Goal: Information Seeking & Learning: Learn about a topic

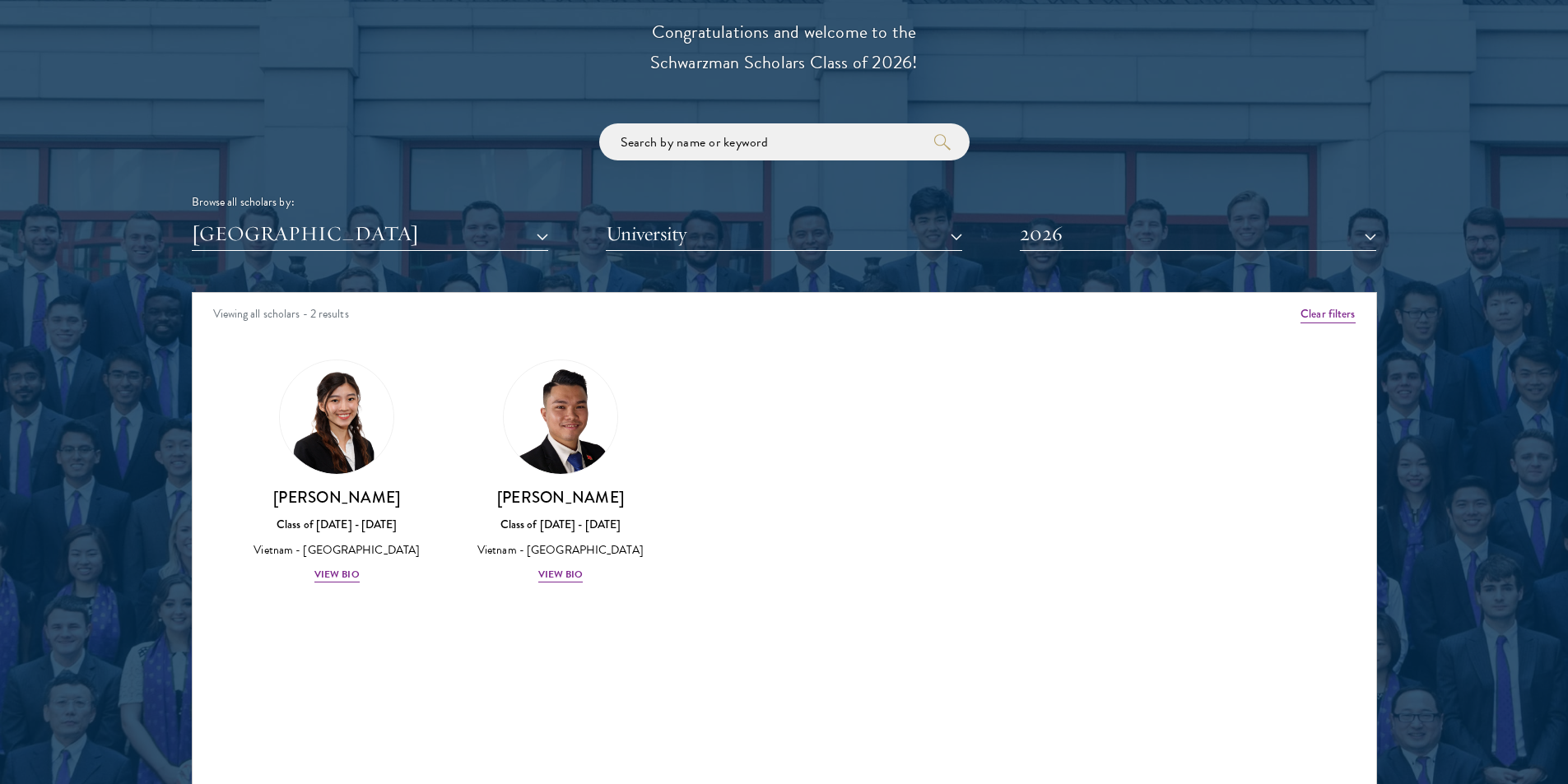
scroll to position [1893, 0]
click at [560, 571] on div "View Bio" at bounding box center [561, 574] width 45 height 16
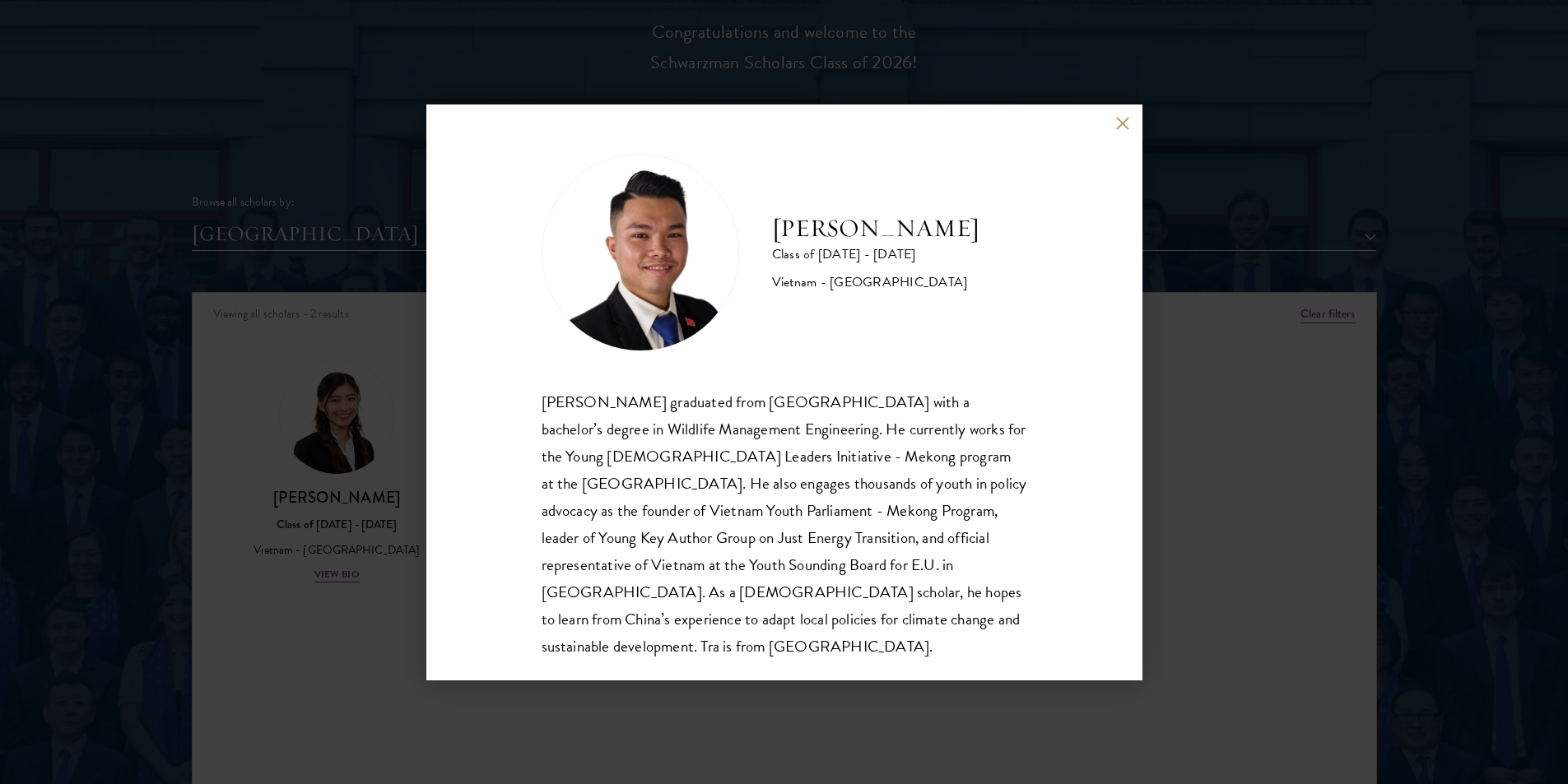
click at [1127, 123] on button at bounding box center [1123, 123] width 14 height 14
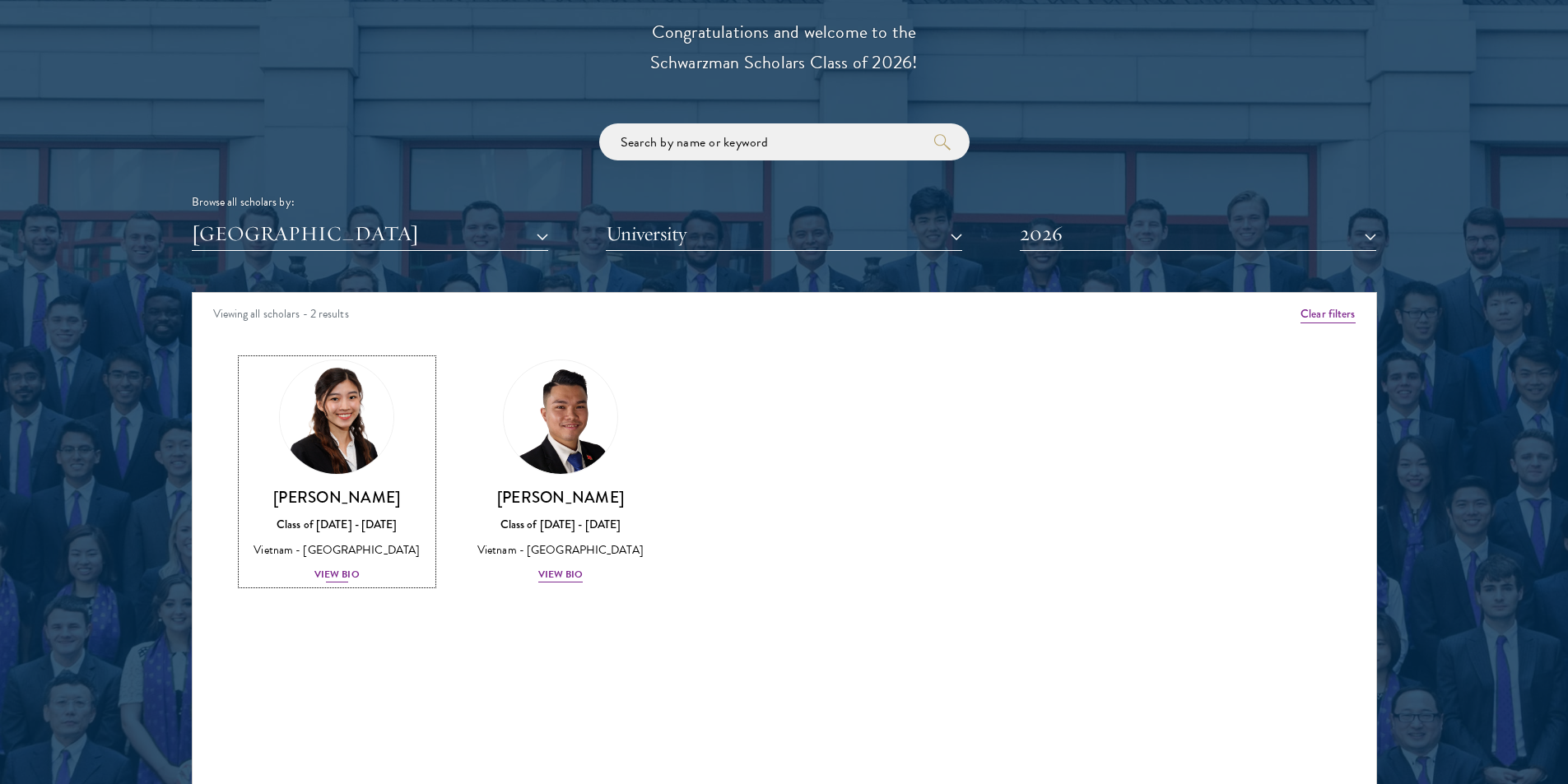
click at [349, 576] on div "View Bio" at bounding box center [337, 574] width 45 height 16
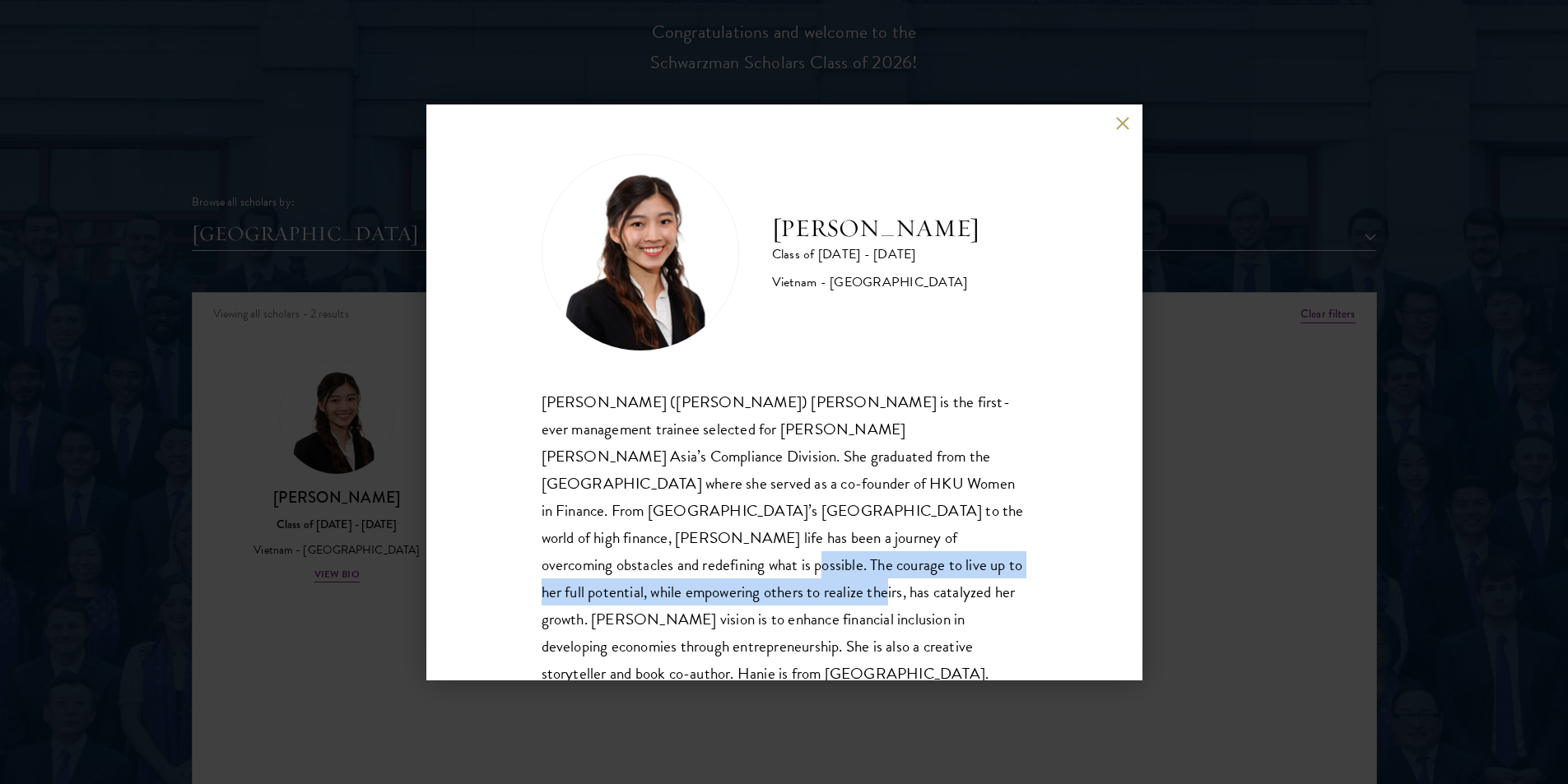
drag, startPoint x: 812, startPoint y: 532, endPoint x: 915, endPoint y: 562, distance: 107.3
click at [915, 562] on div "[PERSON_NAME] ([PERSON_NAME]) [PERSON_NAME] is the first-ever management traine…" at bounding box center [784, 537] width 485 height 299
click at [1123, 117] on button at bounding box center [1123, 123] width 14 height 14
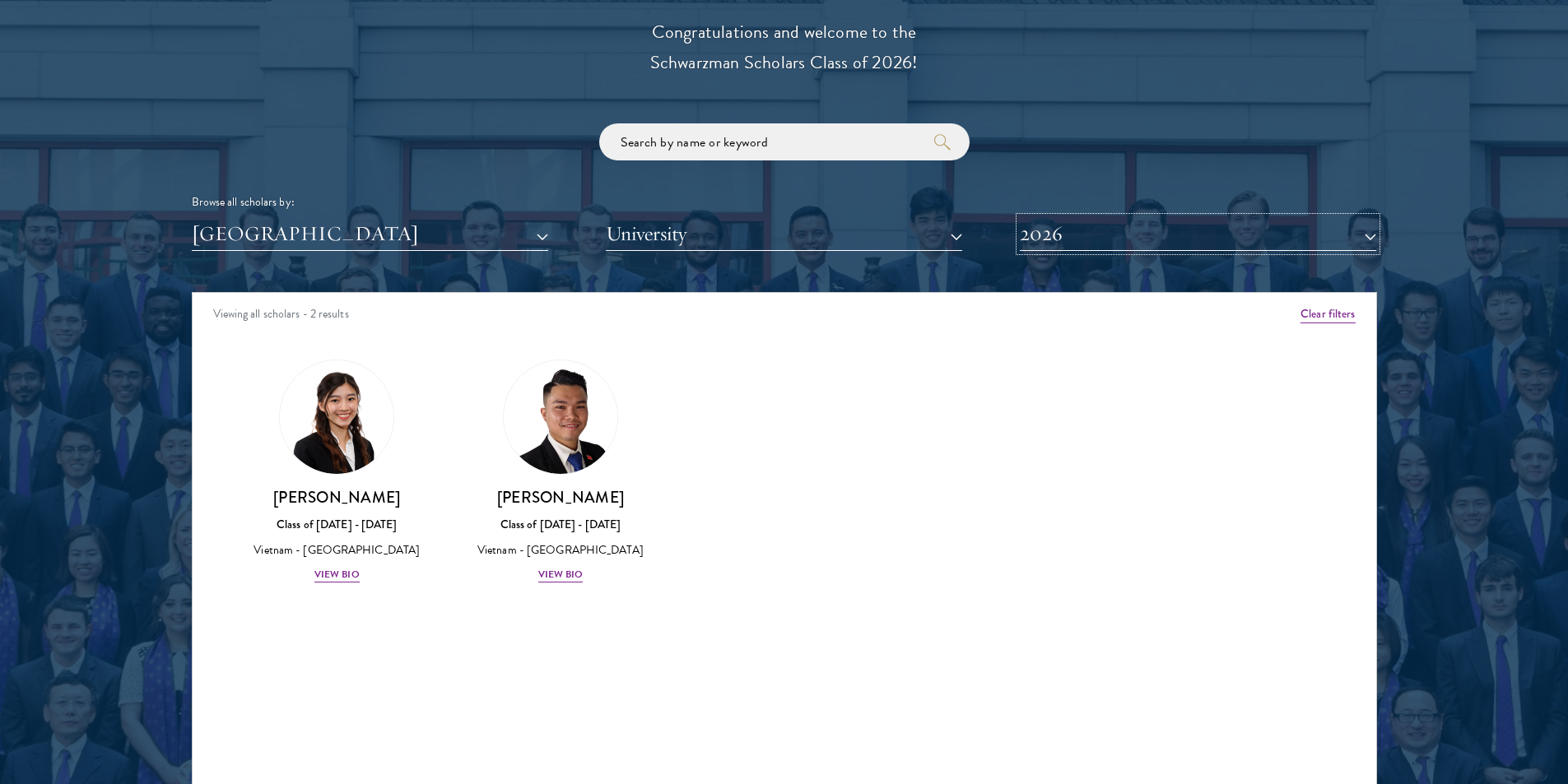
click at [1074, 226] on button "2026" at bounding box center [1197, 234] width 356 height 34
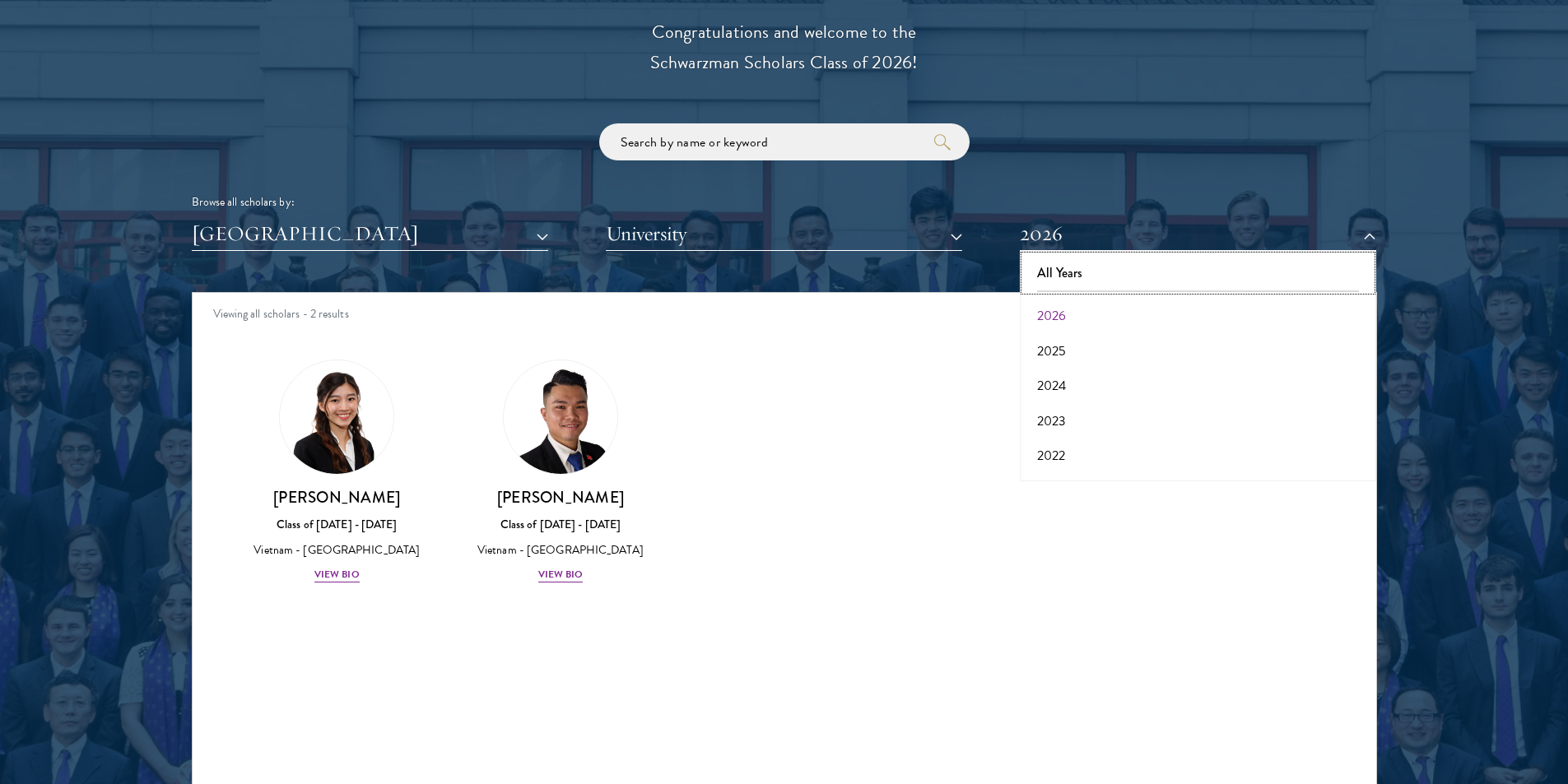
click at [1068, 277] on button "All Years" at bounding box center [1197, 273] width 346 height 34
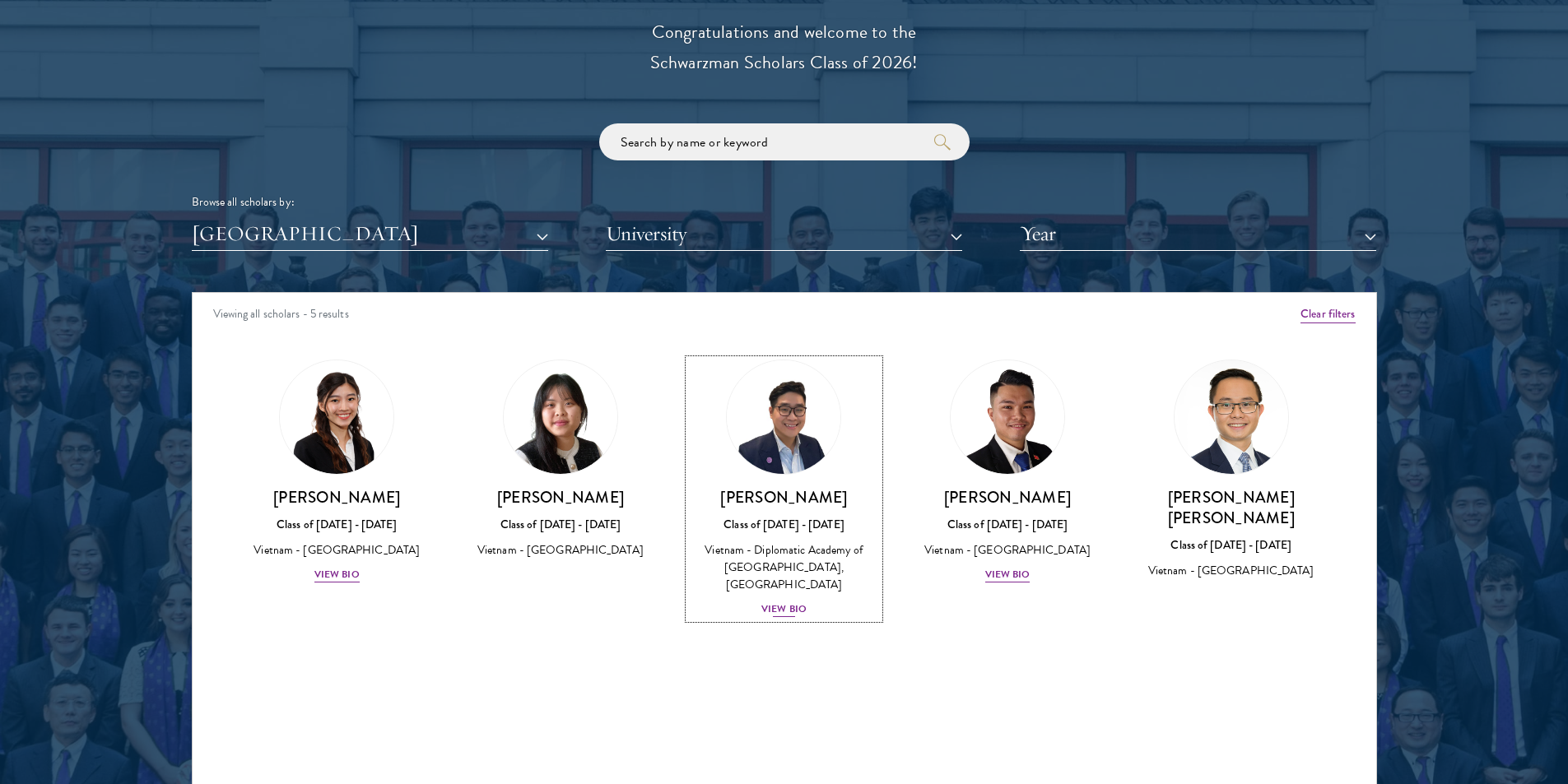
click at [787, 601] on div "View Bio" at bounding box center [784, 609] width 45 height 16
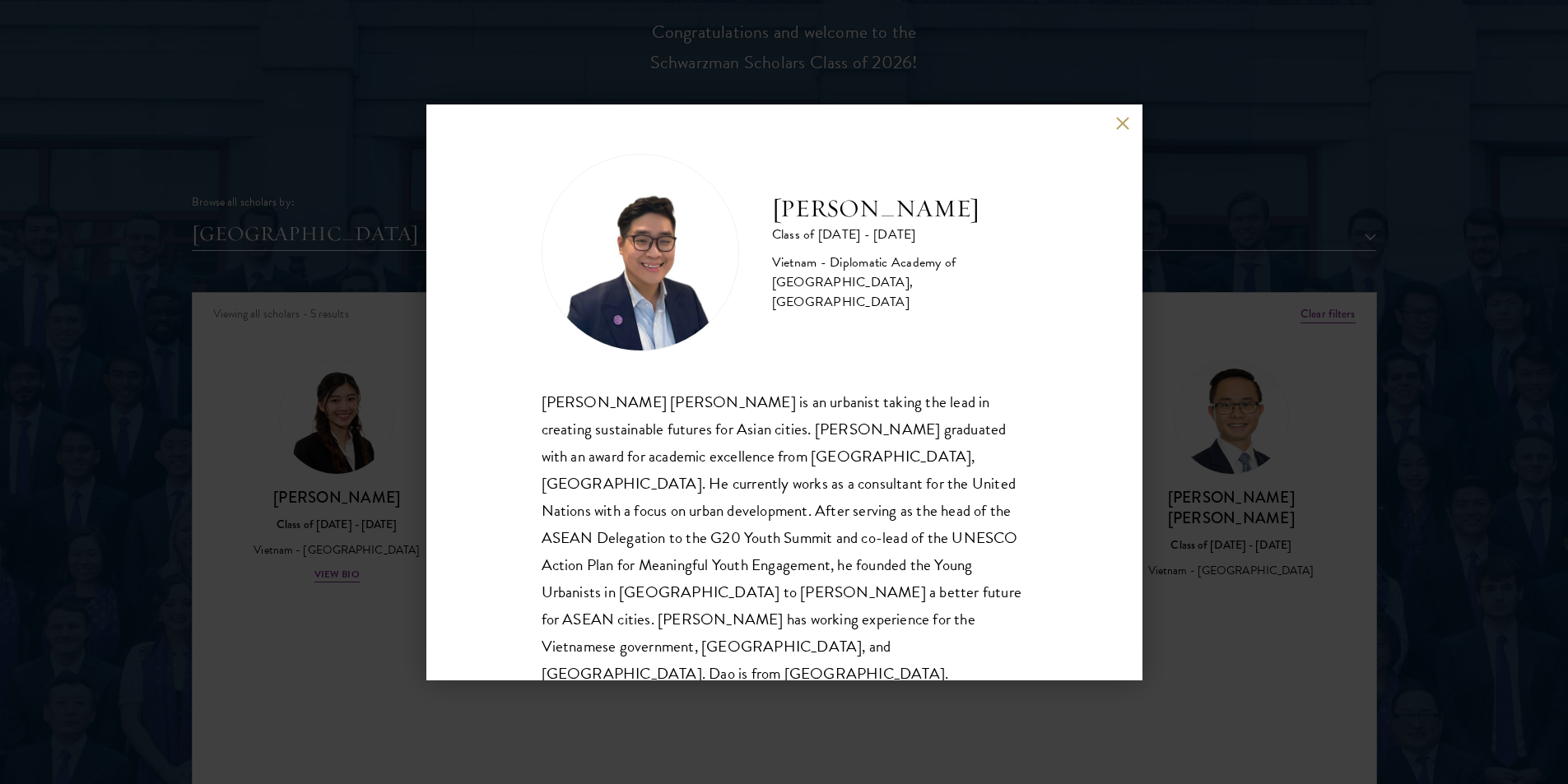
click at [1119, 123] on button at bounding box center [1123, 123] width 14 height 14
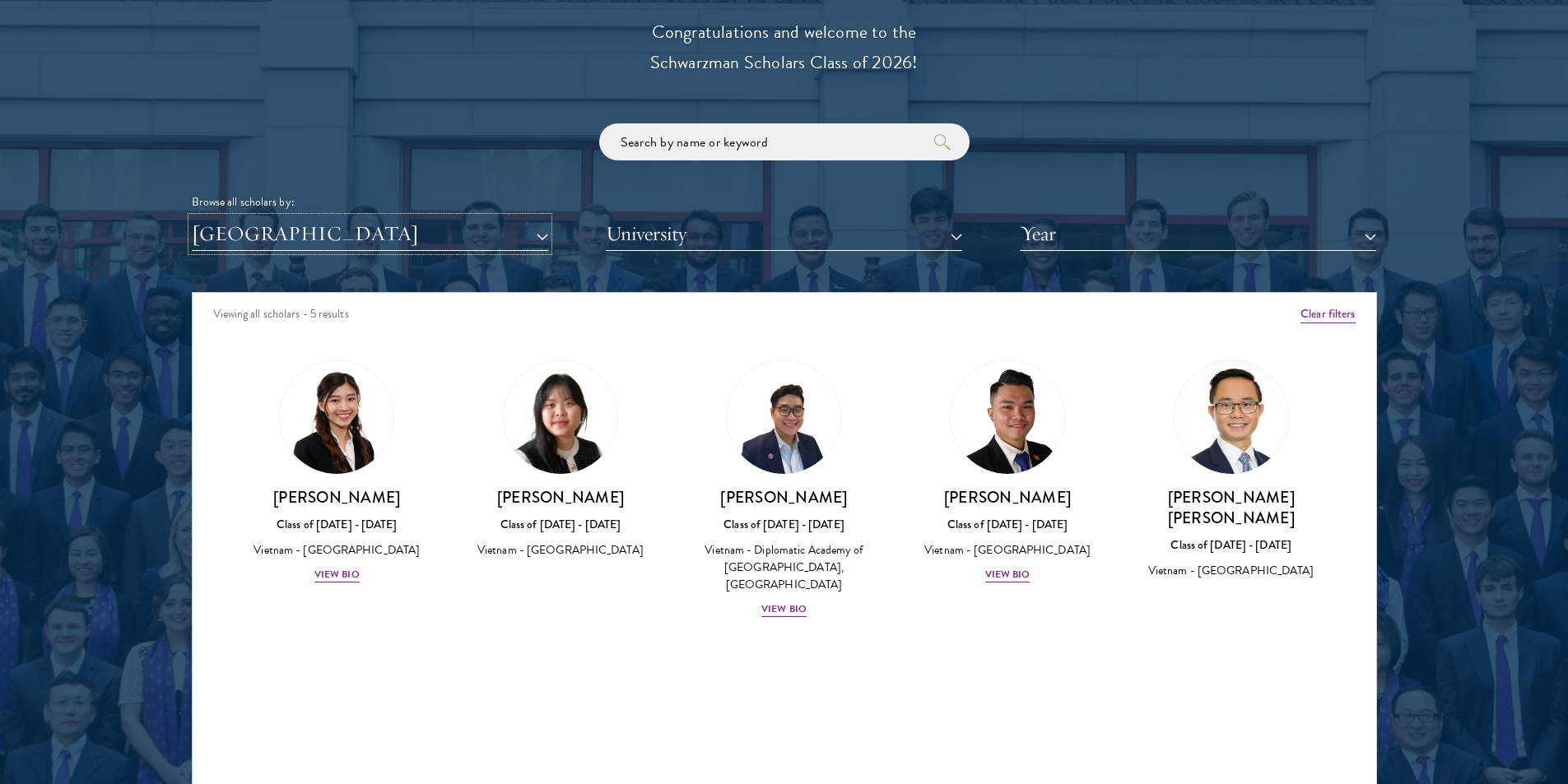
click at [379, 239] on button "[GEOGRAPHIC_DATA]" at bounding box center [370, 234] width 356 height 34
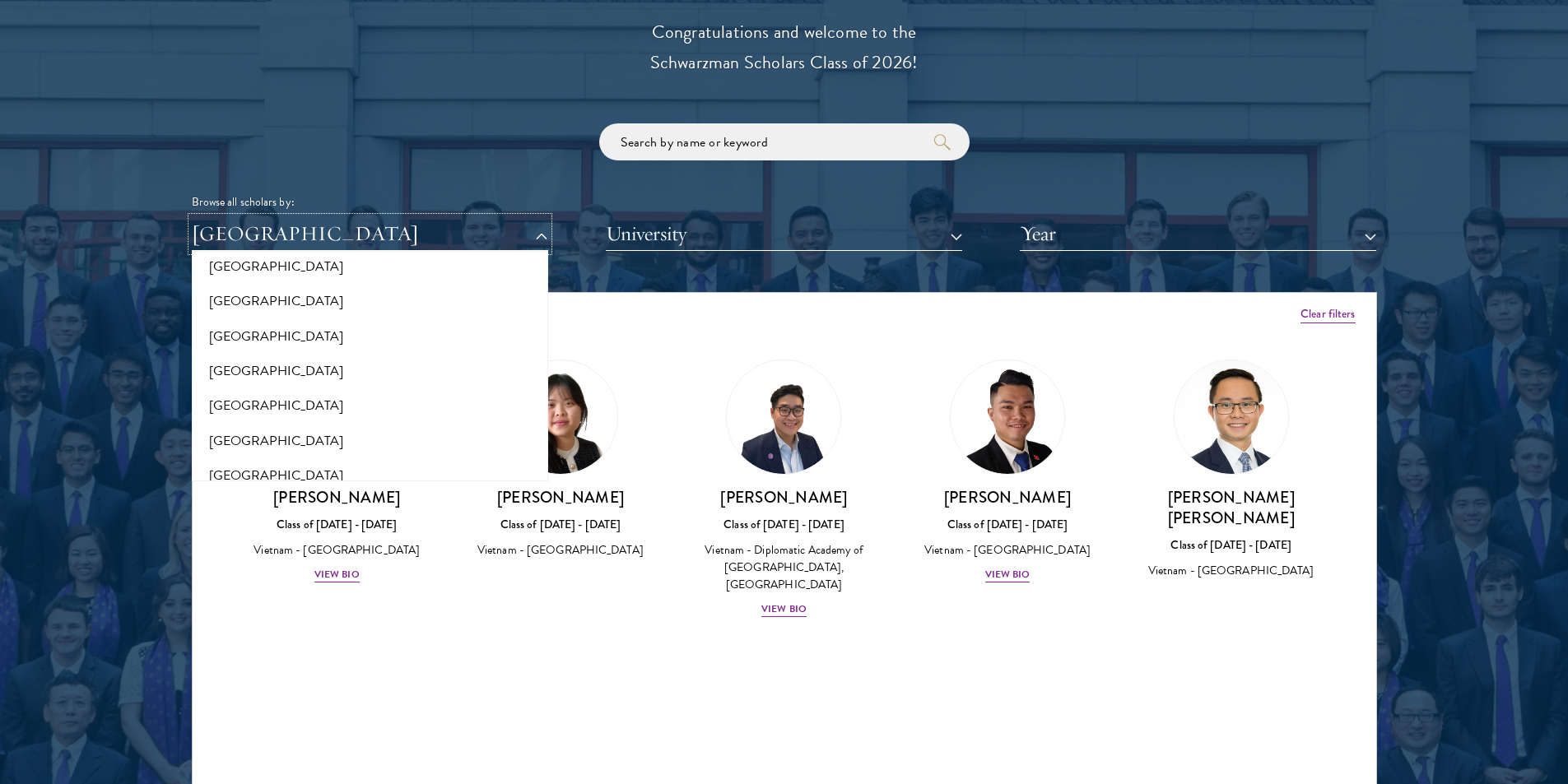
scroll to position [1893, 0]
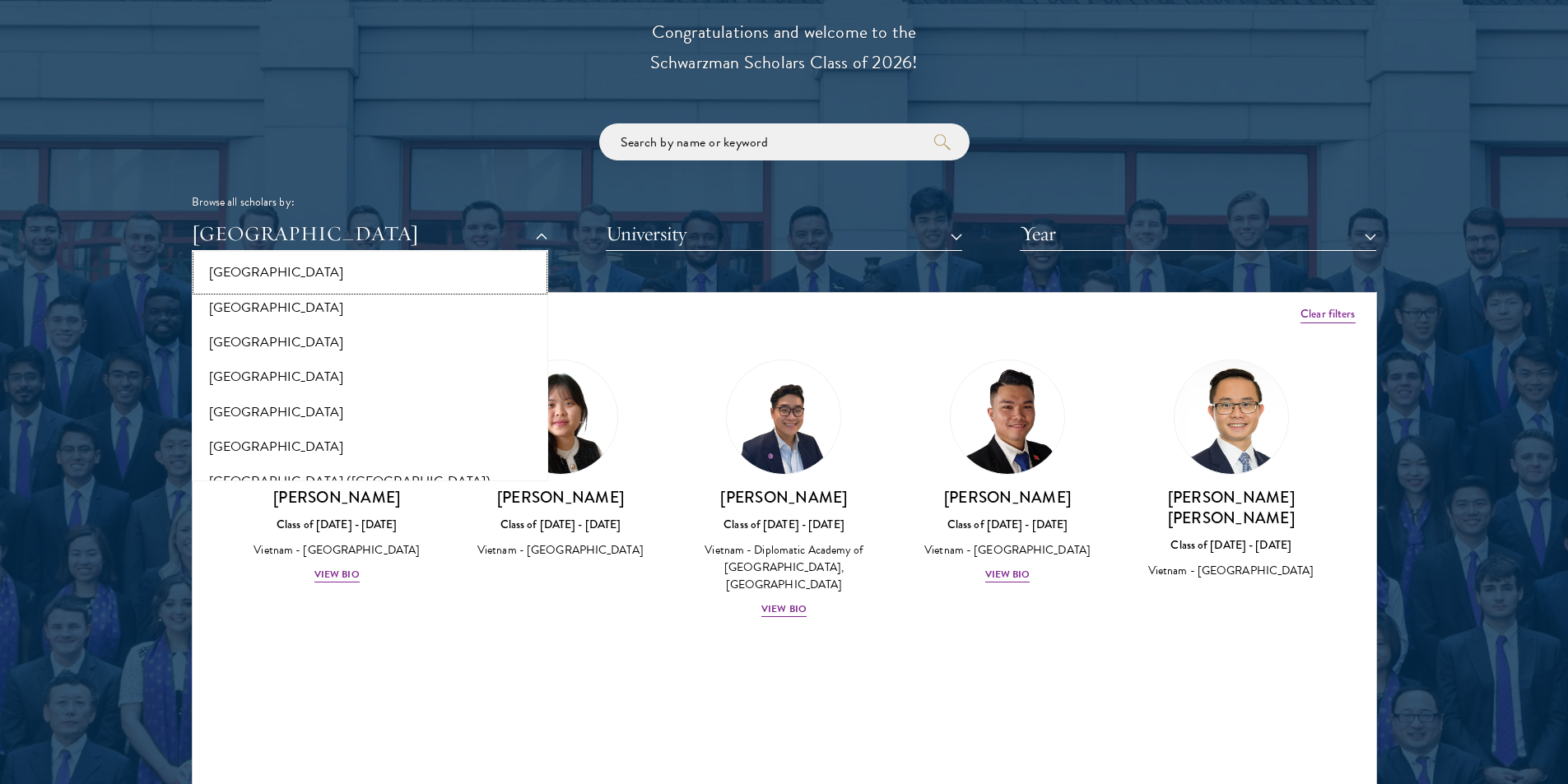
click at [283, 265] on button "[GEOGRAPHIC_DATA]" at bounding box center [370, 272] width 346 height 34
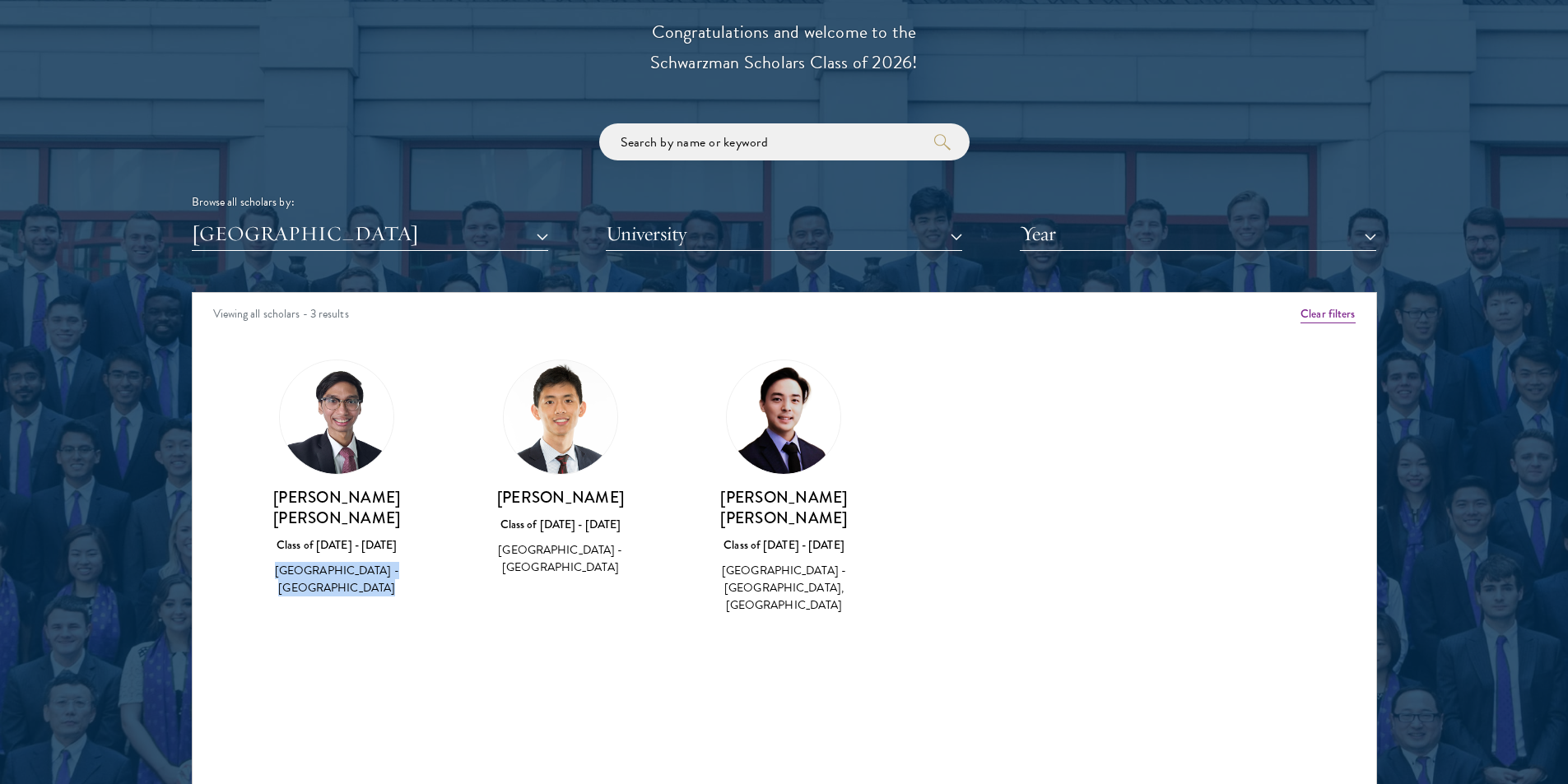
drag, startPoint x: 421, startPoint y: 547, endPoint x: 247, endPoint y: 552, distance: 174.1
click at [247, 562] on div "[GEOGRAPHIC_DATA] - [GEOGRAPHIC_DATA]" at bounding box center [338, 579] width 191 height 34
drag, startPoint x: 603, startPoint y: 553, endPoint x: 652, endPoint y: 558, distance: 49.3
click at [652, 558] on div "[GEOGRAPHIC_DATA] - [GEOGRAPHIC_DATA]" at bounding box center [561, 558] width 191 height 34
drag, startPoint x: 749, startPoint y: 550, endPoint x: 882, endPoint y: 557, distance: 133.2
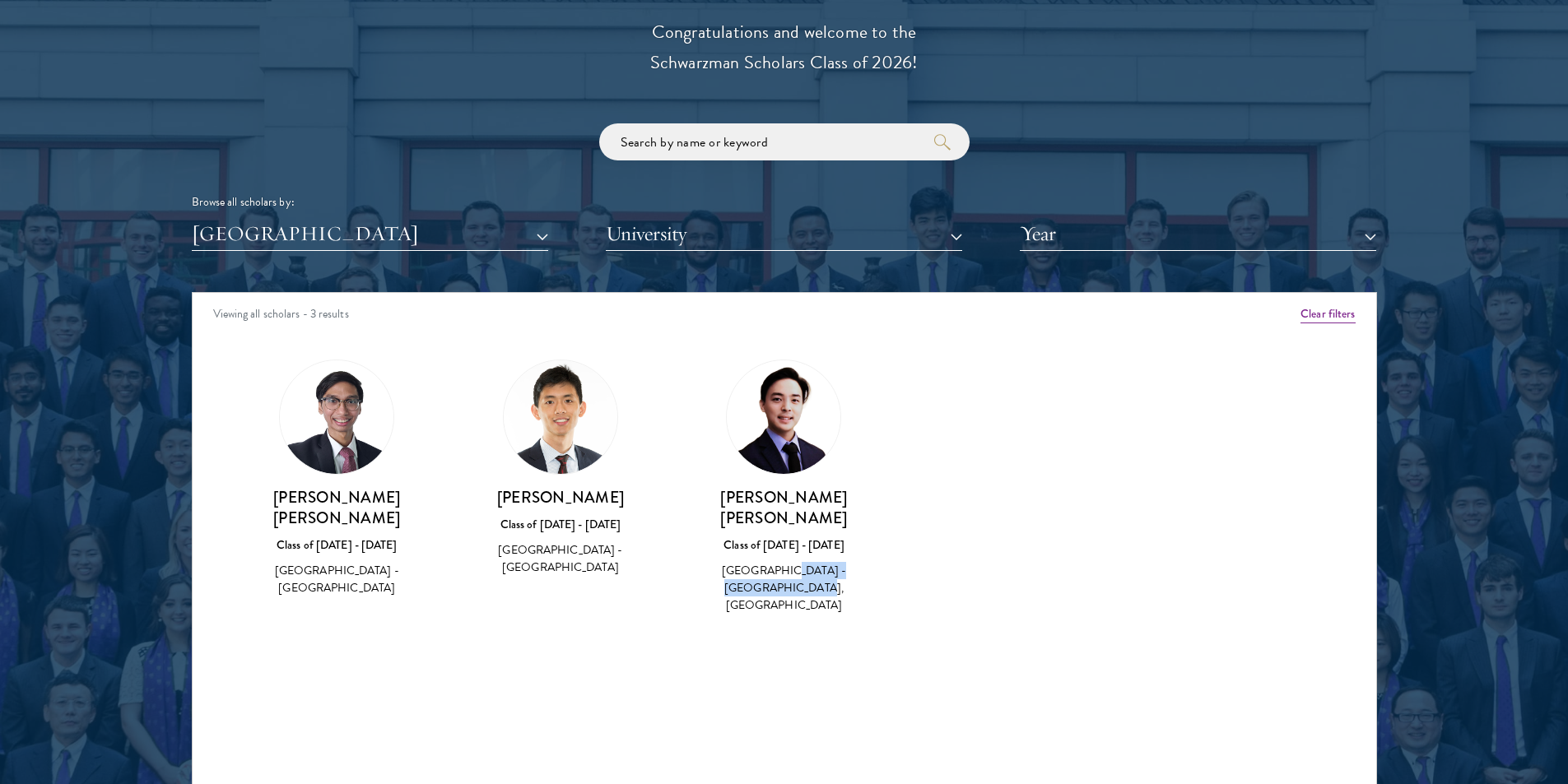
click at [882, 557] on div "[PERSON_NAME] [PERSON_NAME] Class of [DATE] - [DATE] [GEOGRAPHIC_DATA] - [GEOGR…" at bounding box center [784, 487] width 224 height 289
drag, startPoint x: 841, startPoint y: 567, endPoint x: 694, endPoint y: 558, distance: 147.3
click at [694, 562] on div "[GEOGRAPHIC_DATA] - [GEOGRAPHIC_DATA], [GEOGRAPHIC_DATA]" at bounding box center [785, 588] width 191 height 52
click at [367, 229] on button "[GEOGRAPHIC_DATA]" at bounding box center [370, 234] width 356 height 34
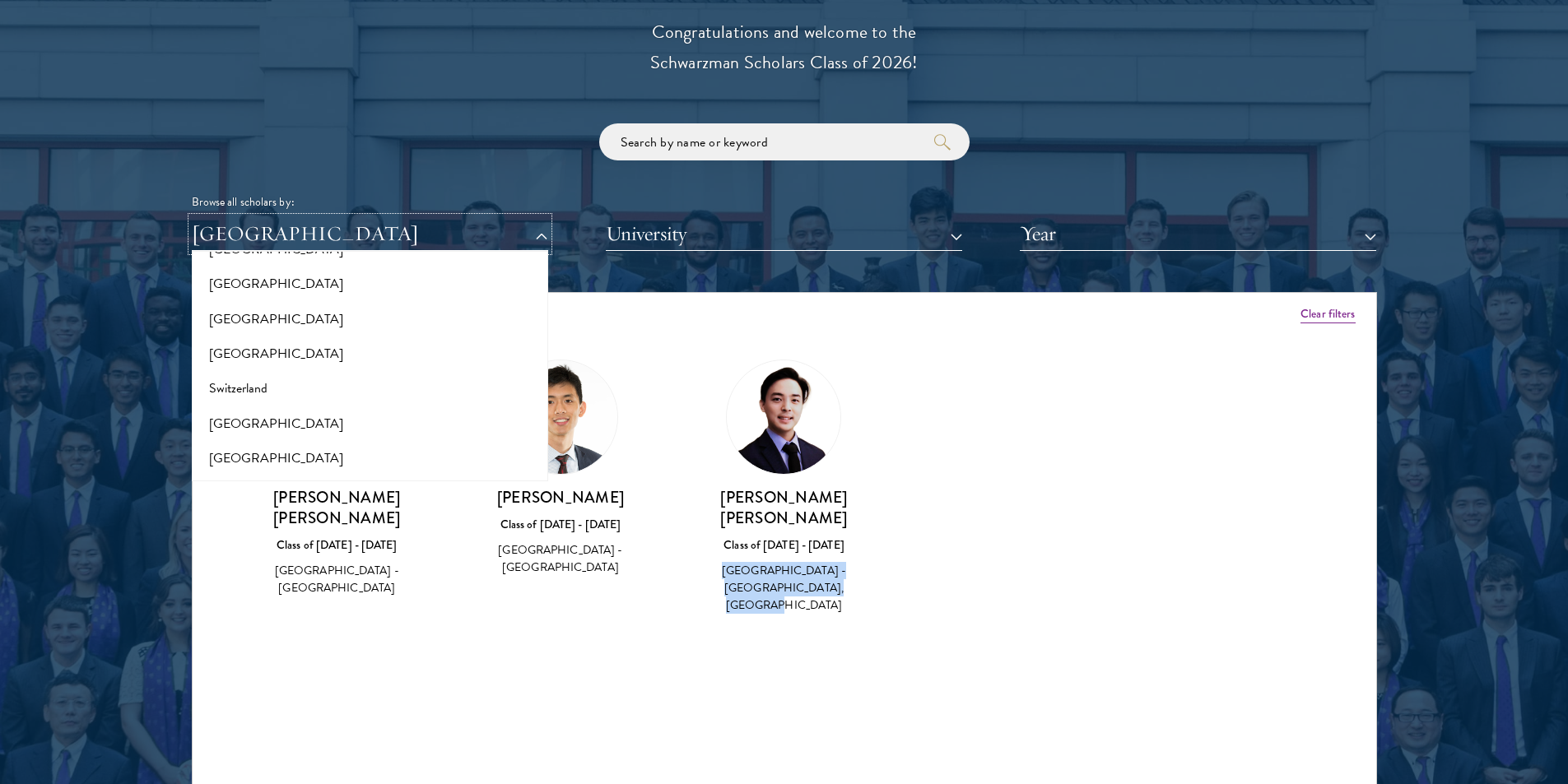
scroll to position [3045, 0]
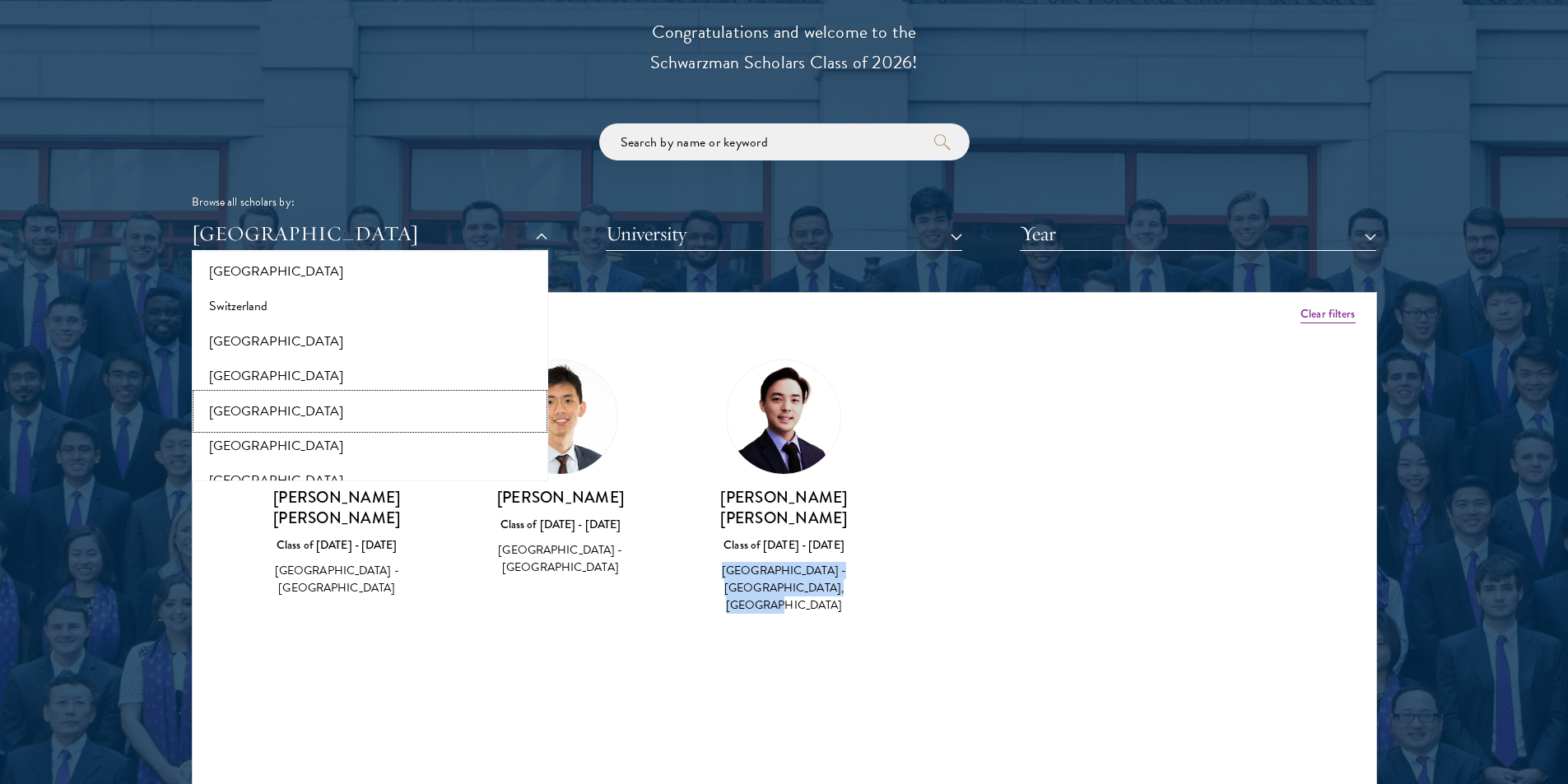
click at [267, 413] on button "[GEOGRAPHIC_DATA]" at bounding box center [370, 411] width 346 height 34
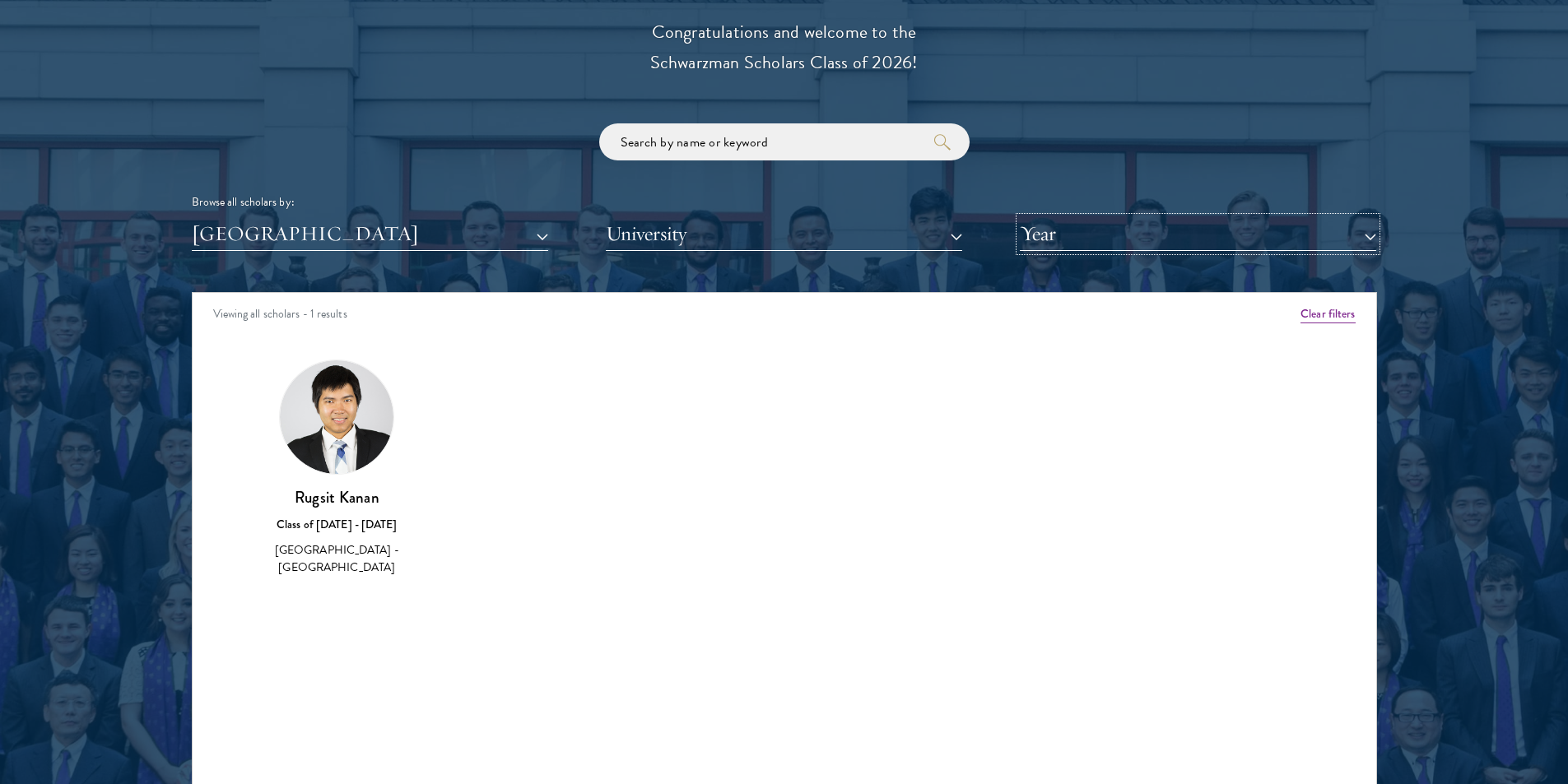
click at [1067, 230] on button "Year" at bounding box center [1197, 234] width 356 height 34
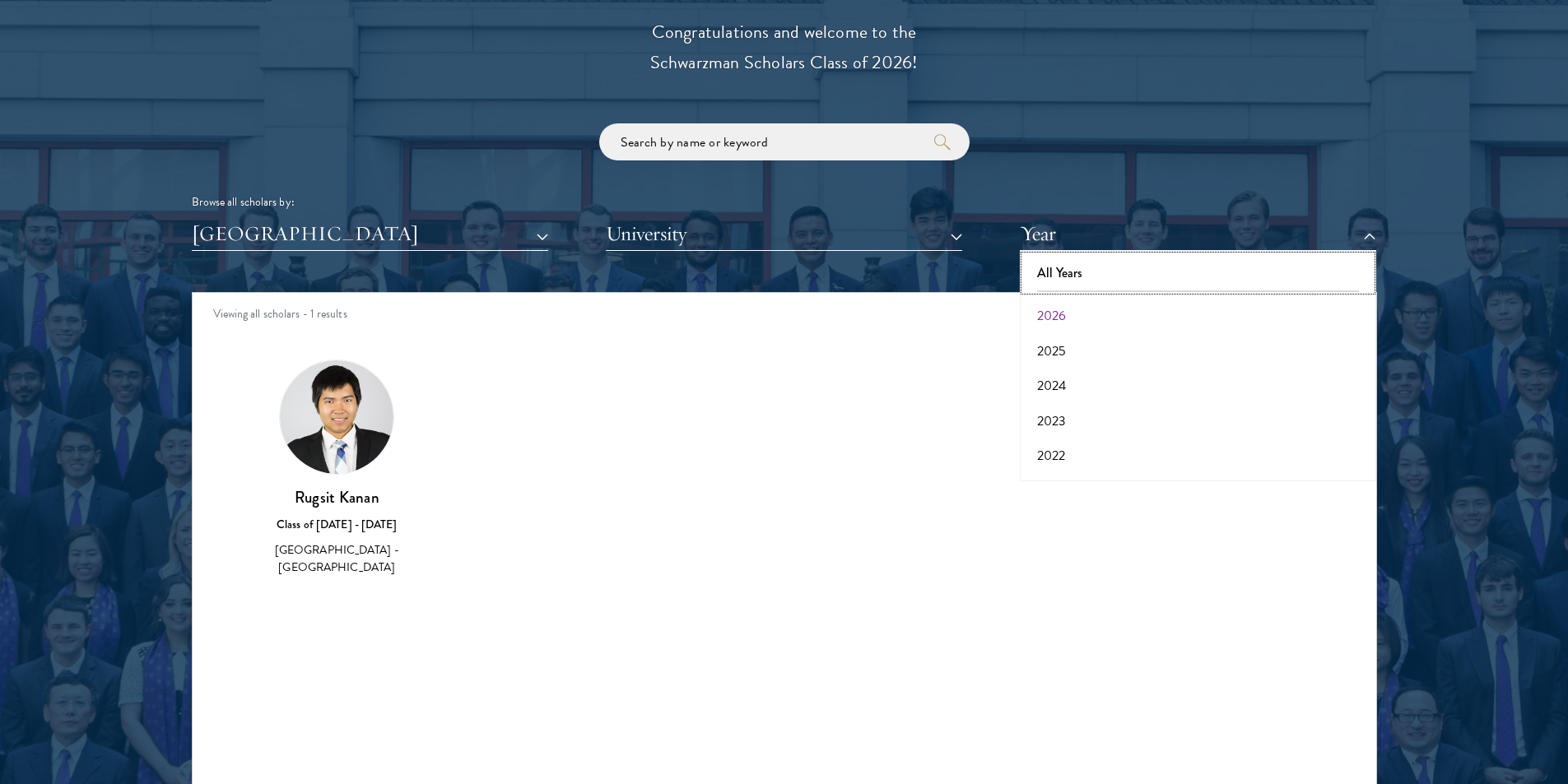
click at [1066, 265] on button "All Years" at bounding box center [1197, 273] width 346 height 34
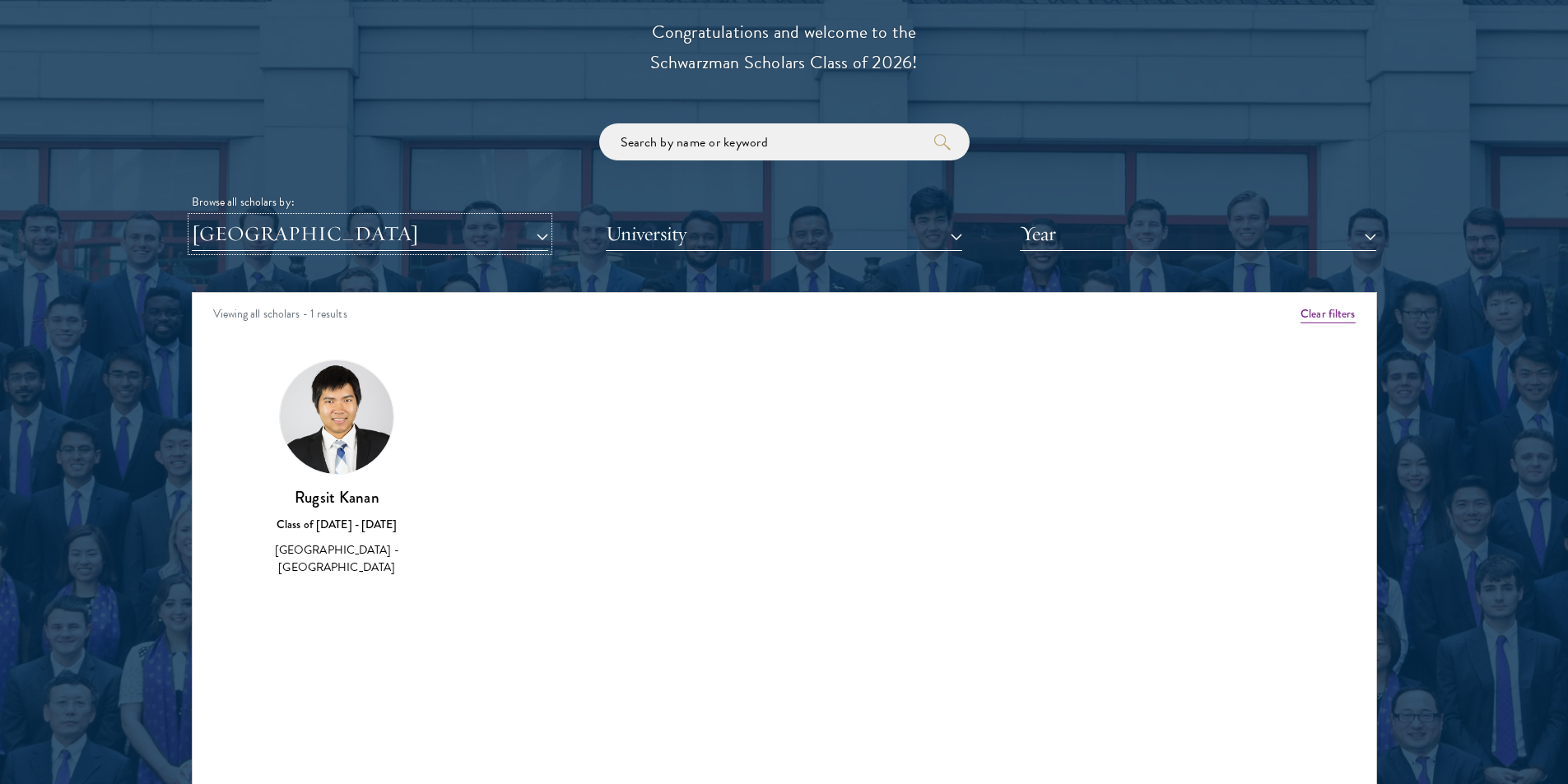
click at [489, 232] on button "[GEOGRAPHIC_DATA]" at bounding box center [370, 234] width 356 height 34
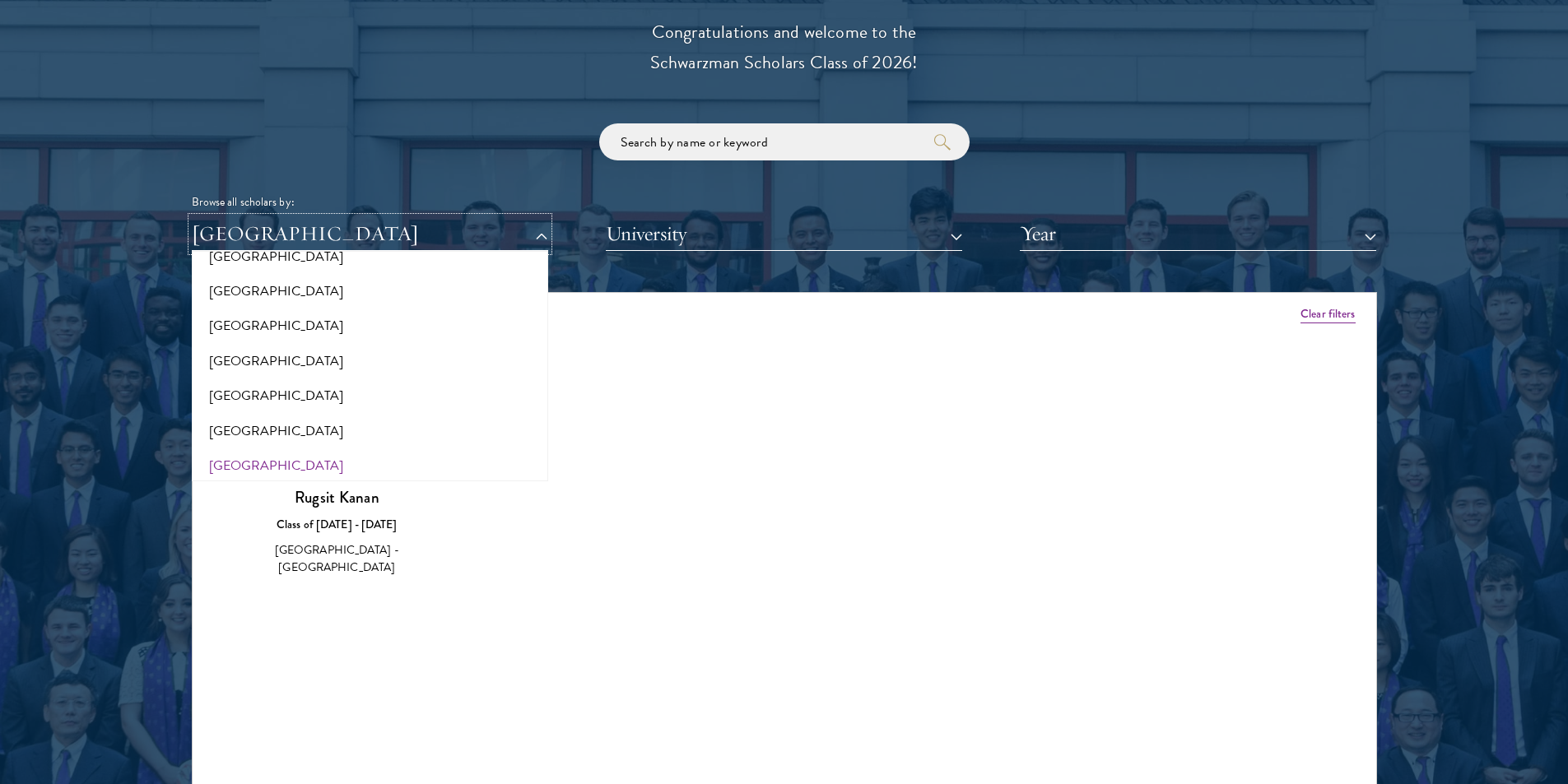
scroll to position [3450, 0]
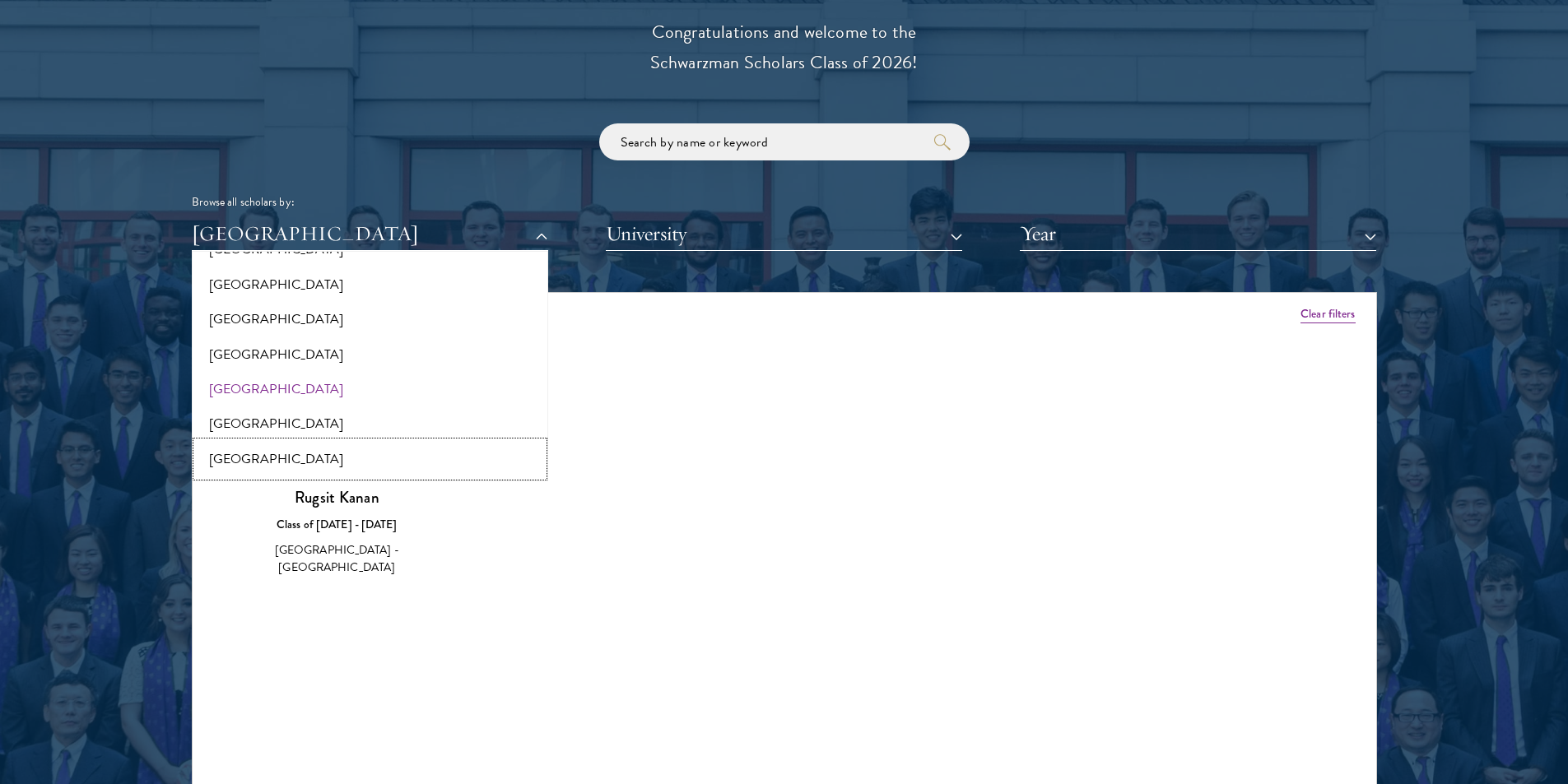
click at [259, 465] on button "[GEOGRAPHIC_DATA]" at bounding box center [370, 459] width 346 height 34
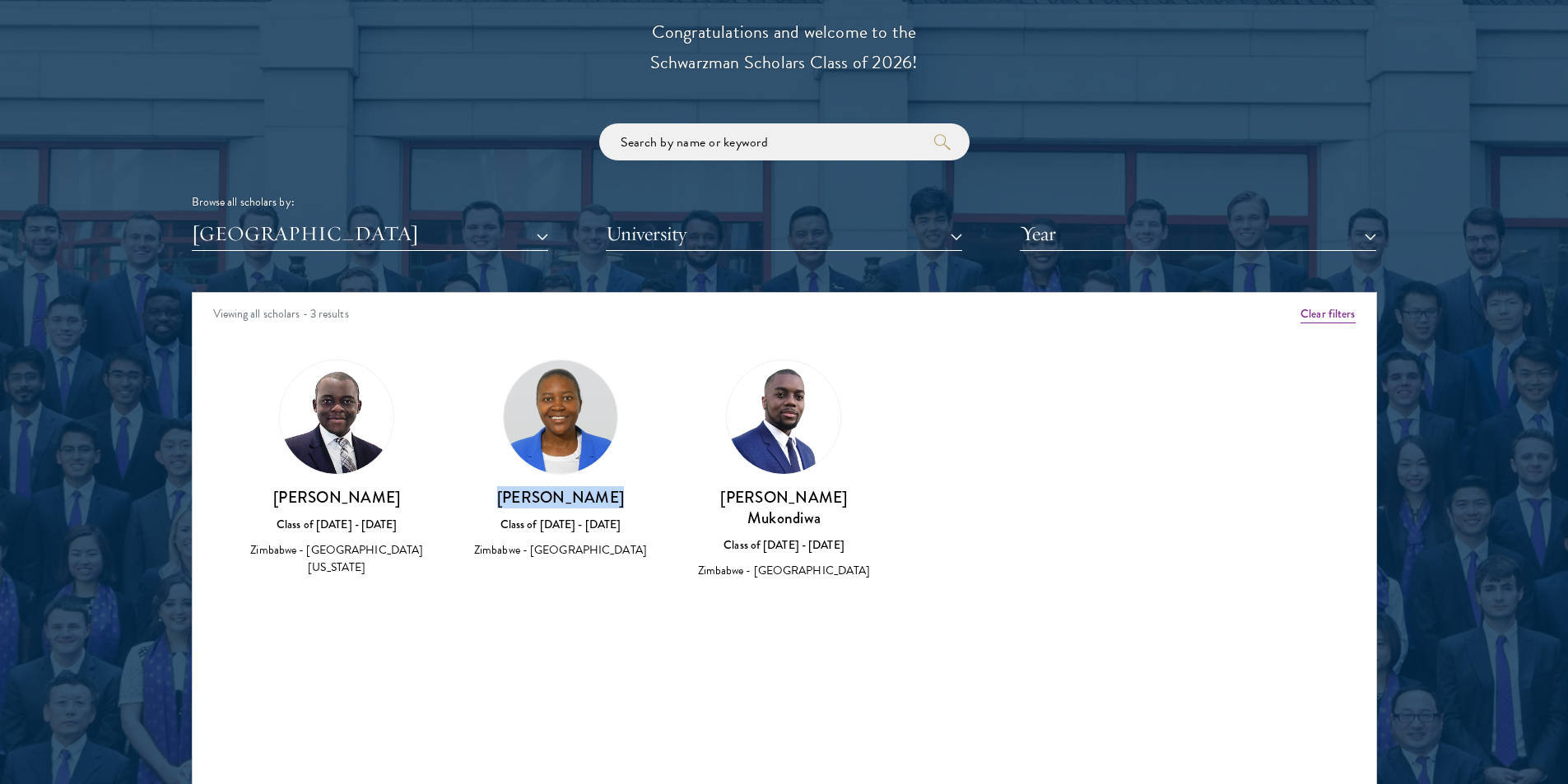
drag, startPoint x: 512, startPoint y: 494, endPoint x: 613, endPoint y: 500, distance: 101.2
click at [613, 500] on h3 "[PERSON_NAME]" at bounding box center [561, 497] width 191 height 21
drag, startPoint x: 598, startPoint y: 497, endPoint x: 530, endPoint y: 508, distance: 68.9
click at [530, 508] on h3 "[PERSON_NAME]" at bounding box center [561, 497] width 191 height 21
drag, startPoint x: 714, startPoint y: 495, endPoint x: 877, endPoint y: 495, distance: 163.0
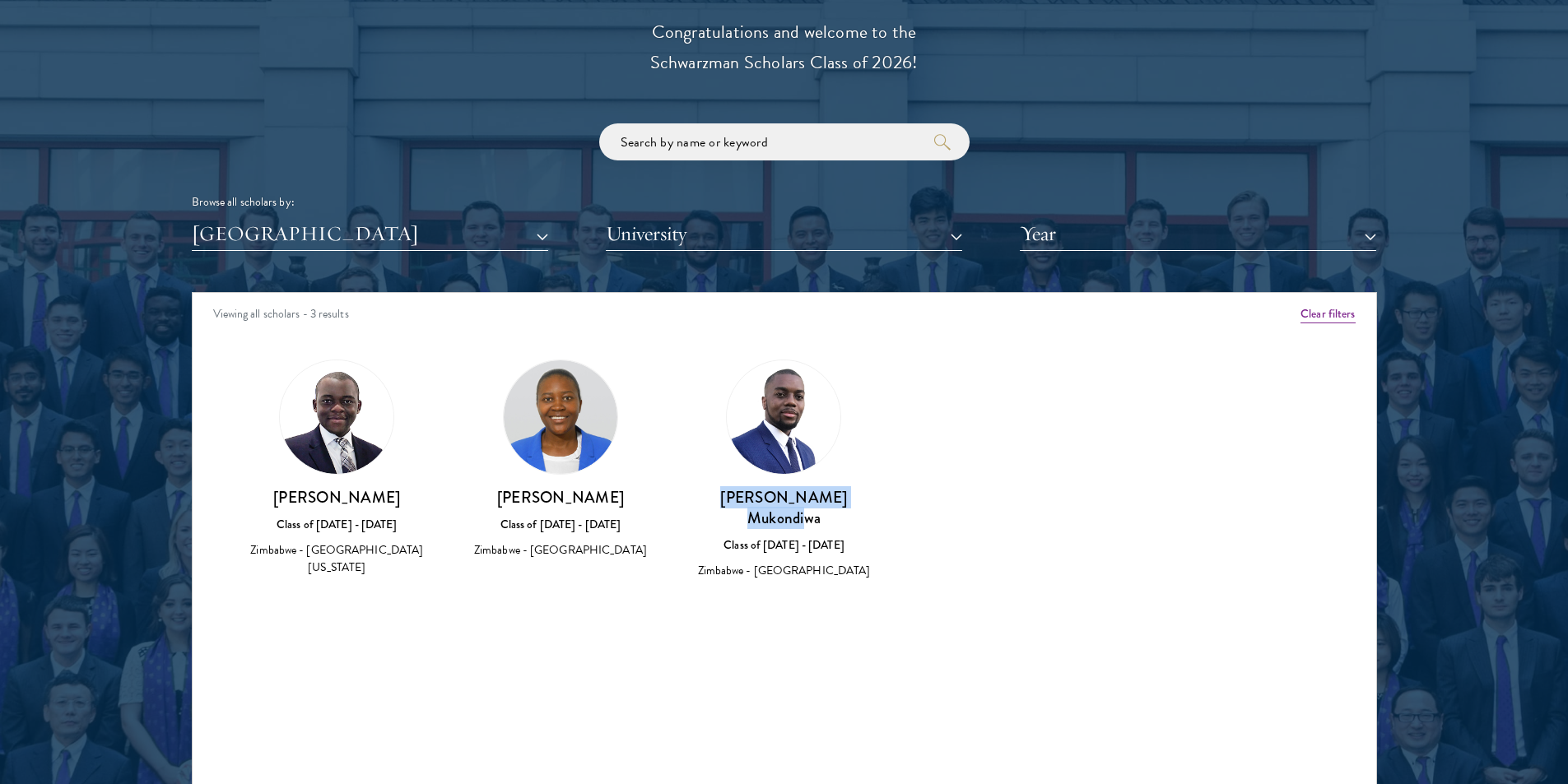
click at [877, 495] on h3 "[PERSON_NAME] Mukondiwa" at bounding box center [785, 507] width 191 height 41
copy h3 "[PERSON_NAME] Mukondiwa"
click at [414, 235] on button "[GEOGRAPHIC_DATA]" at bounding box center [370, 234] width 356 height 34
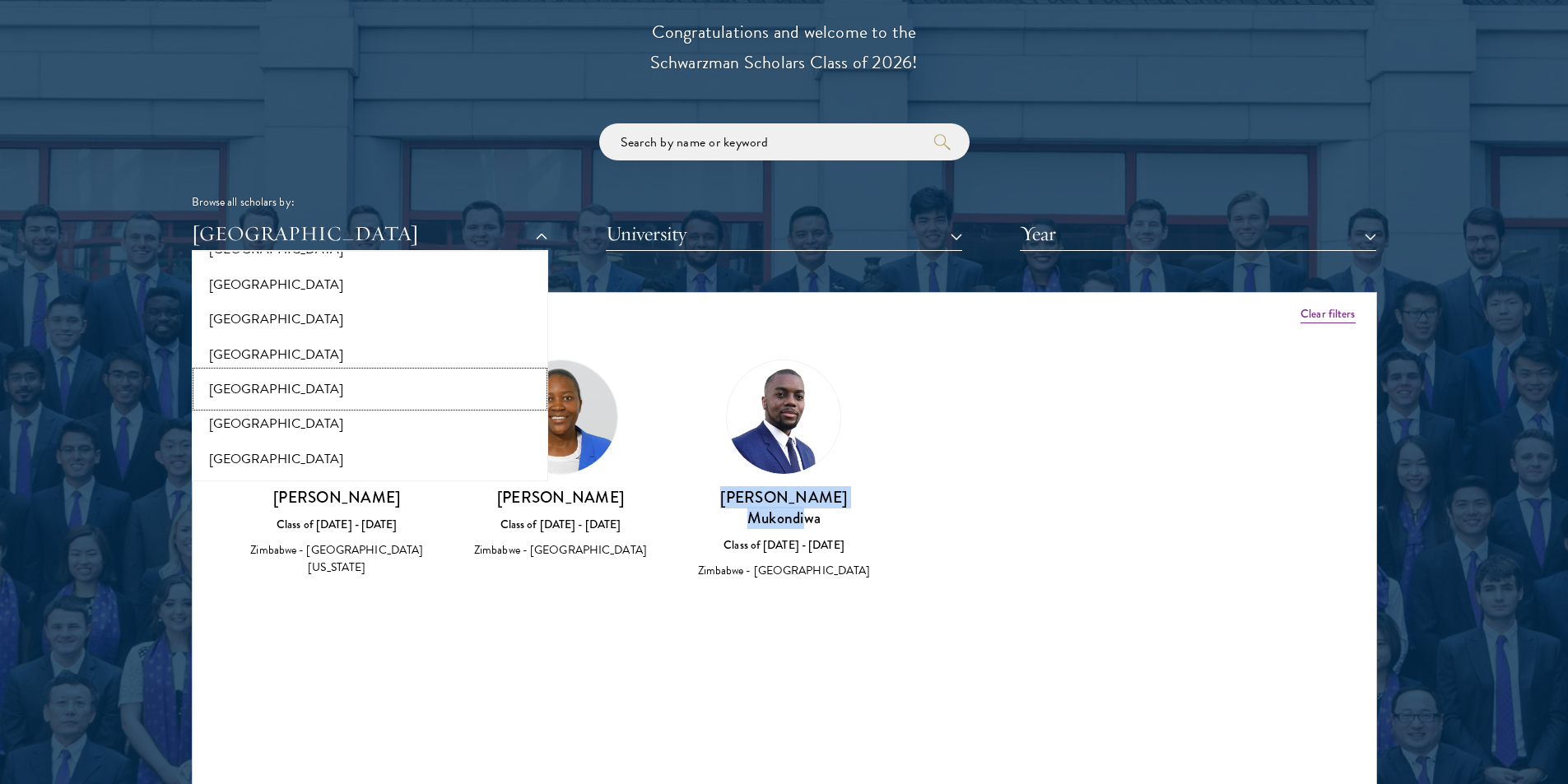
click at [236, 387] on button "[GEOGRAPHIC_DATA]" at bounding box center [370, 389] width 346 height 34
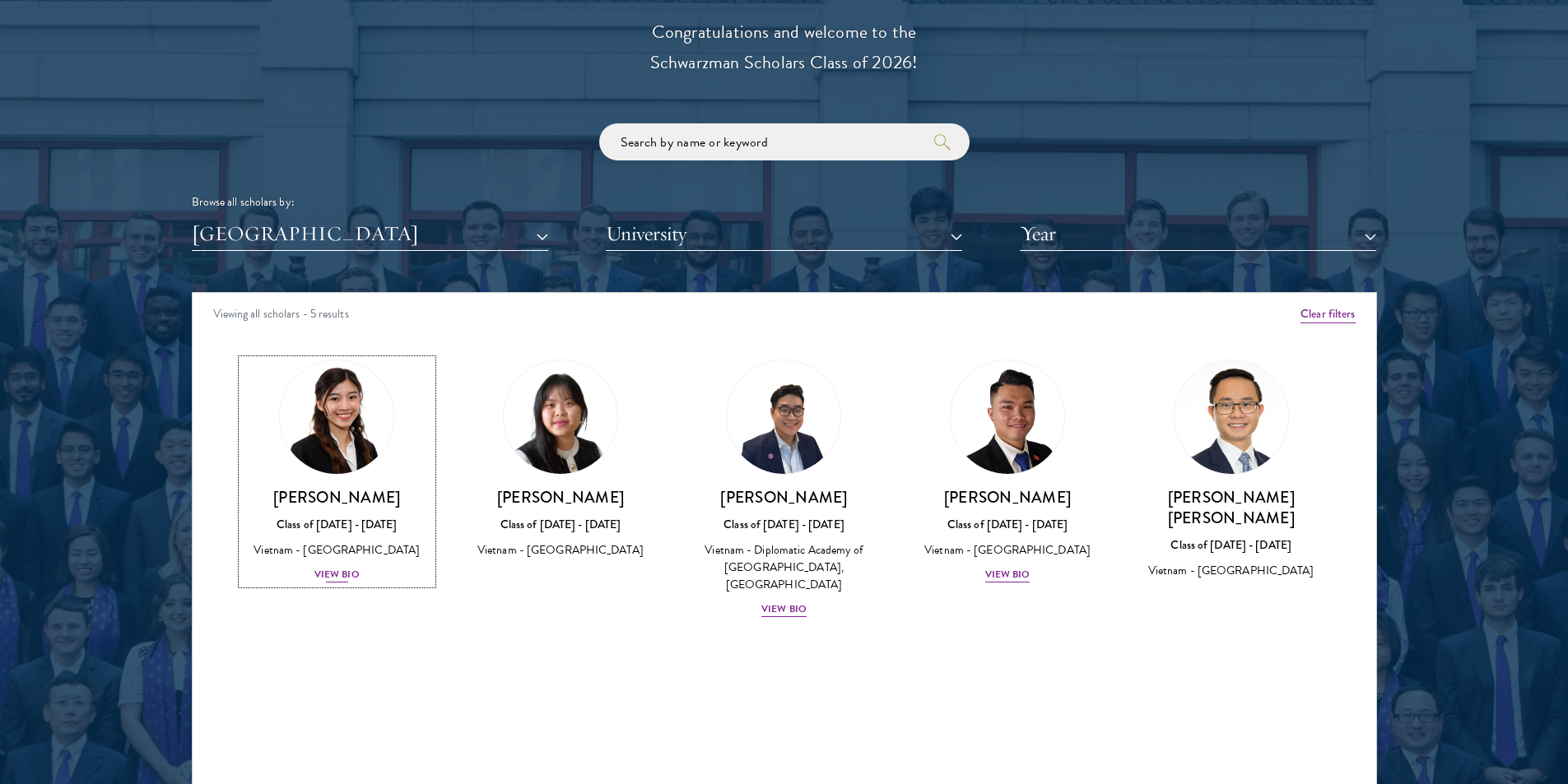
click at [340, 577] on div "View Bio" at bounding box center [337, 574] width 45 height 16
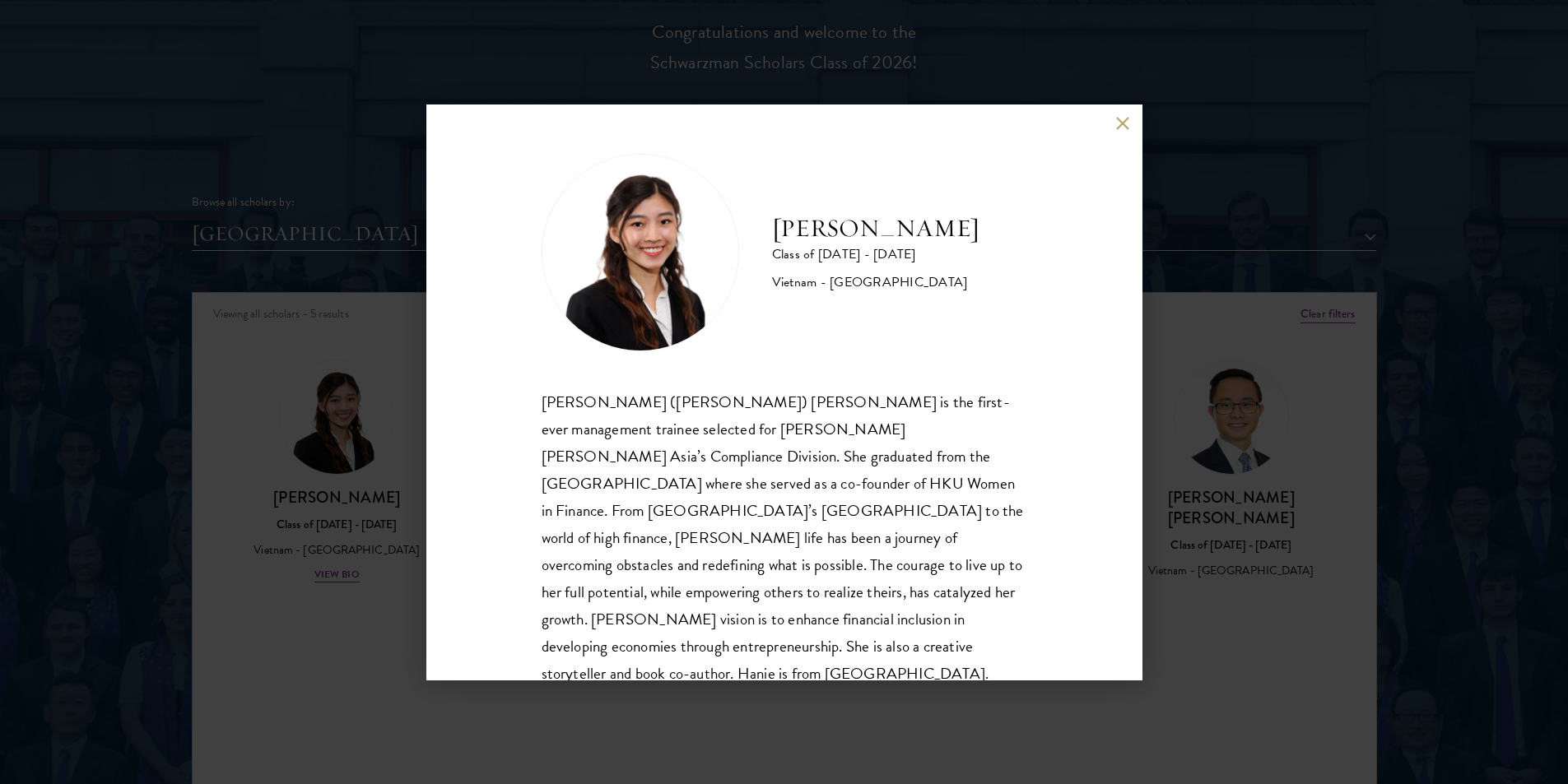
click at [1207, 470] on div "[PERSON_NAME] Class of [DATE] - [DATE] [GEOGRAPHIC_DATA] - [GEOGRAPHIC_DATA] [P…" at bounding box center [784, 392] width 1568 height 784
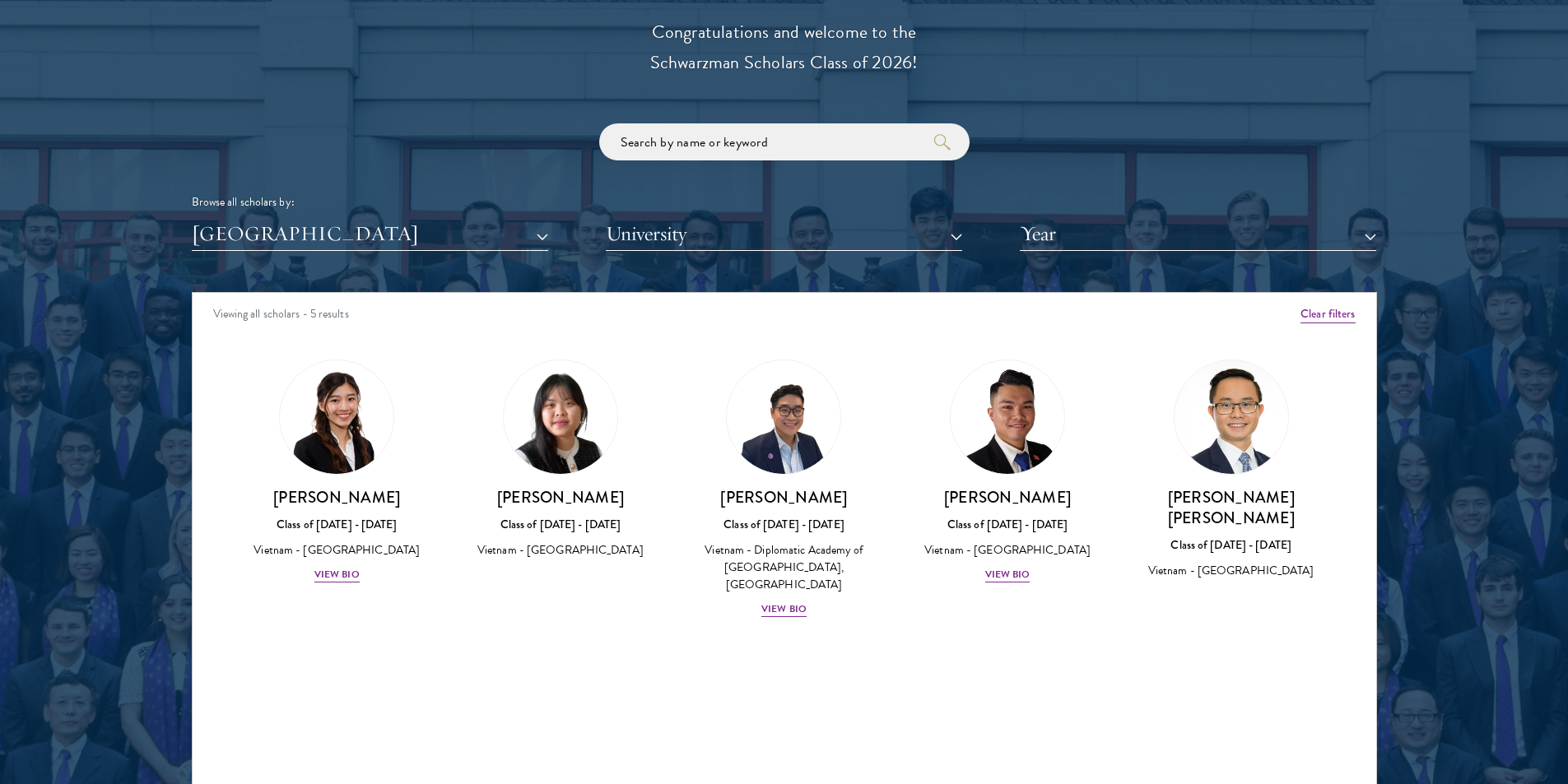
click at [1115, 124] on div "Browse all scholars by: [GEOGRAPHIC_DATA] All Countries and Regions [GEOGRAPHIC…" at bounding box center [784, 187] width 1185 height 127
click at [1013, 555] on div "Vietnam - [GEOGRAPHIC_DATA]" at bounding box center [1008, 550] width 191 height 18
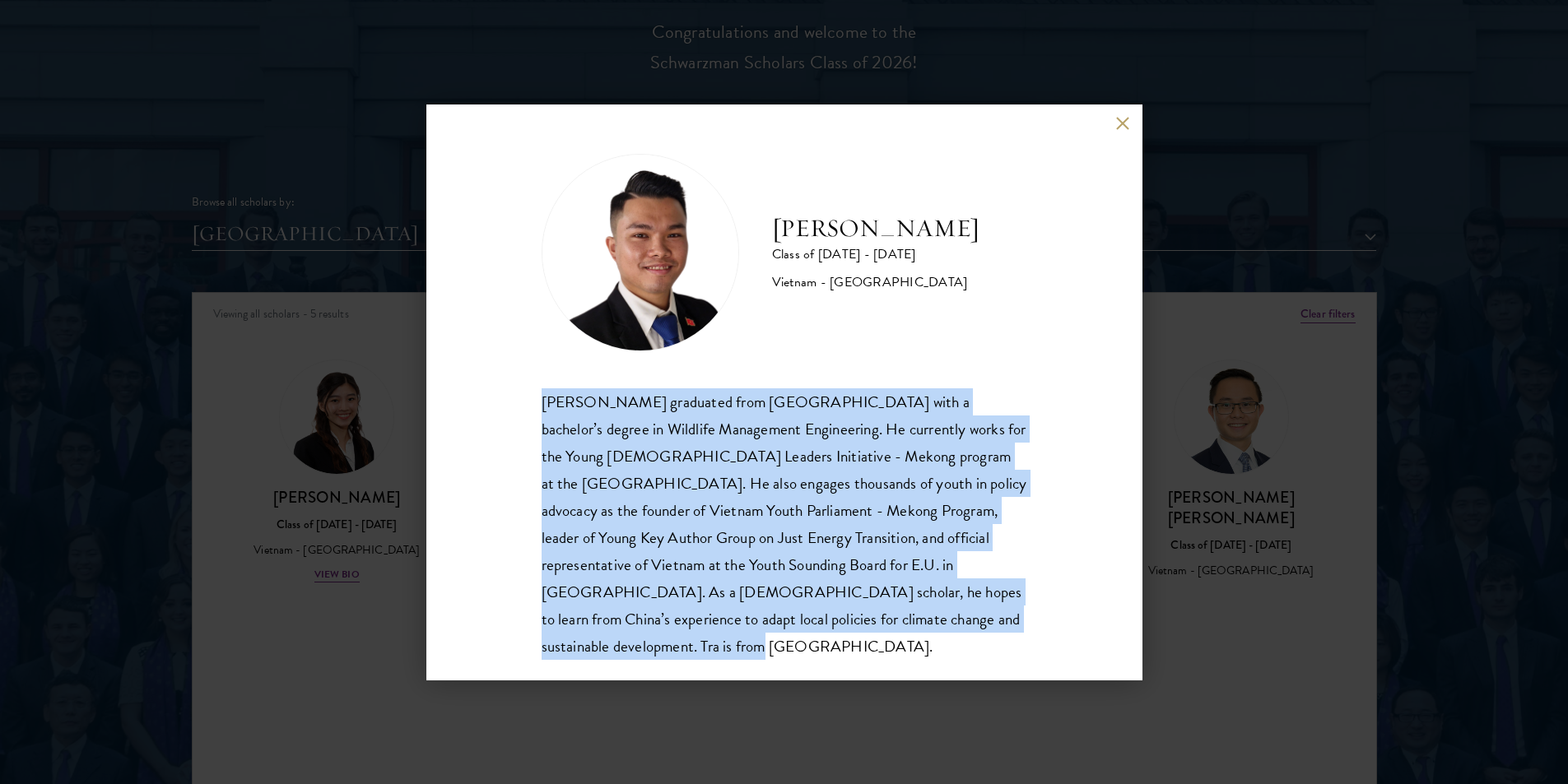
drag, startPoint x: 532, startPoint y: 406, endPoint x: 672, endPoint y: 657, distance: 287.4
click at [672, 657] on div "[PERSON_NAME] Class of [DATE] - [DATE] [GEOGRAPHIC_DATA] - [GEOGRAPHIC_DATA] [P…" at bounding box center [784, 392] width 716 height 576
copy div "[PERSON_NAME] graduated from [GEOGRAPHIC_DATA] with a bachelor’s degree in Wild…"
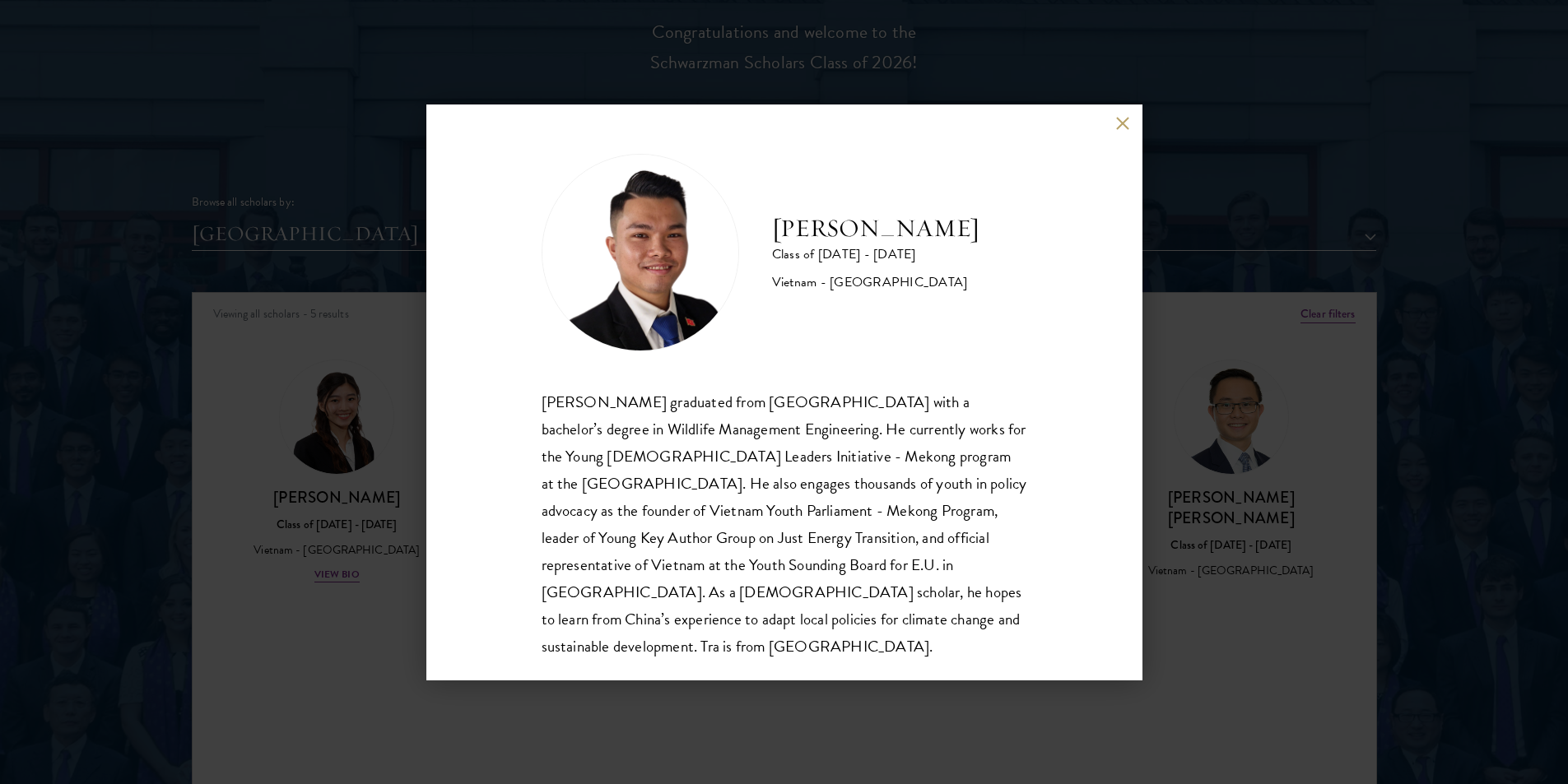
click at [355, 592] on div "[PERSON_NAME] Class of [DATE] - [DATE] [GEOGRAPHIC_DATA] - [GEOGRAPHIC_DATA] [P…" at bounding box center [784, 392] width 1568 height 784
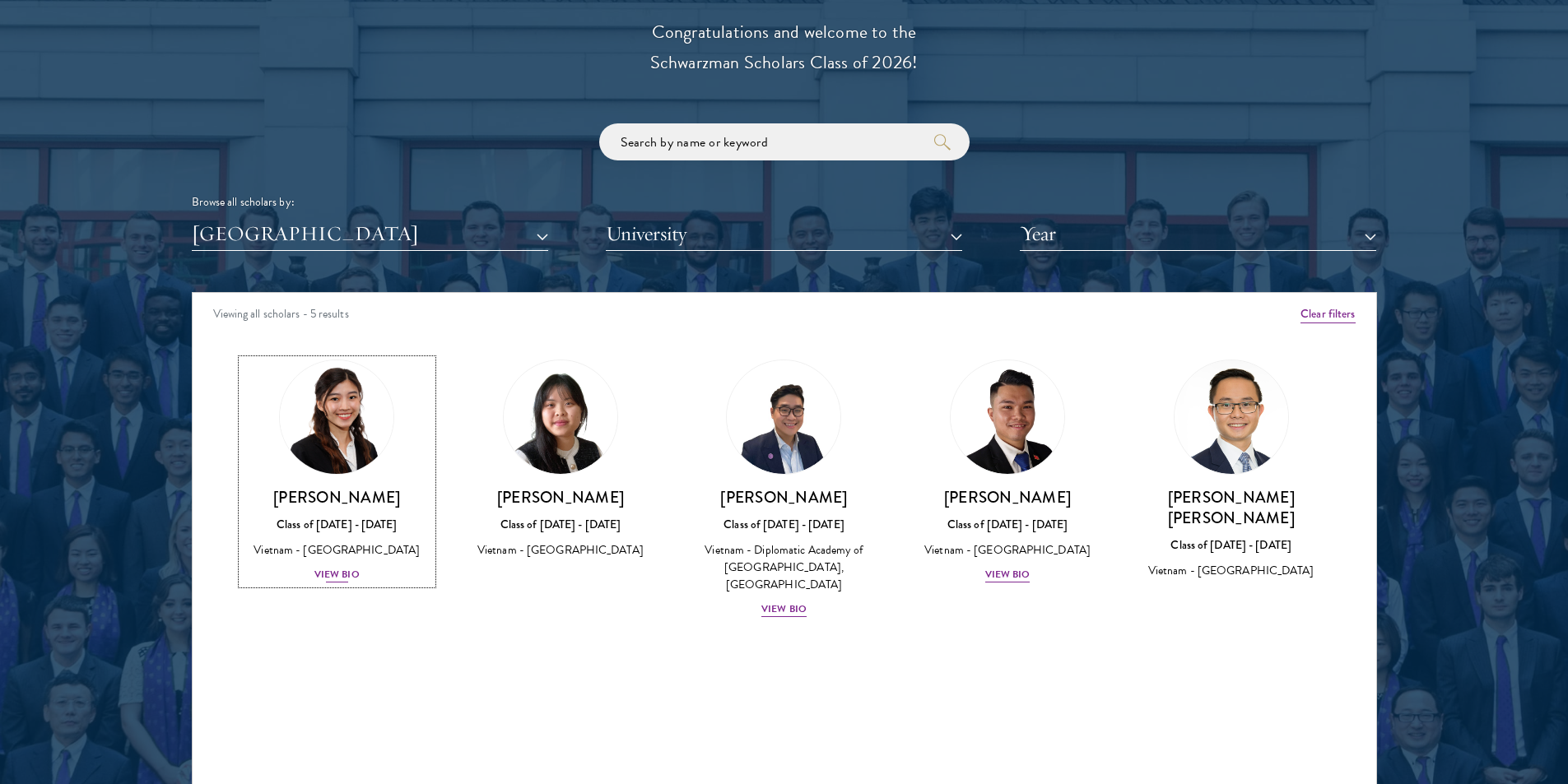
click at [336, 574] on div "View Bio" at bounding box center [337, 574] width 45 height 16
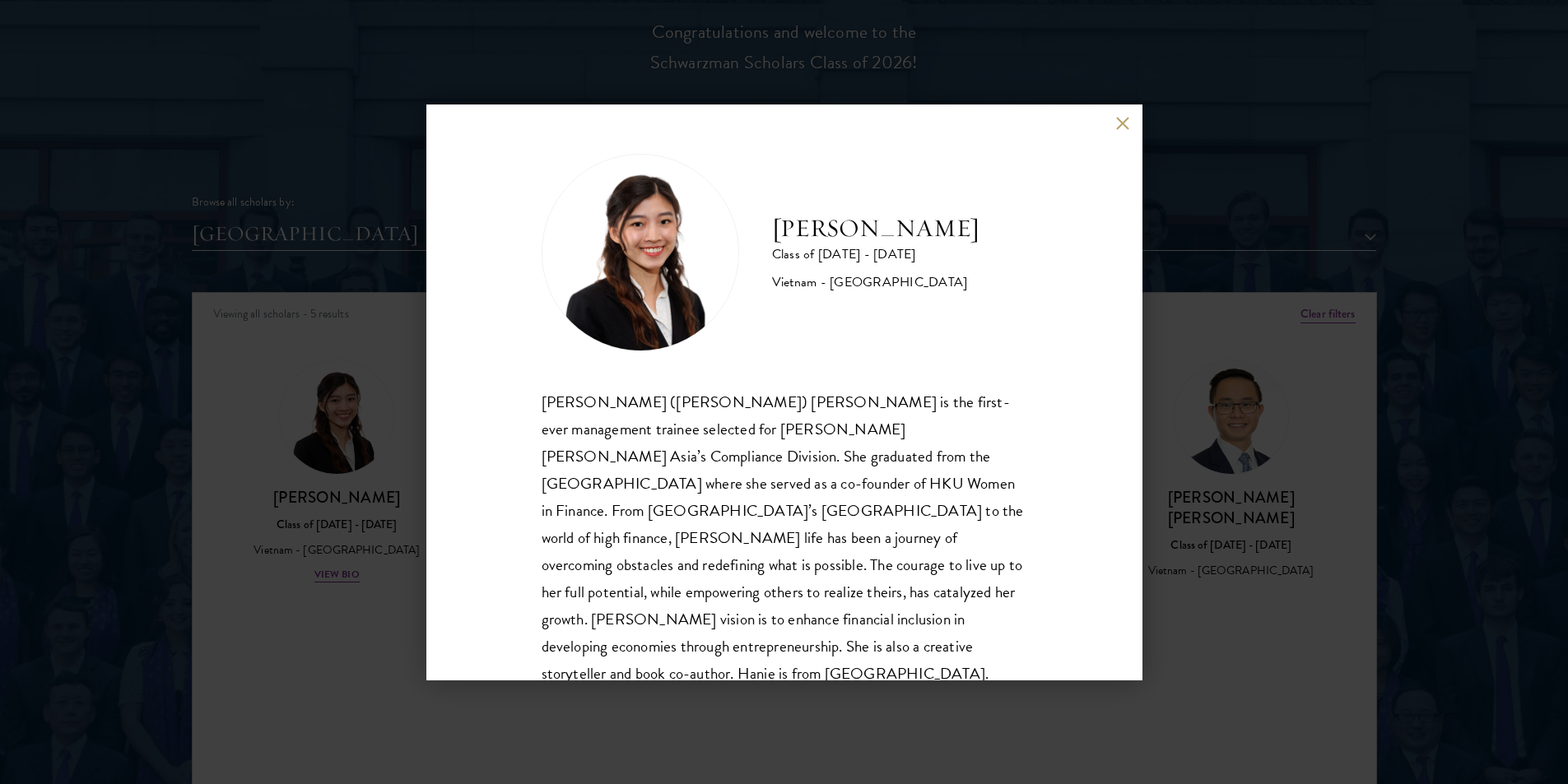
click at [1124, 122] on button at bounding box center [1123, 123] width 14 height 14
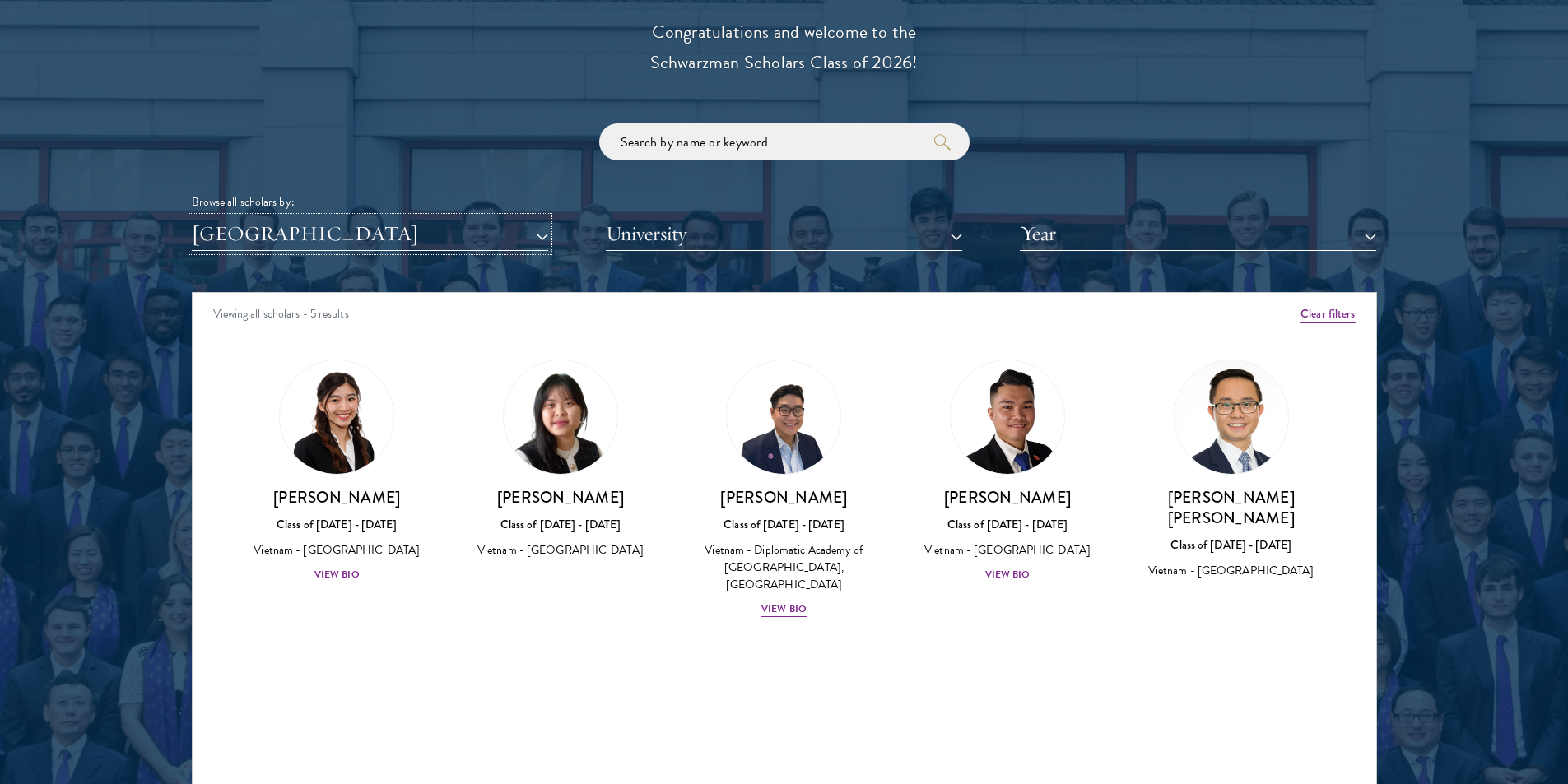
click at [434, 241] on button "[GEOGRAPHIC_DATA]" at bounding box center [370, 234] width 356 height 34
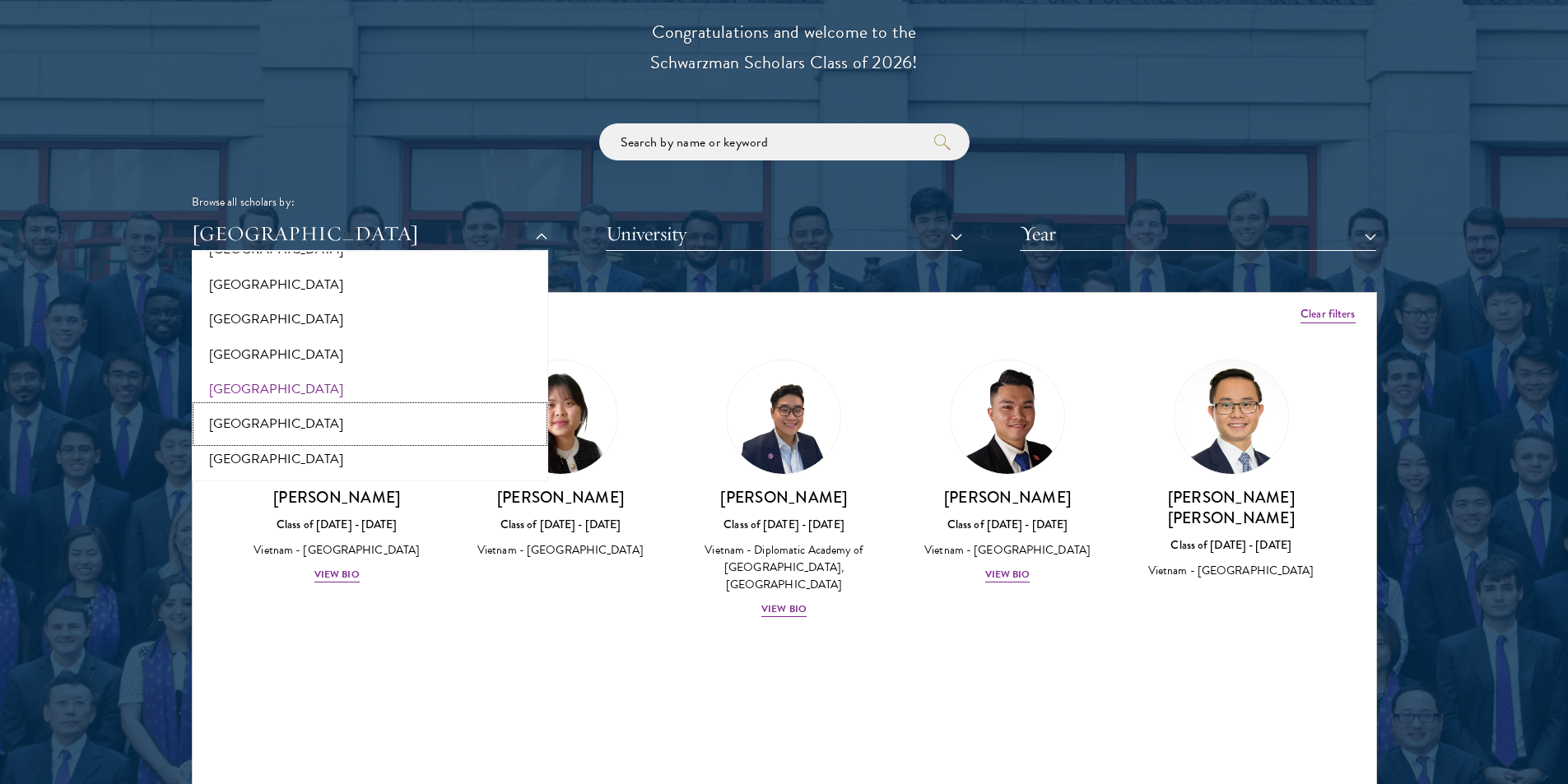
click at [291, 425] on button "[GEOGRAPHIC_DATA]" at bounding box center [370, 423] width 346 height 34
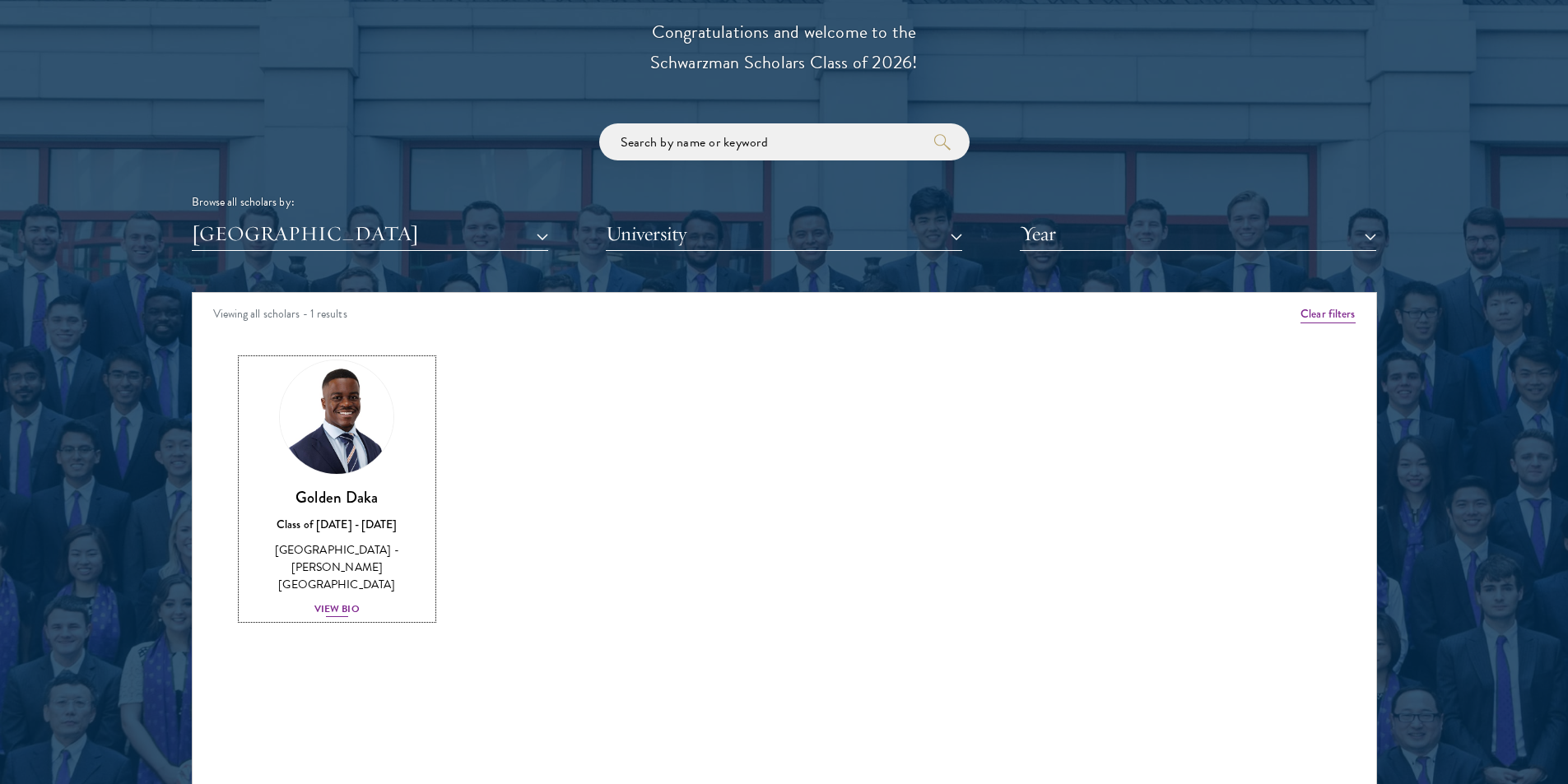
click at [341, 601] on div "View Bio" at bounding box center [337, 609] width 45 height 16
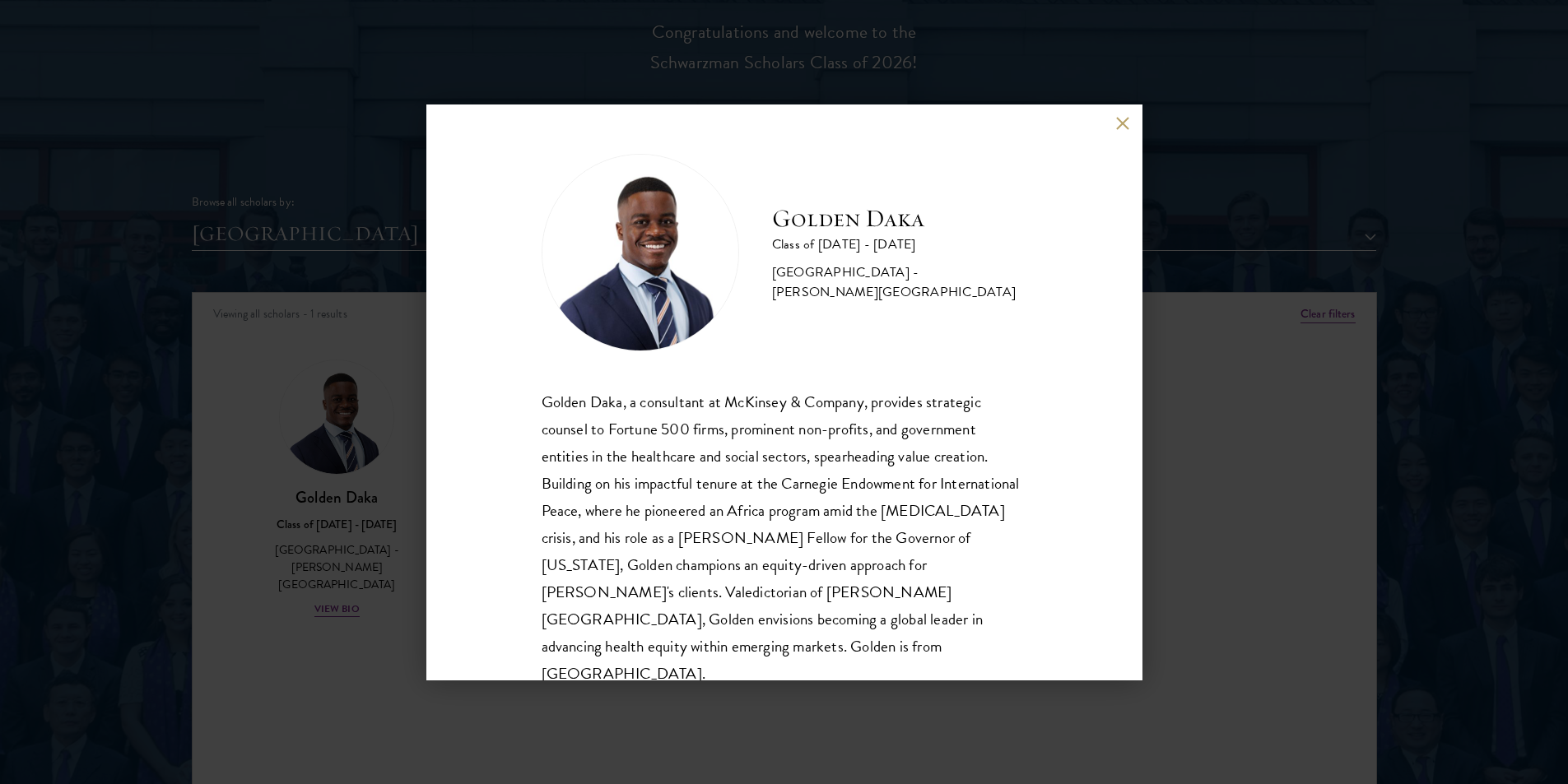
click at [1118, 127] on button at bounding box center [1123, 123] width 14 height 14
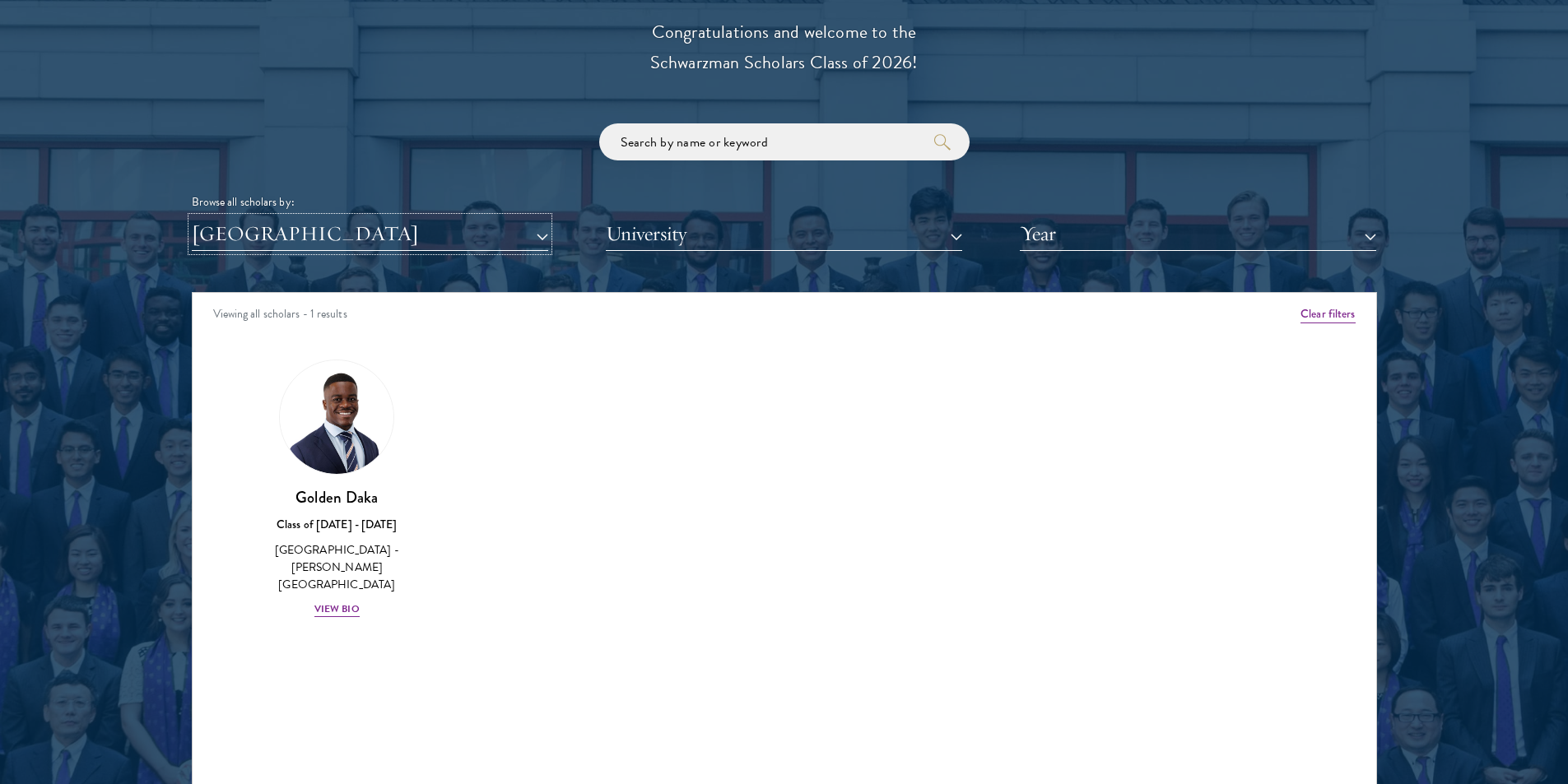
click at [392, 231] on button "[GEOGRAPHIC_DATA]" at bounding box center [370, 234] width 356 height 34
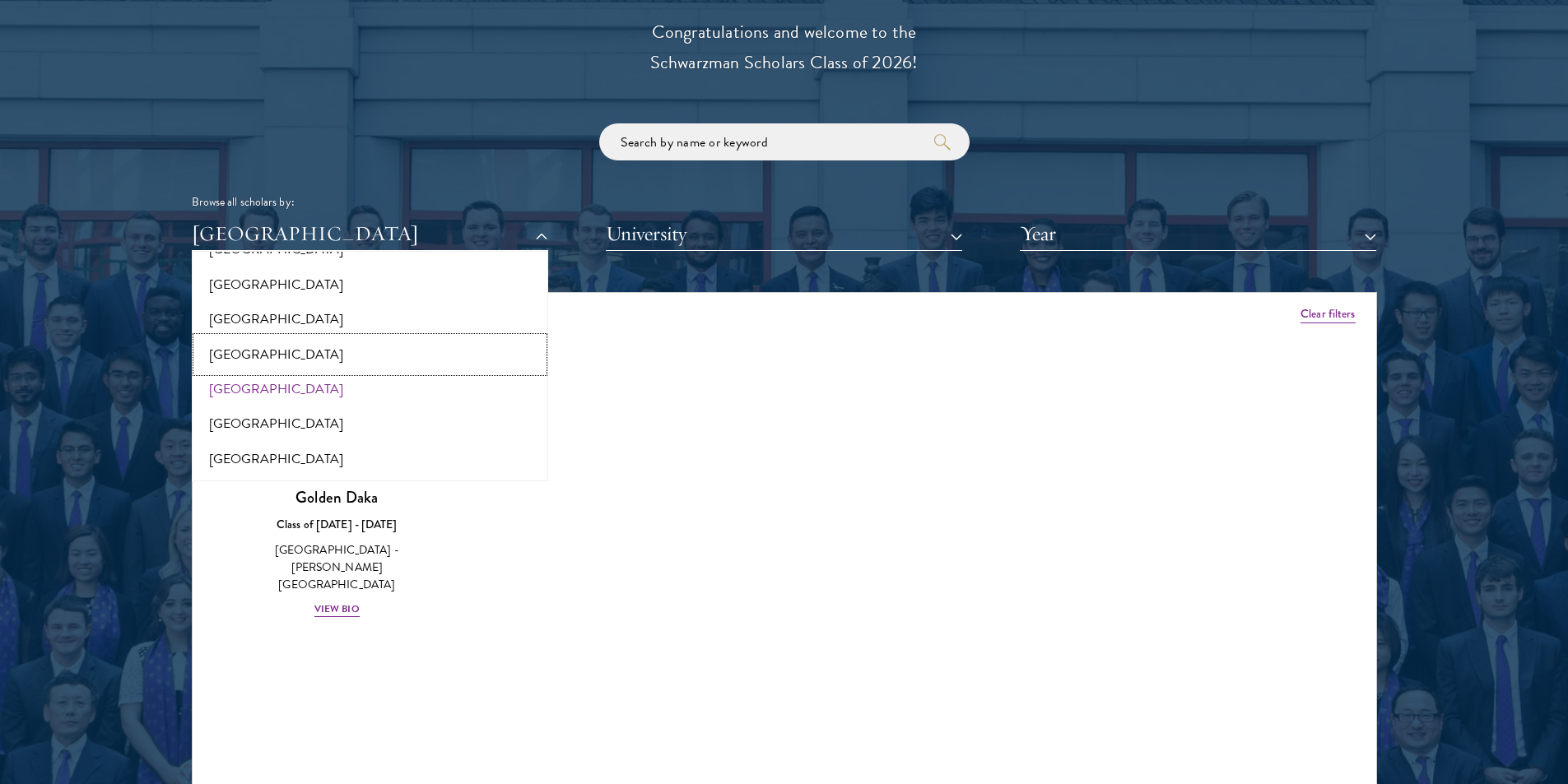
click at [221, 345] on button "[GEOGRAPHIC_DATA]" at bounding box center [370, 354] width 346 height 34
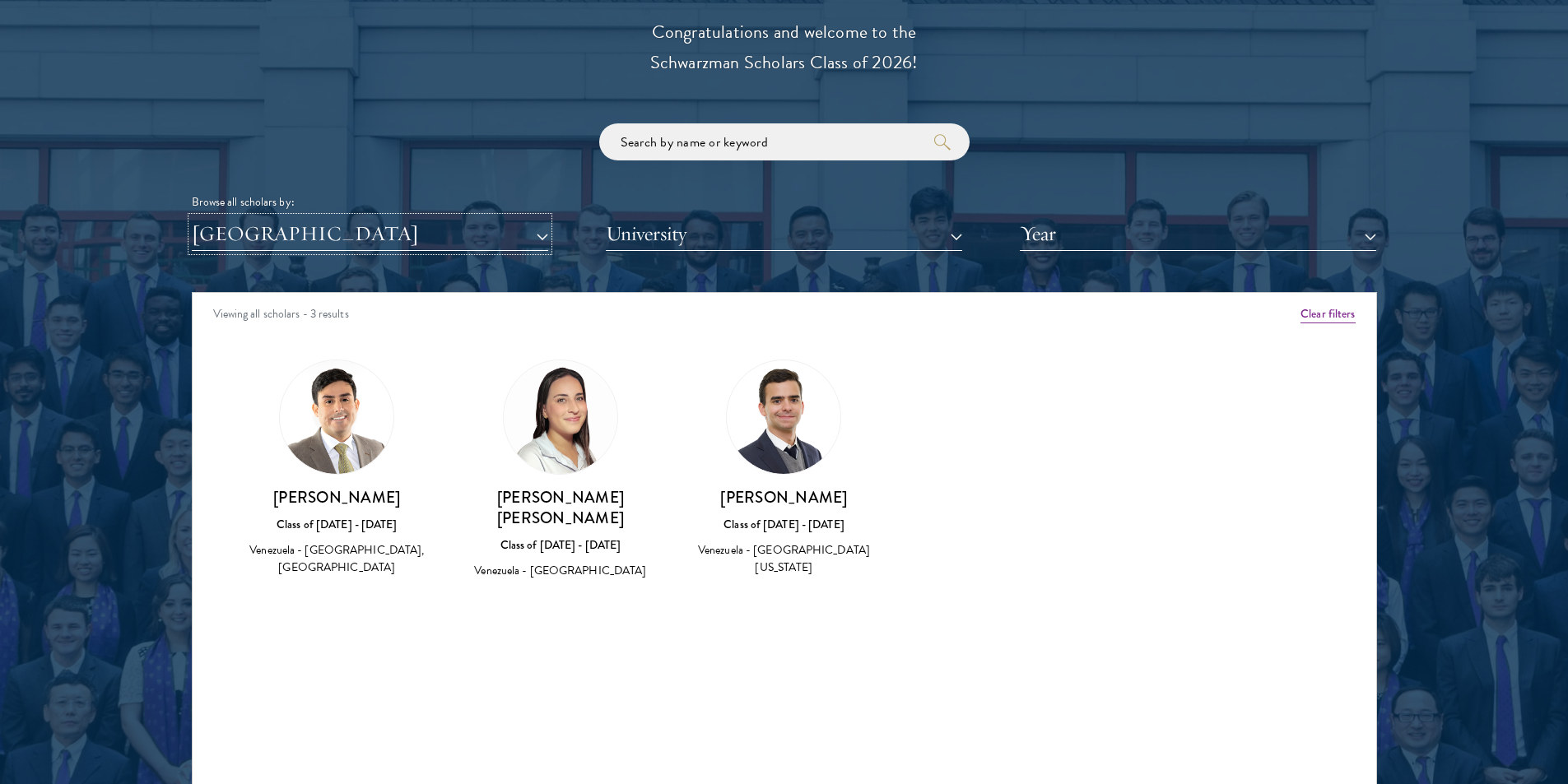
click at [304, 237] on button "[GEOGRAPHIC_DATA]" at bounding box center [370, 234] width 356 height 34
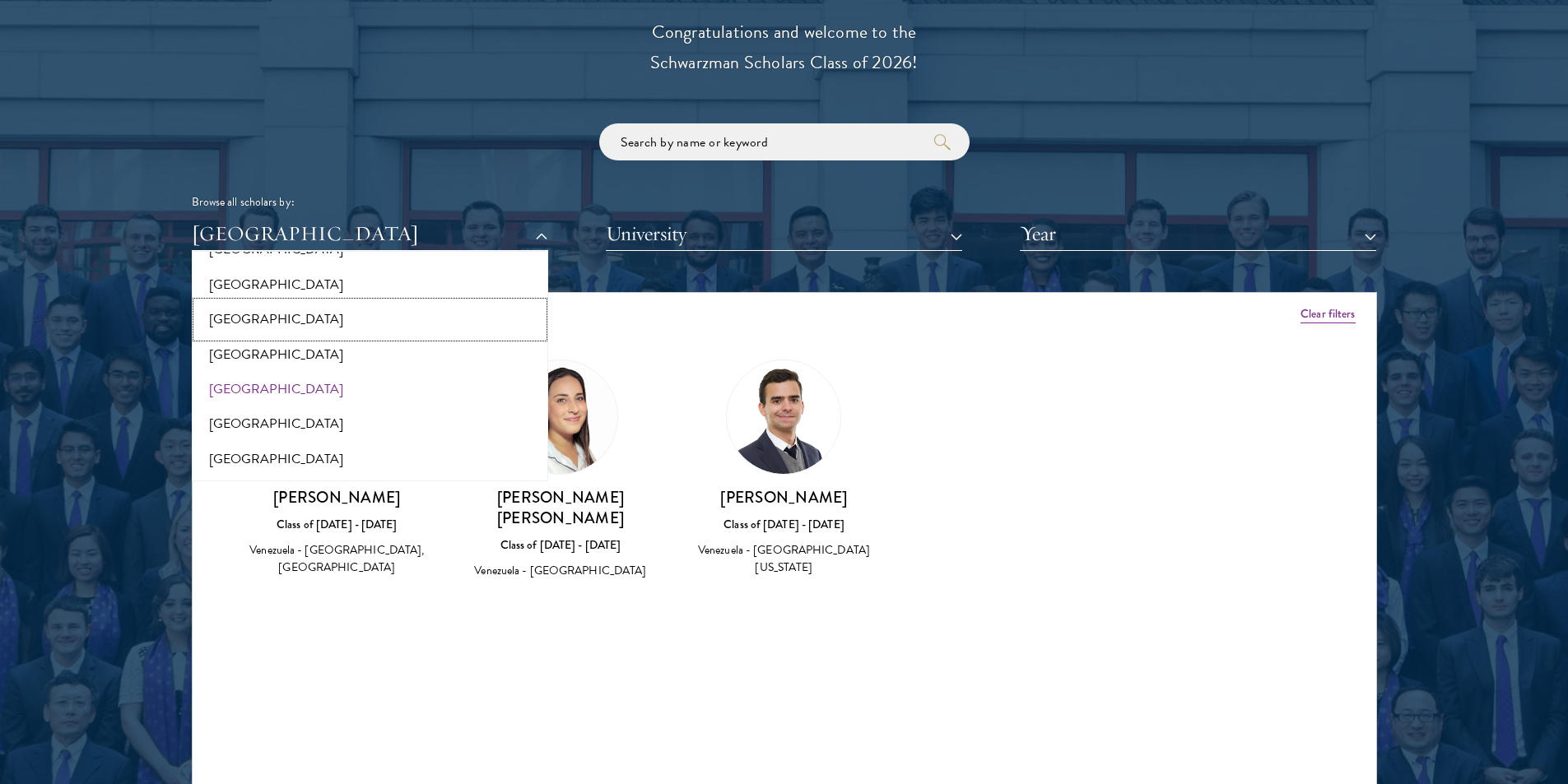
click at [250, 329] on button "[GEOGRAPHIC_DATA]" at bounding box center [370, 319] width 346 height 34
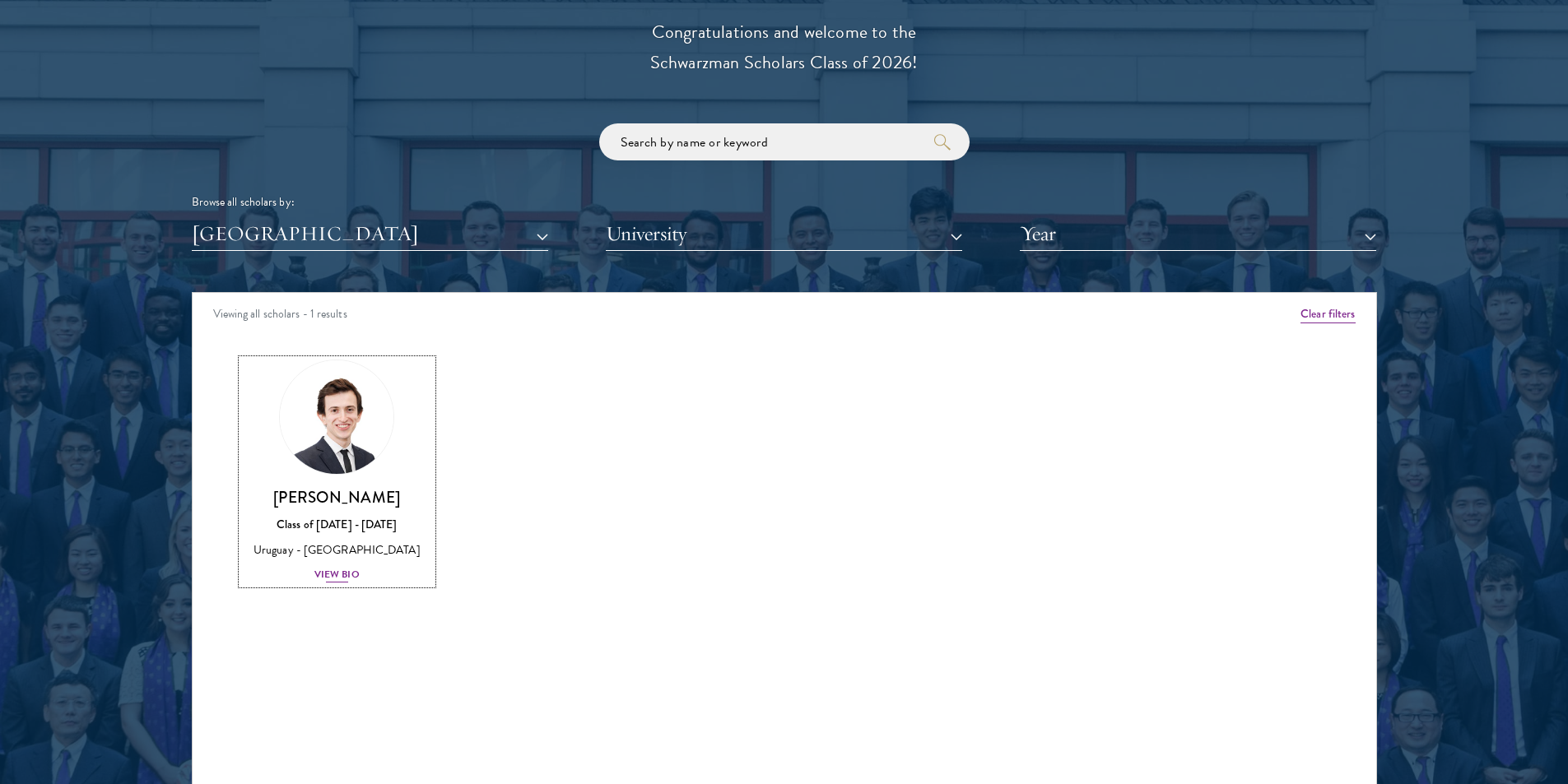
click at [331, 573] on div "View Bio" at bounding box center [337, 574] width 45 height 16
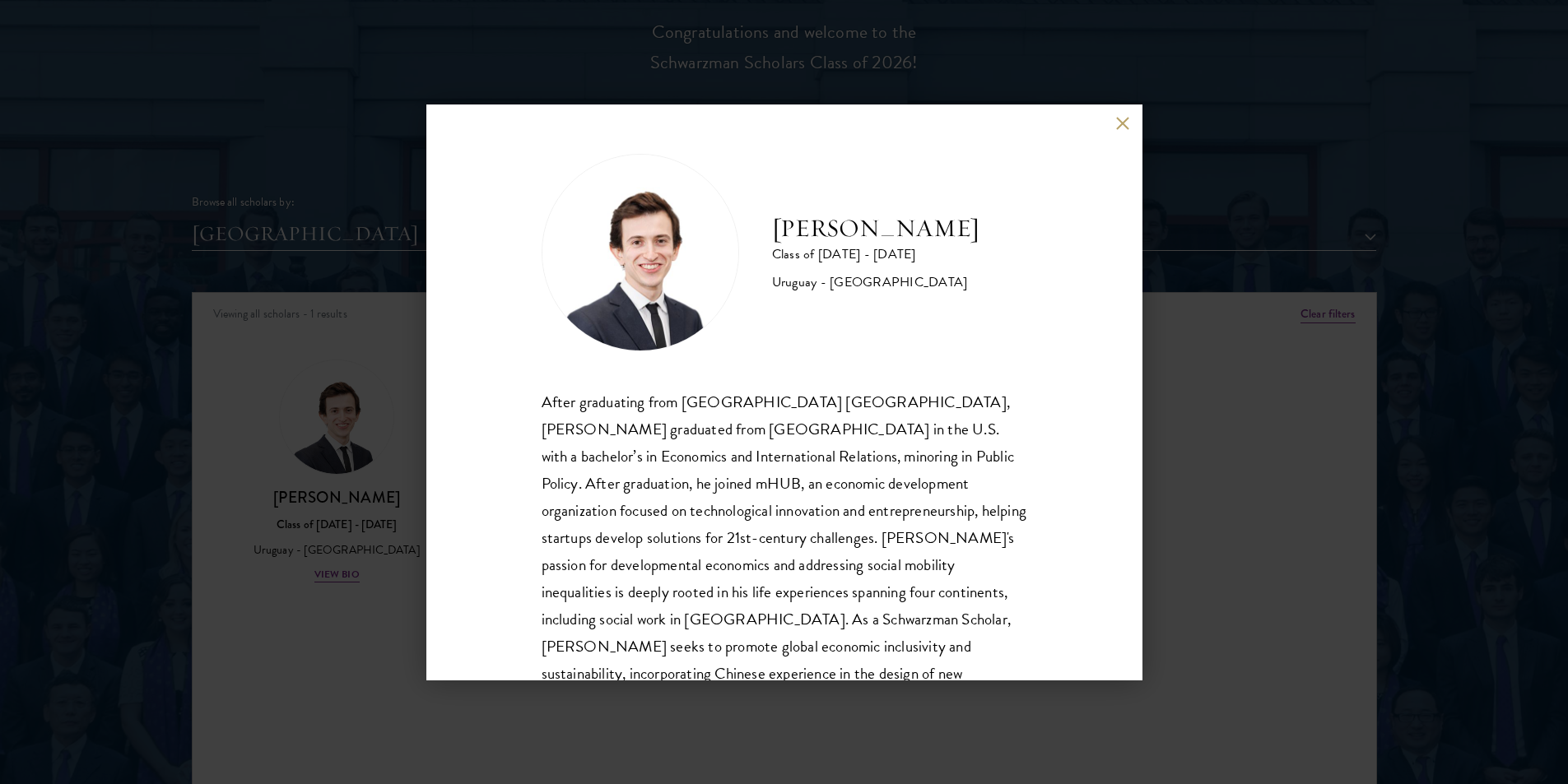
click at [1119, 124] on button at bounding box center [1123, 123] width 14 height 14
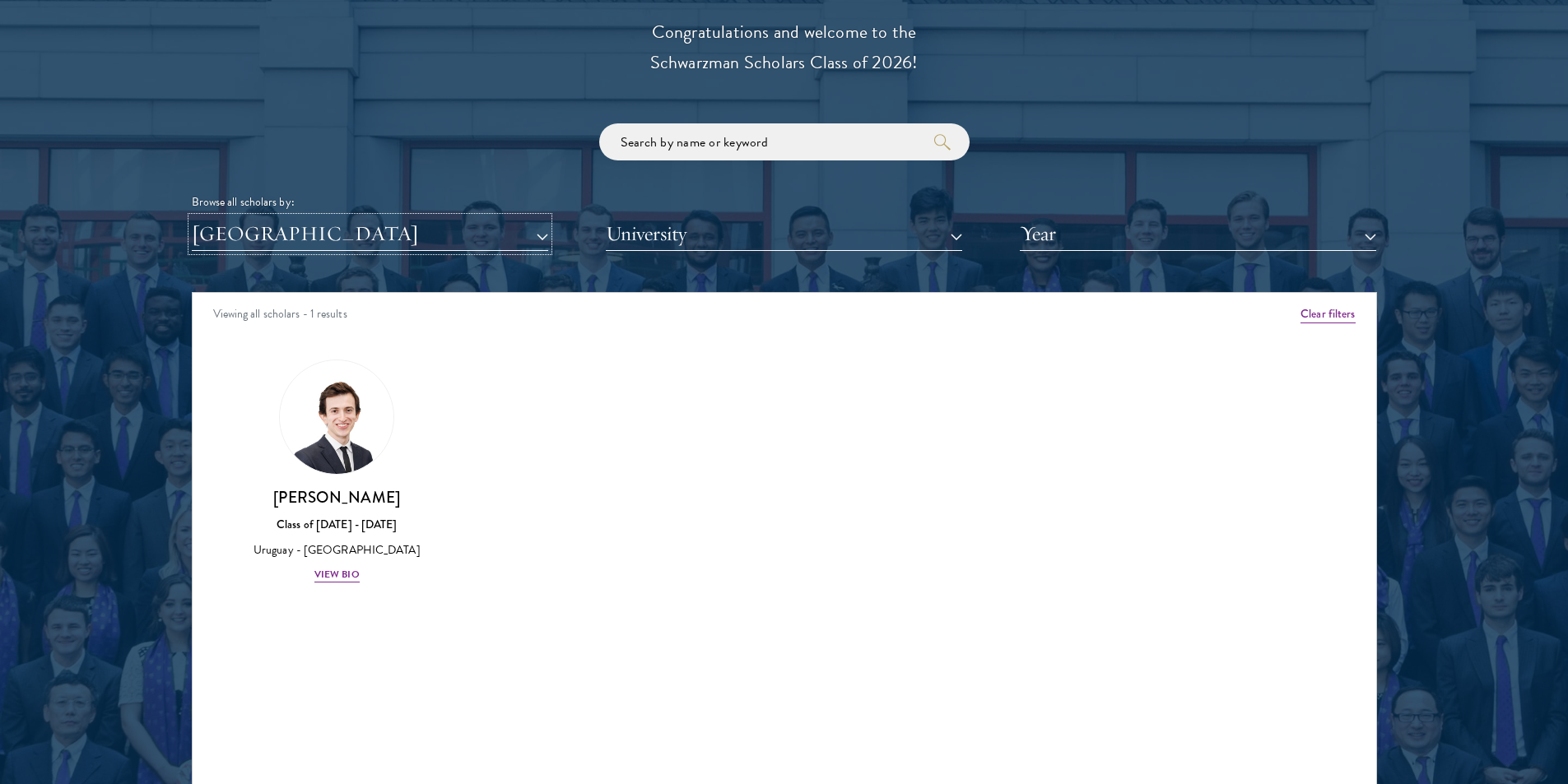
click at [387, 242] on button "[GEOGRAPHIC_DATA]" at bounding box center [370, 234] width 356 height 34
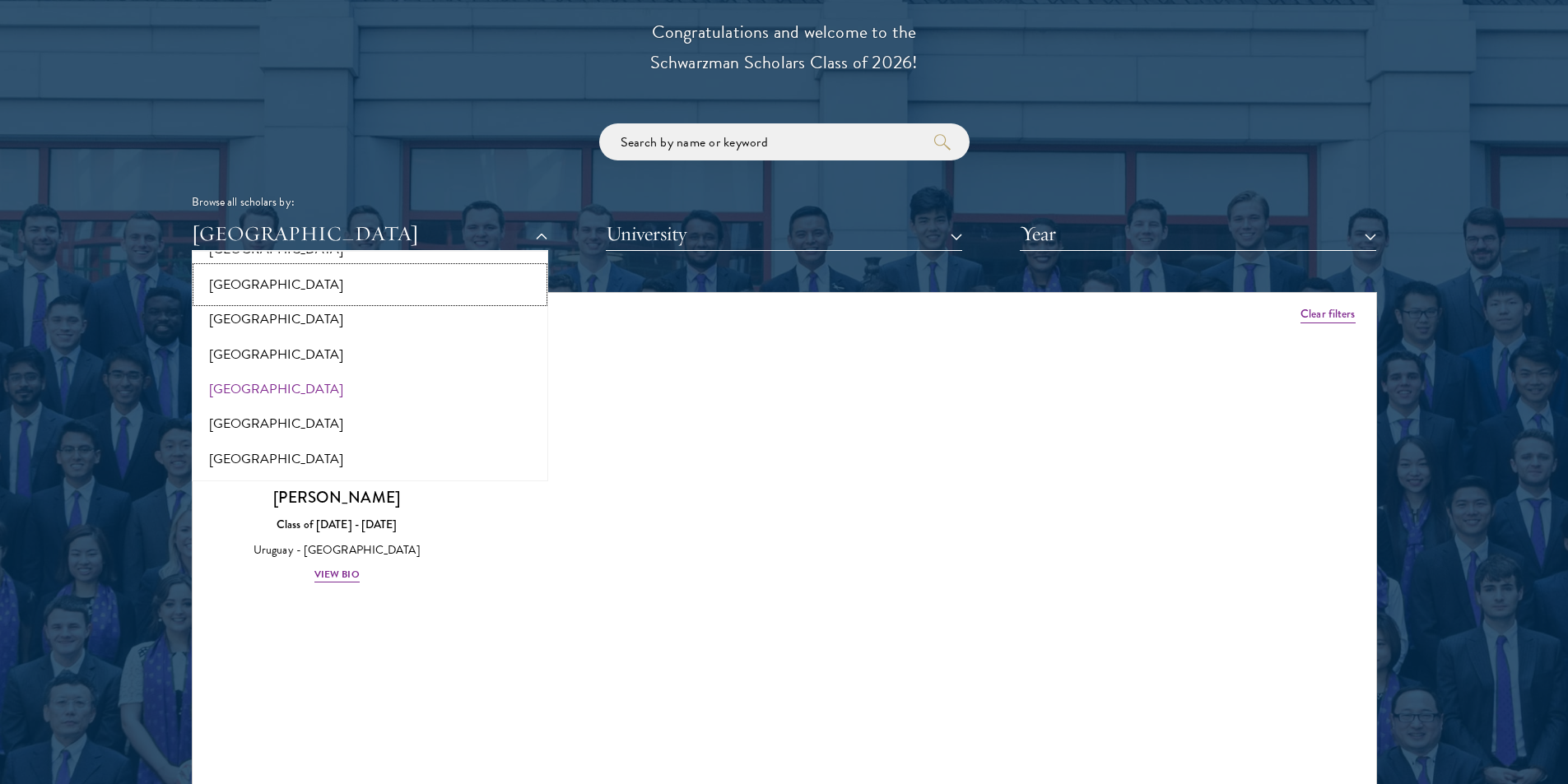
click at [256, 281] on button "[GEOGRAPHIC_DATA]" at bounding box center [370, 284] width 346 height 34
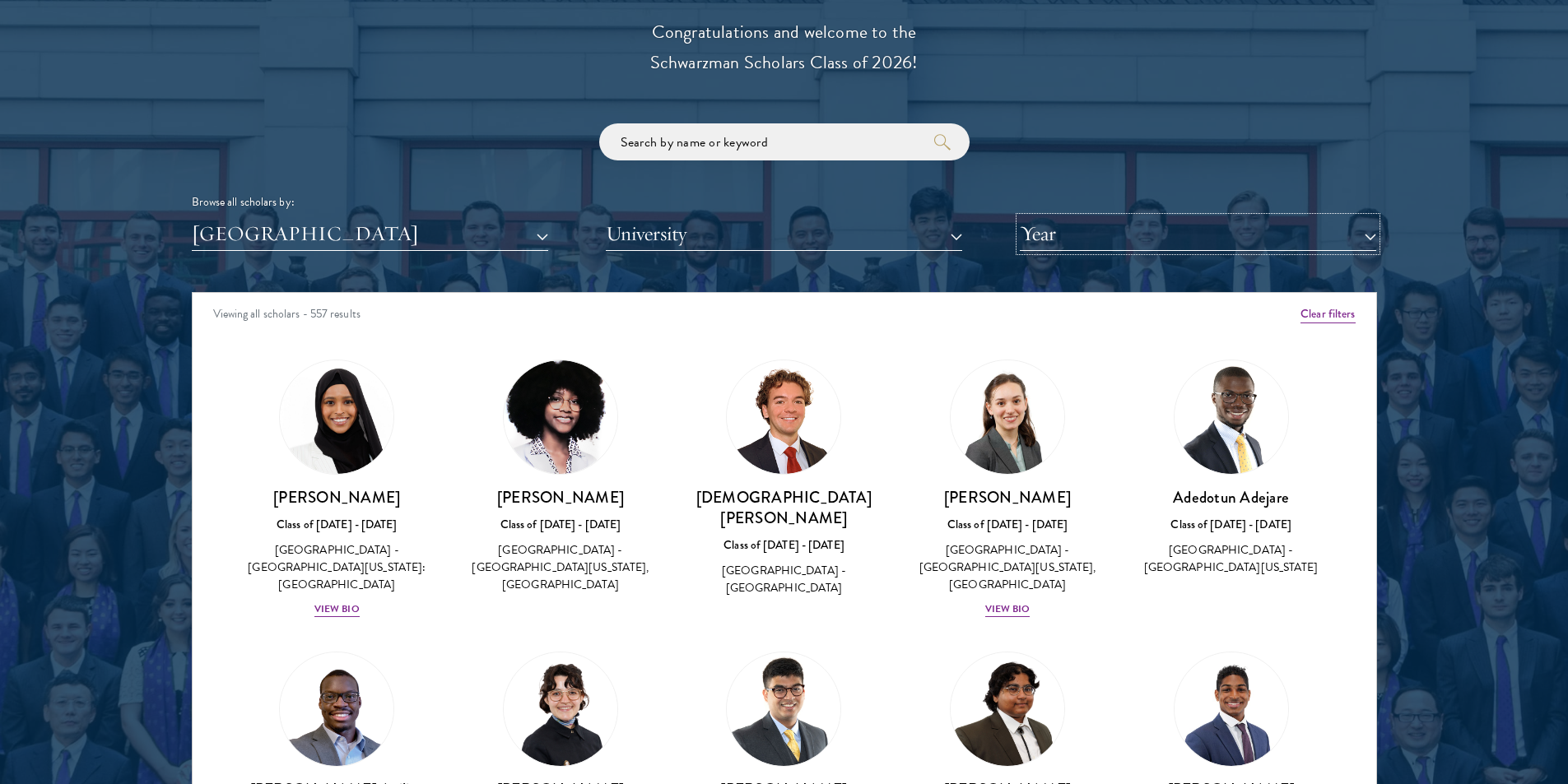
click at [1264, 221] on button "Year" at bounding box center [1197, 234] width 356 height 34
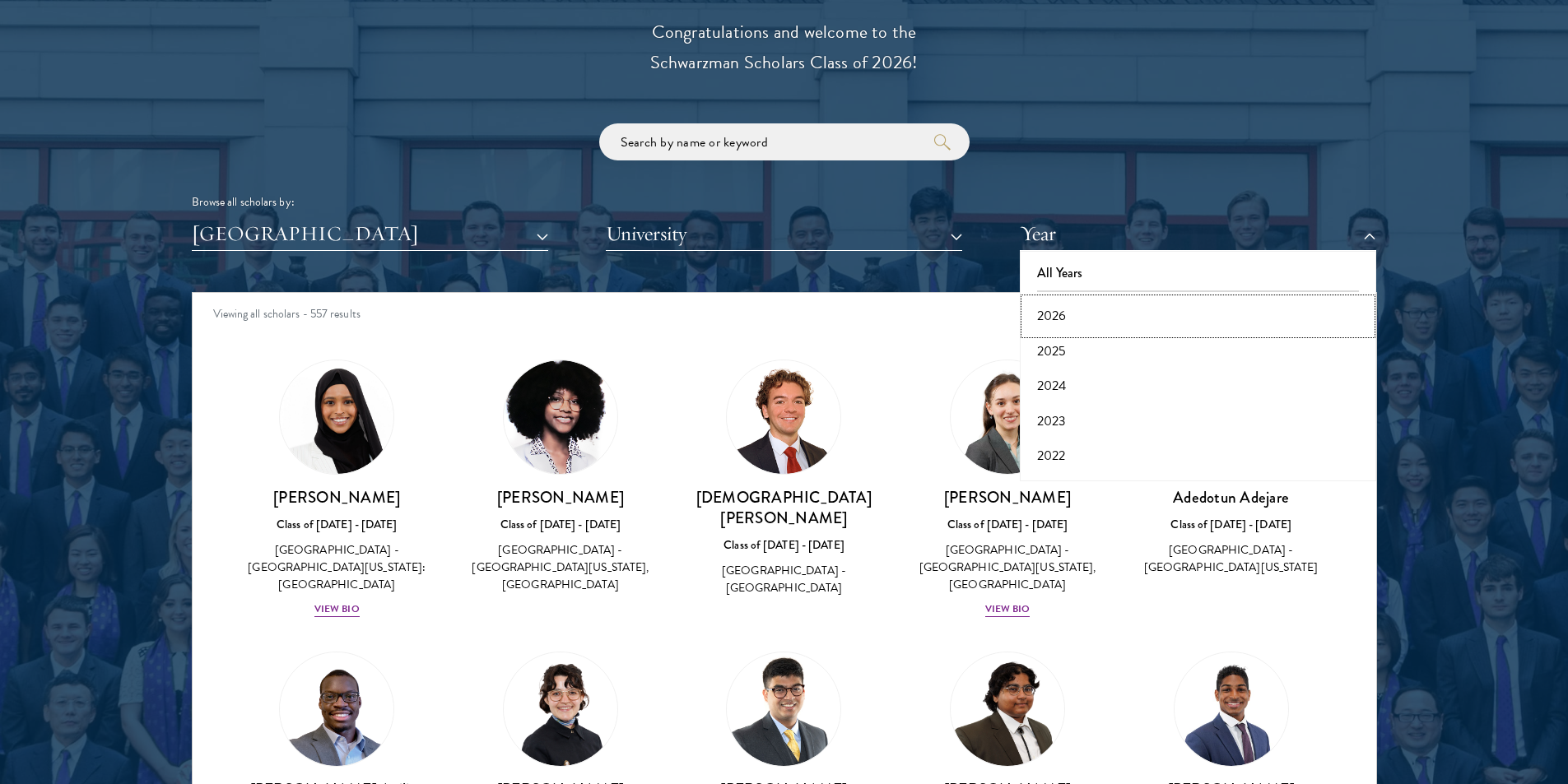
click at [1057, 313] on button "2026" at bounding box center [1197, 315] width 346 height 34
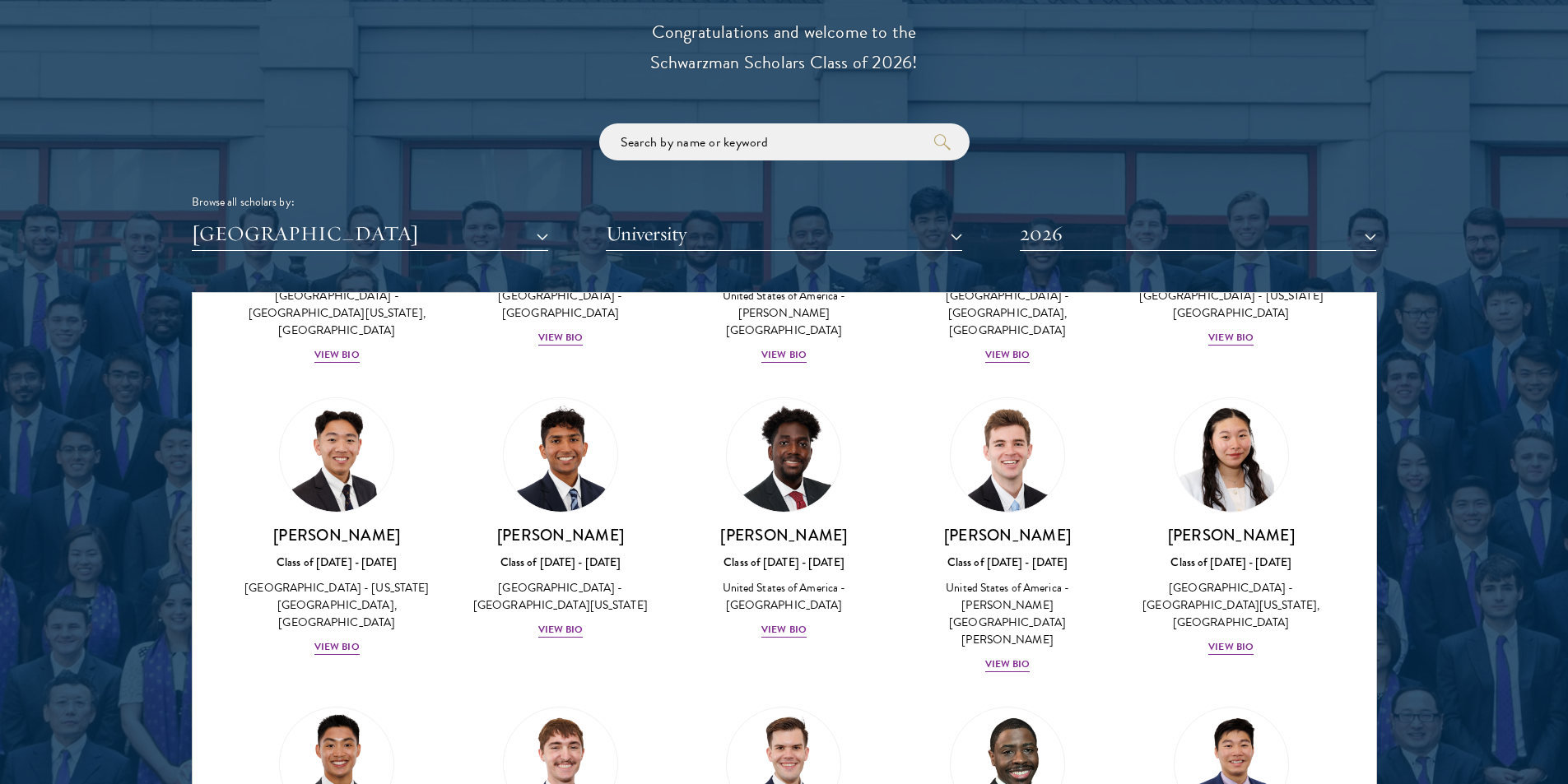
scroll to position [2753, 0]
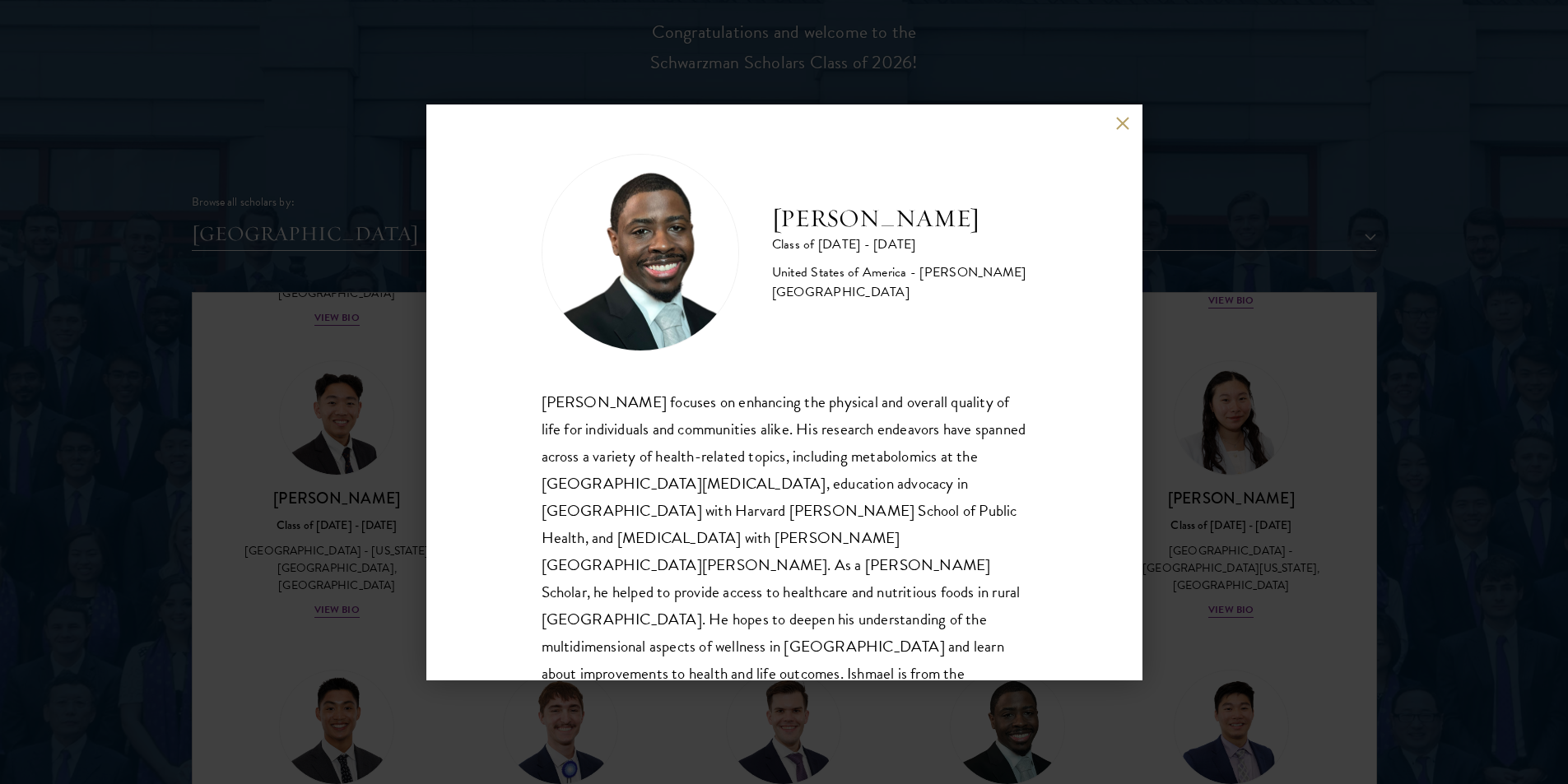
click at [1119, 123] on button at bounding box center [1123, 123] width 14 height 14
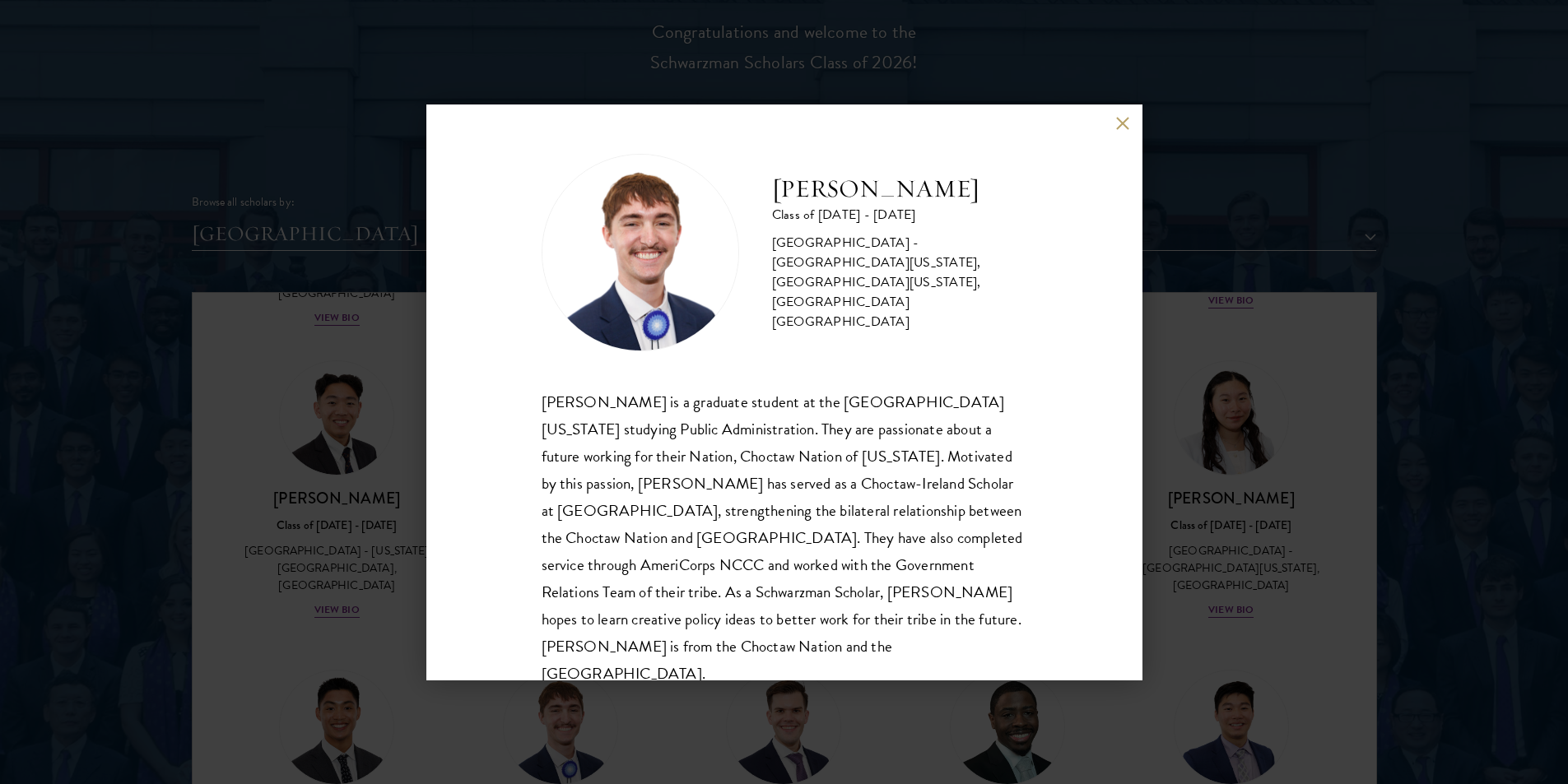
click at [1124, 112] on div "[PERSON_NAME] Class of [DATE] - [DATE] [GEOGRAPHIC_DATA] - [GEOGRAPHIC_DATA][US…" at bounding box center [784, 392] width 716 height 576
click at [1124, 122] on button at bounding box center [1123, 123] width 14 height 14
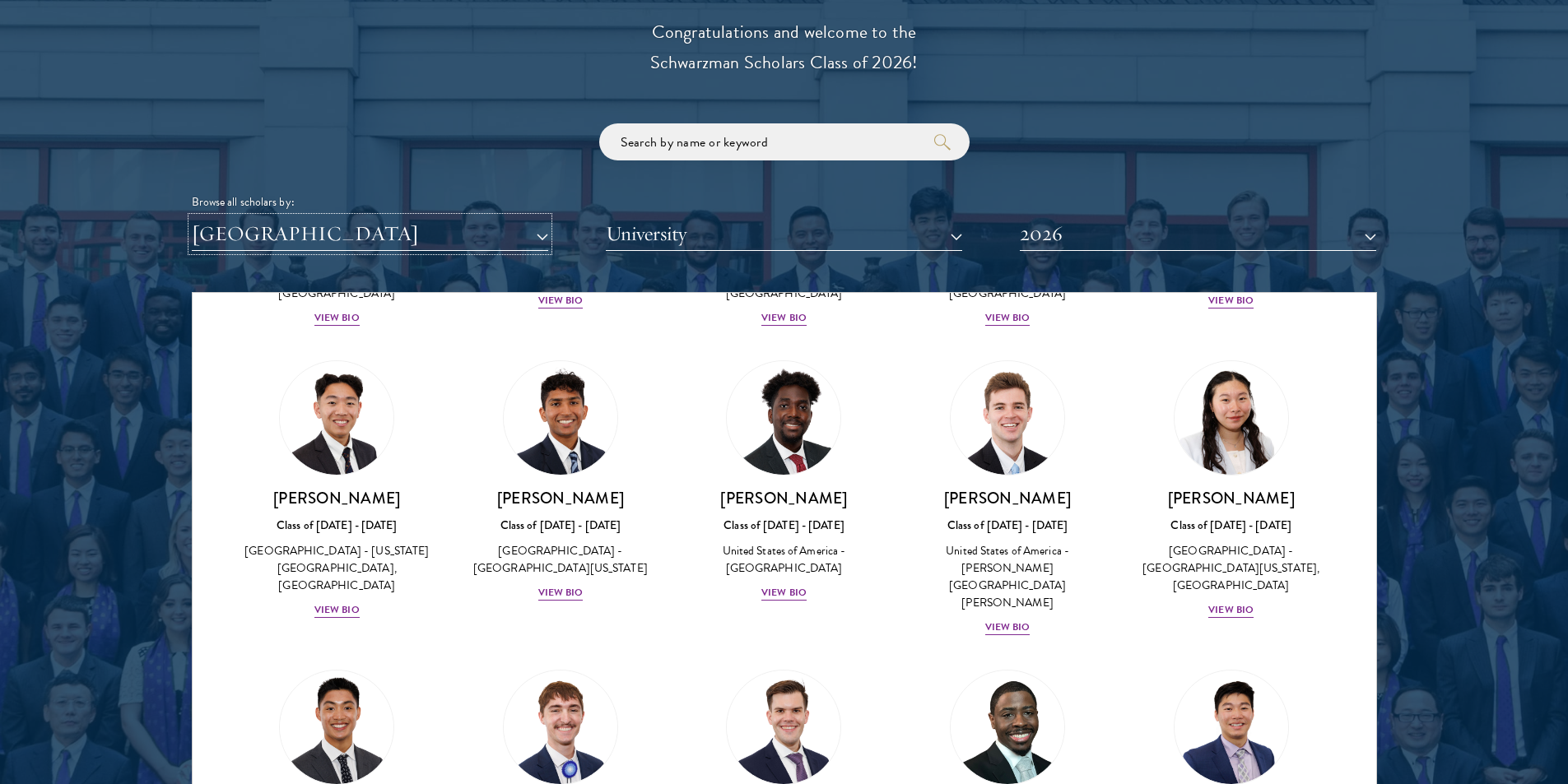
click at [440, 244] on button "[GEOGRAPHIC_DATA]" at bounding box center [370, 234] width 356 height 34
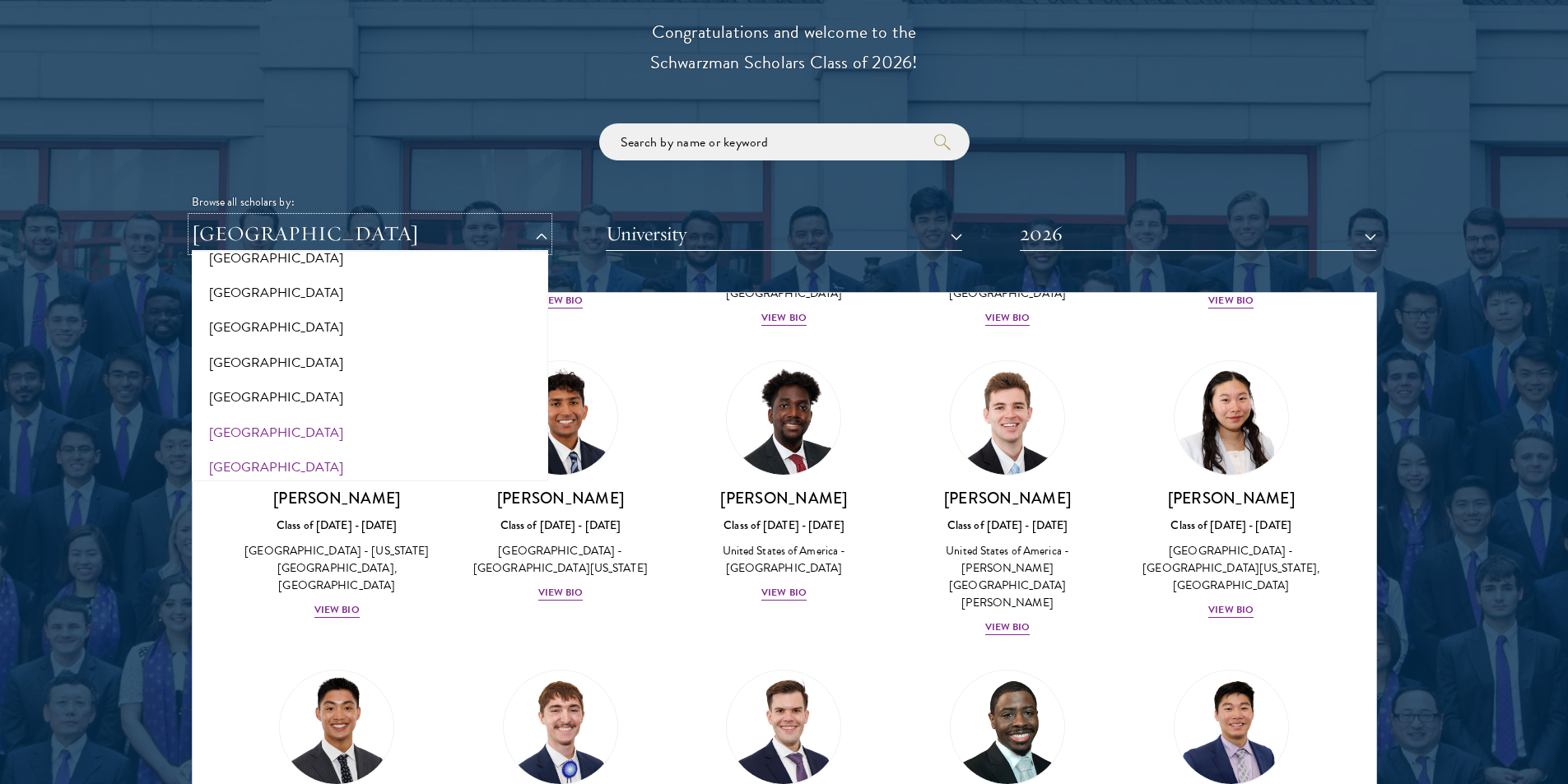
scroll to position [3368, 0]
click at [247, 334] on button "[GEOGRAPHIC_DATA]" at bounding box center [370, 331] width 346 height 34
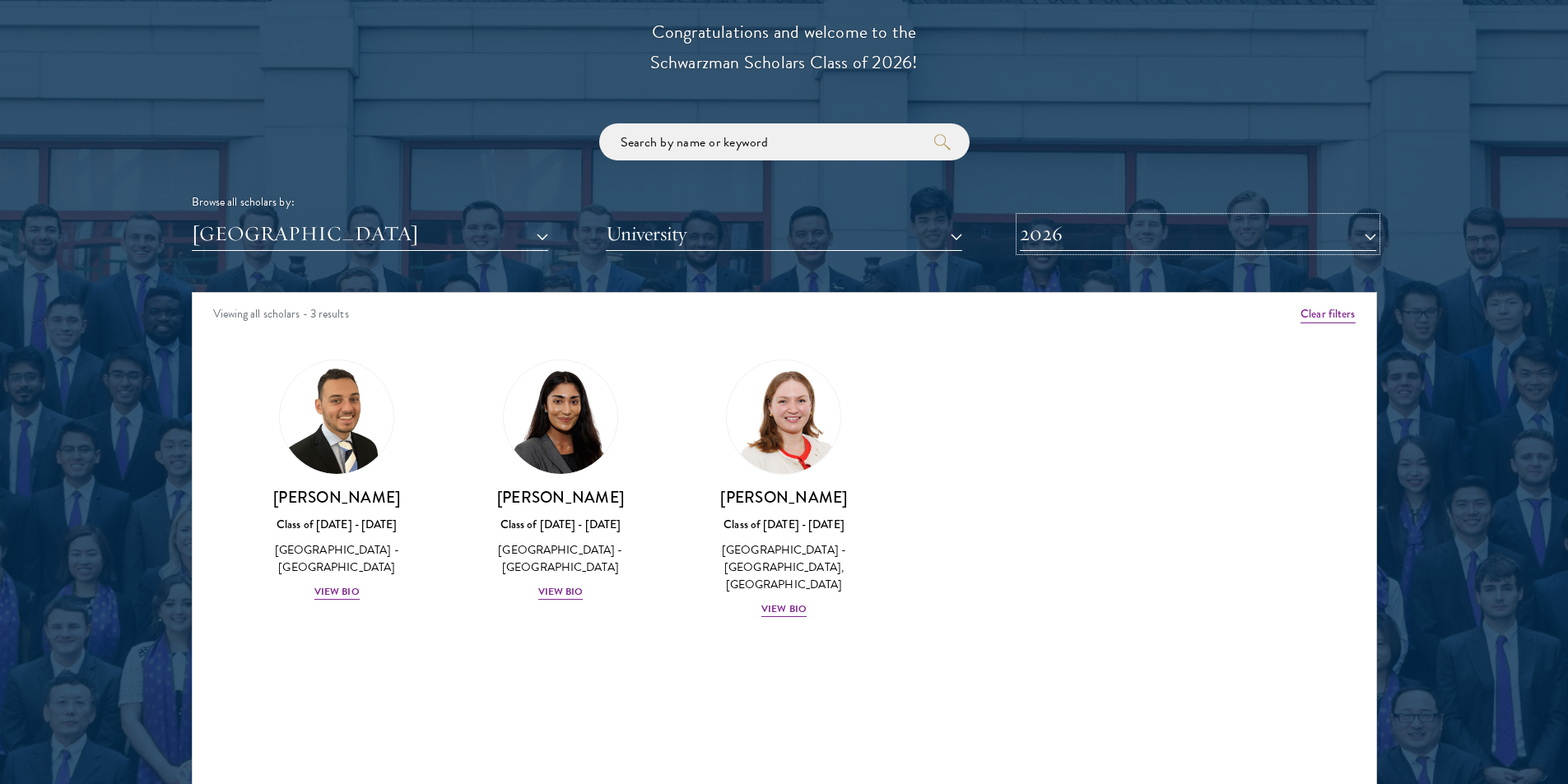
click at [1045, 218] on button "2026" at bounding box center [1197, 234] width 356 height 34
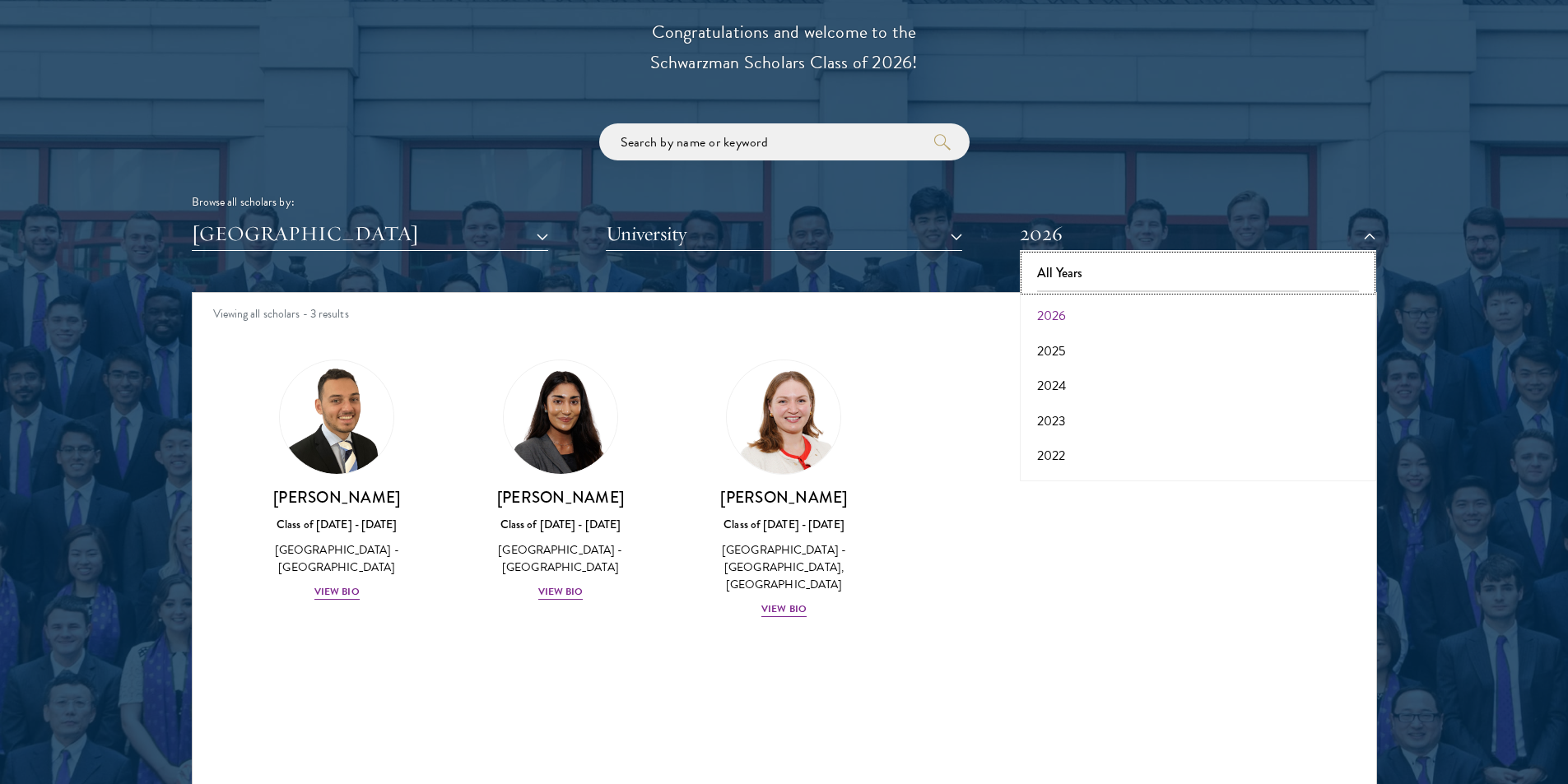
click at [1072, 263] on button "All Years" at bounding box center [1197, 273] width 346 height 34
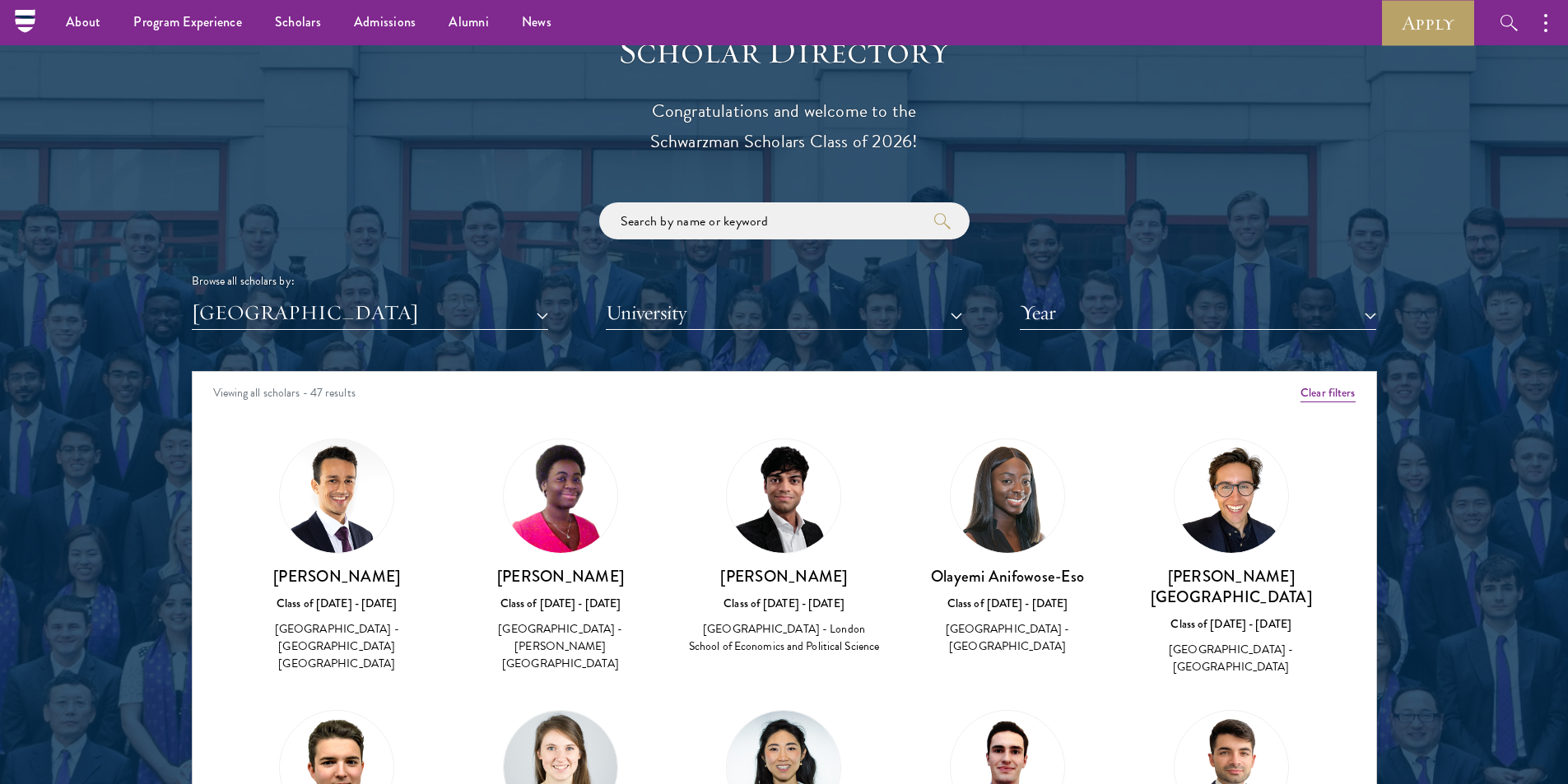
scroll to position [1810, 0]
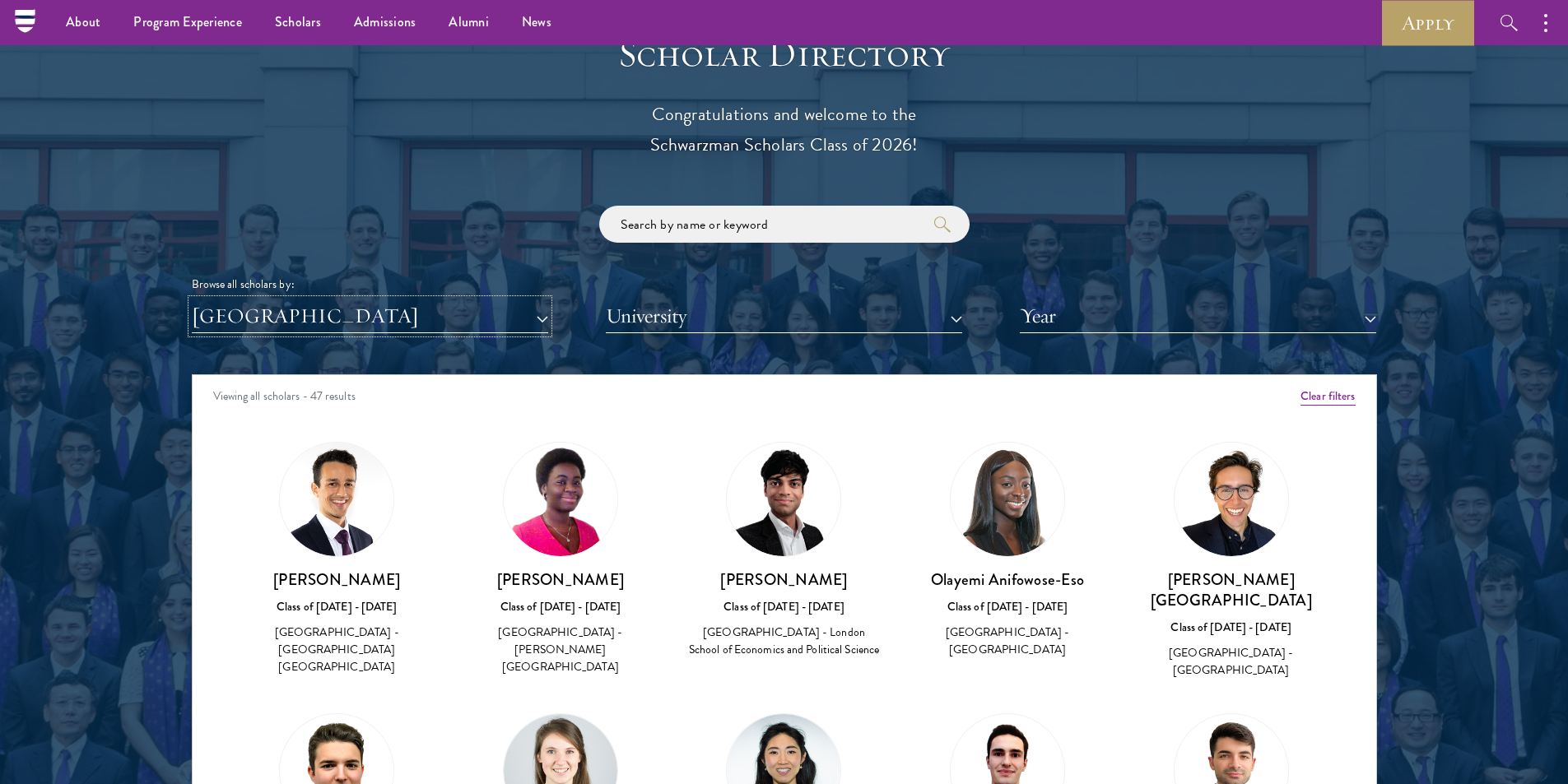
click at [359, 329] on button "[GEOGRAPHIC_DATA]" at bounding box center [370, 316] width 356 height 34
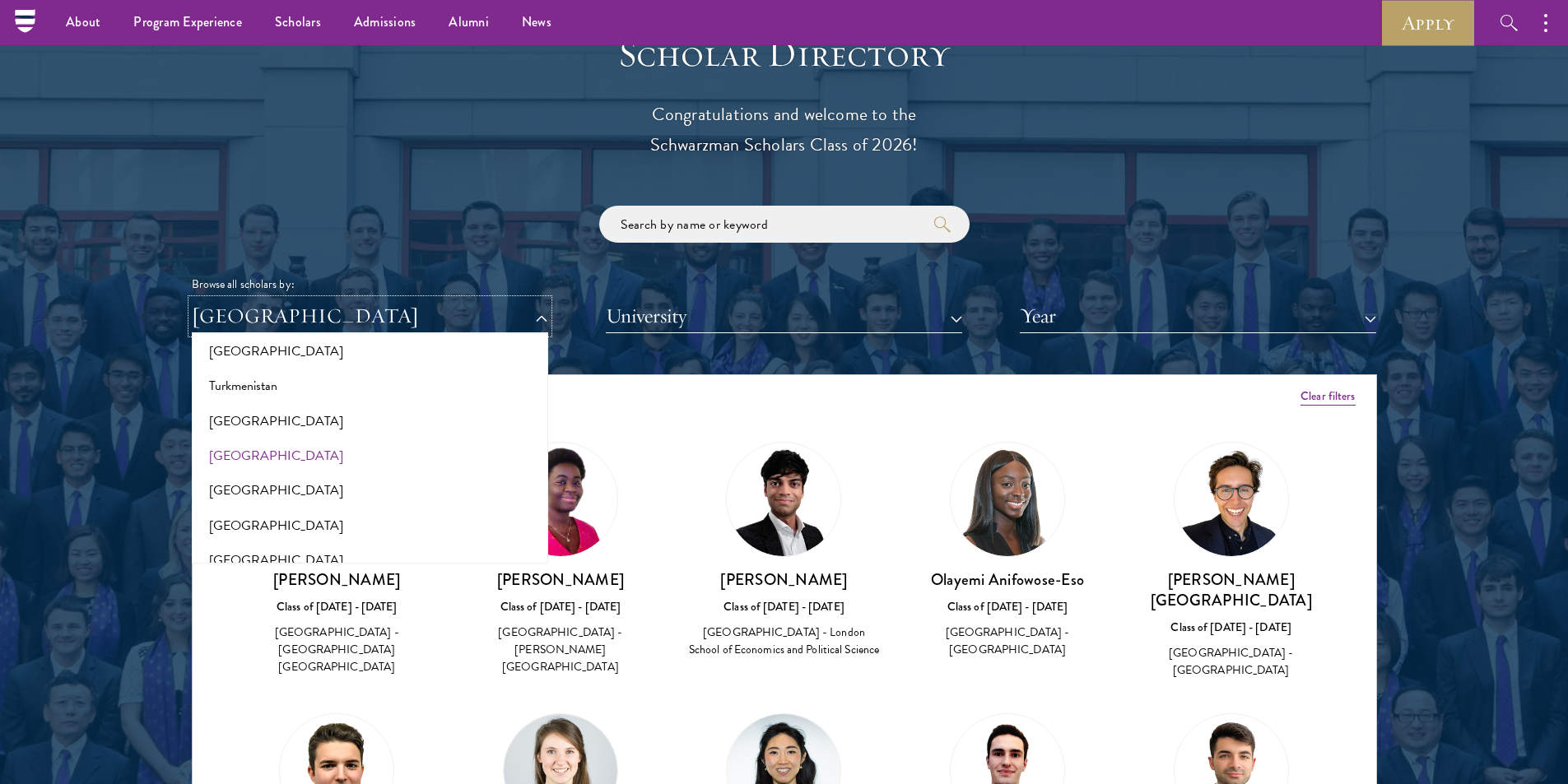
scroll to position [3286, 0]
click at [306, 458] on button "[GEOGRAPHIC_DATA]" at bounding box center [370, 461] width 346 height 34
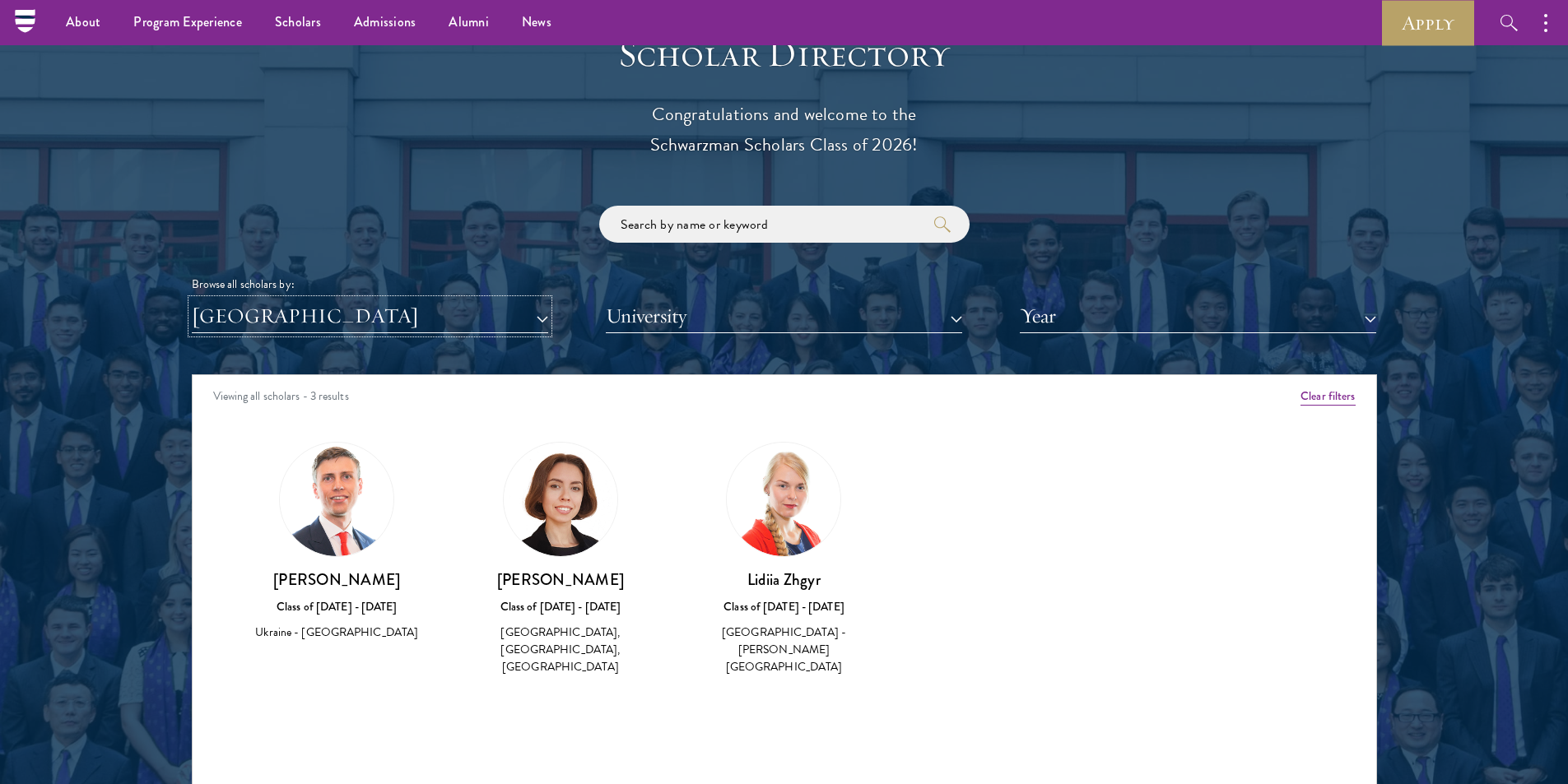
click at [390, 327] on button "[GEOGRAPHIC_DATA]" at bounding box center [370, 316] width 356 height 34
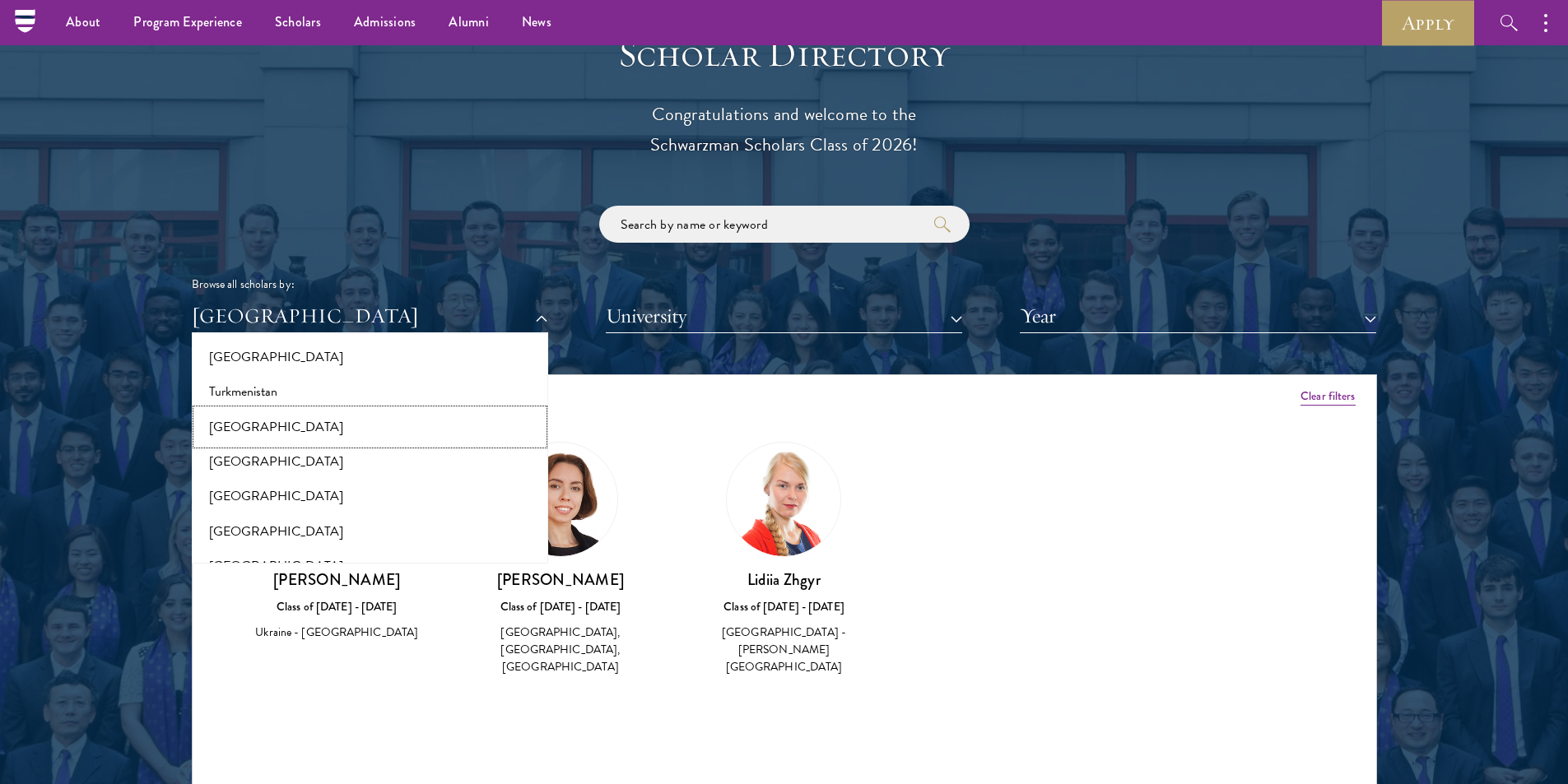
click at [241, 424] on button "[GEOGRAPHIC_DATA]" at bounding box center [370, 427] width 346 height 34
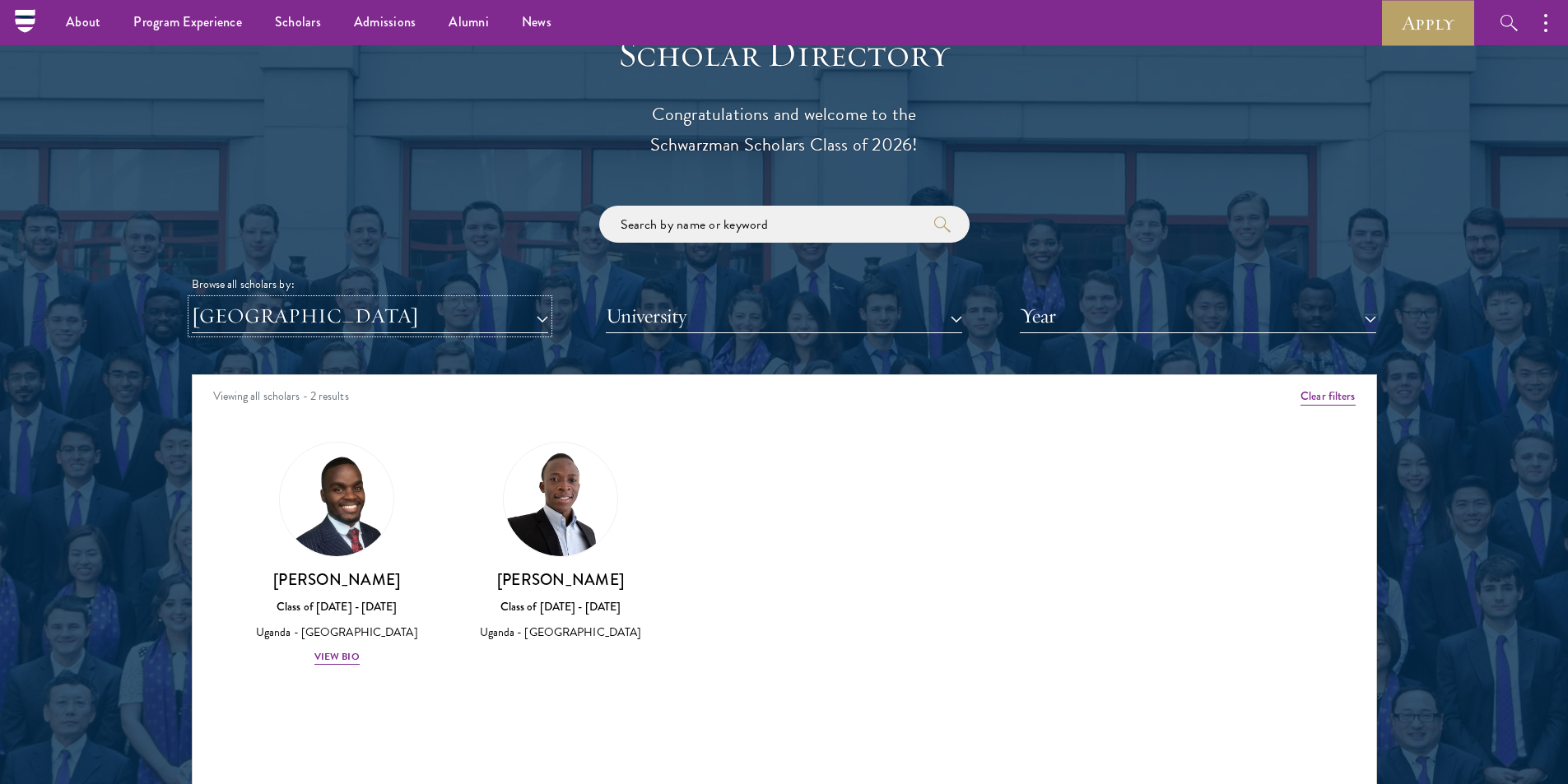
click at [426, 324] on button "[GEOGRAPHIC_DATA]" at bounding box center [370, 316] width 356 height 34
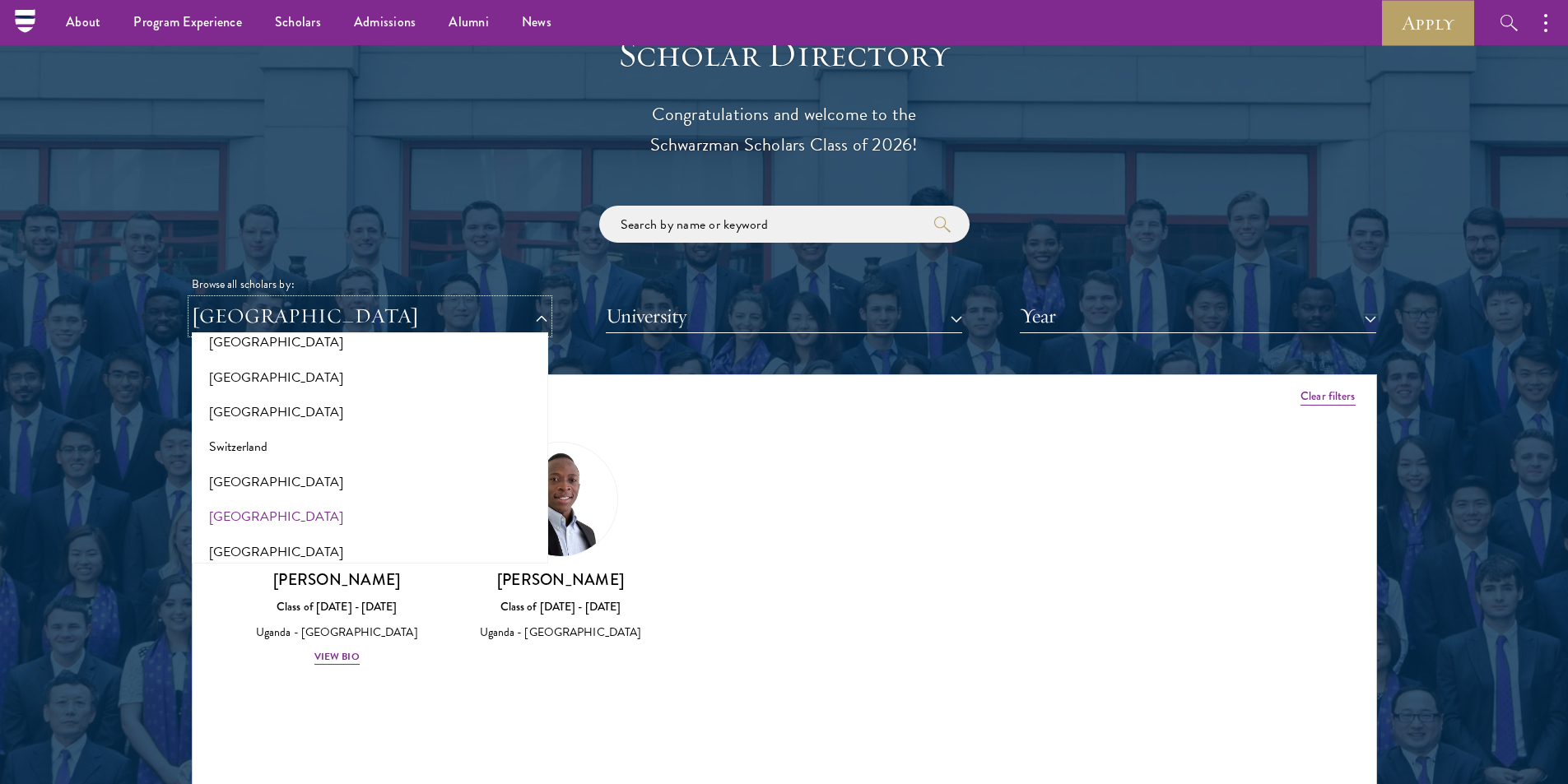
scroll to position [2957, 0]
click at [254, 409] on button "[GEOGRAPHIC_DATA]" at bounding box center [370, 407] width 346 height 34
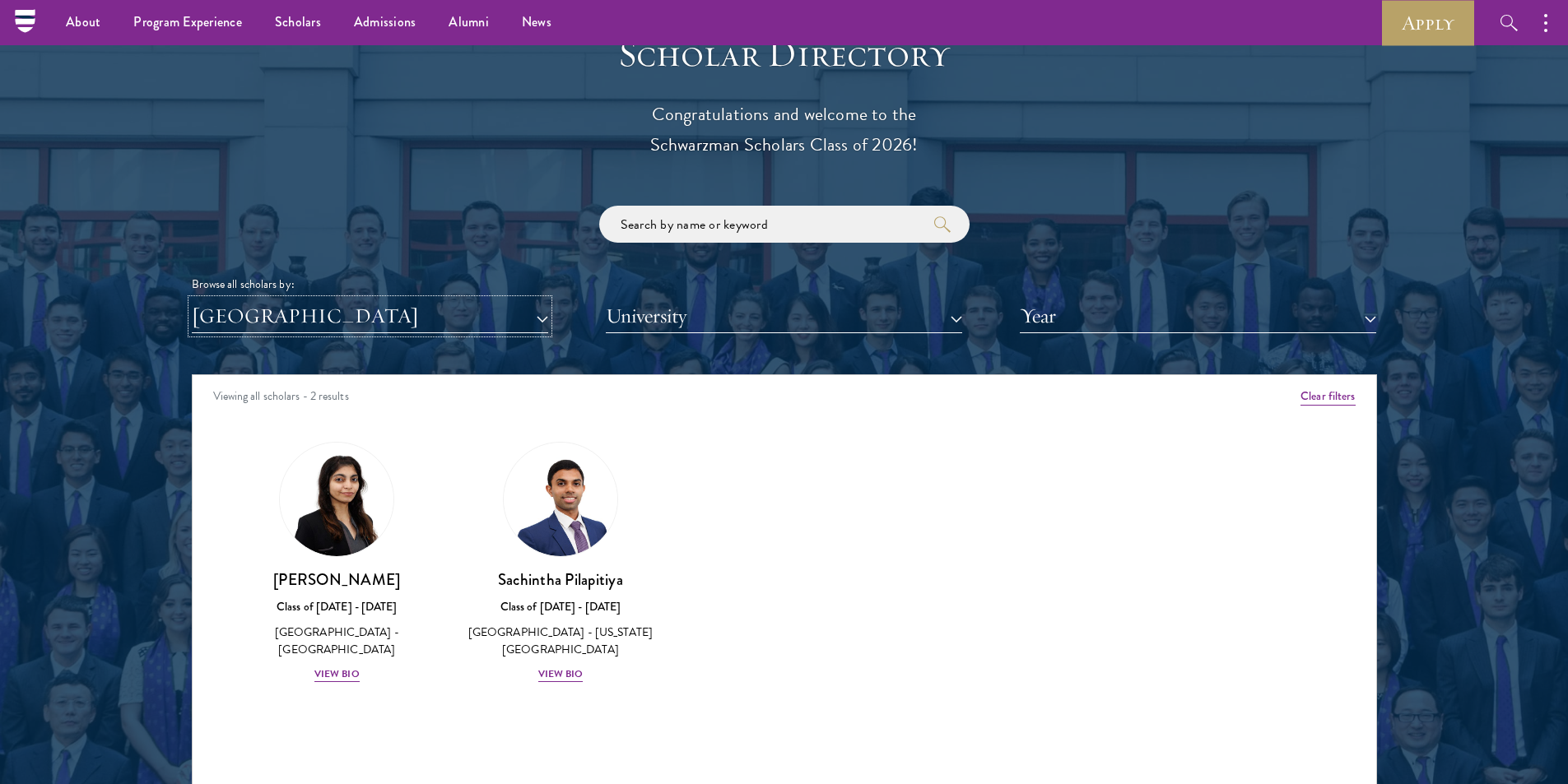
click at [373, 303] on button "[GEOGRAPHIC_DATA]" at bounding box center [370, 316] width 356 height 34
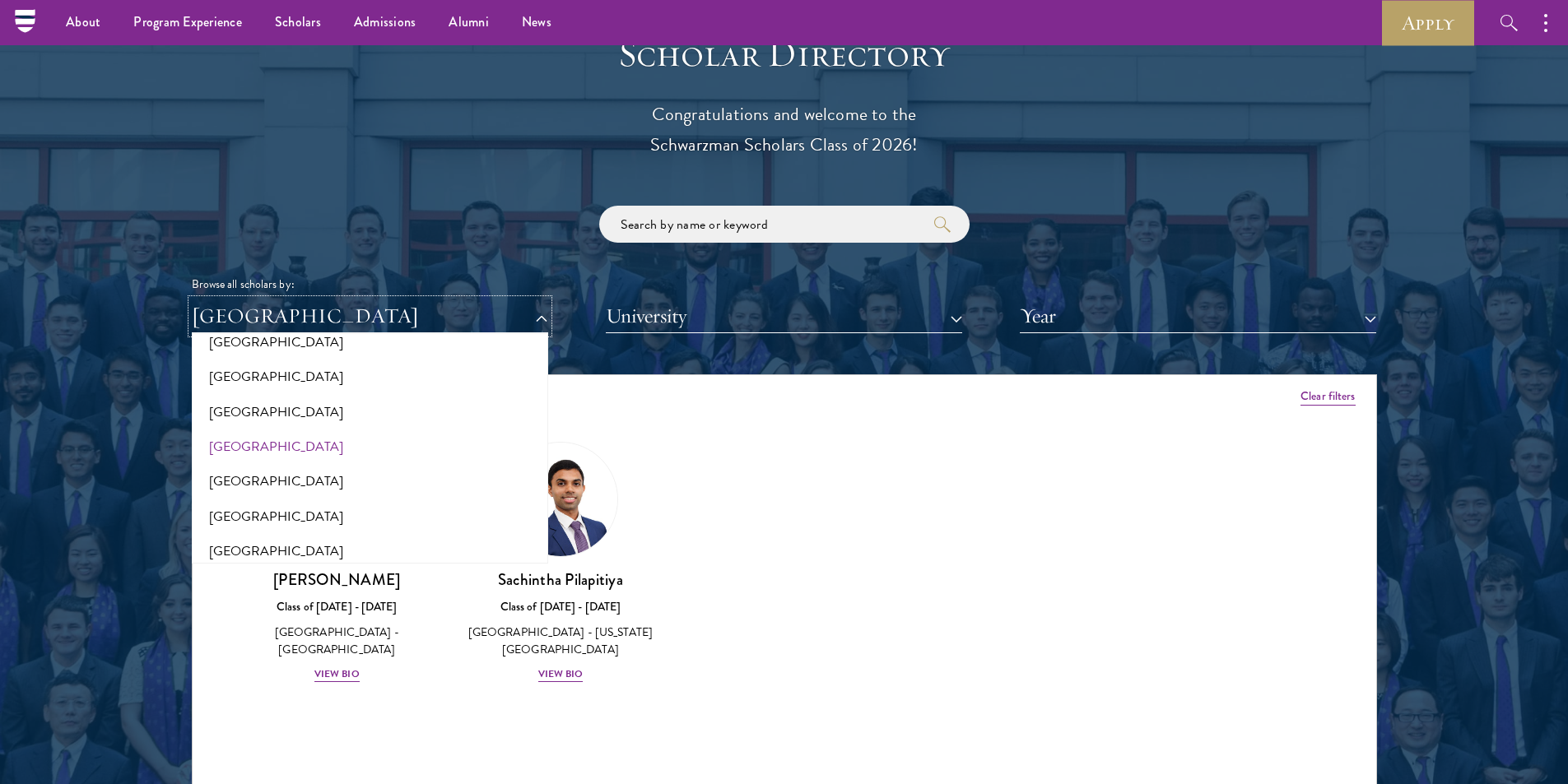
scroll to position [2792, 0]
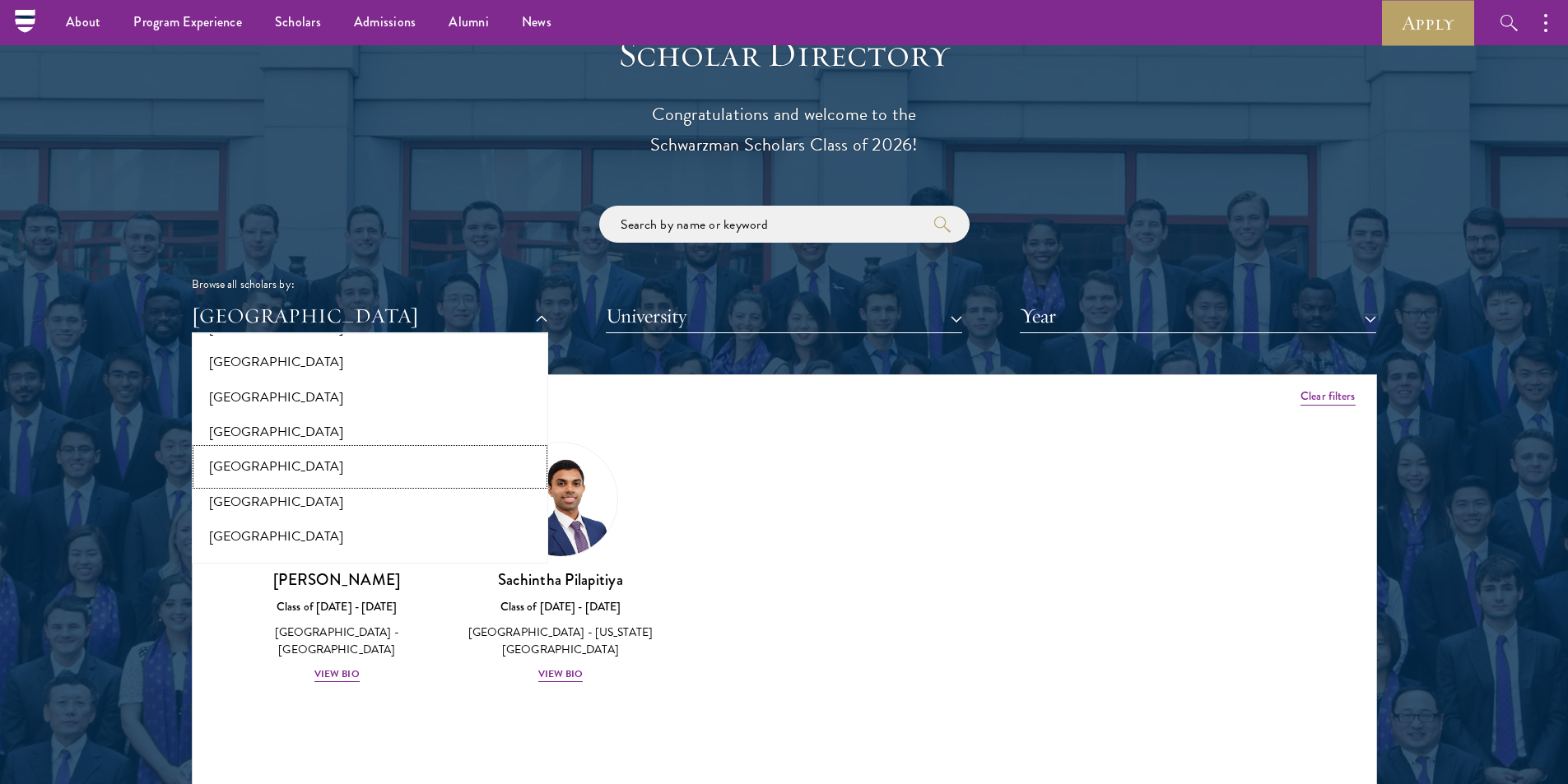
click at [261, 470] on button "[GEOGRAPHIC_DATA]" at bounding box center [370, 466] width 346 height 34
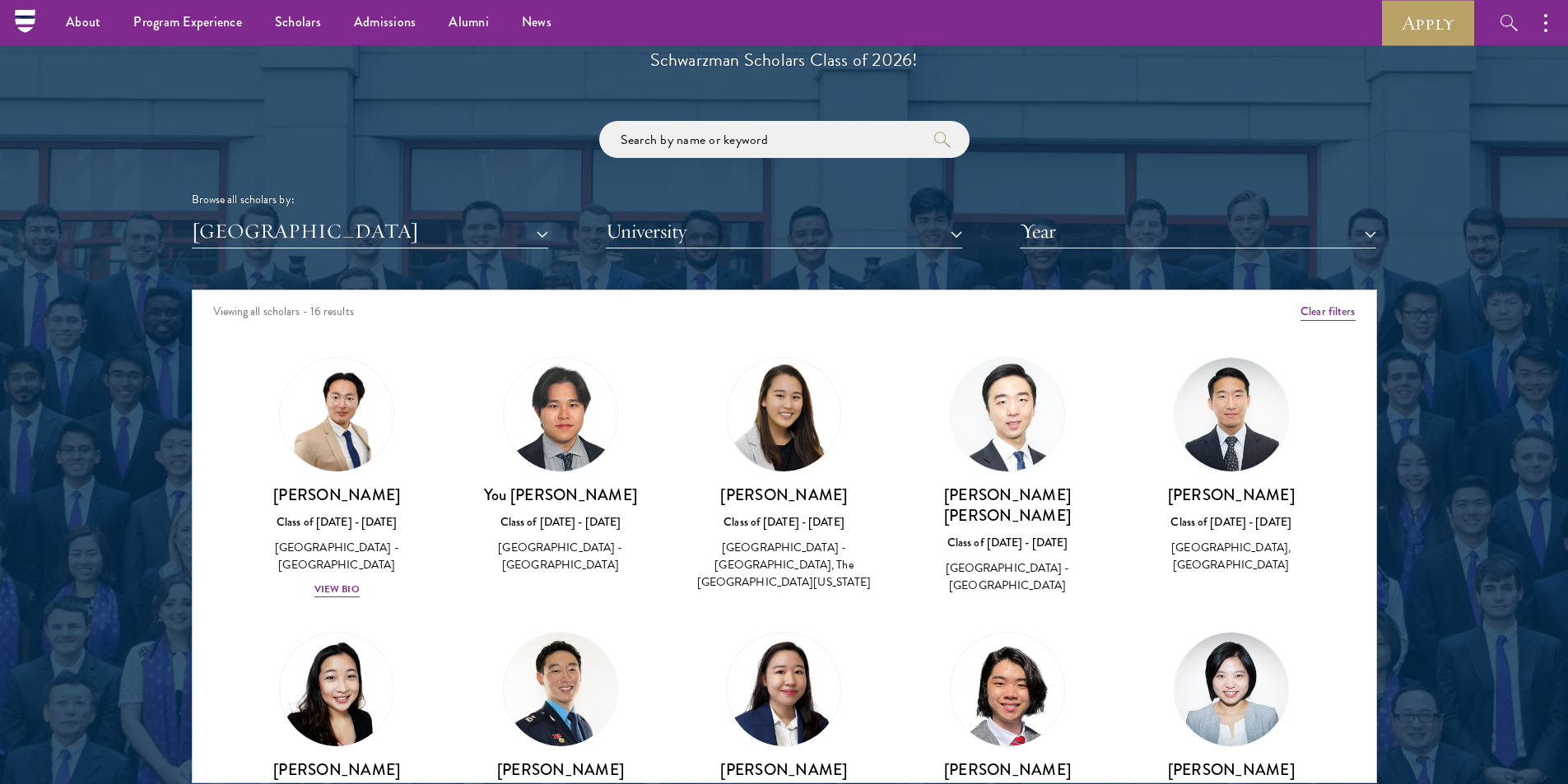
scroll to position [1893, 0]
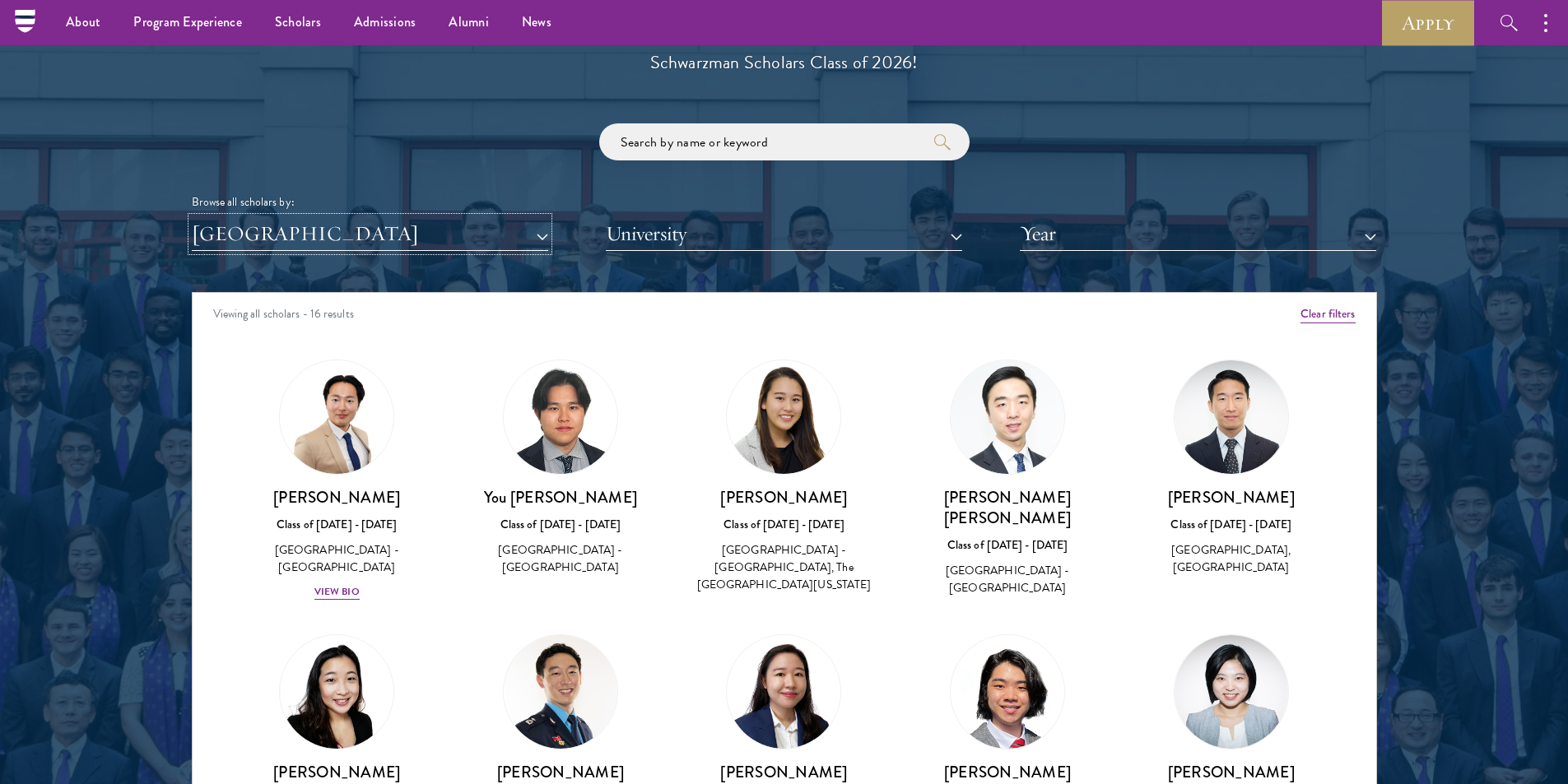
click at [381, 242] on button "[GEOGRAPHIC_DATA]" at bounding box center [370, 234] width 356 height 34
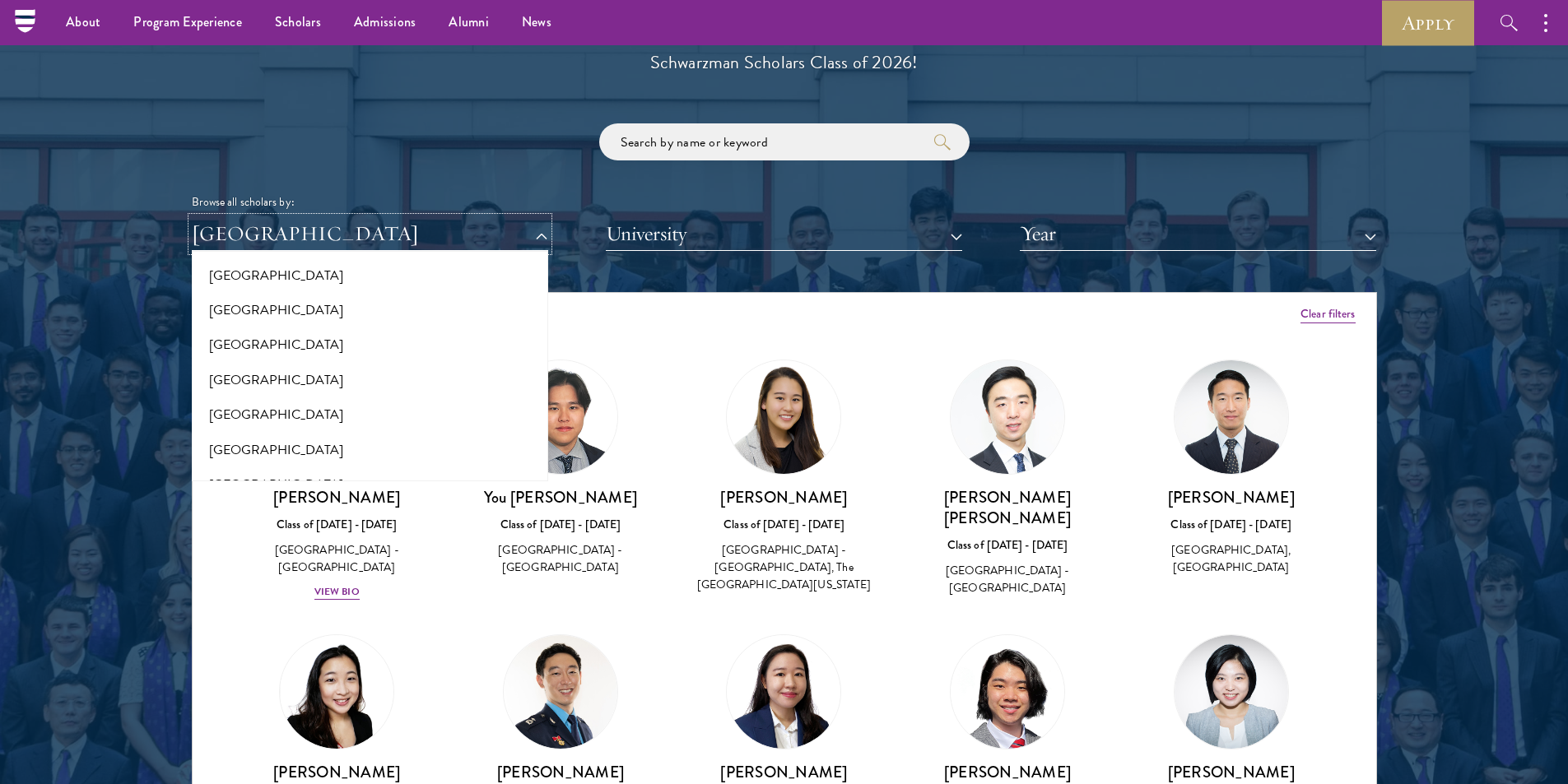
scroll to position [2546, 0]
click at [243, 288] on button "[GEOGRAPHIC_DATA]" at bounding box center [370, 283] width 346 height 34
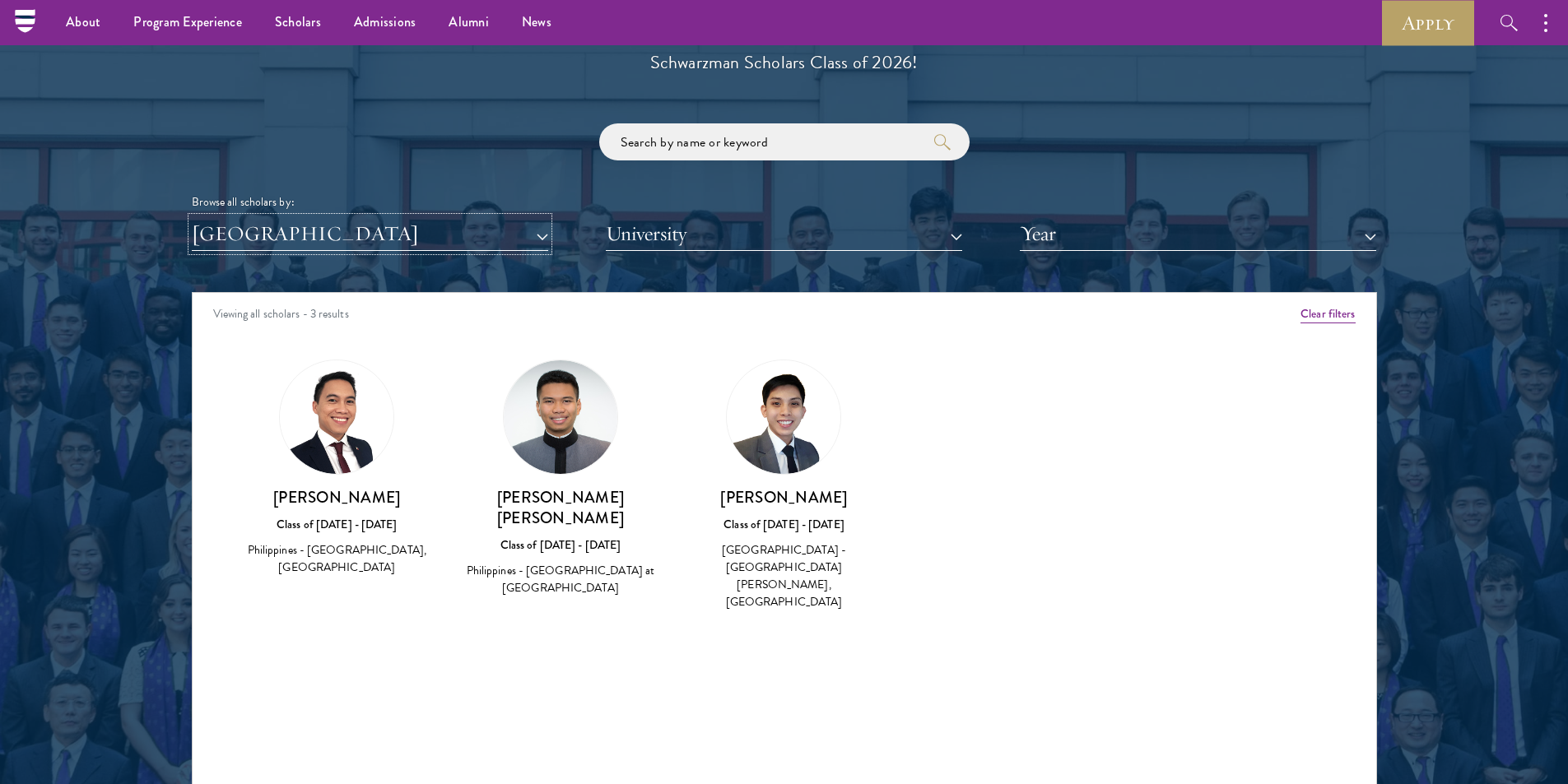
click at [285, 236] on button "[GEOGRAPHIC_DATA]" at bounding box center [370, 234] width 356 height 34
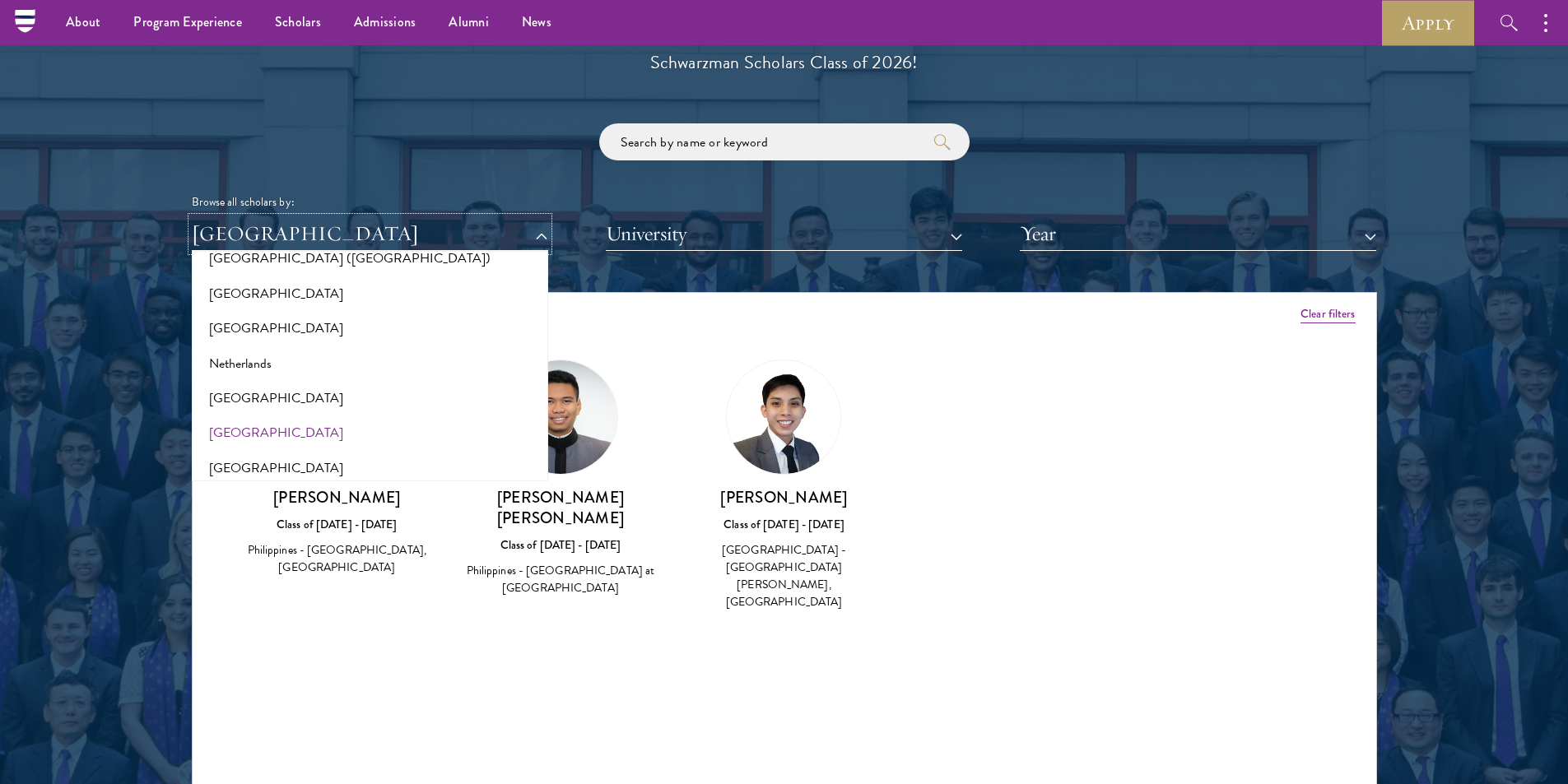
scroll to position [2052, 0]
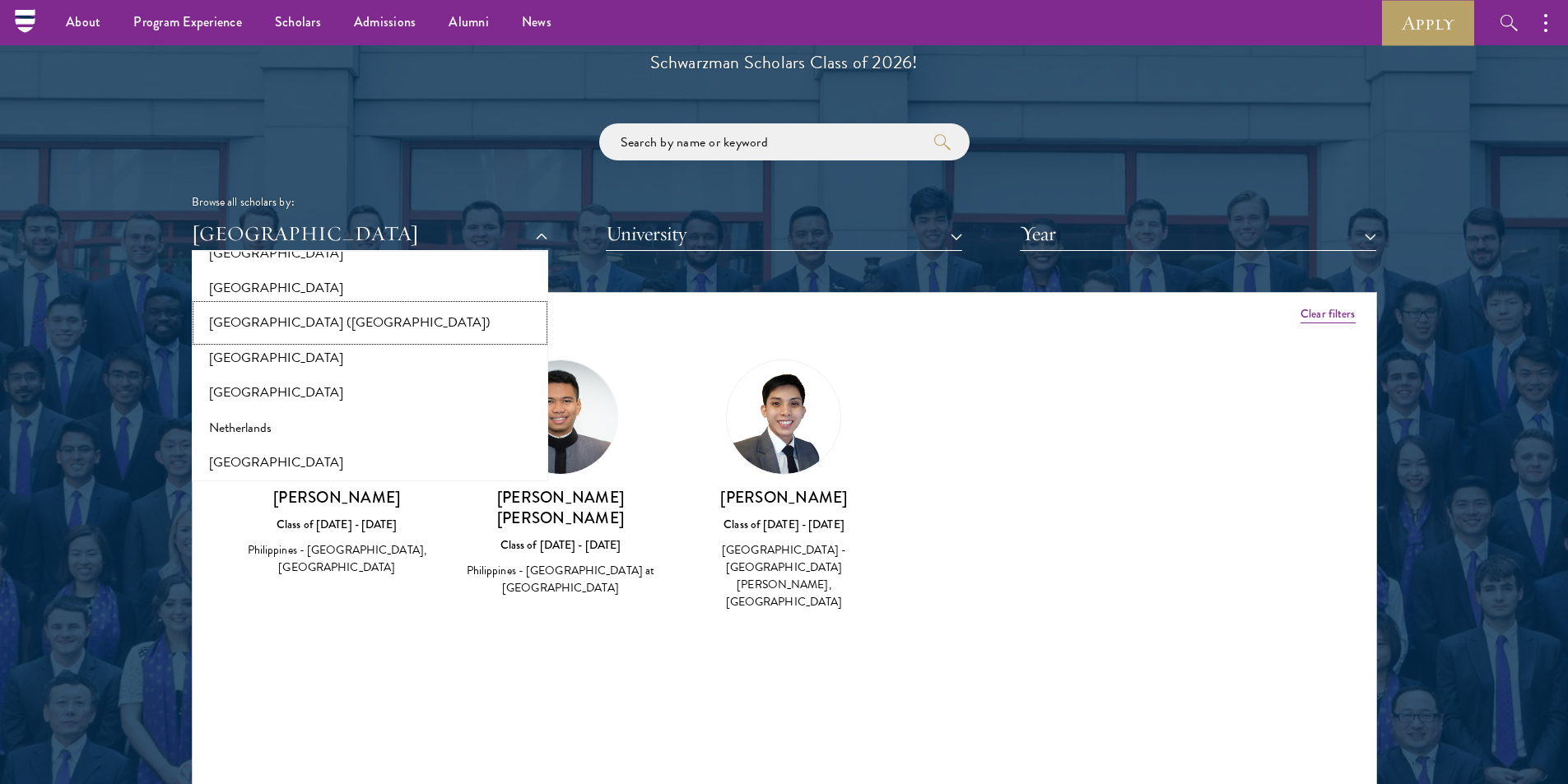
click at [233, 325] on button "[GEOGRAPHIC_DATA] ([GEOGRAPHIC_DATA])" at bounding box center [370, 322] width 346 height 34
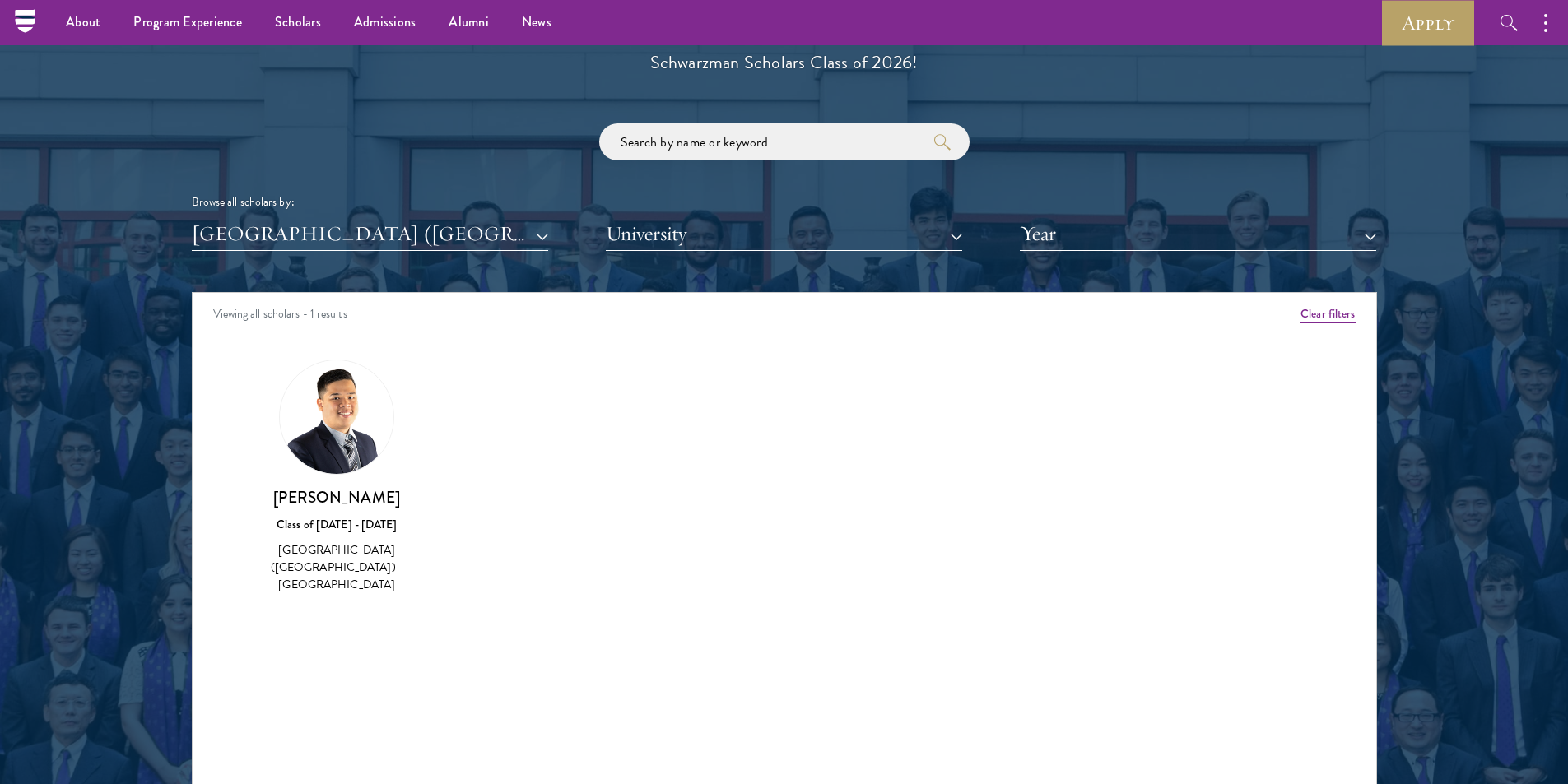
click at [283, 252] on div "Scholar Directory Congratulations and welcome to the Schwarzman Scholars Class …" at bounding box center [784, 367] width 1185 height 837
click at [304, 241] on button "[GEOGRAPHIC_DATA] ([GEOGRAPHIC_DATA])" at bounding box center [370, 234] width 356 height 34
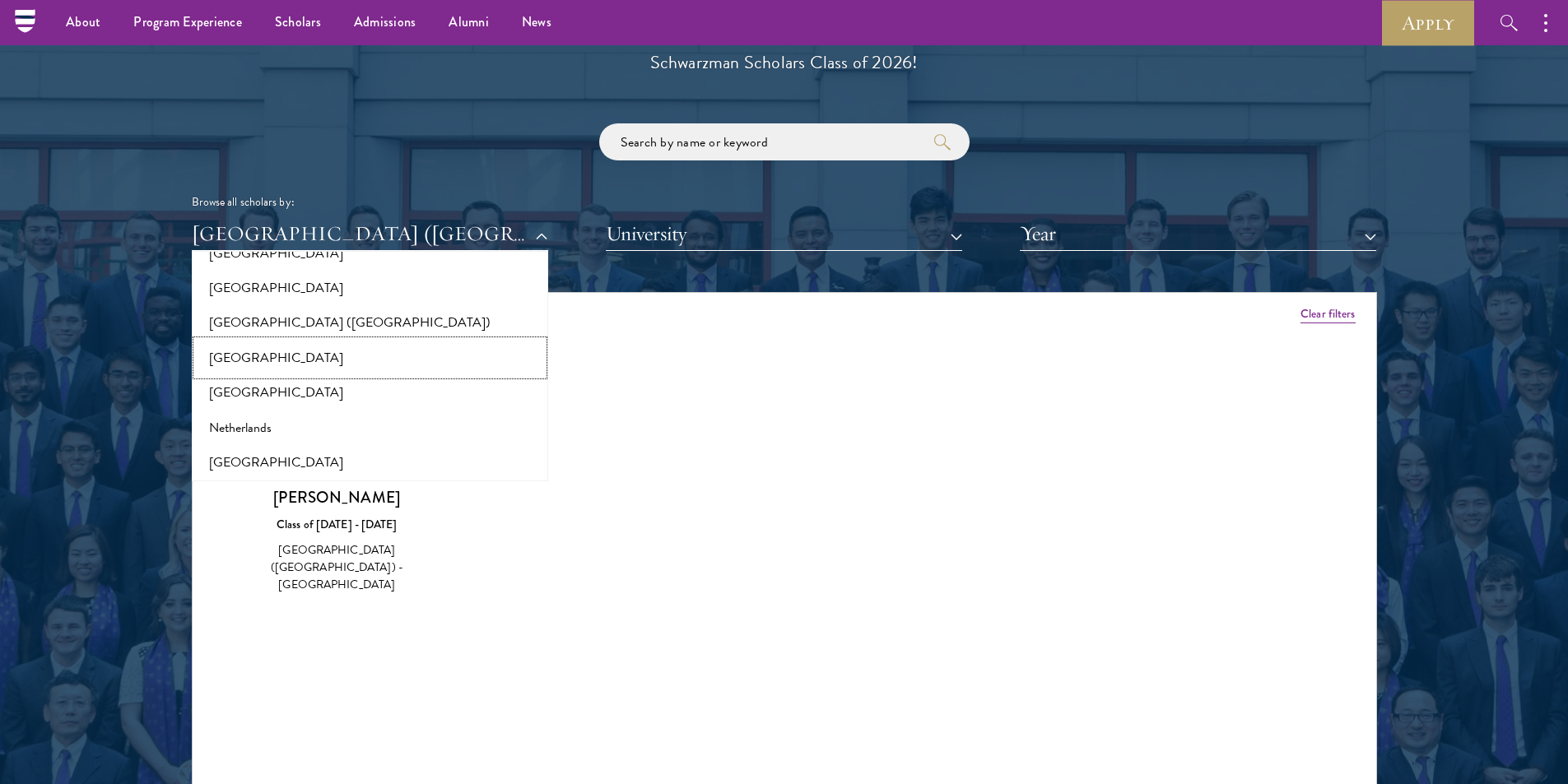
click at [239, 360] on button "[GEOGRAPHIC_DATA]" at bounding box center [370, 357] width 346 height 34
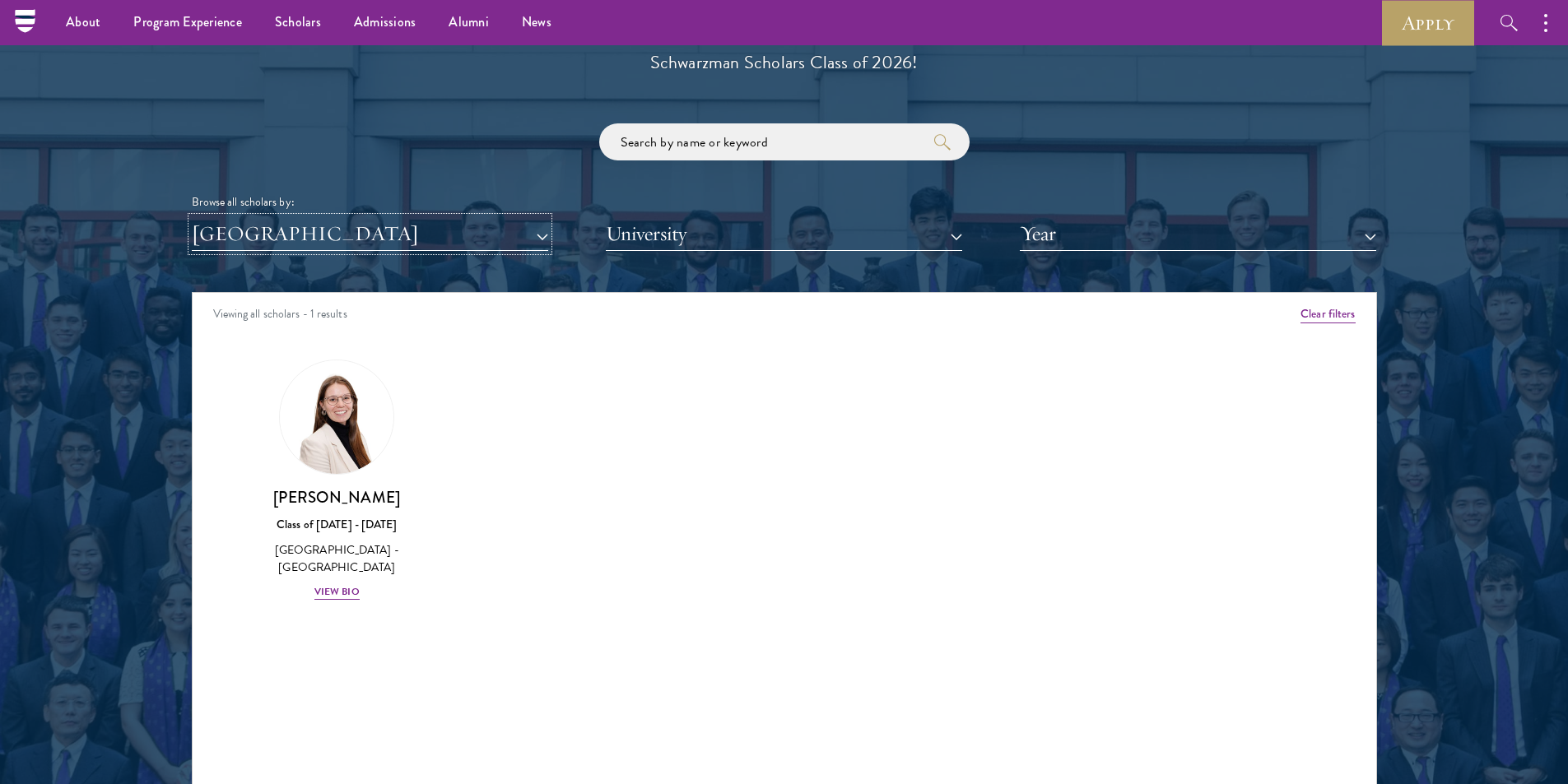
click at [328, 243] on button "[GEOGRAPHIC_DATA]" at bounding box center [370, 234] width 356 height 34
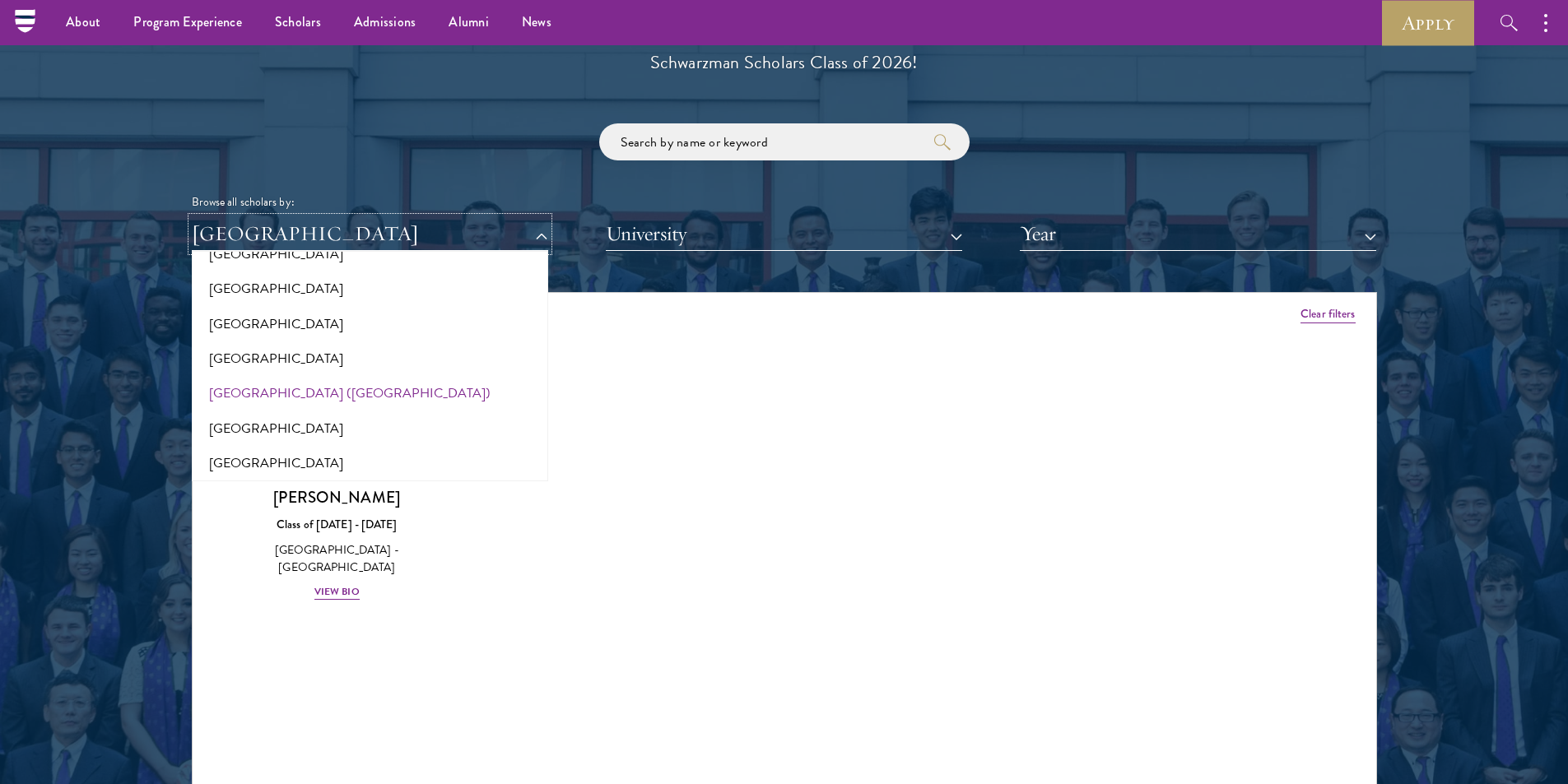
scroll to position [1970, 0]
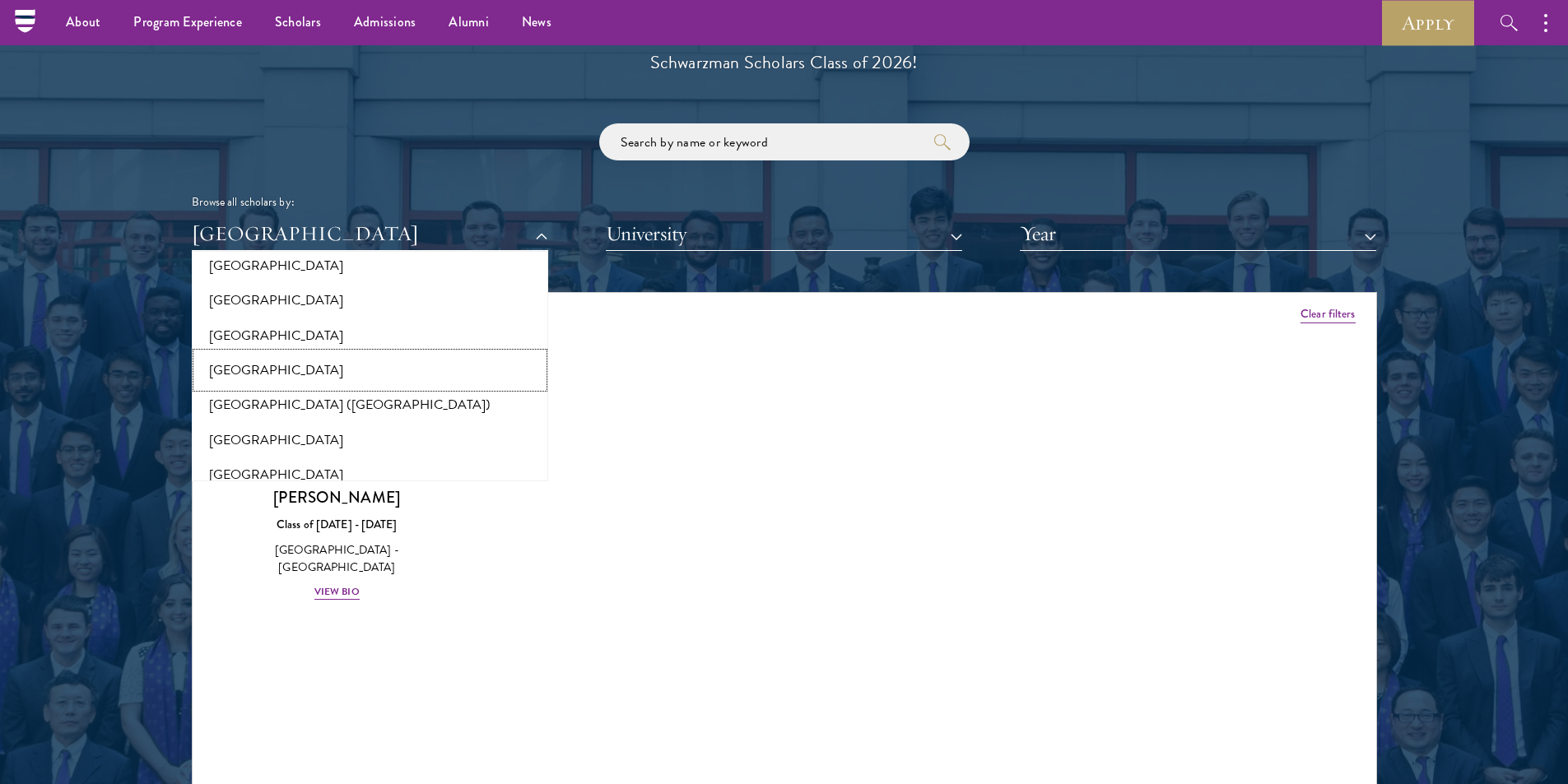
click at [244, 370] on button "[GEOGRAPHIC_DATA]" at bounding box center [370, 370] width 346 height 34
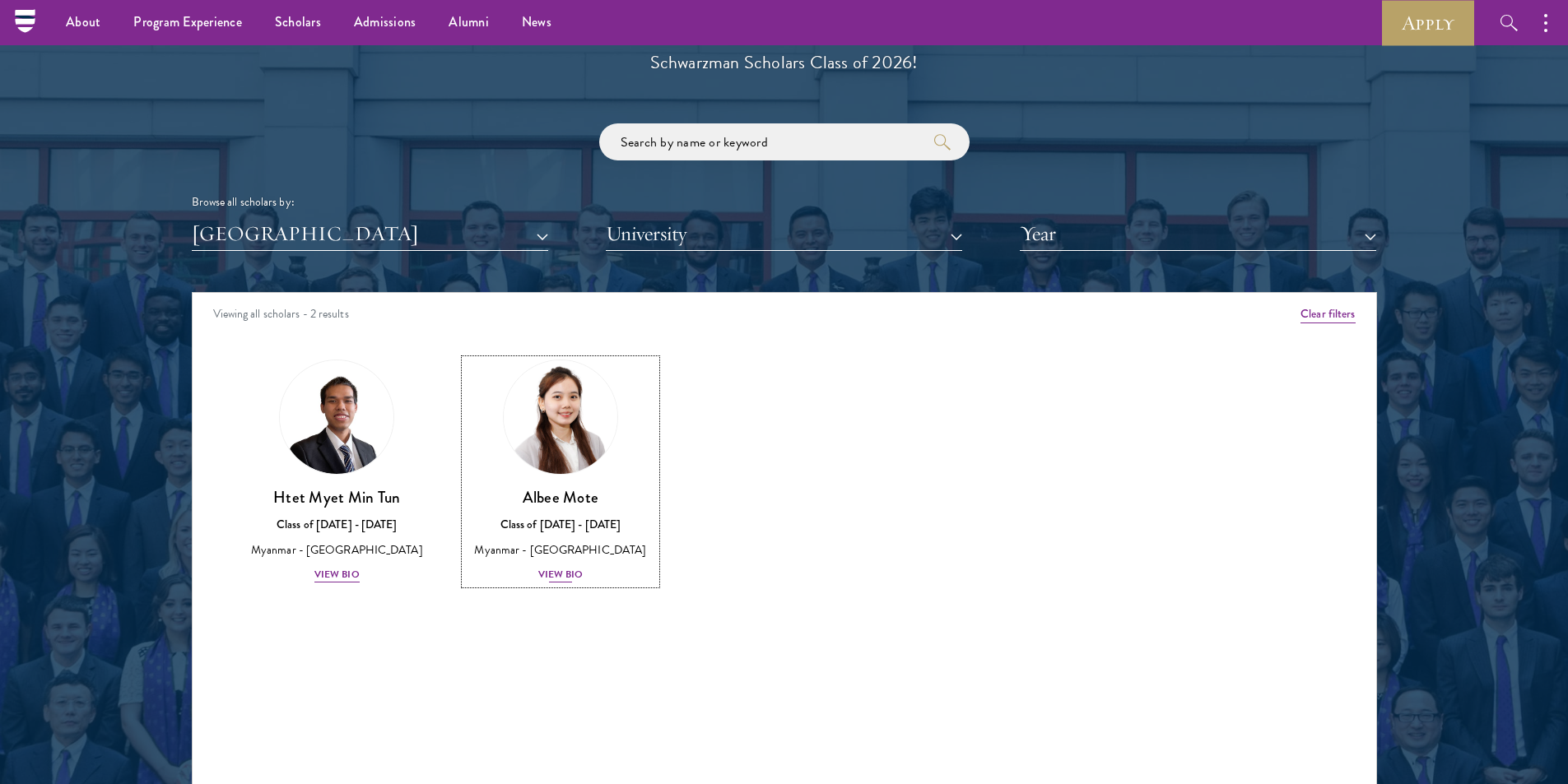
click at [564, 574] on div "View Bio" at bounding box center [561, 574] width 45 height 16
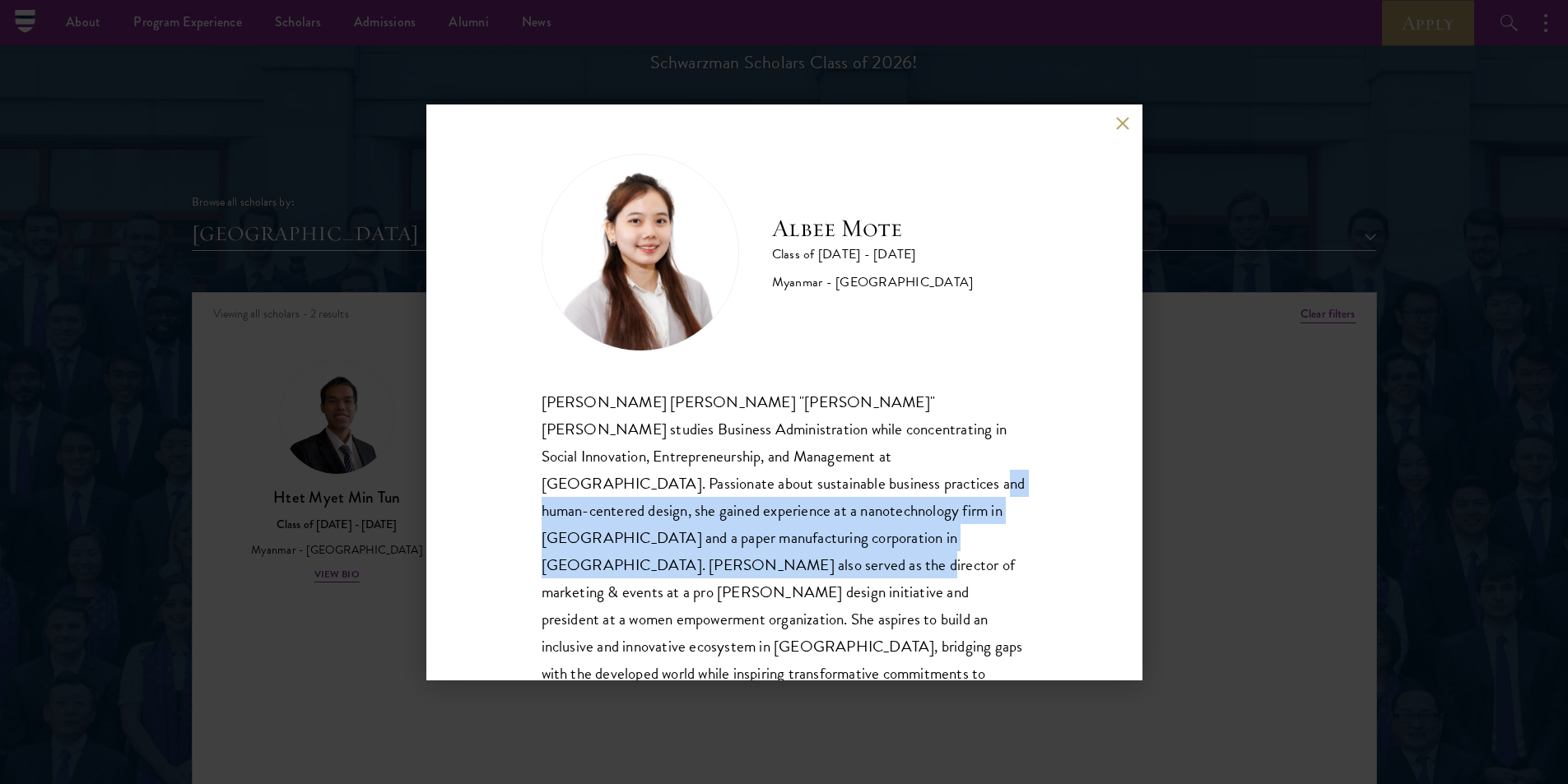
drag, startPoint x: 724, startPoint y: 484, endPoint x: 982, endPoint y: 527, distance: 261.6
click at [982, 527] on div "[PERSON_NAME] [PERSON_NAME] "[PERSON_NAME]" [PERSON_NAME] studies Business Admi…" at bounding box center [784, 565] width 485 height 354
click at [1122, 127] on button at bounding box center [1123, 123] width 14 height 14
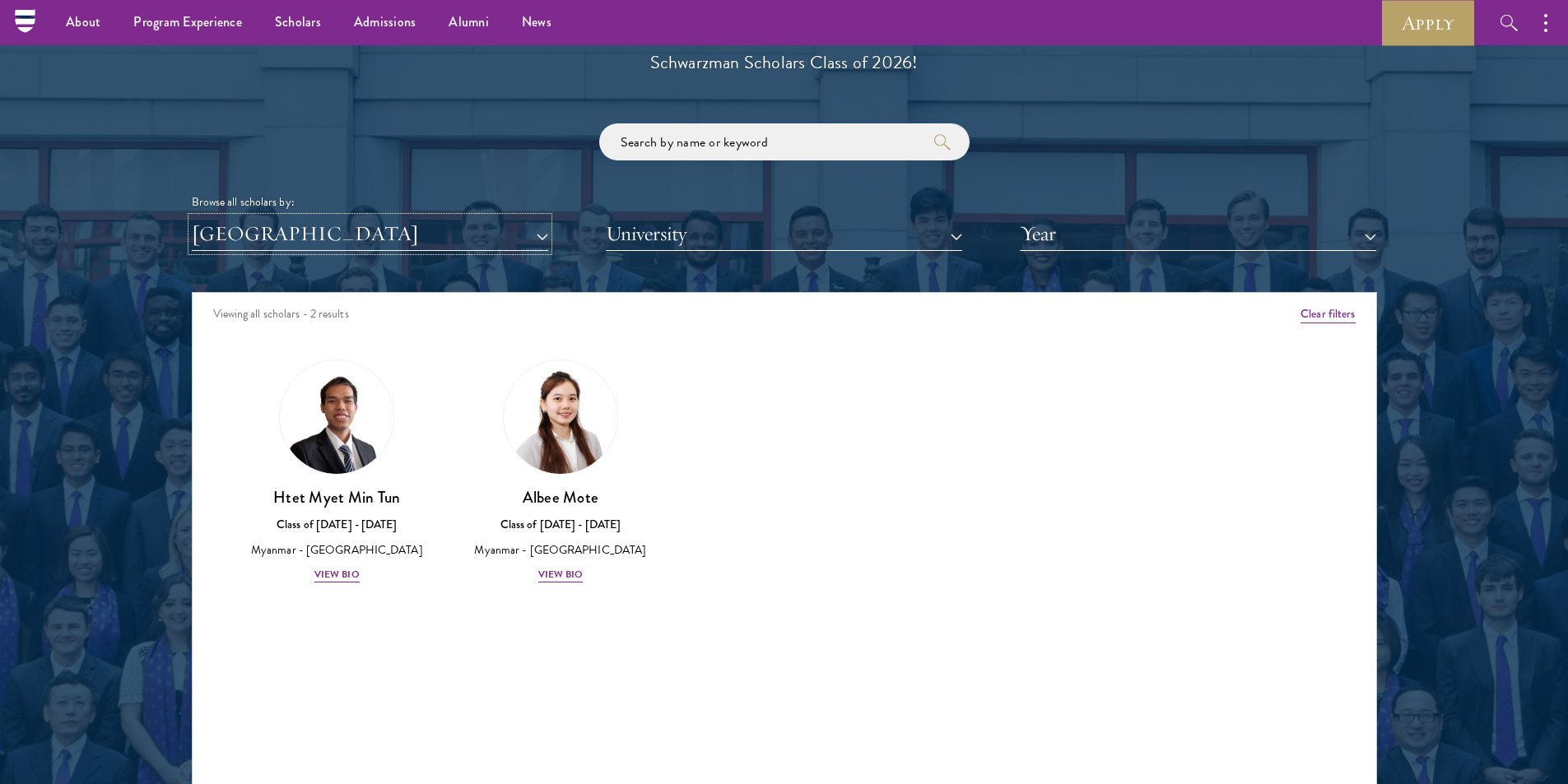
click at [304, 230] on button "[GEOGRAPHIC_DATA]" at bounding box center [370, 234] width 356 height 34
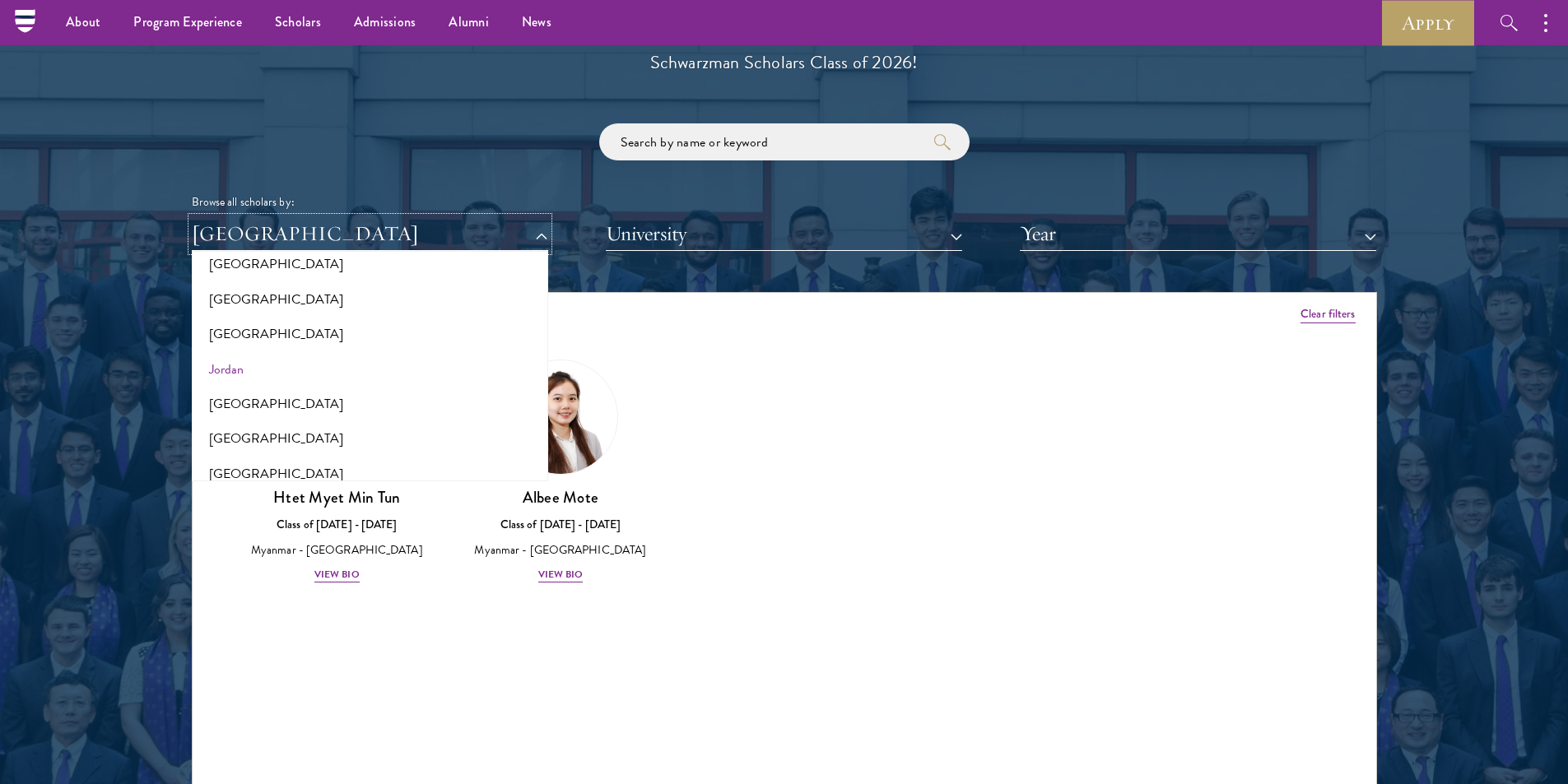
scroll to position [1476, 0]
click at [226, 345] on button "[GEOGRAPHIC_DATA]" at bounding box center [370, 340] width 346 height 34
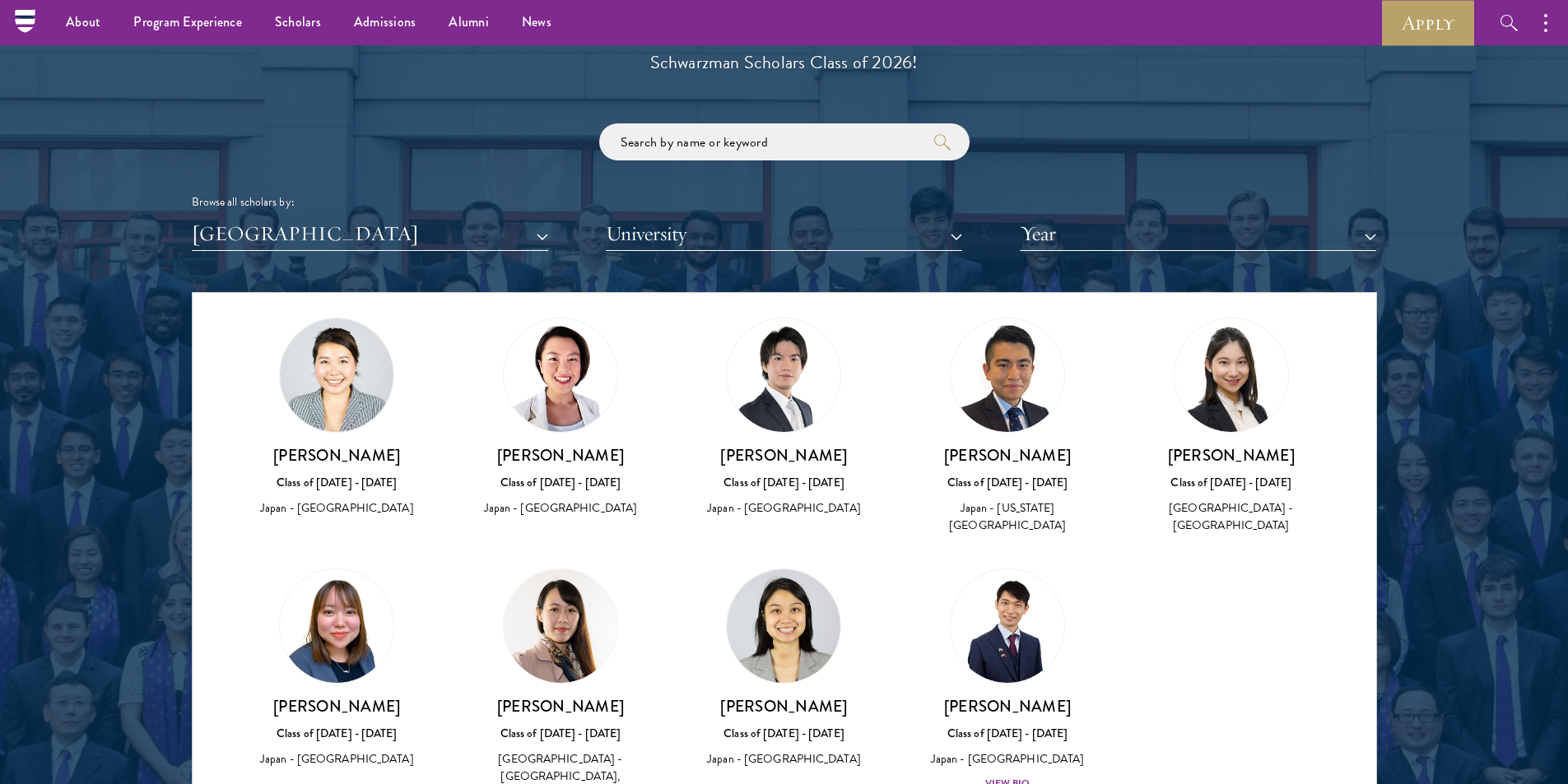
scroll to position [340, 0]
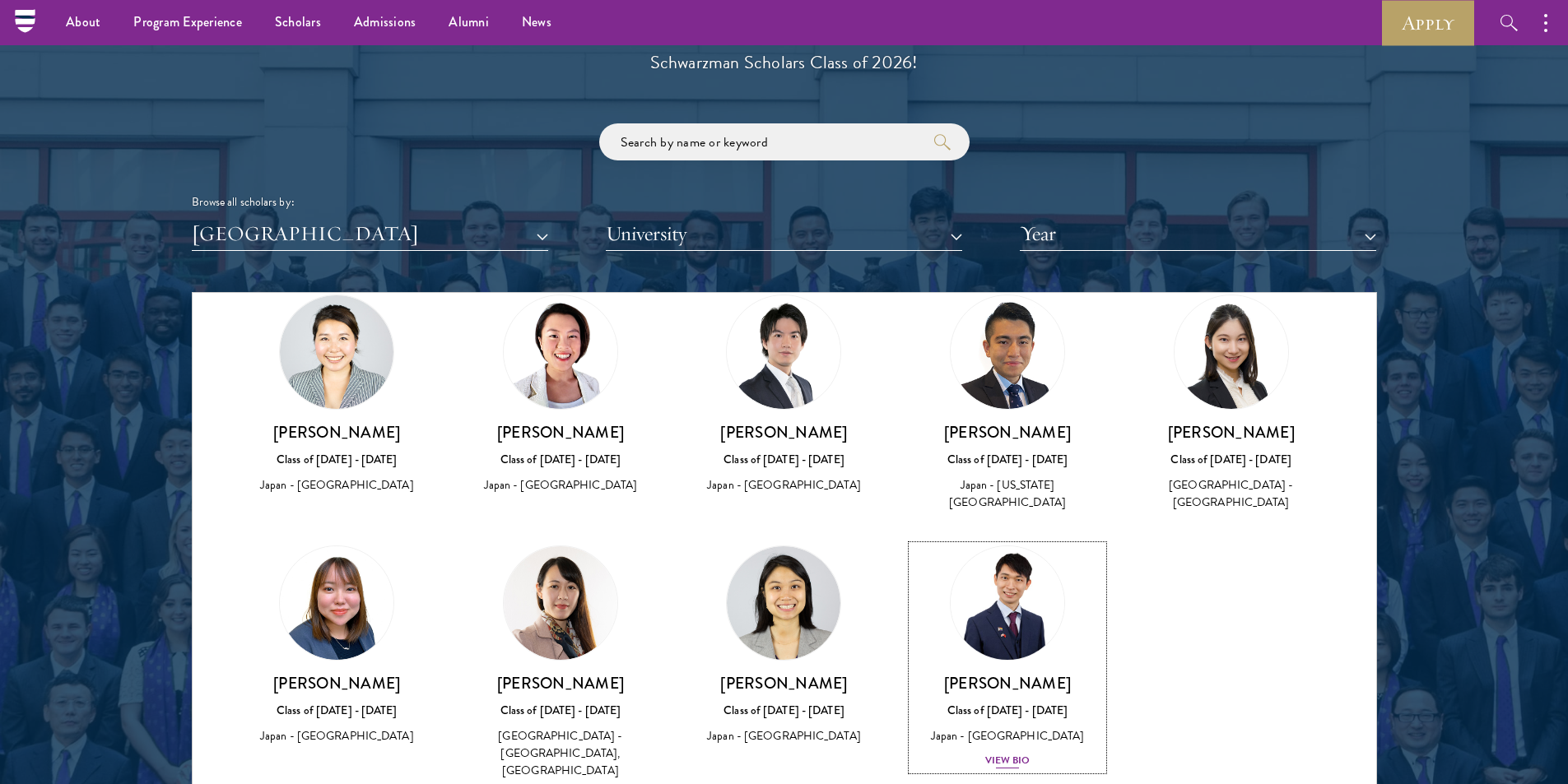
click at [1002, 753] on div "View Bio" at bounding box center [1008, 761] width 45 height 16
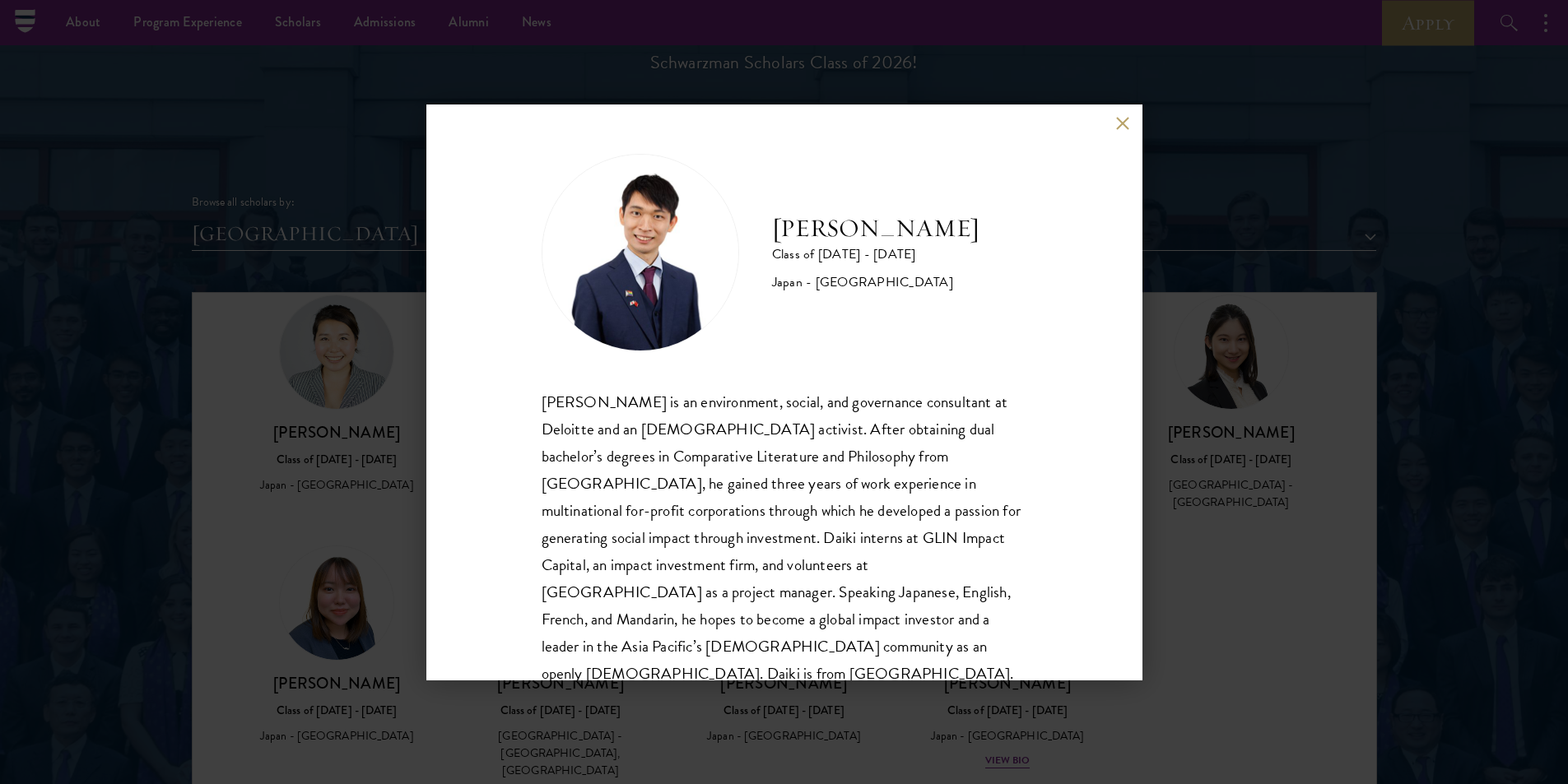
click at [1124, 126] on button at bounding box center [1123, 123] width 14 height 14
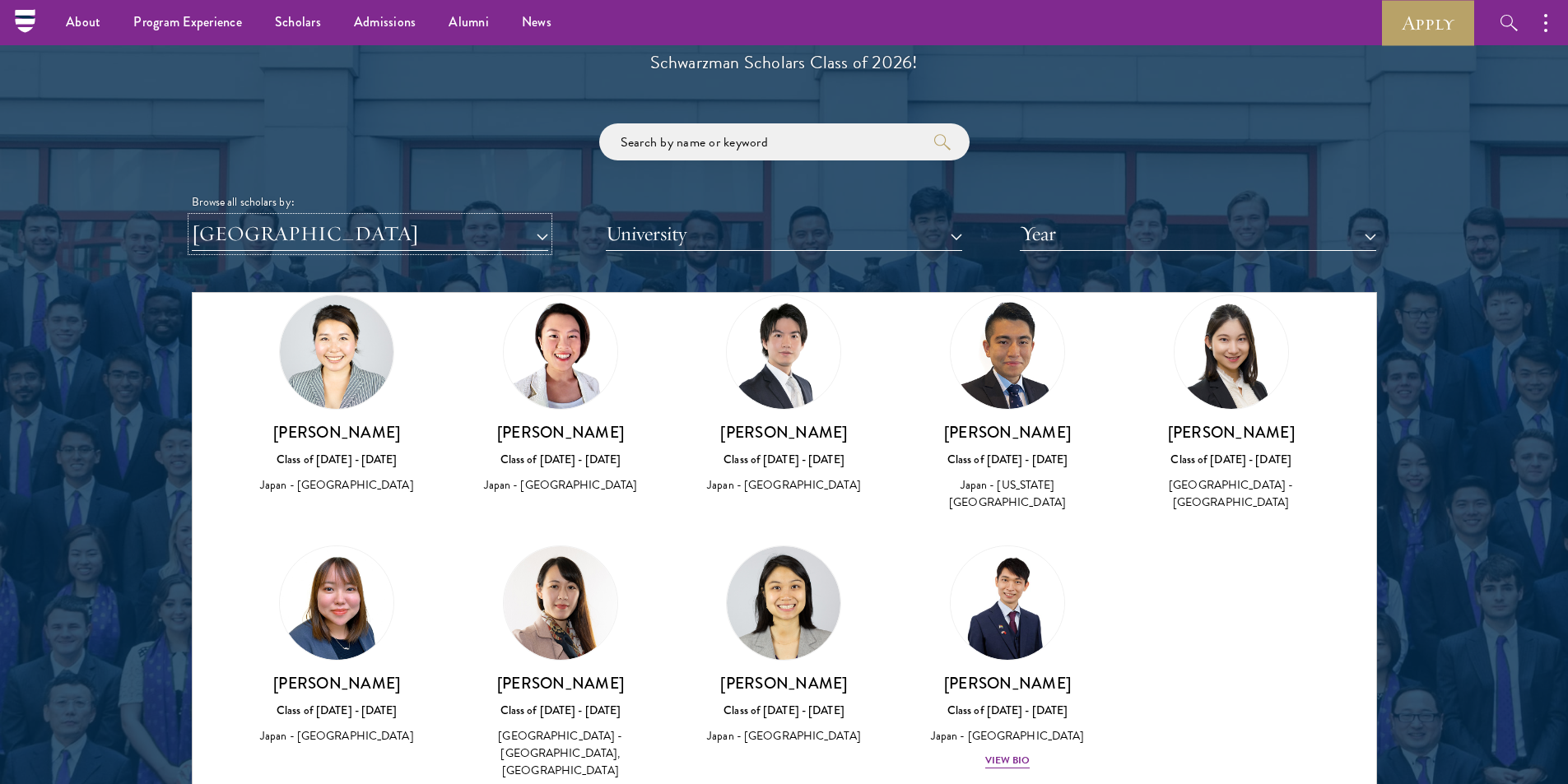
click at [369, 245] on button "[GEOGRAPHIC_DATA]" at bounding box center [370, 234] width 356 height 34
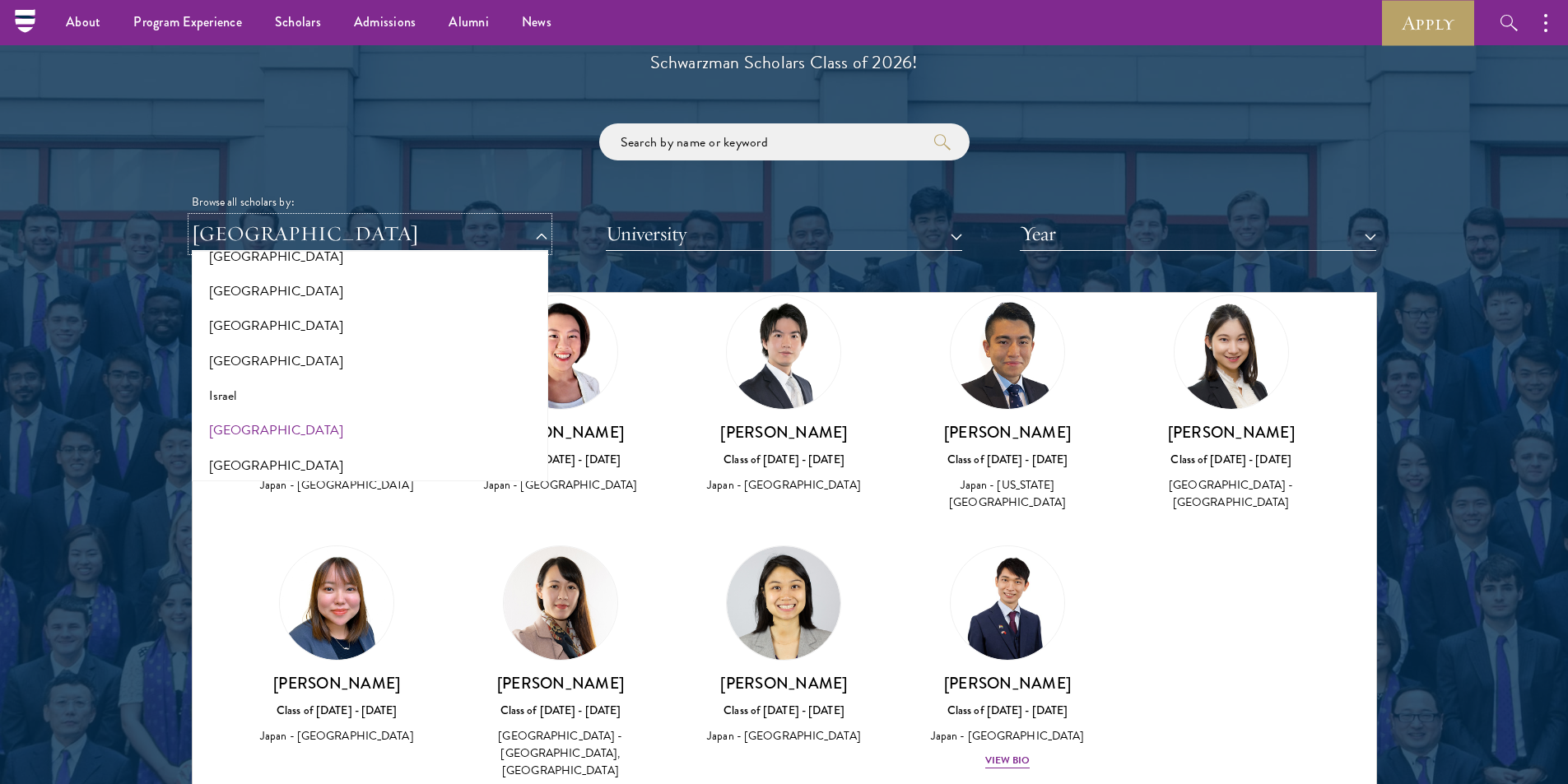
scroll to position [1311, 0]
click at [247, 367] on button "[GEOGRAPHIC_DATA]" at bounding box center [370, 366] width 346 height 34
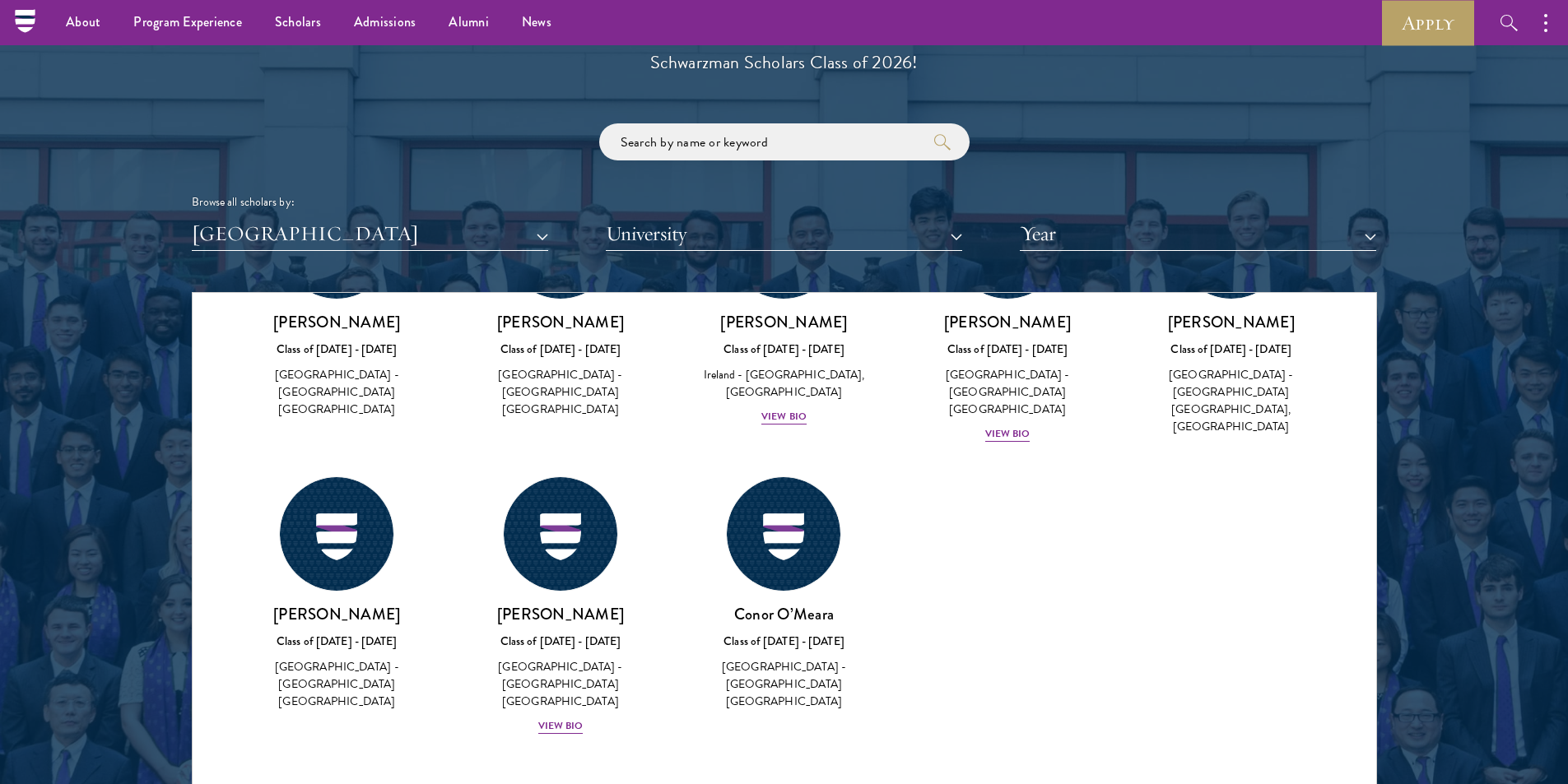
scroll to position [123, 0]
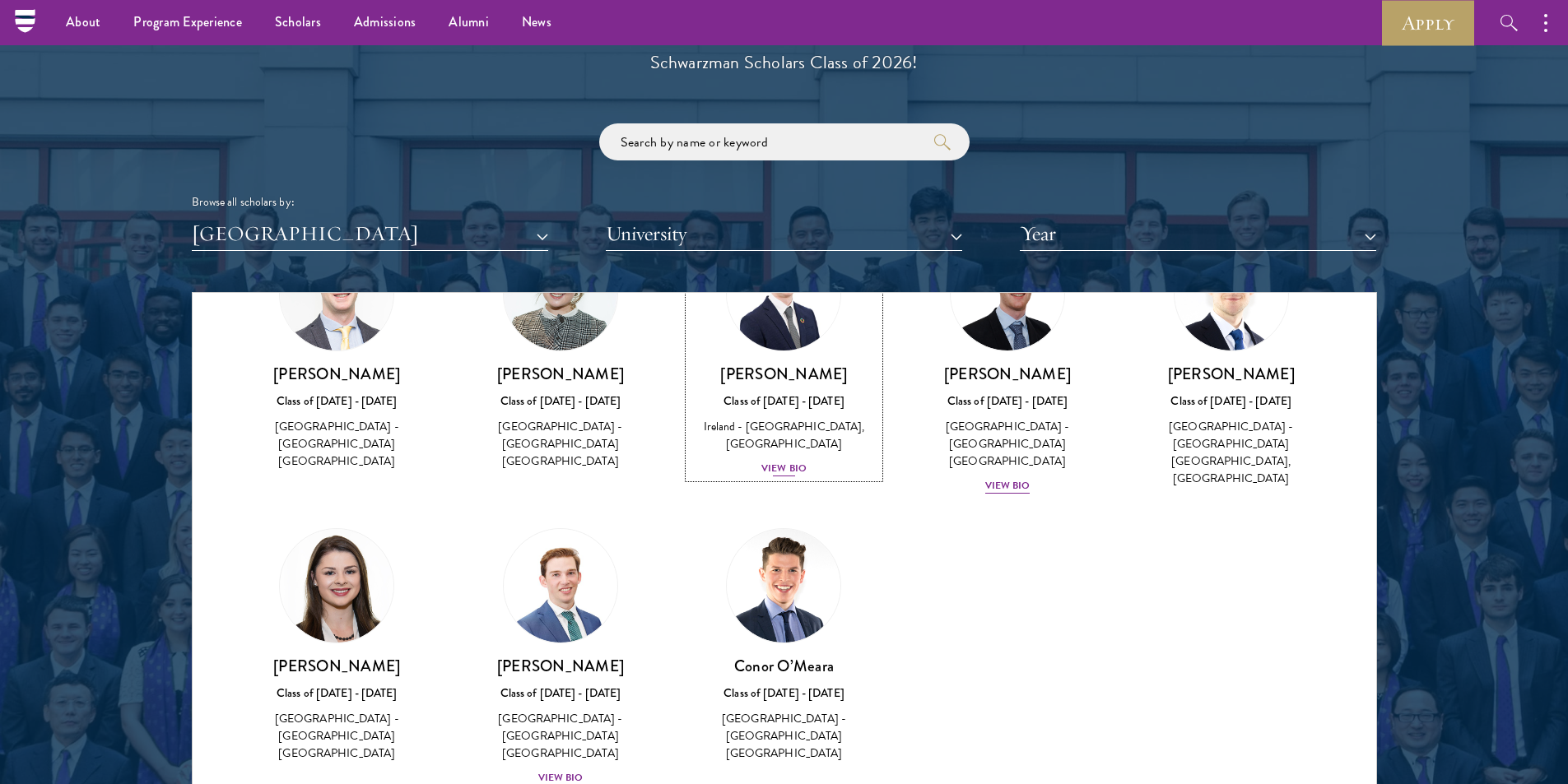
click at [797, 475] on div "View Bio" at bounding box center [784, 469] width 45 height 16
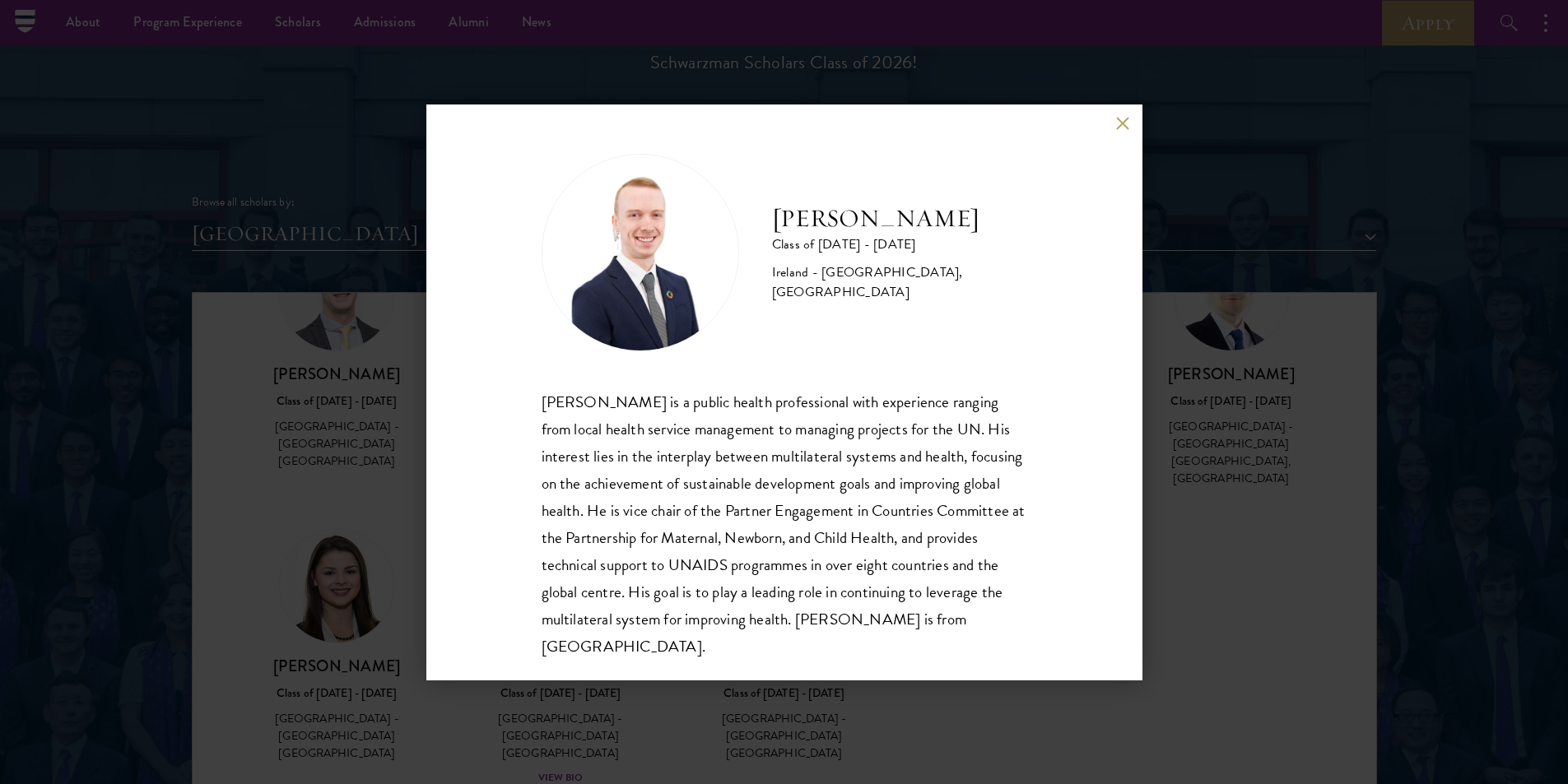
click at [1121, 132] on div "[PERSON_NAME] Class of [DATE] - [DATE] [GEOGRAPHIC_DATA] - [GEOGRAPHIC_DATA], […" at bounding box center [784, 392] width 716 height 576
click at [1124, 122] on button at bounding box center [1123, 123] width 14 height 14
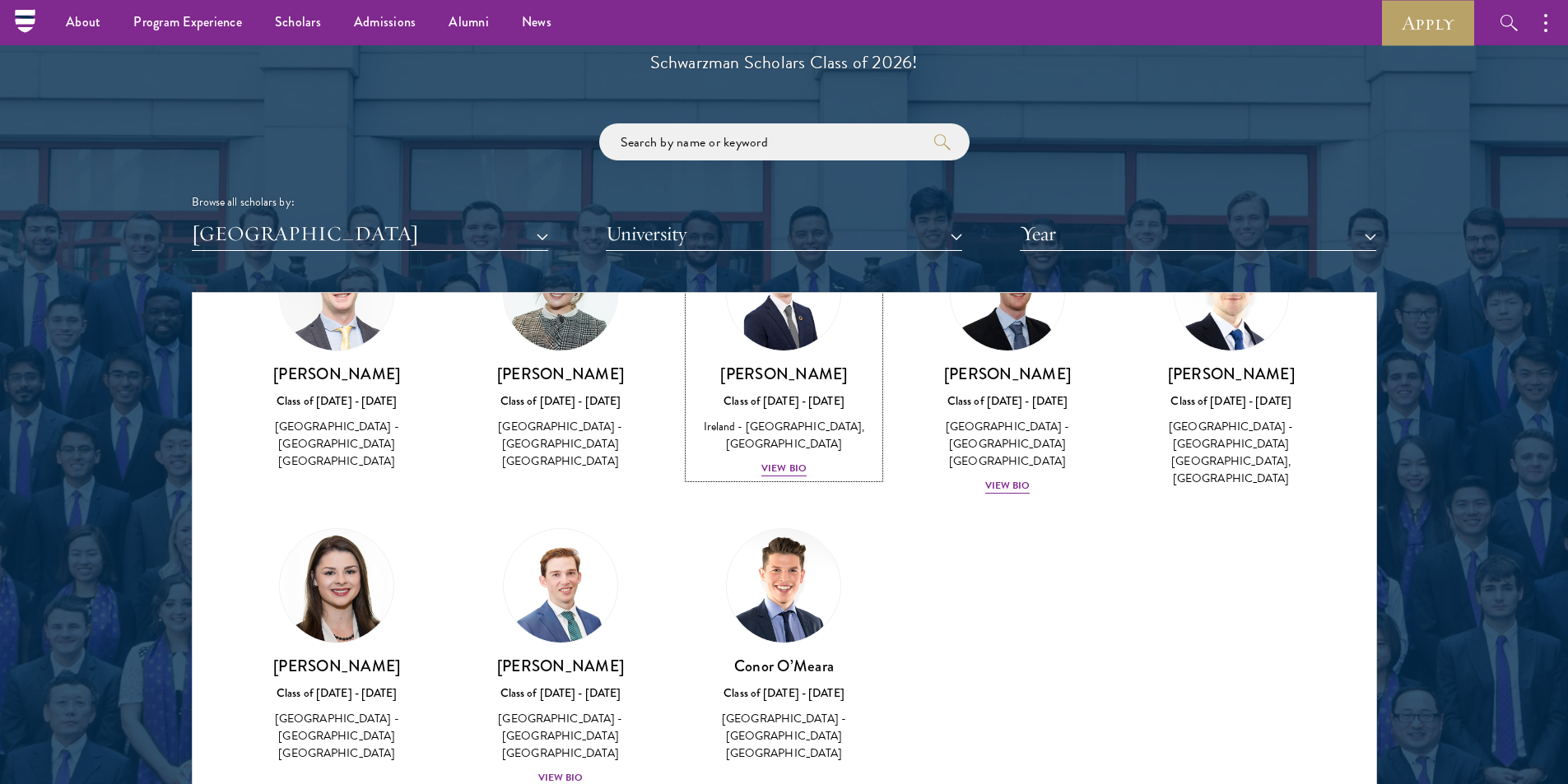
scroll to position [67, 0]
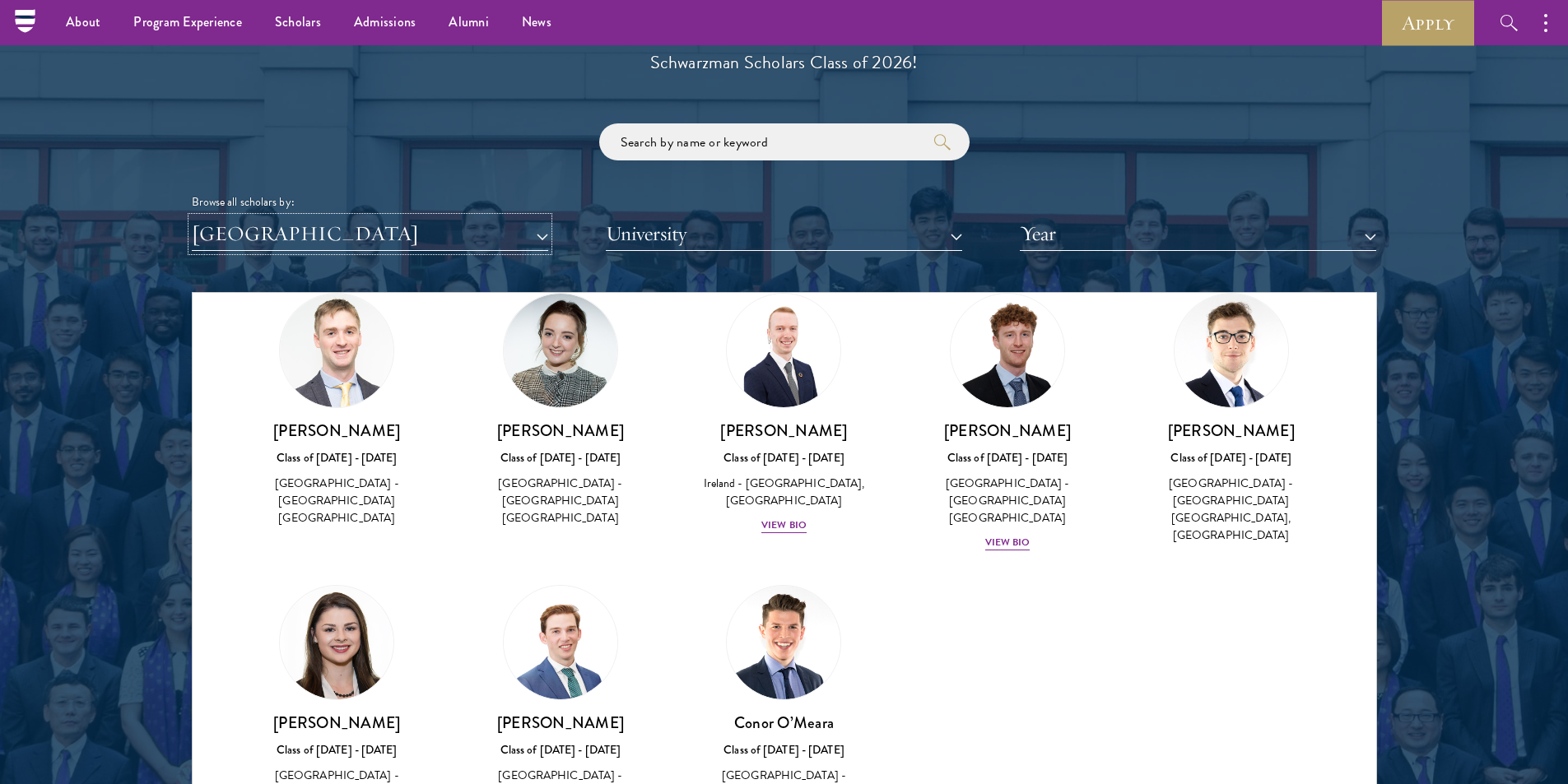
click at [317, 231] on button "[GEOGRAPHIC_DATA]" at bounding box center [370, 234] width 356 height 34
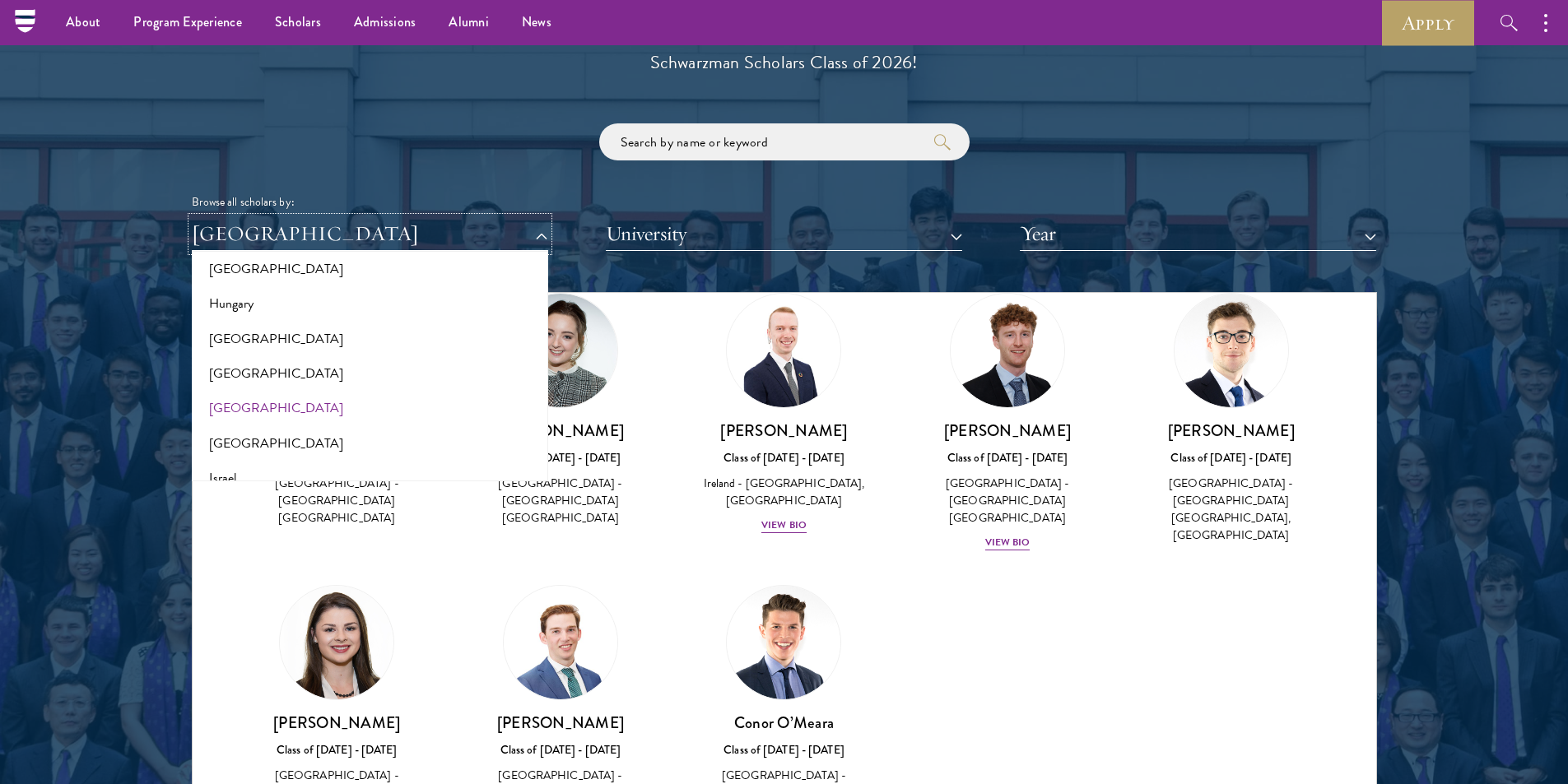
scroll to position [1228, 0]
click at [226, 374] on button "[GEOGRAPHIC_DATA]" at bounding box center [370, 378] width 346 height 34
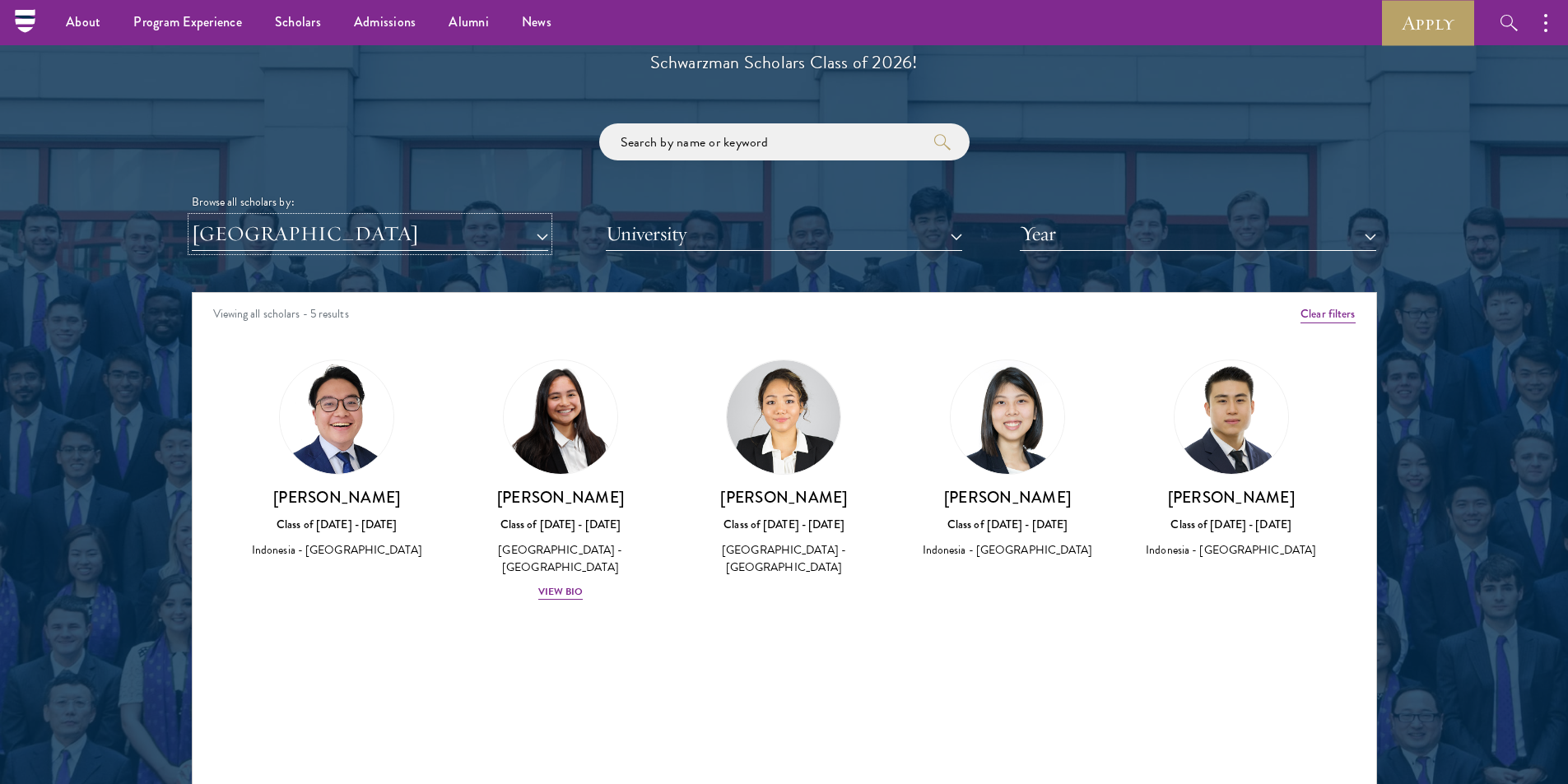
click at [427, 221] on button "[GEOGRAPHIC_DATA]" at bounding box center [370, 234] width 356 height 34
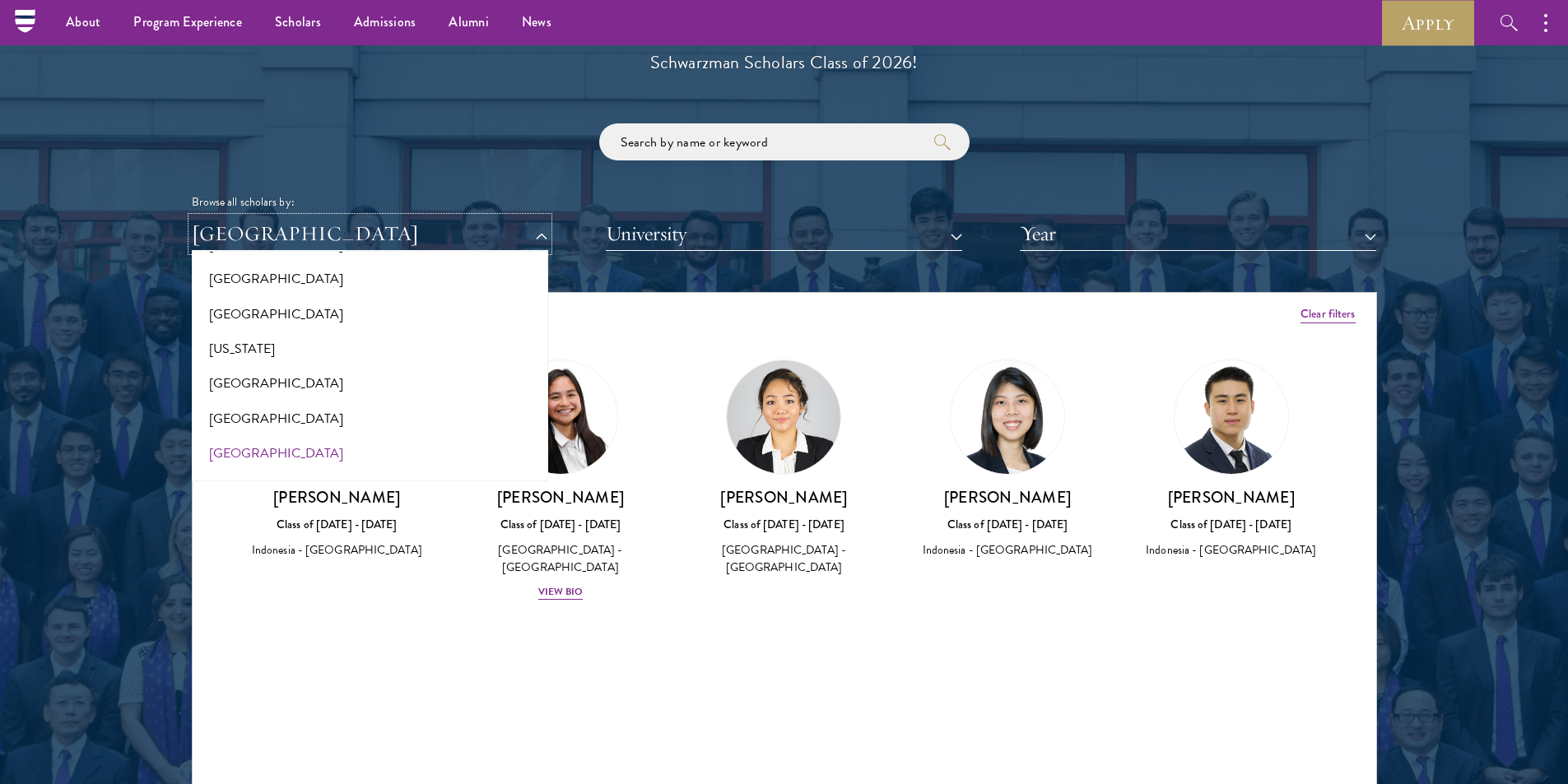
scroll to position [900, 0]
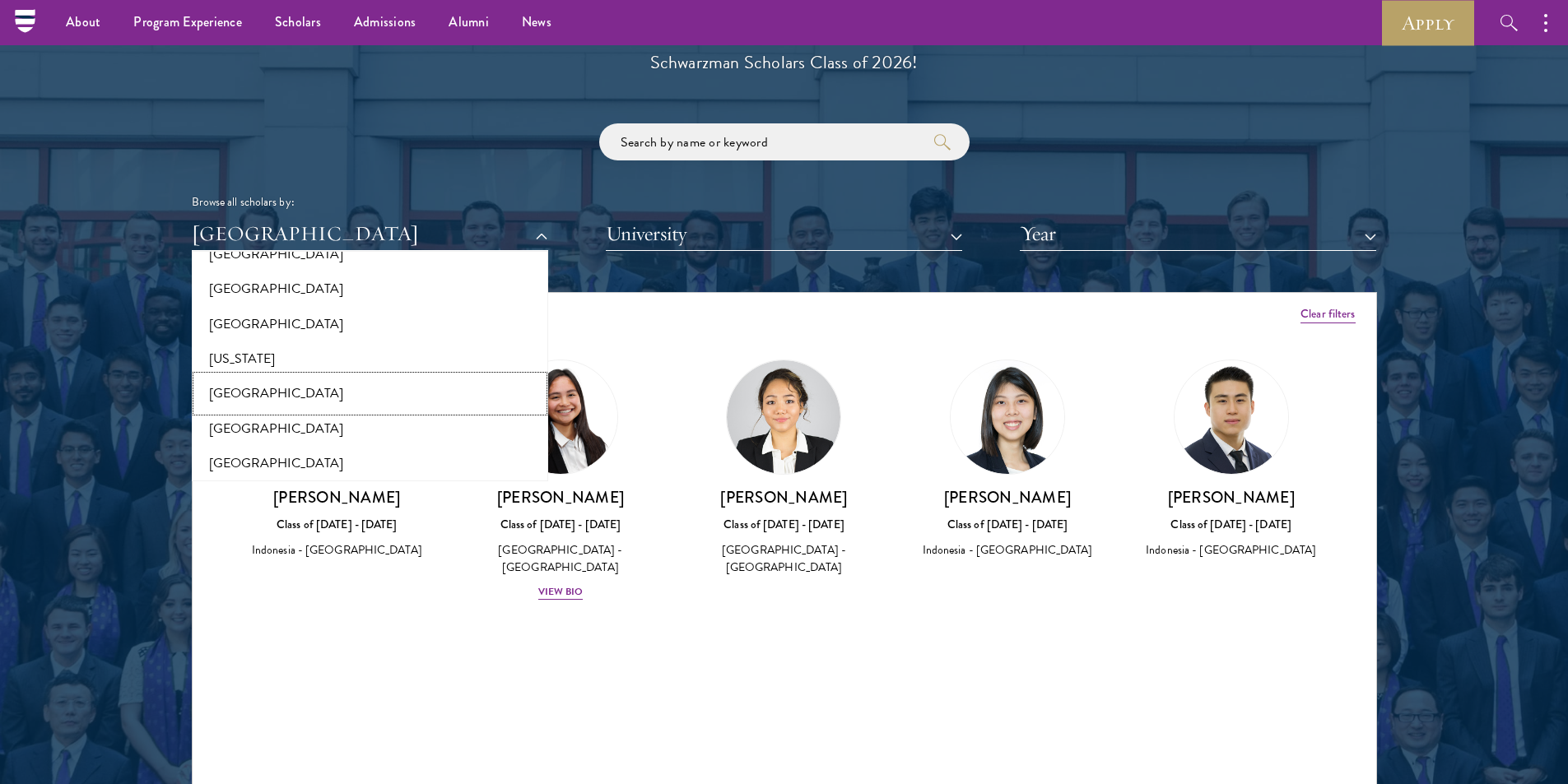
click at [250, 391] on button "[GEOGRAPHIC_DATA]" at bounding box center [370, 393] width 346 height 34
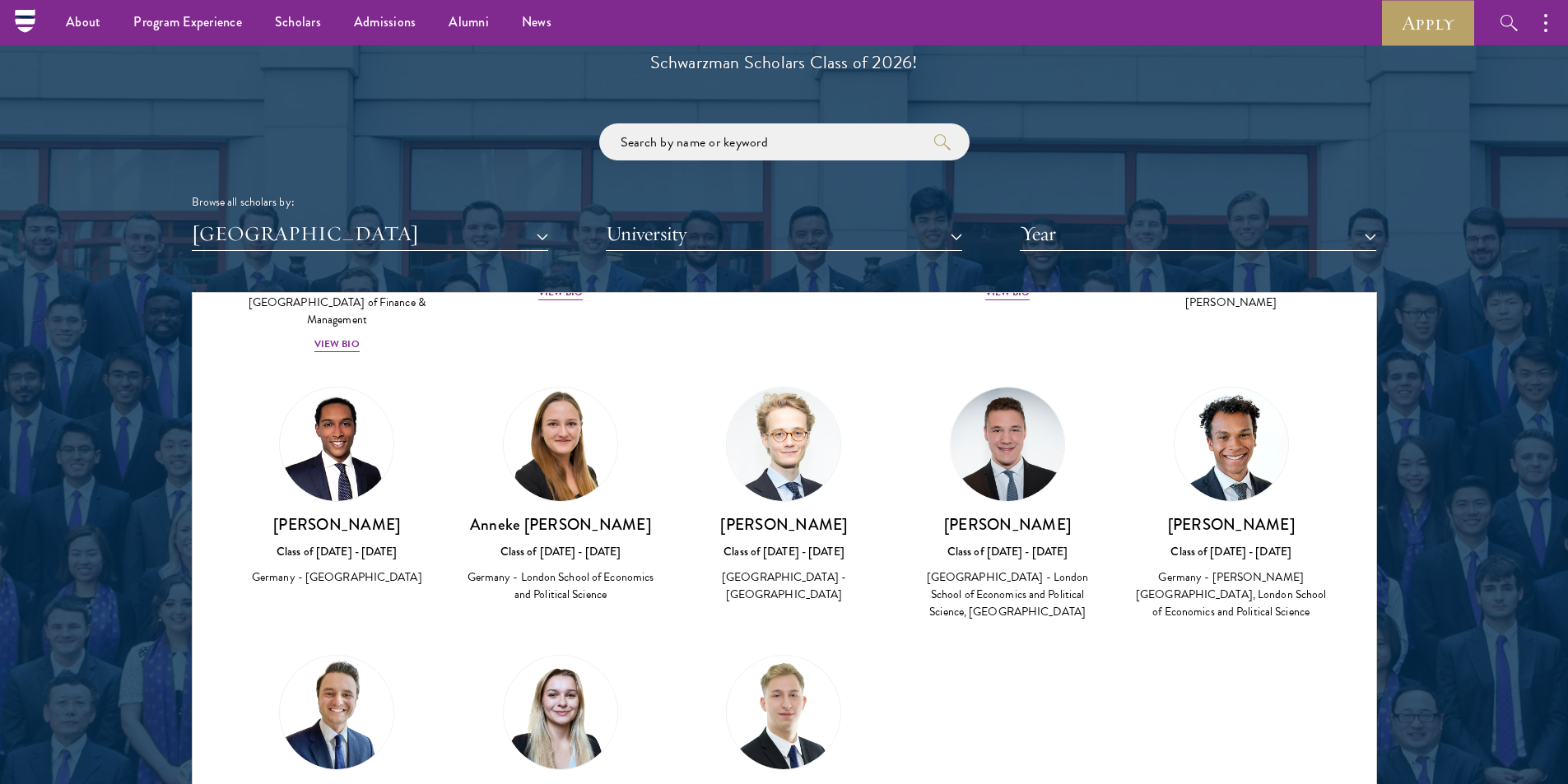
scroll to position [906, 0]
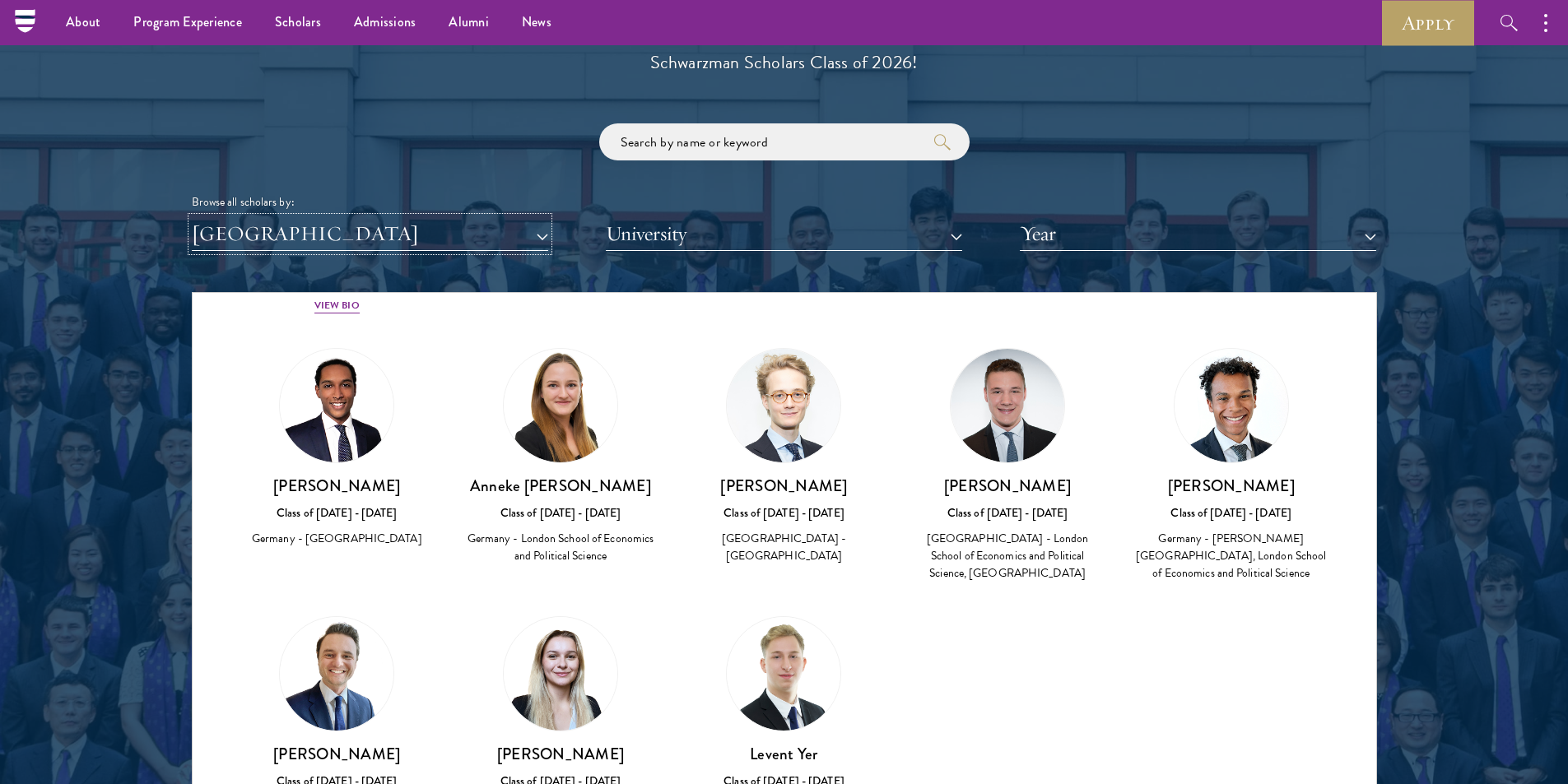
click at [317, 241] on button "[GEOGRAPHIC_DATA]" at bounding box center [370, 234] width 356 height 34
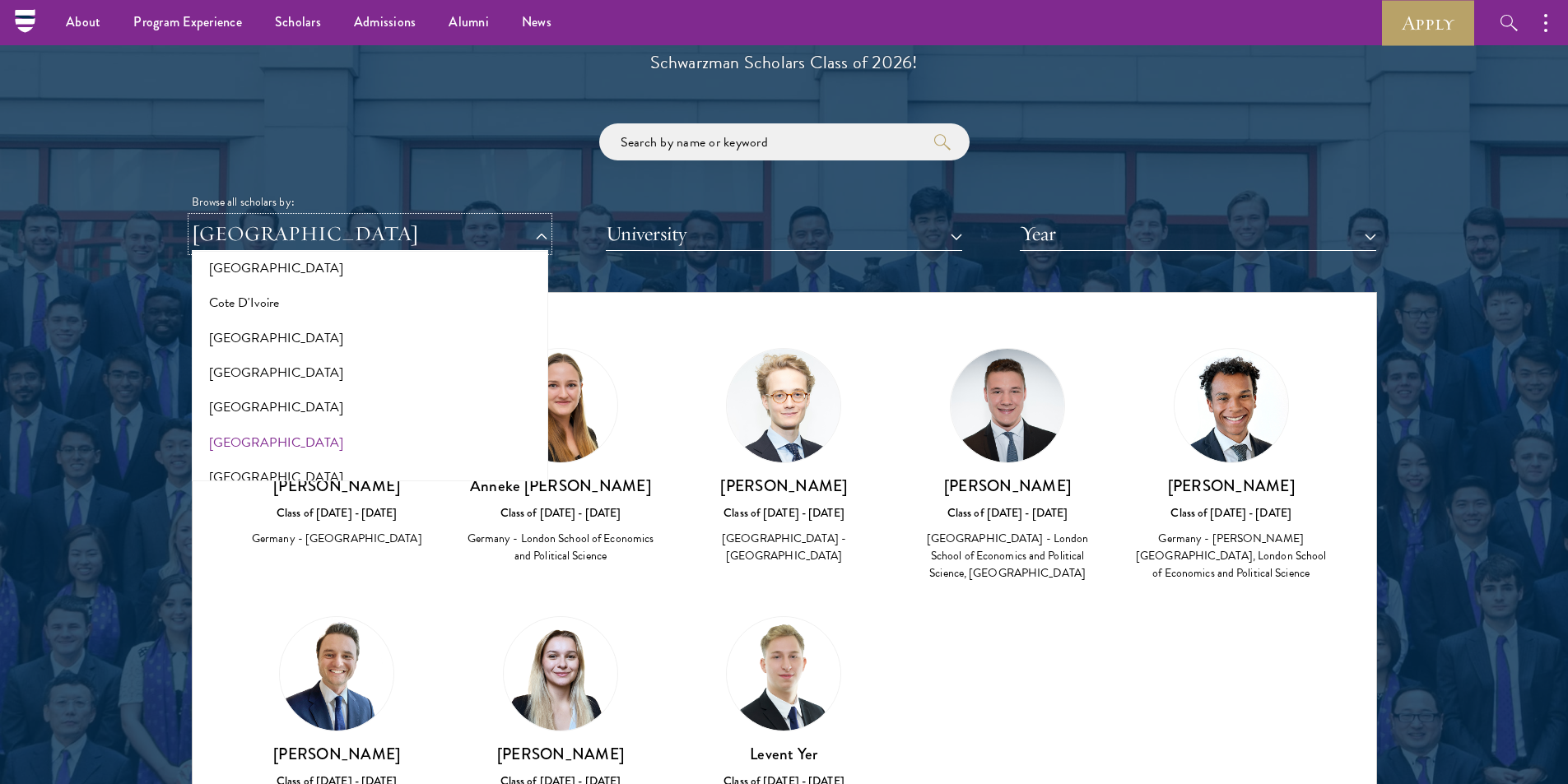
scroll to position [652, 0]
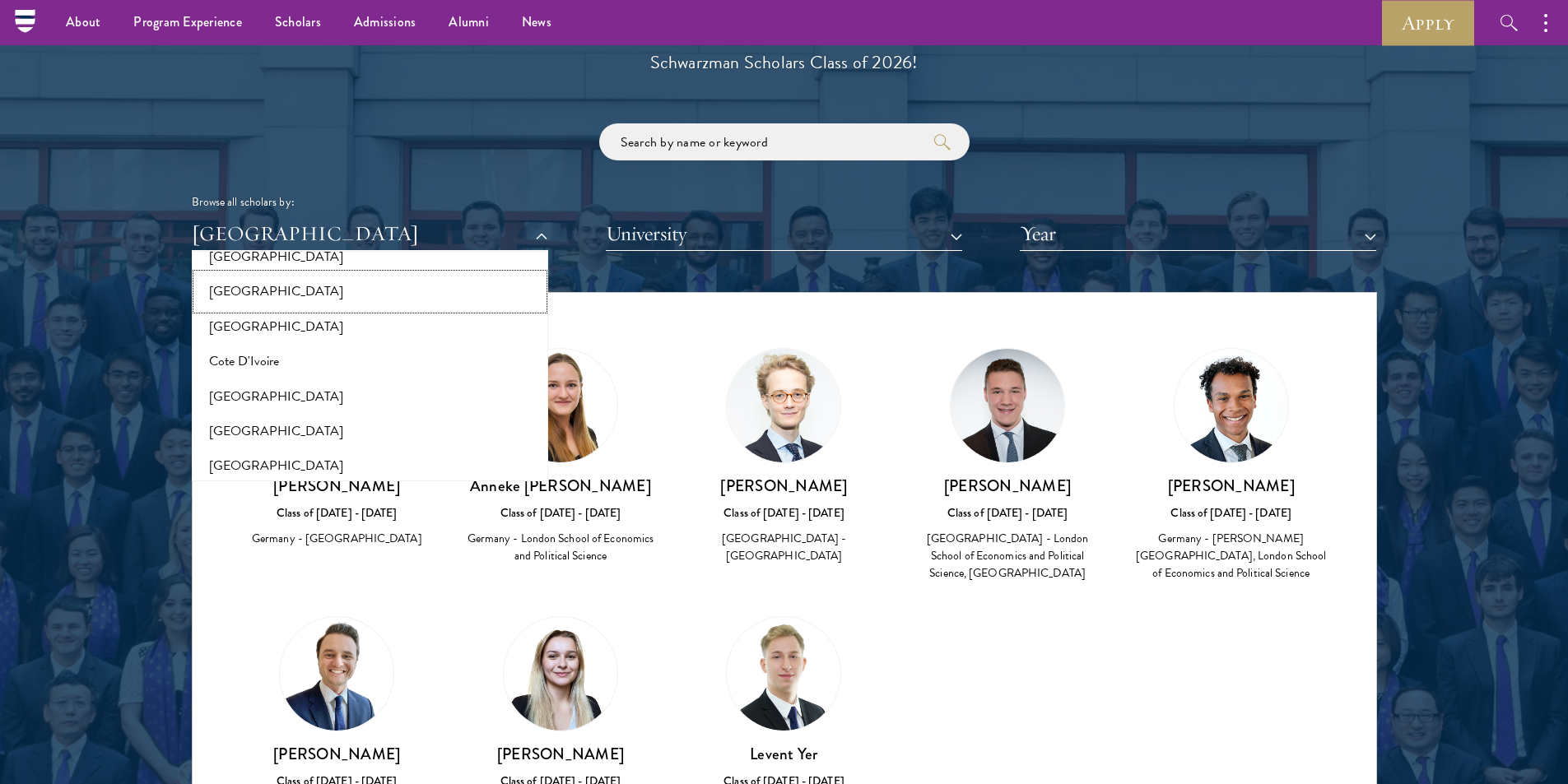
click at [223, 295] on button "[GEOGRAPHIC_DATA]" at bounding box center [370, 291] width 346 height 34
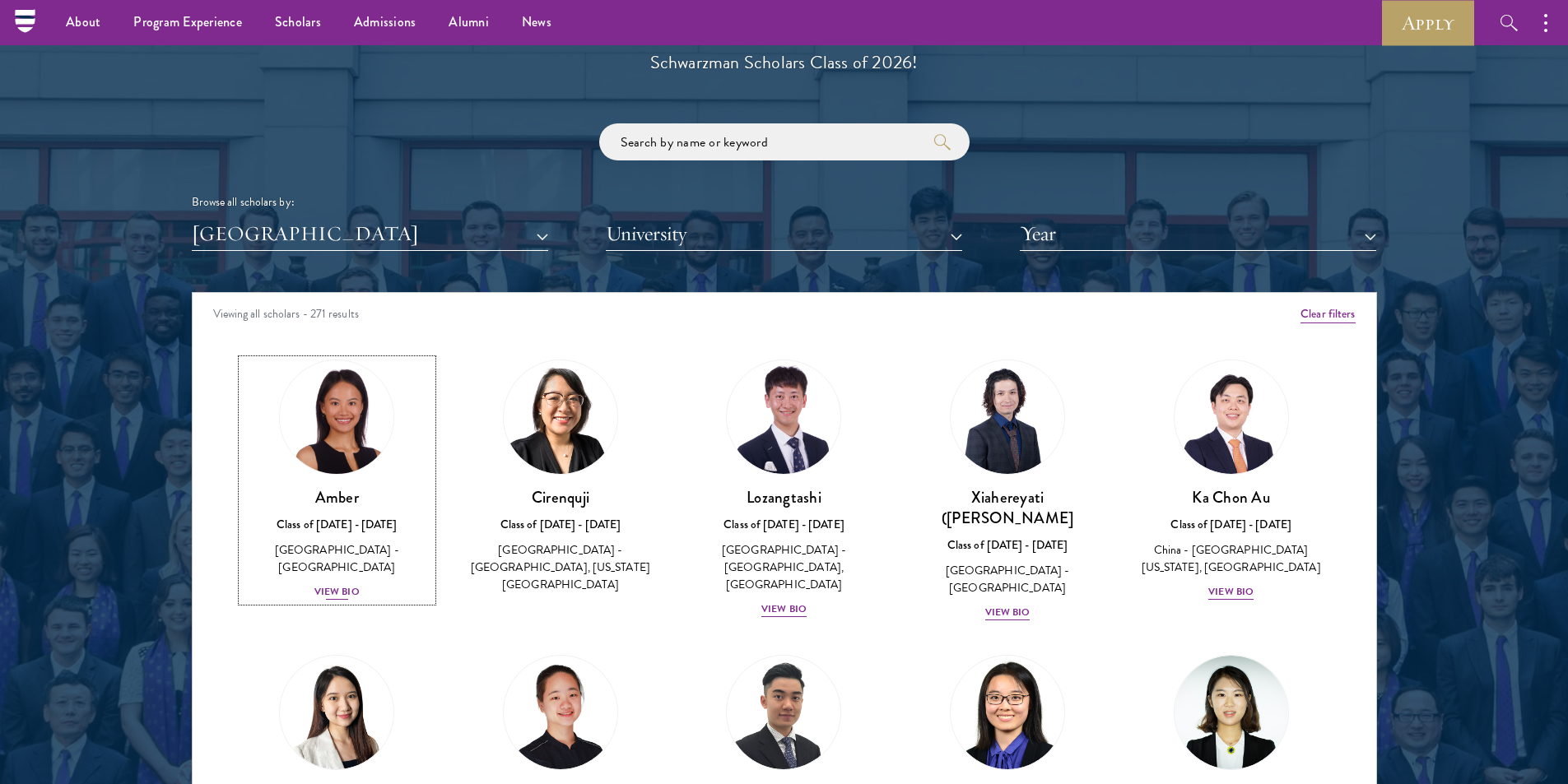
click at [344, 584] on div "View Bio" at bounding box center [337, 592] width 45 height 16
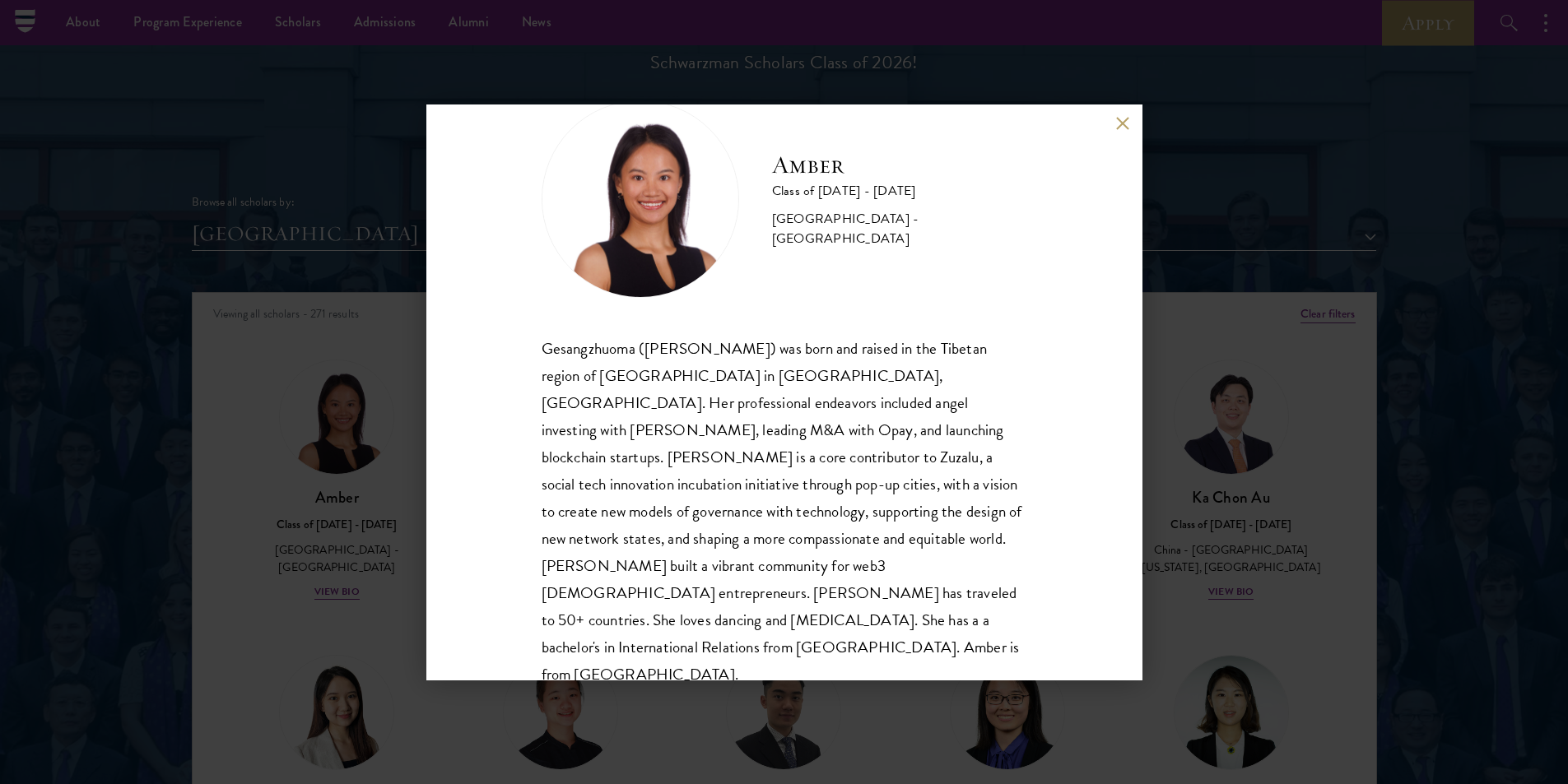
scroll to position [56, 0]
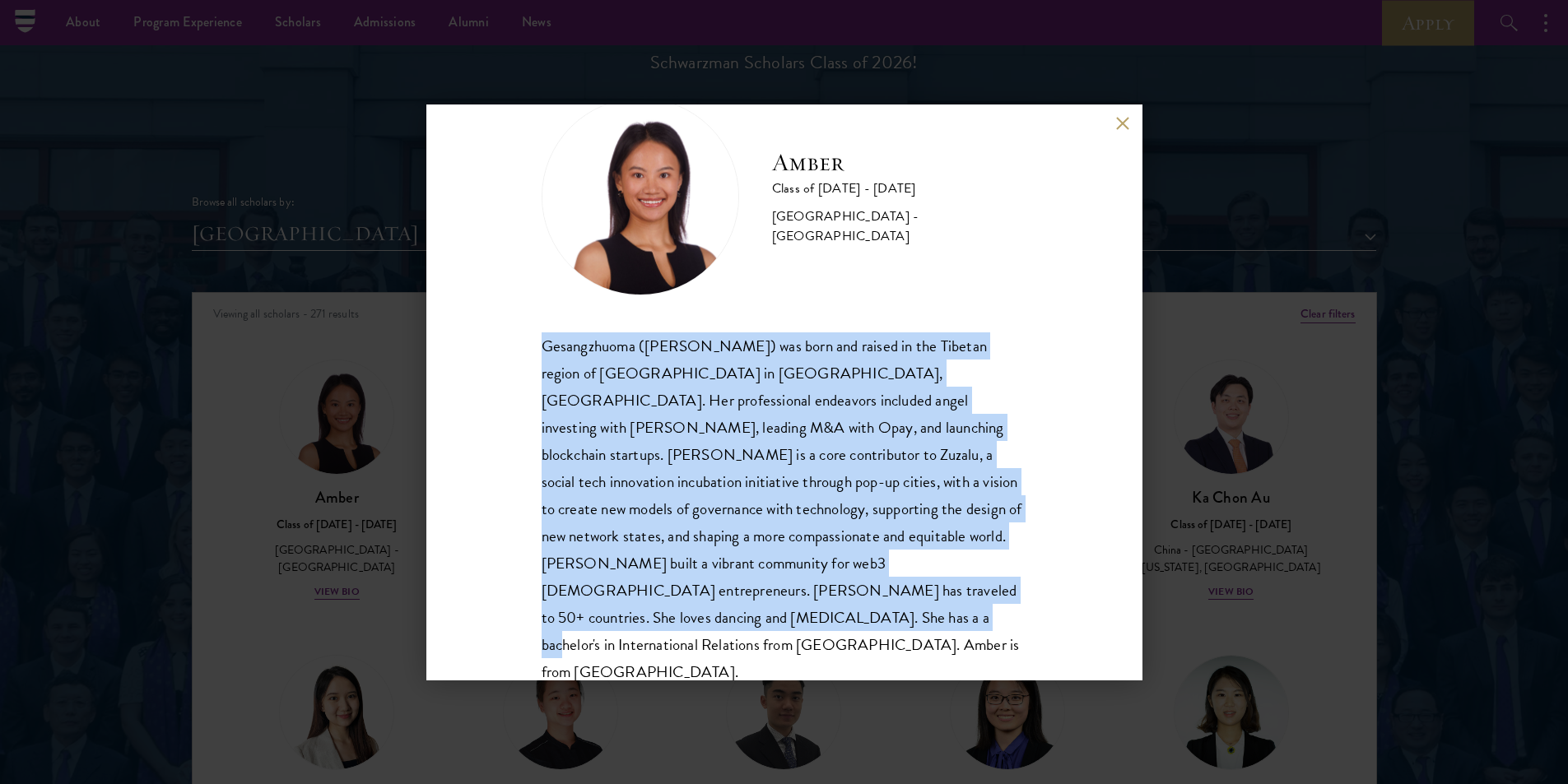
drag, startPoint x: 640, startPoint y: 641, endPoint x: 533, endPoint y: 346, distance: 313.8
click at [533, 346] on div "Amber Class of [DATE] - [DATE] [GEOGRAPHIC_DATA] - [GEOGRAPHIC_DATA] Gesangzhuo…" at bounding box center [784, 392] width 716 height 576
copy div "Gesangzhuoma ([PERSON_NAME]) was born and raised in the Tibetan region of [GEOG…"
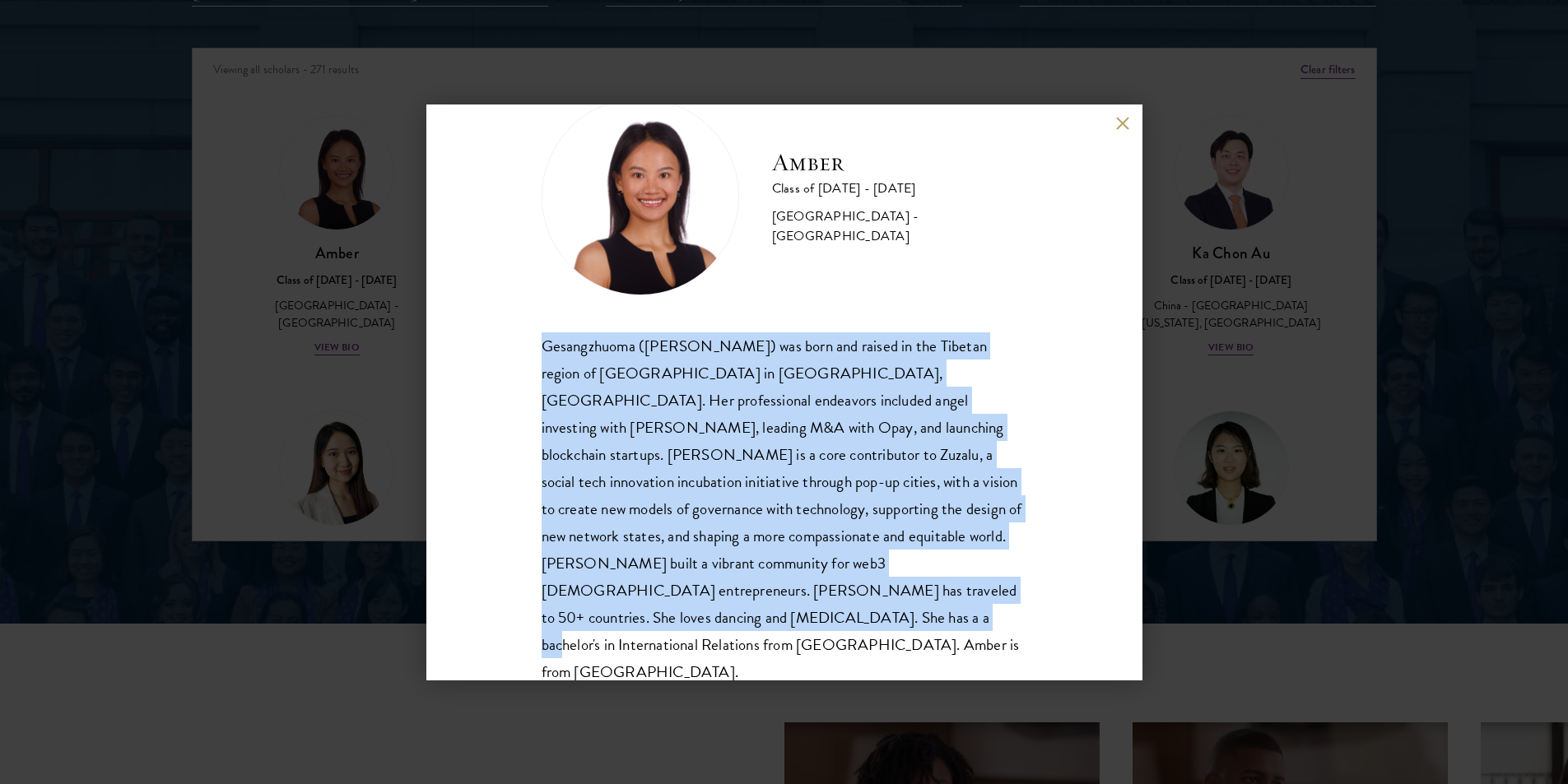
scroll to position [2140, 0]
click at [1119, 117] on button at bounding box center [1123, 123] width 14 height 14
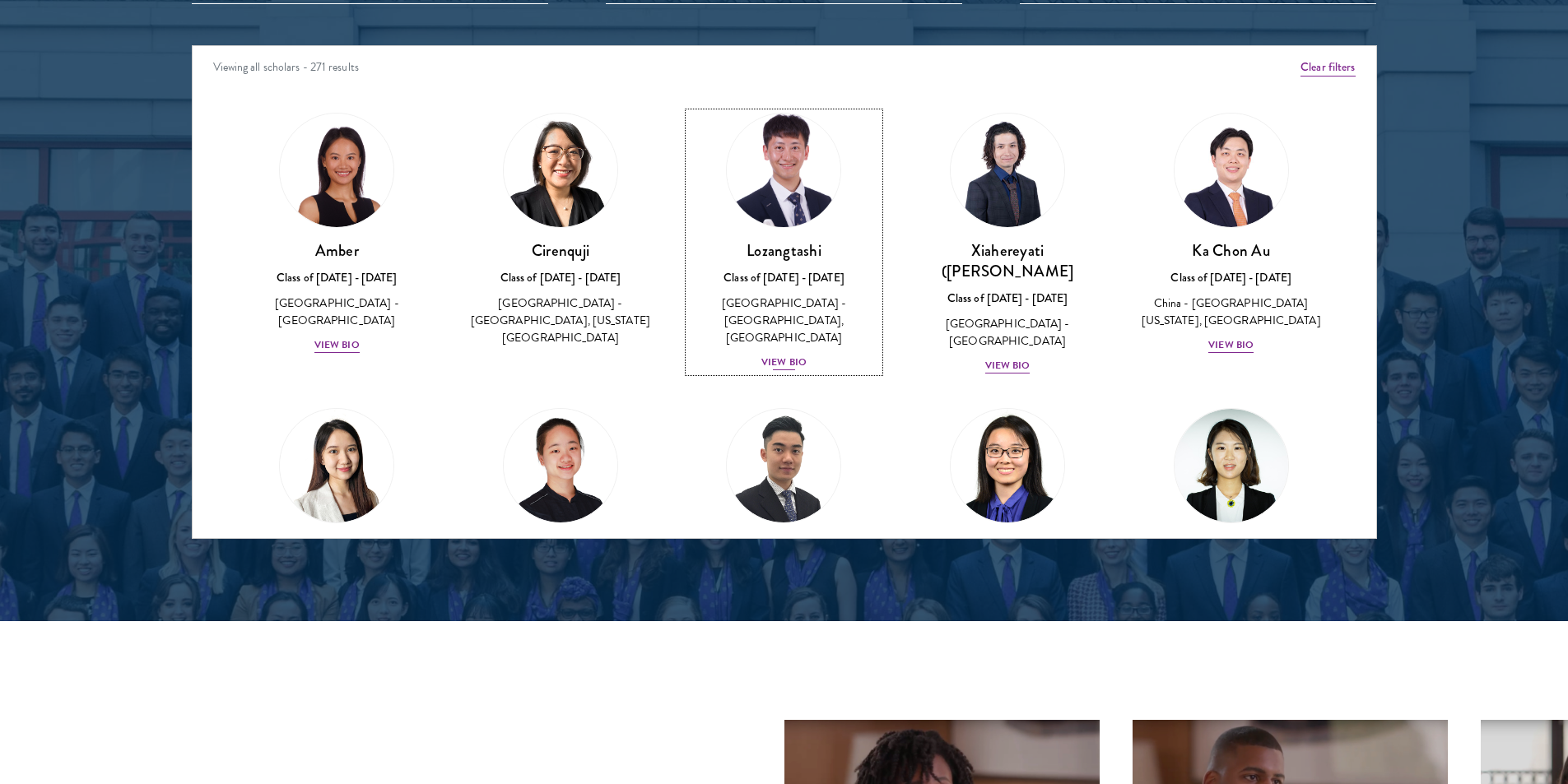
click at [766, 355] on div "View Bio" at bounding box center [784, 362] width 45 height 16
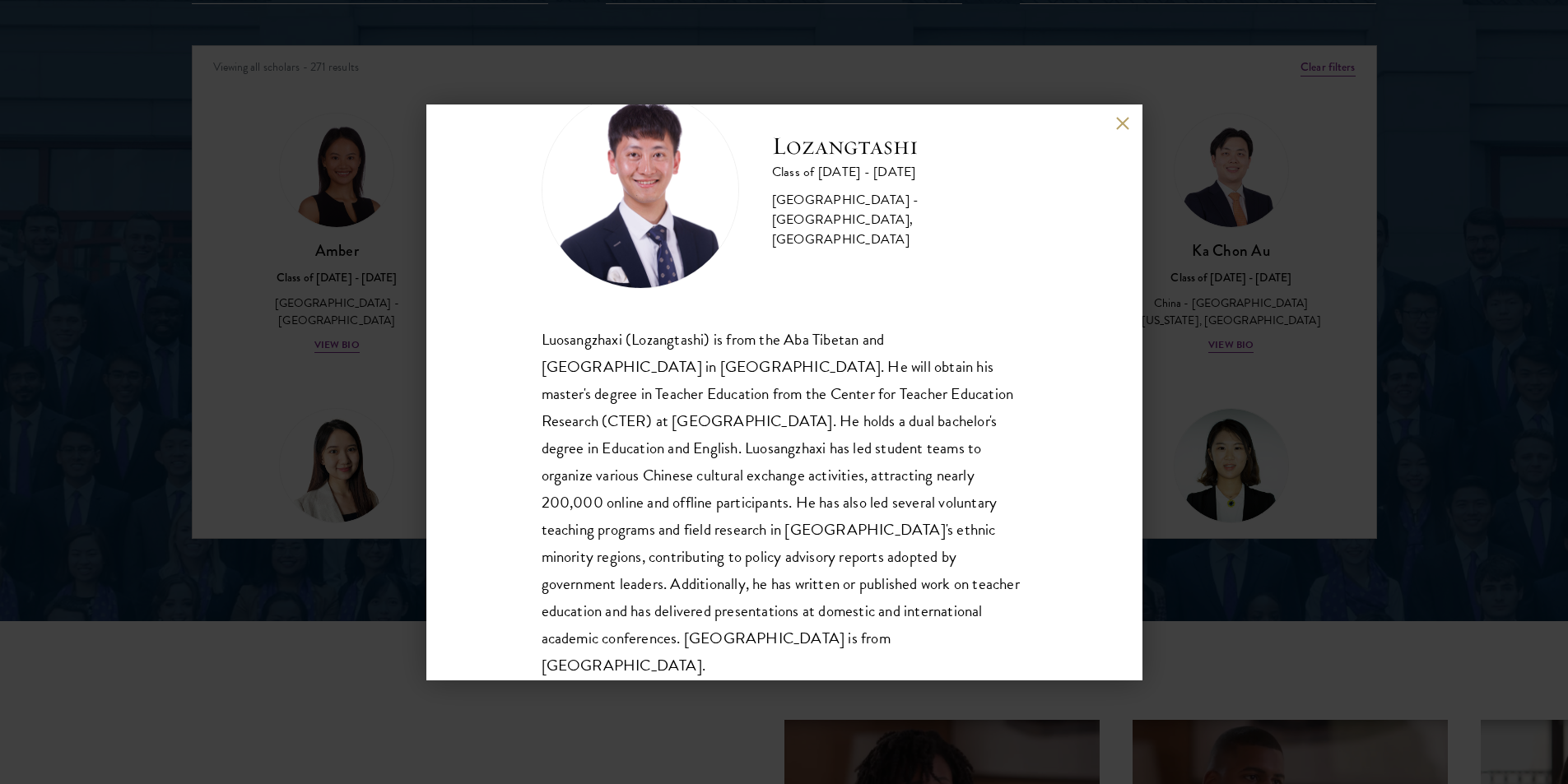
scroll to position [83, 0]
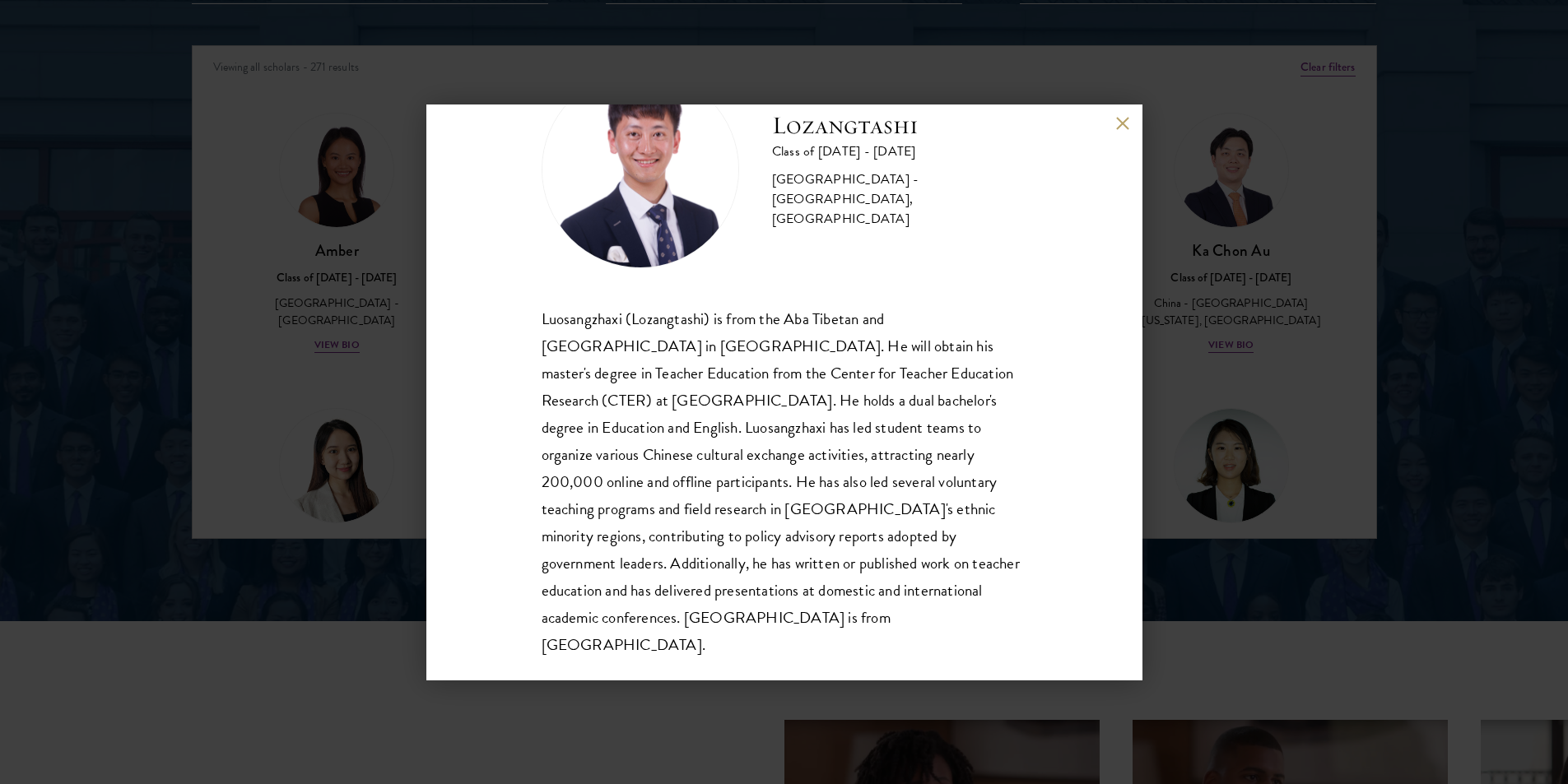
click at [1123, 128] on button at bounding box center [1123, 123] width 14 height 14
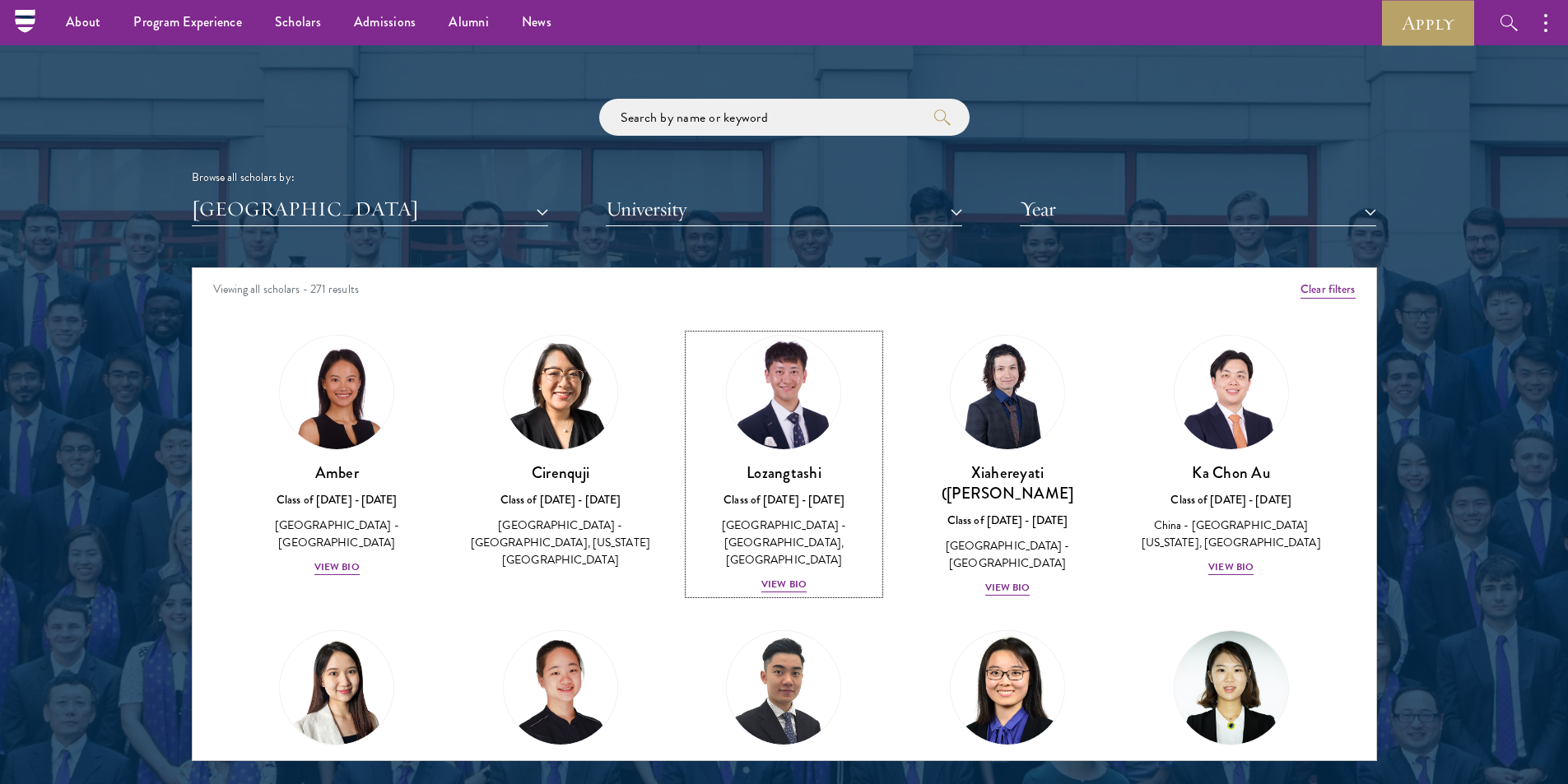
scroll to position [1893, 0]
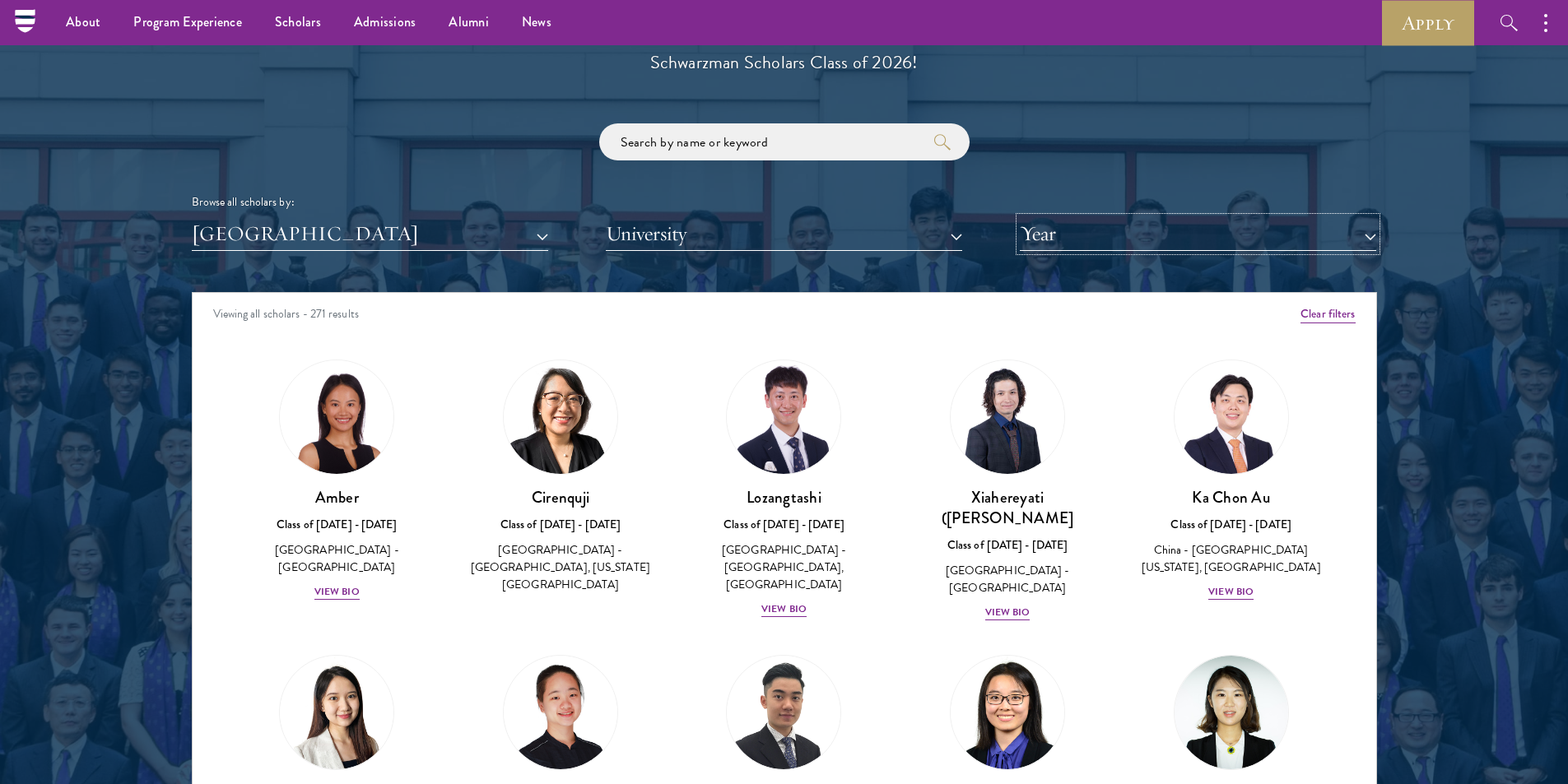
click at [1203, 236] on button "Year" at bounding box center [1197, 234] width 356 height 34
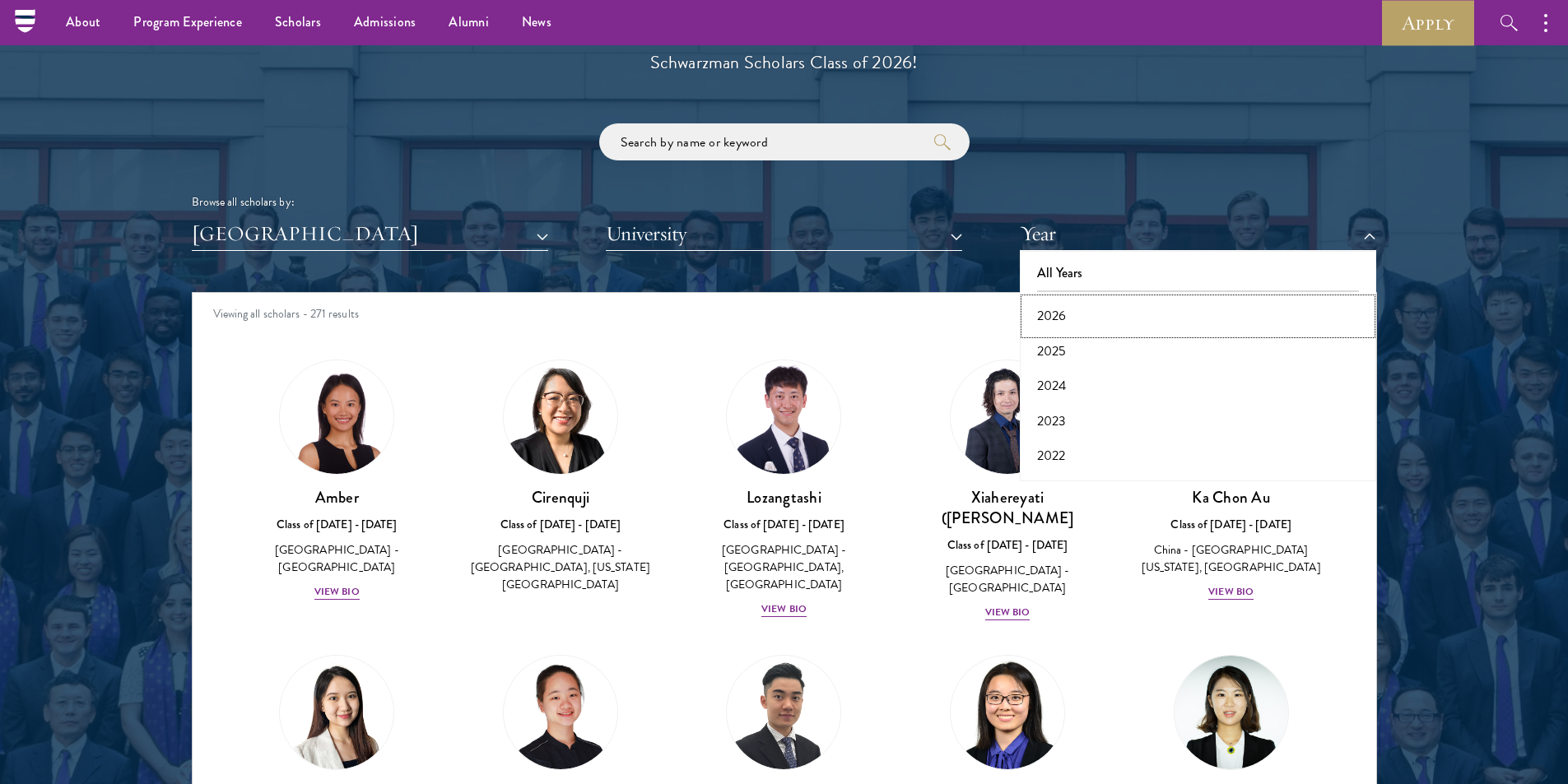
click at [1082, 318] on button "2026" at bounding box center [1197, 315] width 346 height 34
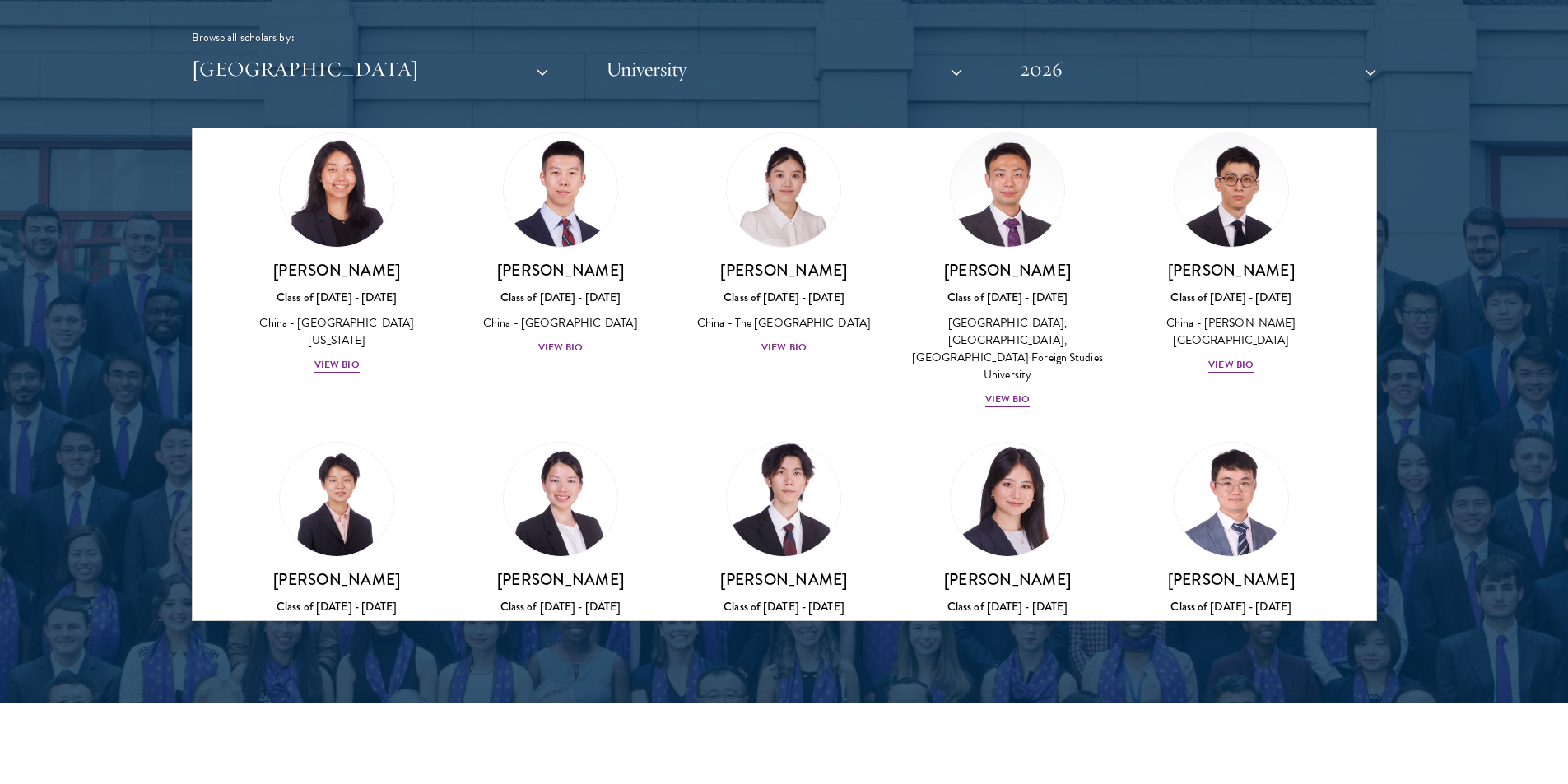
scroll to position [906, 0]
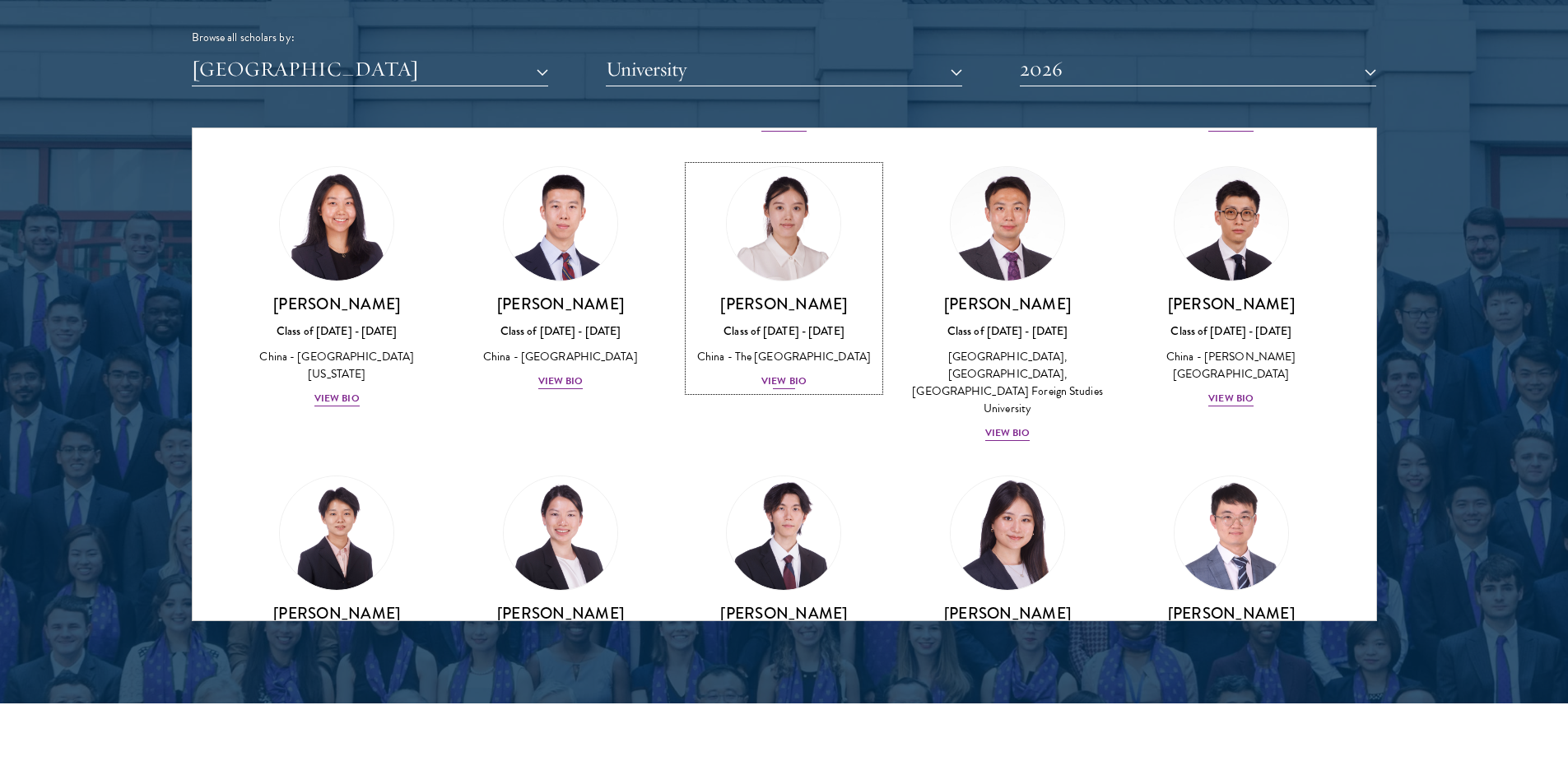
click at [761, 374] on div "View Bio" at bounding box center [784, 382] width 45 height 16
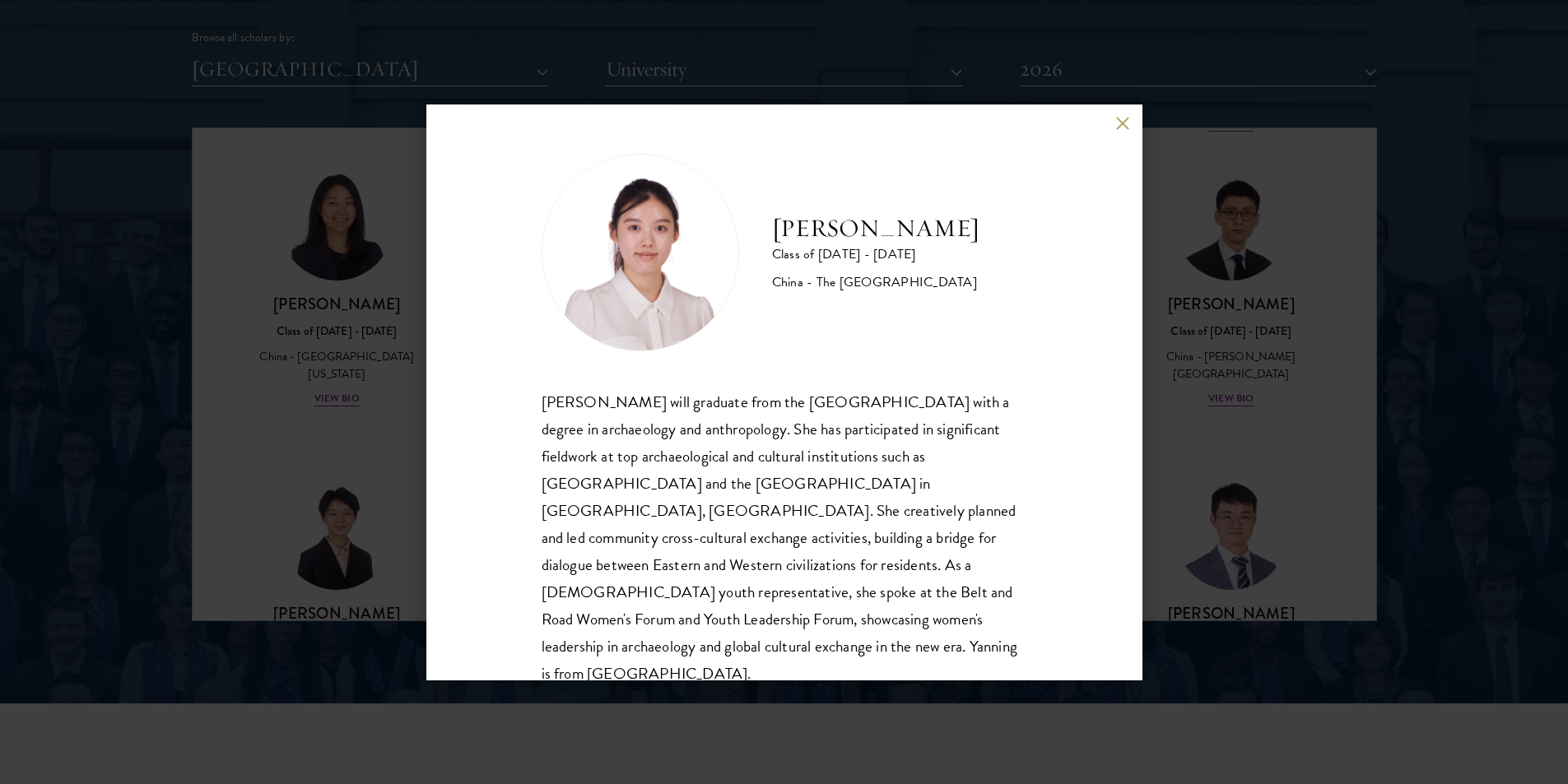
click at [1125, 125] on button at bounding box center [1123, 123] width 14 height 14
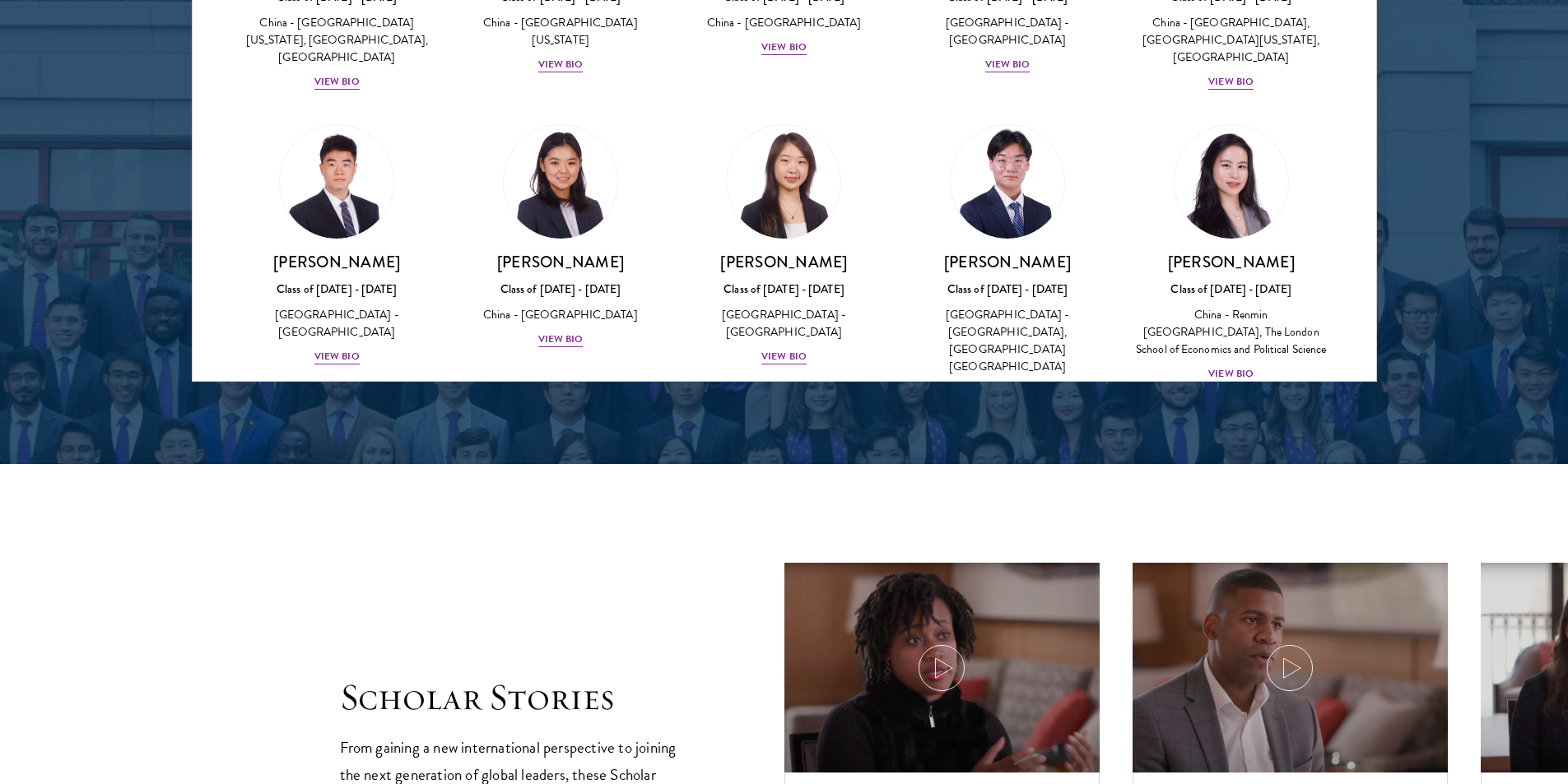
scroll to position [2304, 0]
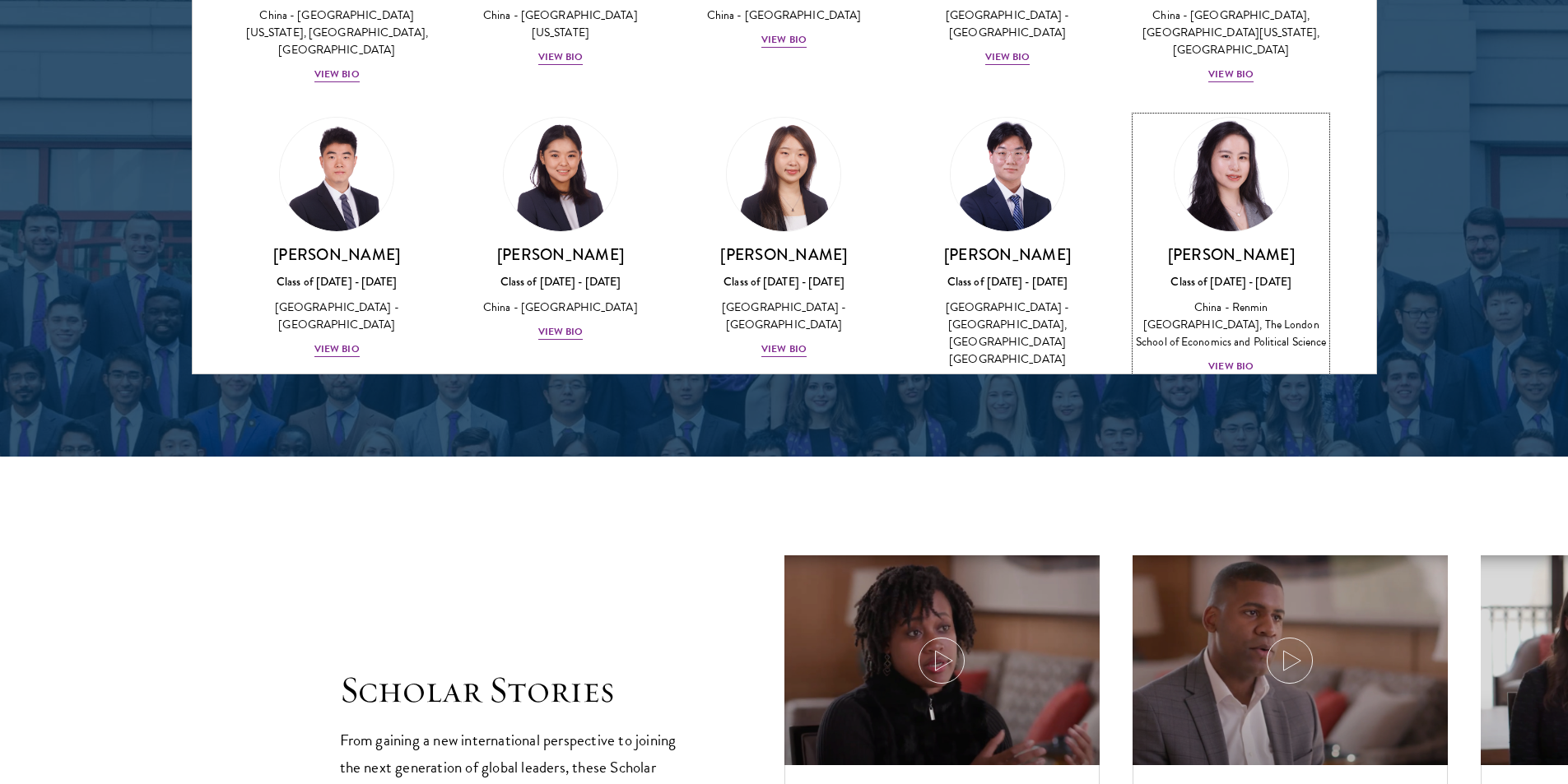
click at [1226, 359] on div "View Bio" at bounding box center [1231, 366] width 45 height 16
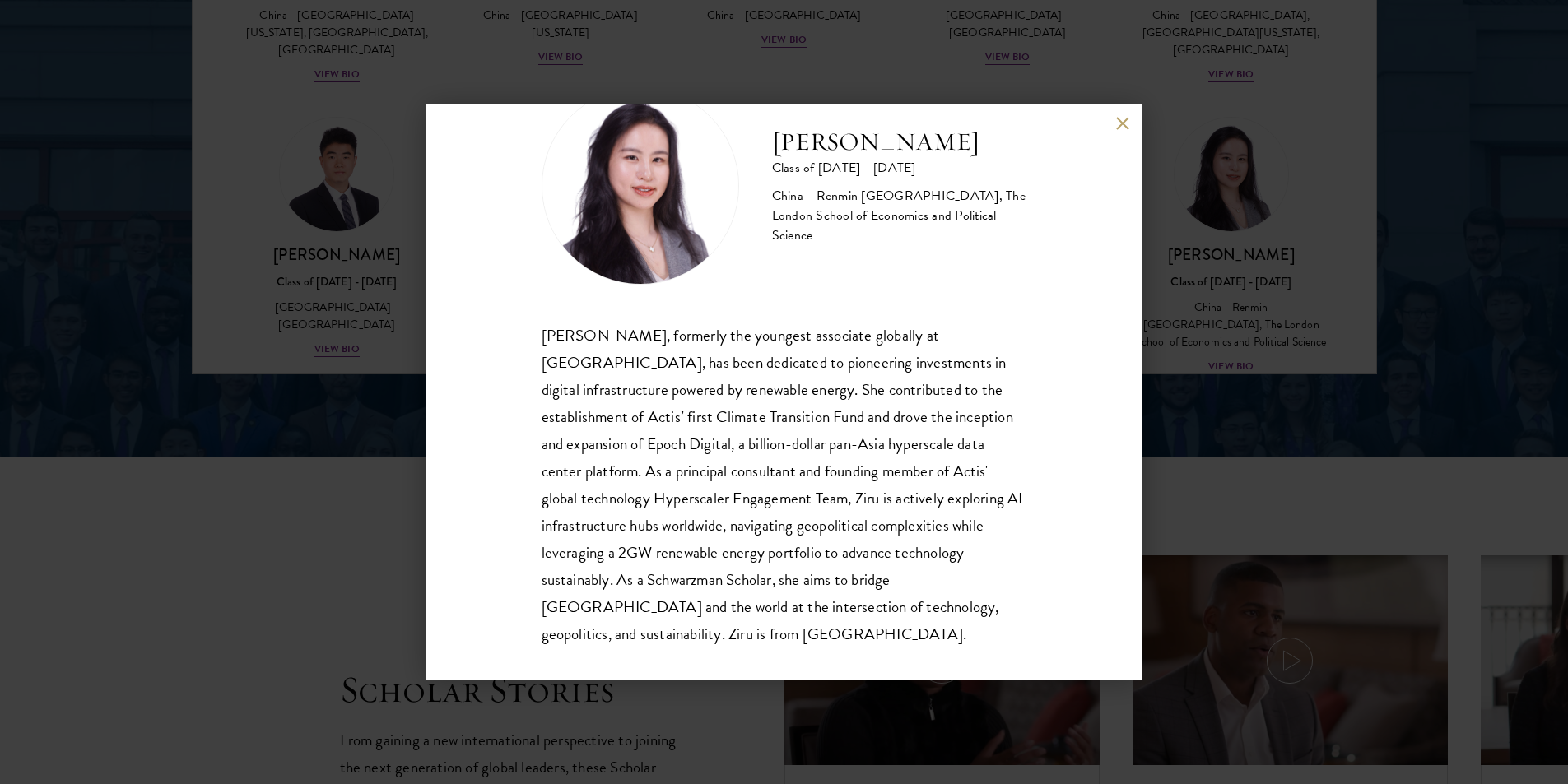
scroll to position [83, 0]
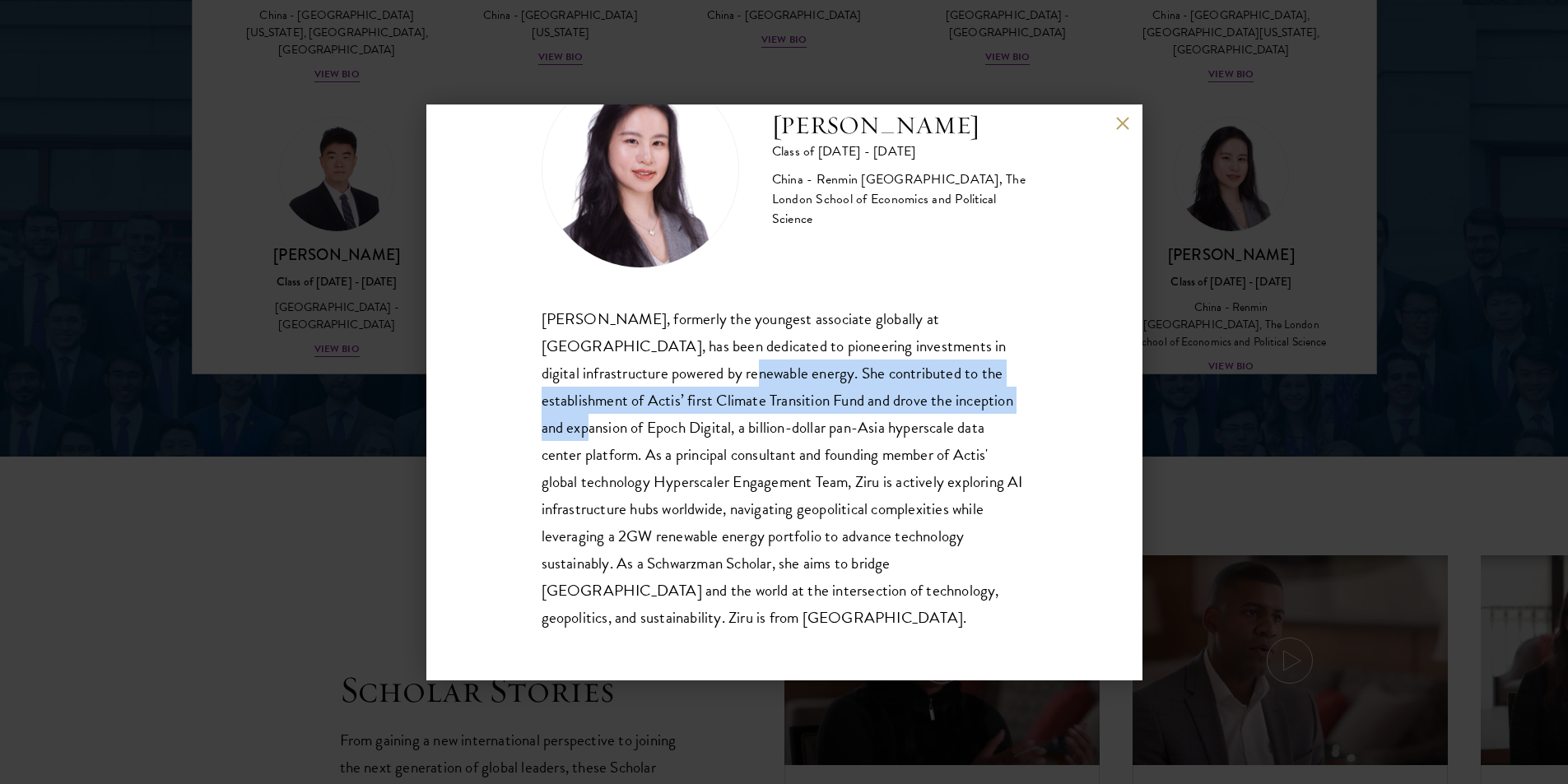
drag, startPoint x: 654, startPoint y: 366, endPoint x: 1005, endPoint y: 402, distance: 352.8
click at [1005, 402] on div "[PERSON_NAME], formerly the youngest associate globally at [GEOGRAPHIC_DATA], h…" at bounding box center [784, 469] width 485 height 327
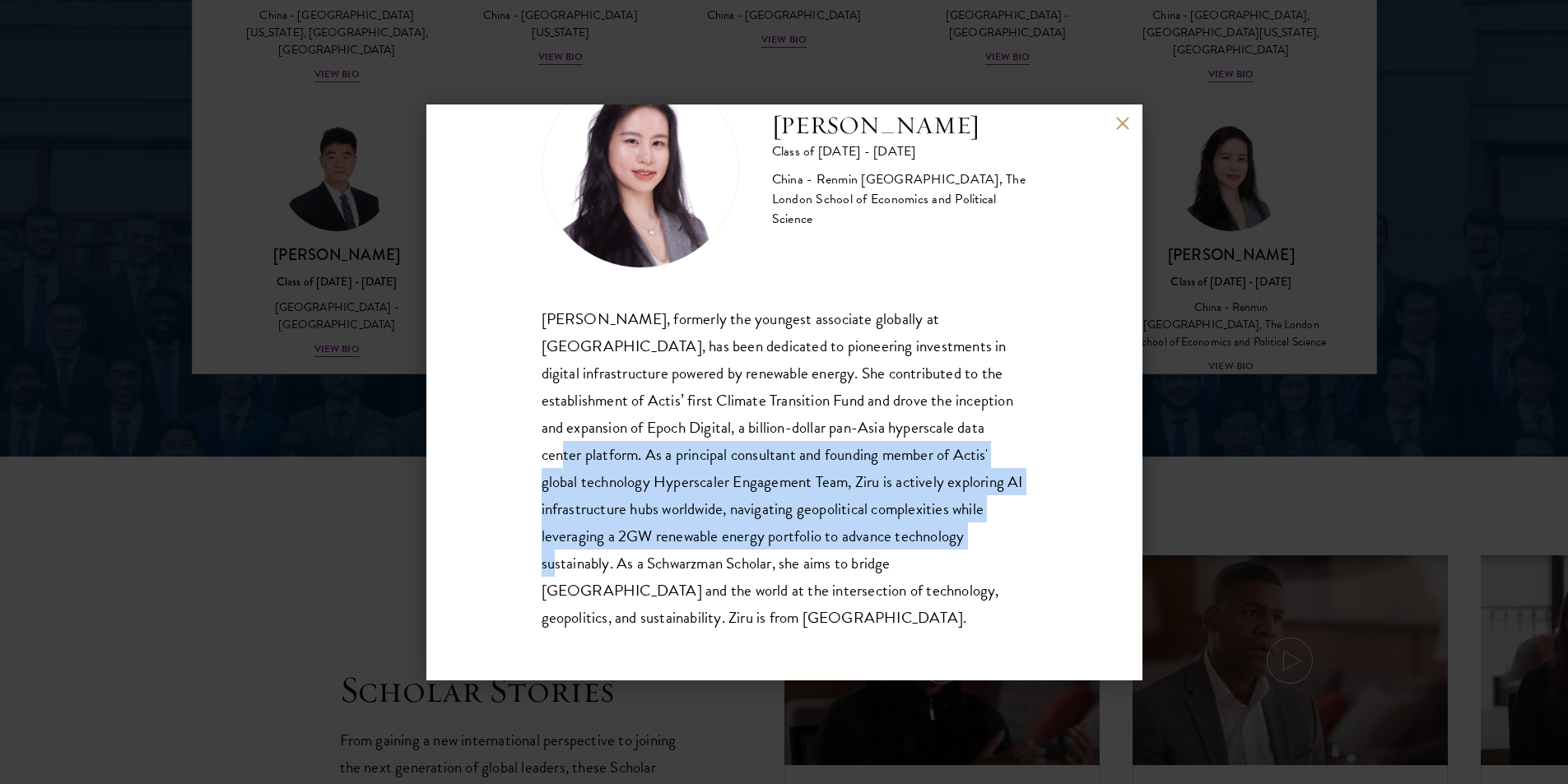
drag, startPoint x: 958, startPoint y: 435, endPoint x: 994, endPoint y: 529, distance: 100.7
click at [994, 533] on div "[PERSON_NAME], formerly the youngest associate globally at [GEOGRAPHIC_DATA], h…" at bounding box center [784, 469] width 485 height 327
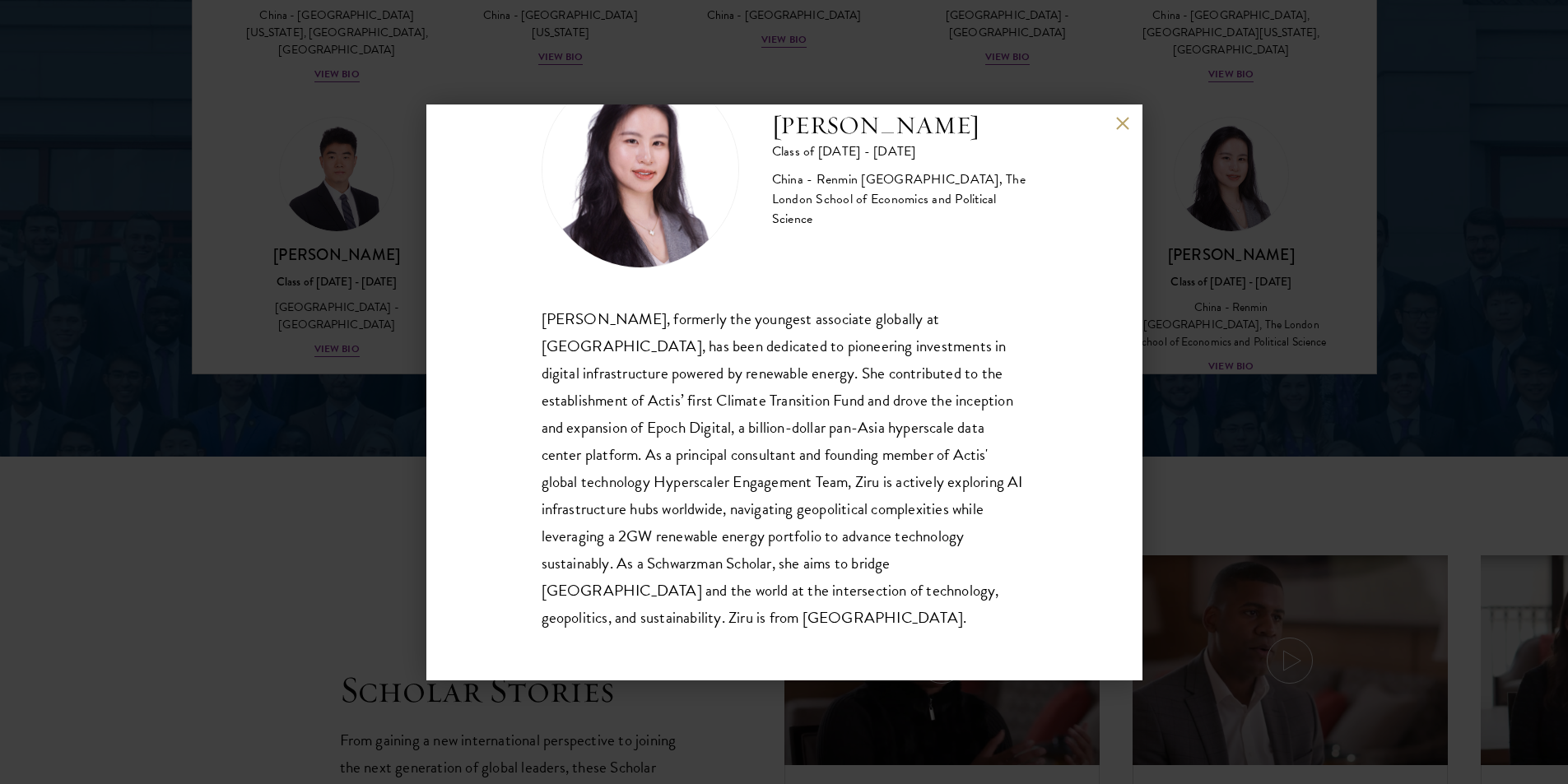
click at [1124, 137] on div "[PERSON_NAME] Class of [DATE] - [DATE] [GEOGRAPHIC_DATA] - Renmin [GEOGRAPHIC_D…" at bounding box center [784, 392] width 716 height 576
click at [1126, 127] on button at bounding box center [1123, 123] width 14 height 14
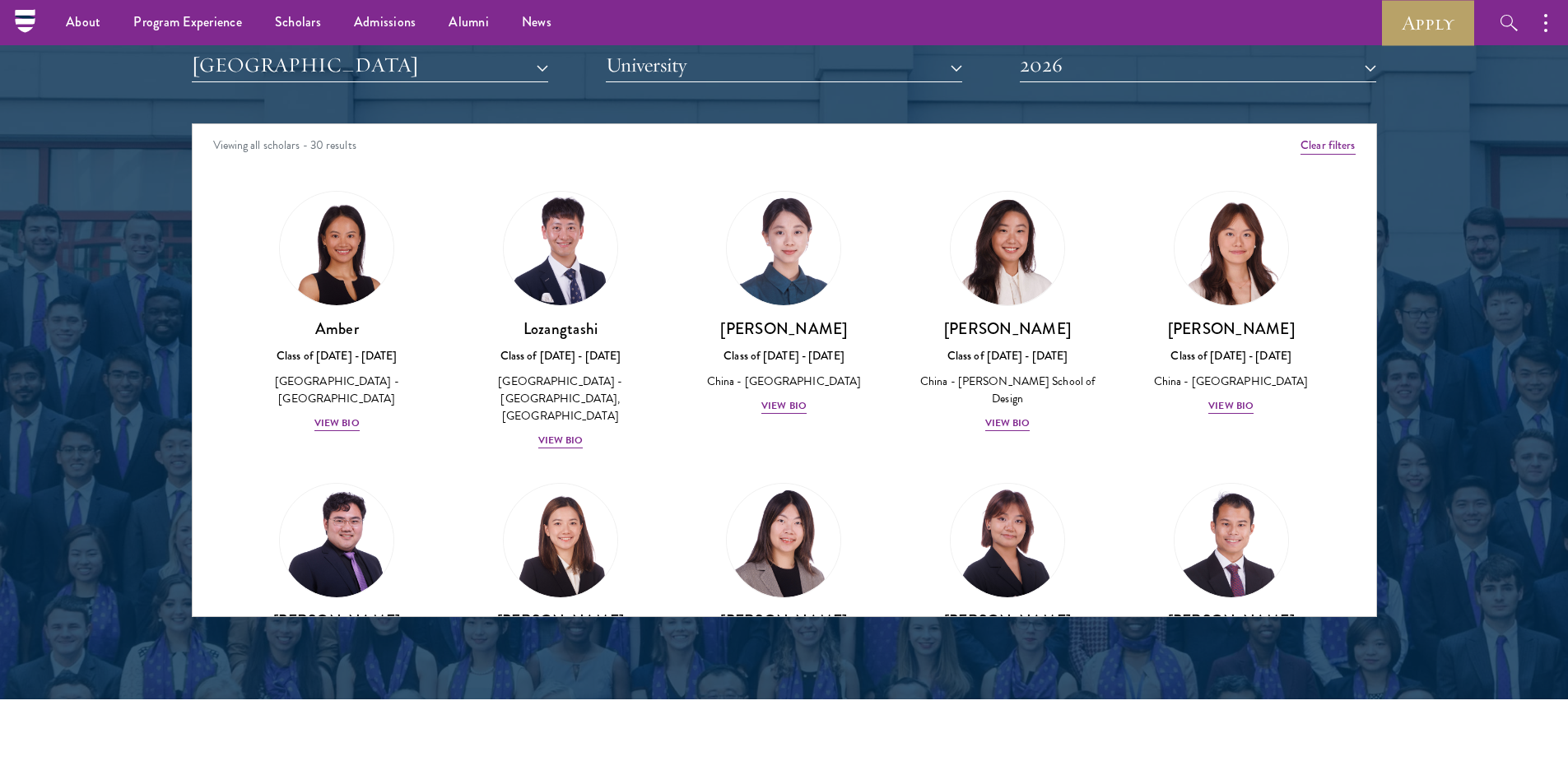
scroll to position [2058, 0]
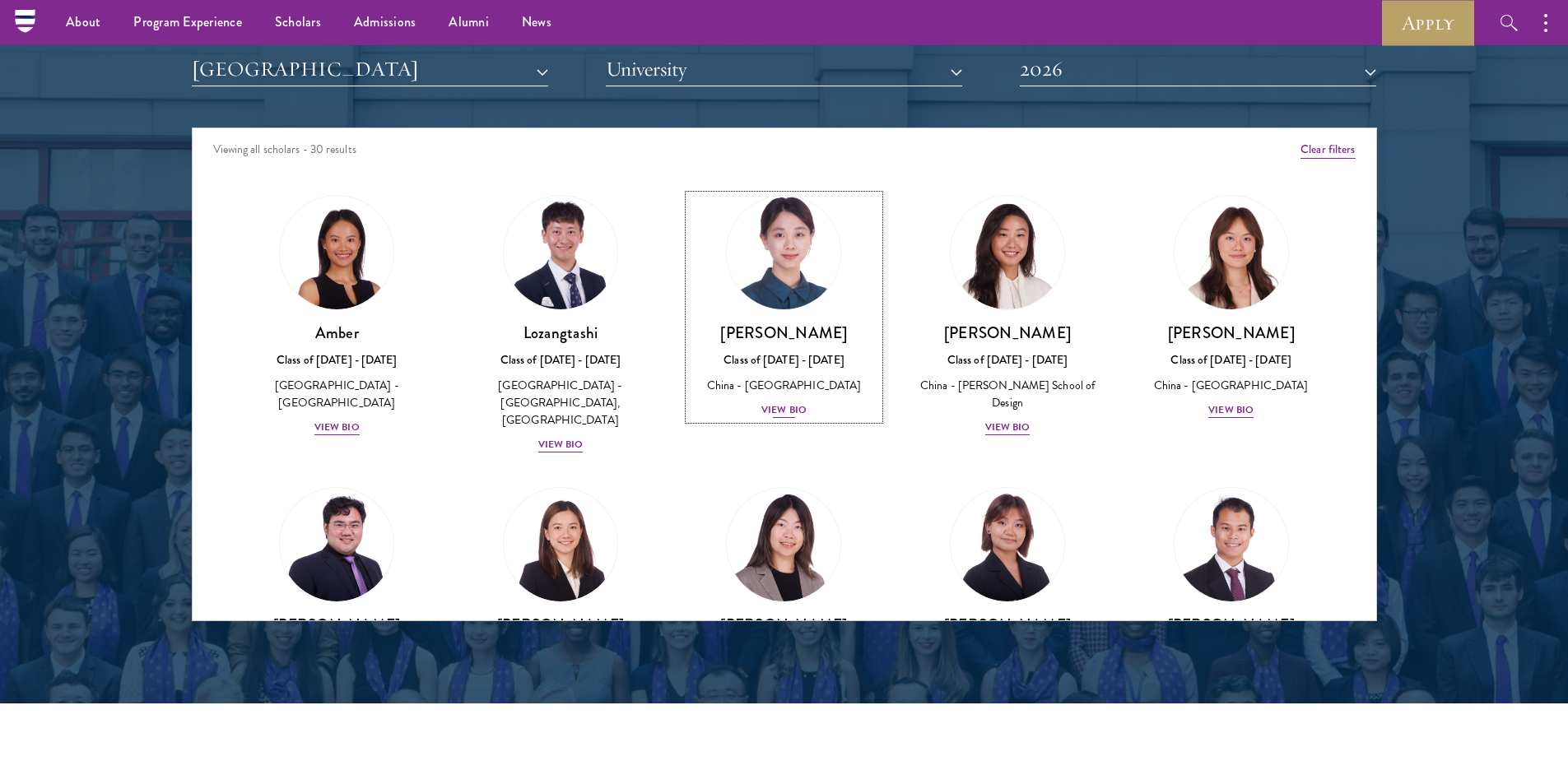
click at [764, 396] on div "[PERSON_NAME] Class of [DATE] - [DATE] [GEOGRAPHIC_DATA] - [GEOGRAPHIC_DATA] Vi…" at bounding box center [785, 371] width 191 height 97
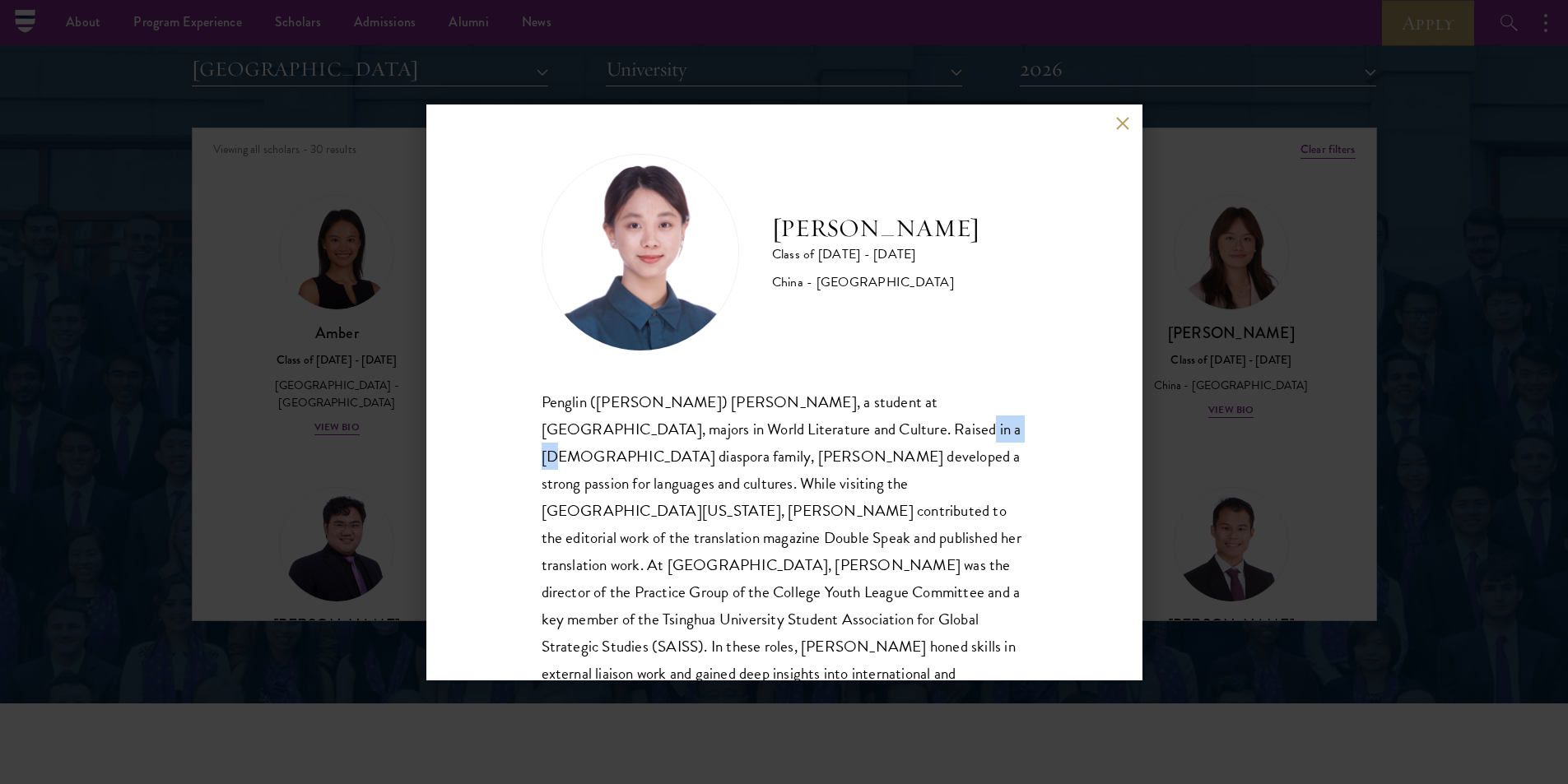
drag, startPoint x: 813, startPoint y: 425, endPoint x: 864, endPoint y: 432, distance: 51.5
click at [864, 432] on div "Penglin ([PERSON_NAME]) [PERSON_NAME], a student at [GEOGRAPHIC_DATA], majors i…" at bounding box center [784, 552] width 485 height 327
copy div "diaspora"
